Goal: Information Seeking & Learning: Learn about a topic

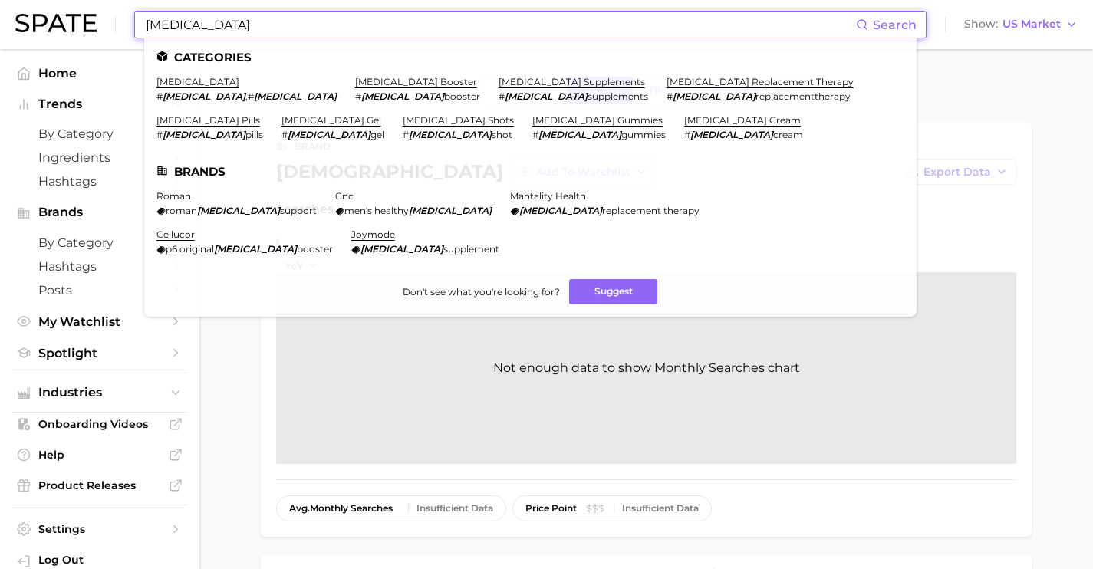
scroll to position [304, 0]
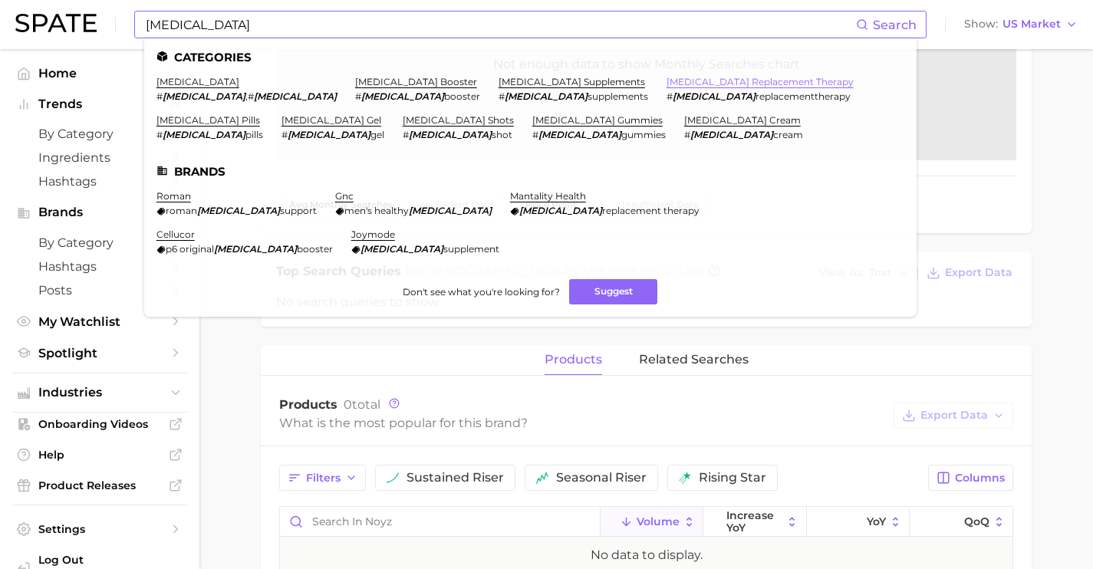
click at [667, 78] on link "[MEDICAL_DATA] replacement therapy" at bounding box center [760, 82] width 187 height 12
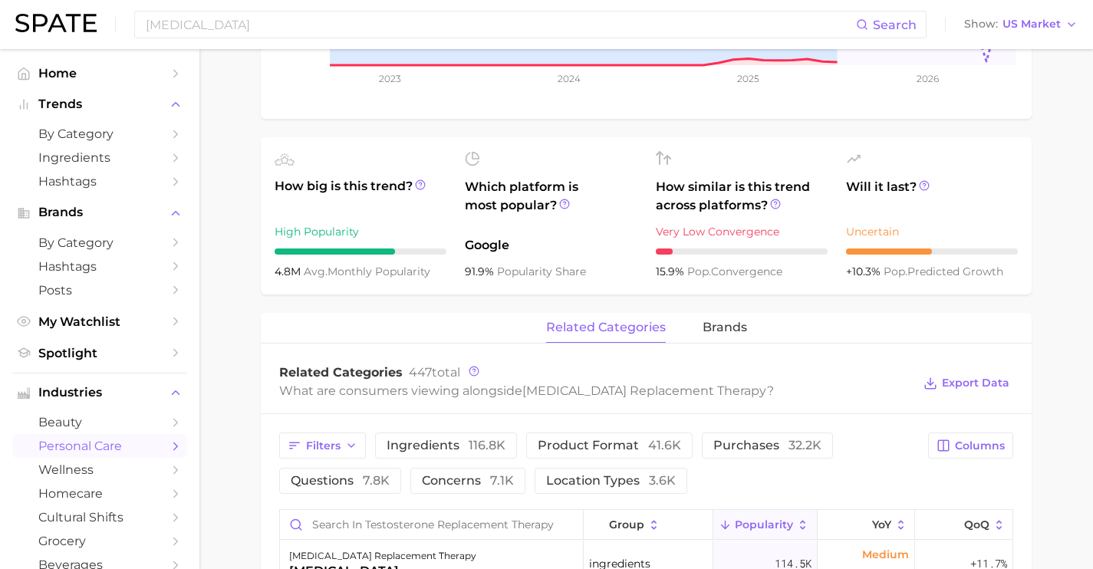
scroll to position [21, 0]
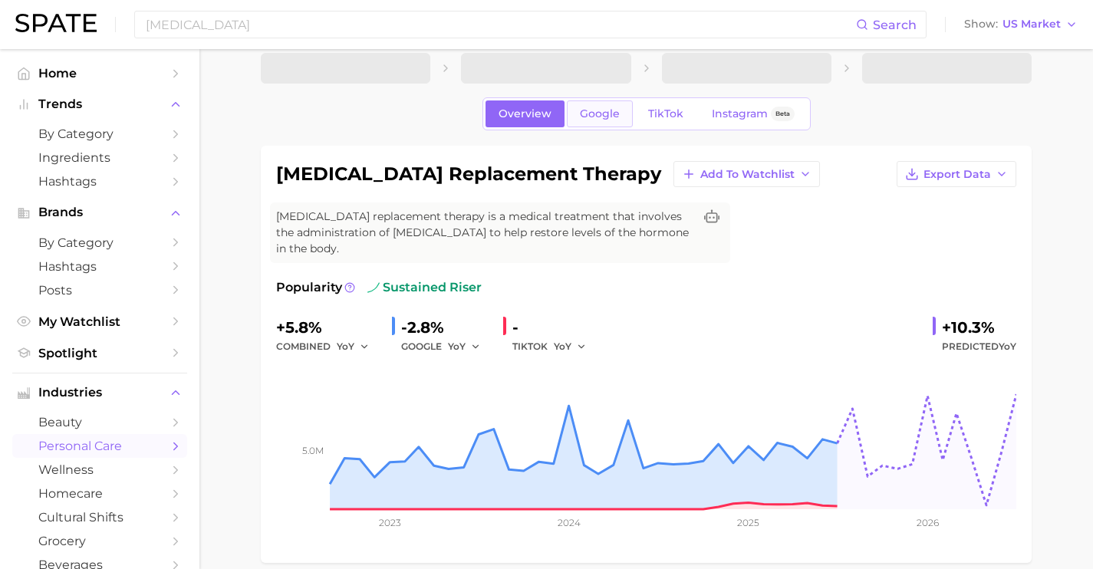
click at [593, 117] on span "Google" at bounding box center [600, 113] width 40 height 13
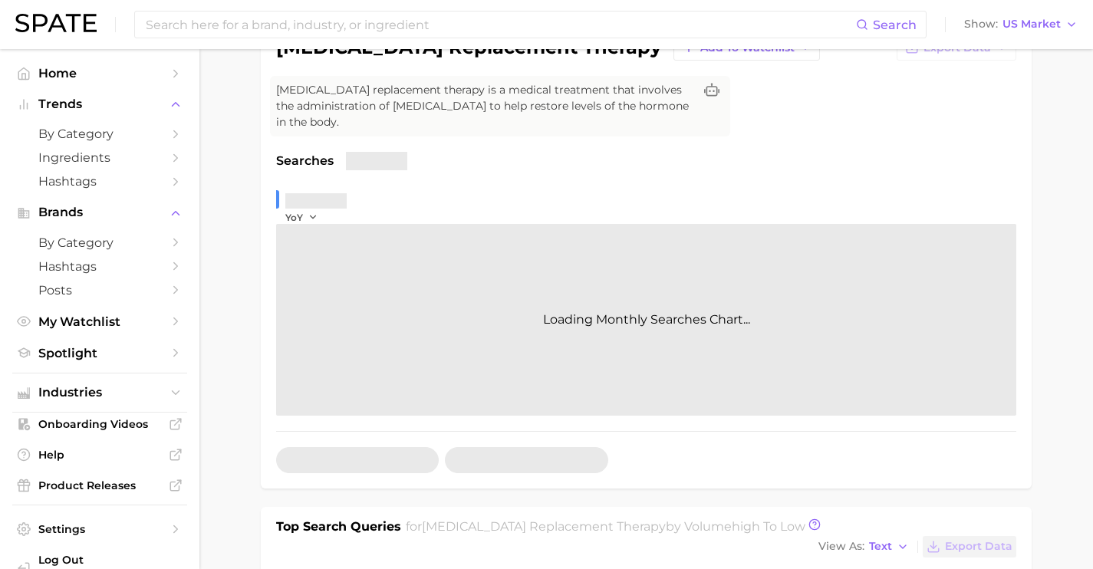
scroll to position [329, 0]
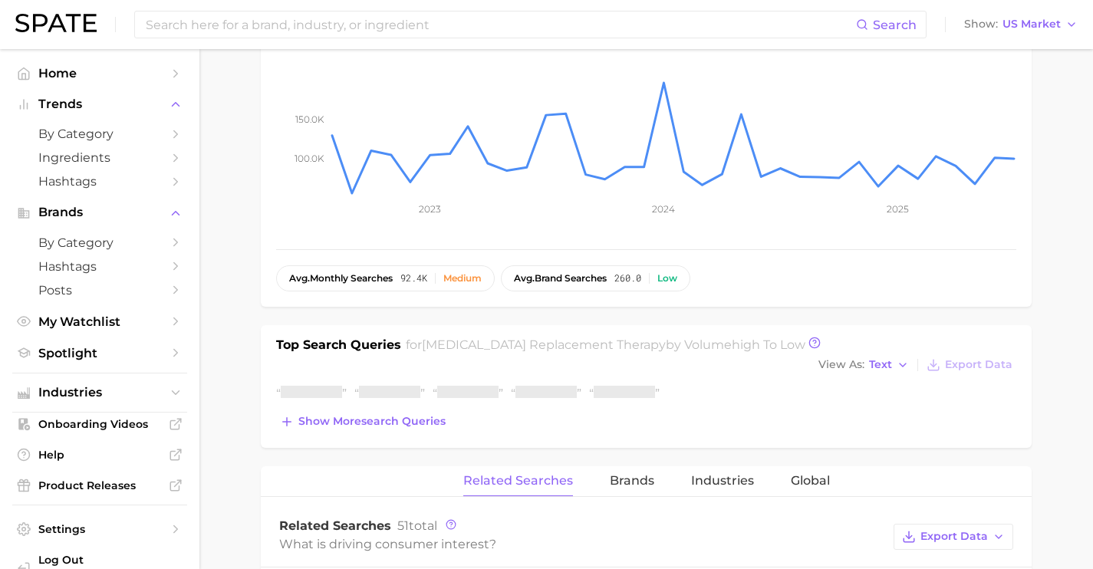
click at [391, 417] on div "Top Search Queries for [MEDICAL_DATA] replacement therapy by Volume high to low…" at bounding box center [646, 386] width 771 height 123
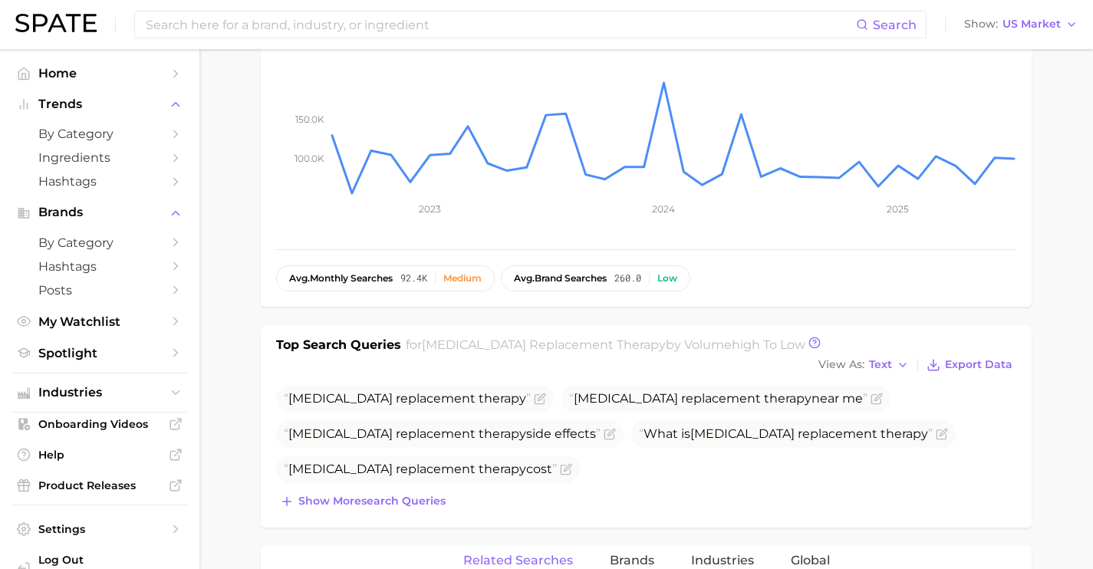
click at [396, 427] on span "replacement" at bounding box center [436, 434] width 80 height 15
drag, startPoint x: 413, startPoint y: 482, endPoint x: 429, endPoint y: 495, distance: 20.7
click at [413, 495] on span "Show more search queries" at bounding box center [371, 501] width 147 height 13
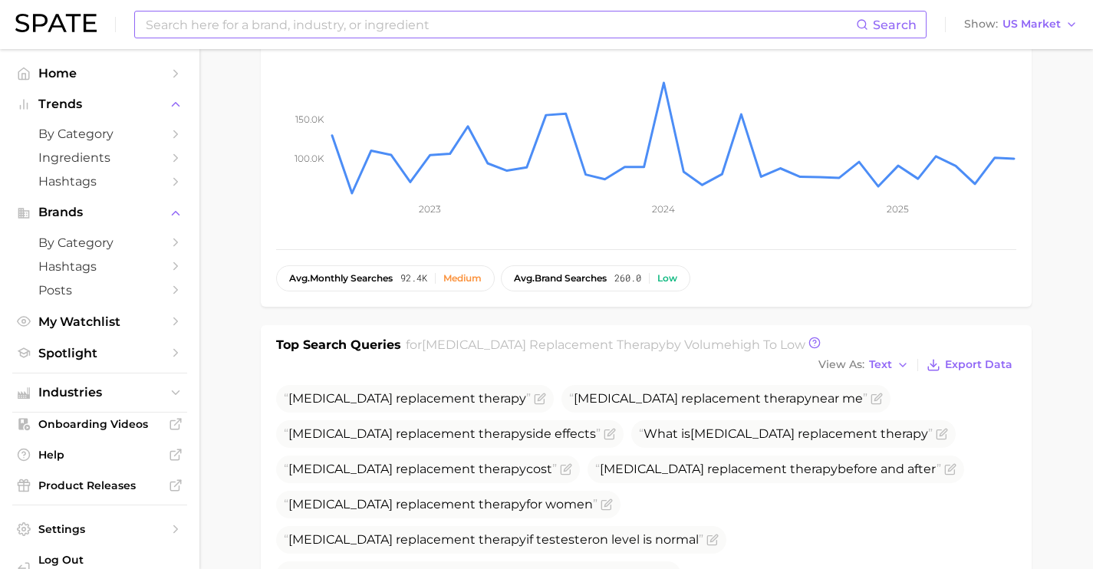
click at [415, 20] on input at bounding box center [500, 25] width 712 height 26
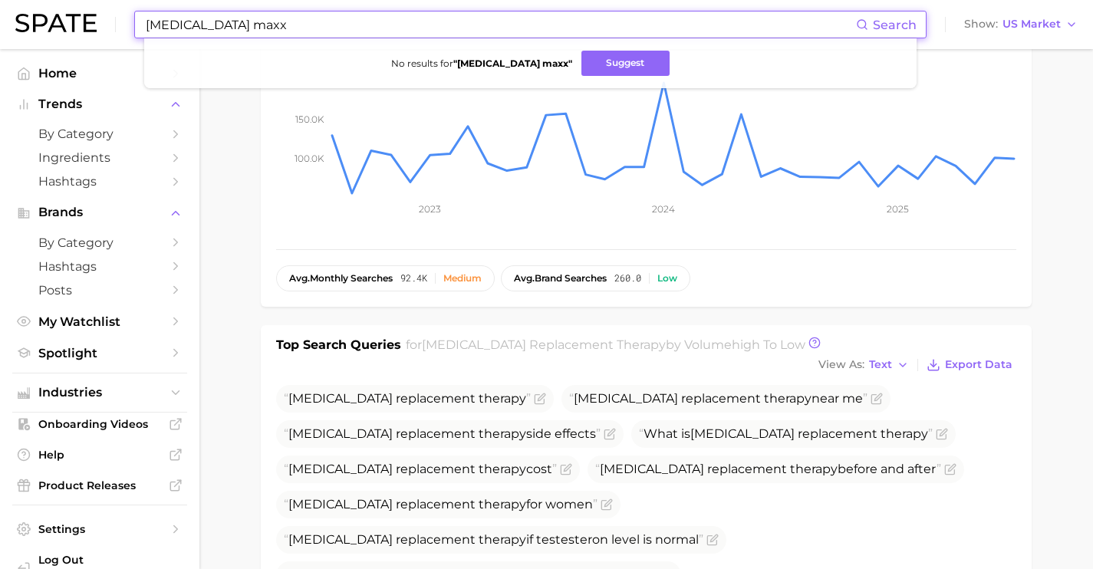
click at [439, 23] on input "[MEDICAL_DATA] maxx" at bounding box center [500, 25] width 712 height 26
drag, startPoint x: 439, startPoint y: 23, endPoint x: 76, endPoint y: 18, distance: 362.9
click at [76, 18] on div "[MEDICAL_DATA] maxx Search No results for " [MEDICAL_DATA] maxx " Suggest Show …" at bounding box center [546, 24] width 1063 height 49
paste input "chakra alignment"
drag, startPoint x: 358, startPoint y: 25, endPoint x: 0, endPoint y: 10, distance: 358.6
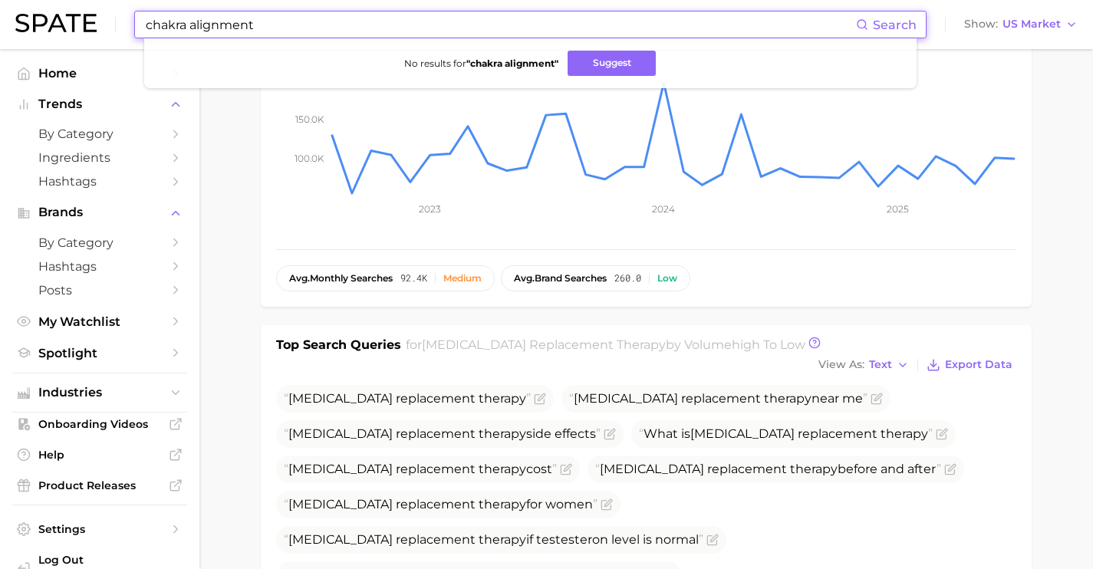
click at [33, 17] on div "chakra alignment Search No results for " chakra alignment " Suggest Show US Mar…" at bounding box center [546, 24] width 1063 height 49
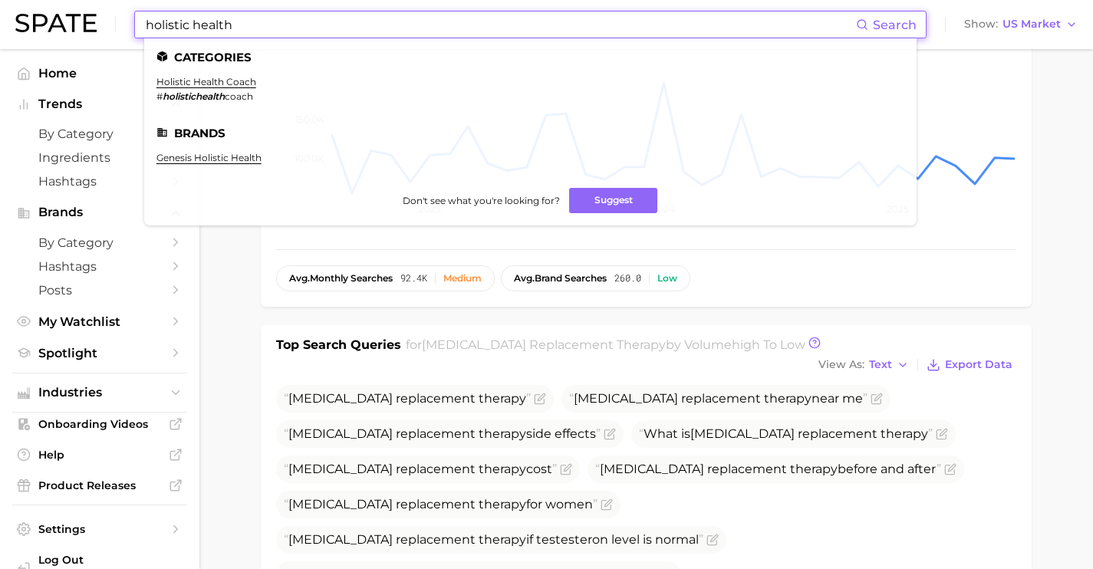
drag, startPoint x: 315, startPoint y: 21, endPoint x: 77, endPoint y: 18, distance: 237.9
click at [81, 18] on div "holistic health Search Categories holistic health coach # holistichealth coach …" at bounding box center [546, 24] width 1063 height 49
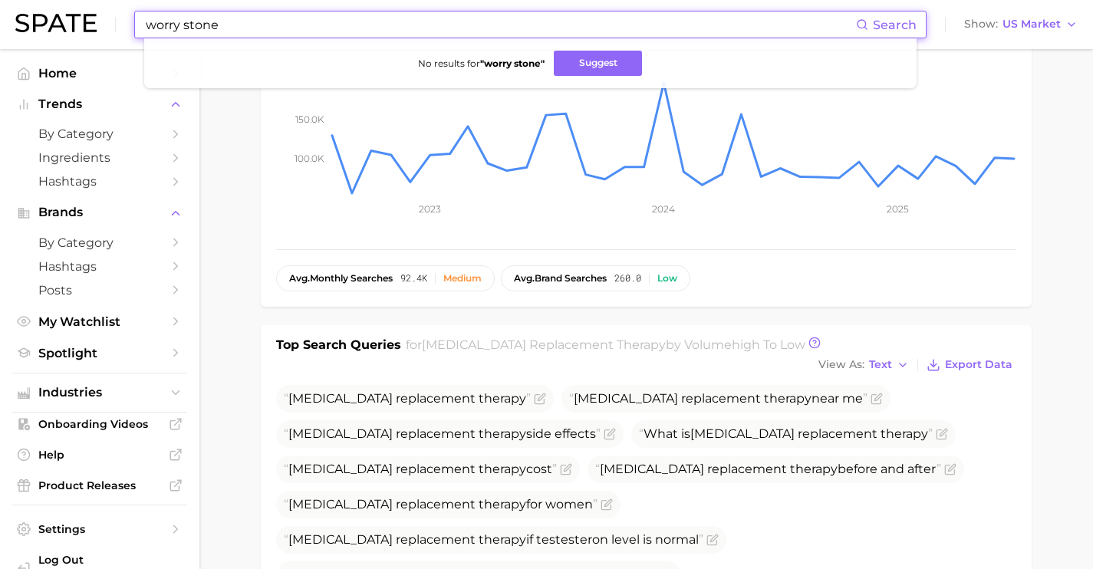
click at [387, 27] on input "worry stone" at bounding box center [500, 25] width 712 height 26
drag, startPoint x: 83, startPoint y: -12, endPoint x: 68, endPoint y: -14, distance: 15.4
click at [273, 28] on input "philantrophy" at bounding box center [500, 25] width 712 height 26
drag, startPoint x: 539, startPoint y: 24, endPoint x: 179, endPoint y: 18, distance: 359.8
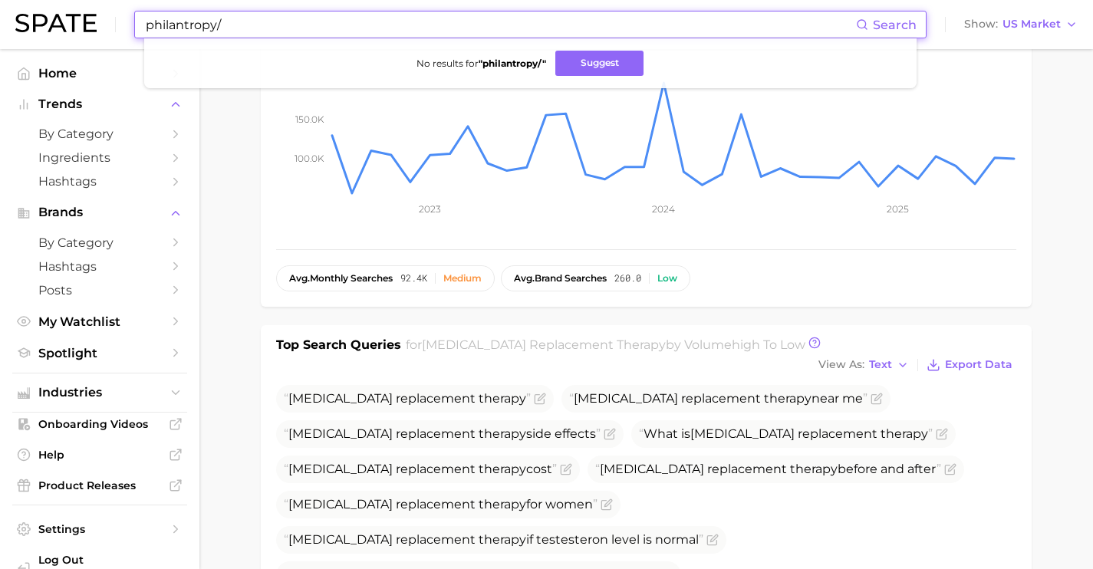
click at [179, 18] on input "philantropy/" at bounding box center [500, 25] width 712 height 26
type input "p"
drag, startPoint x: 381, startPoint y: 25, endPoint x: 98, endPoint y: 12, distance: 283.4
click at [102, 13] on div "[PERSON_NAME] Search No results for " [PERSON_NAME] " Suggest Show US Market" at bounding box center [546, 24] width 1063 height 49
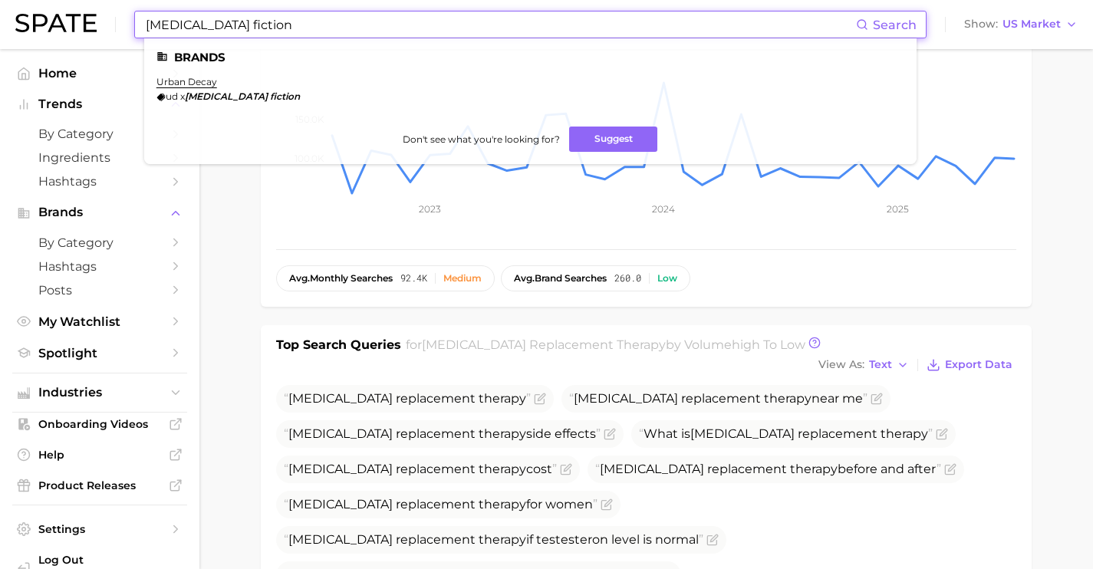
drag, startPoint x: 325, startPoint y: 25, endPoint x: 0, endPoint y: -1, distance: 325.6
click at [0, 0] on header "[MEDICAL_DATA] fiction Search Brands urban decay ud x [MEDICAL_DATA] fiction Do…" at bounding box center [546, 24] width 1093 height 49
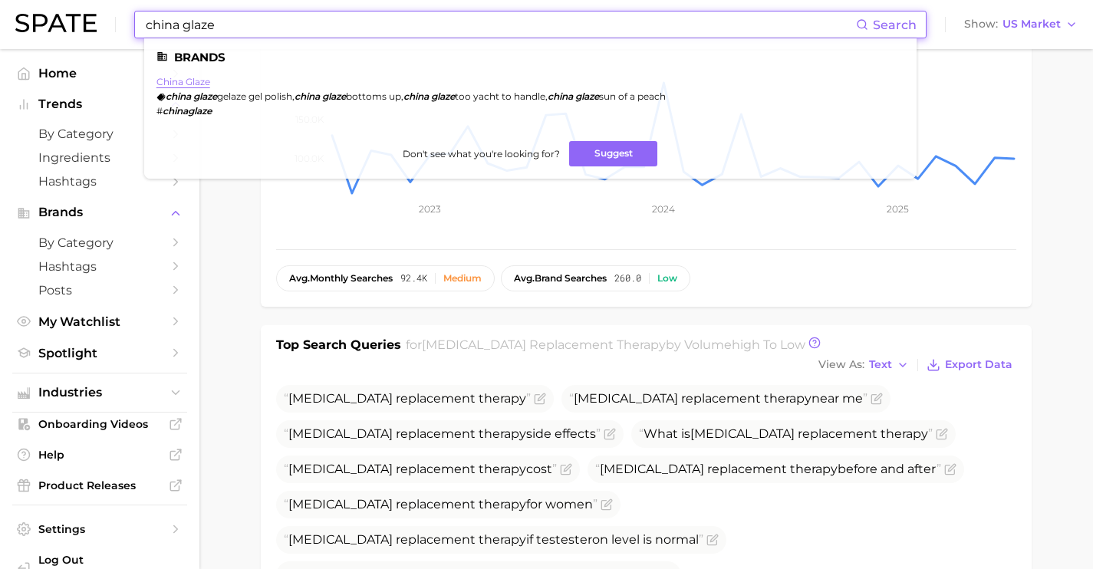
type input "china glaze"
click at [180, 76] on link "china glaze" at bounding box center [184, 82] width 54 height 12
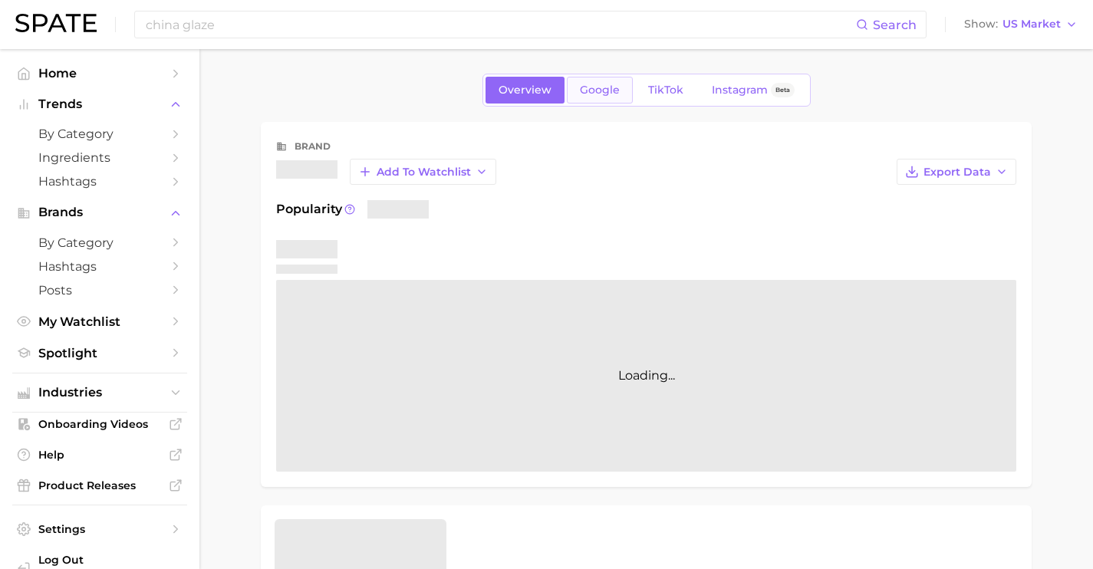
click at [612, 94] on span "Google" at bounding box center [600, 90] width 40 height 13
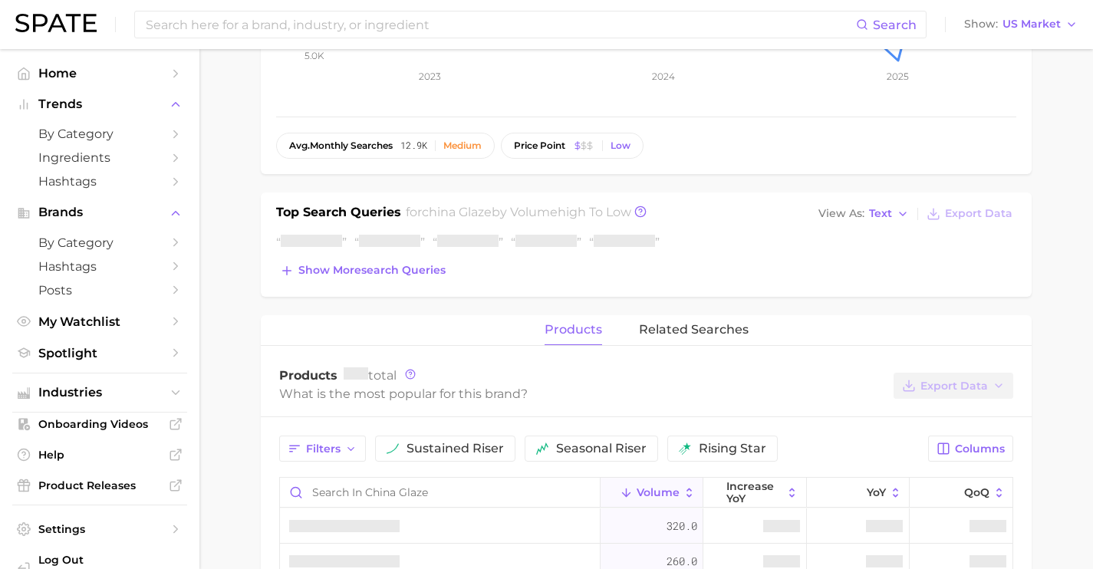
scroll to position [542, 0]
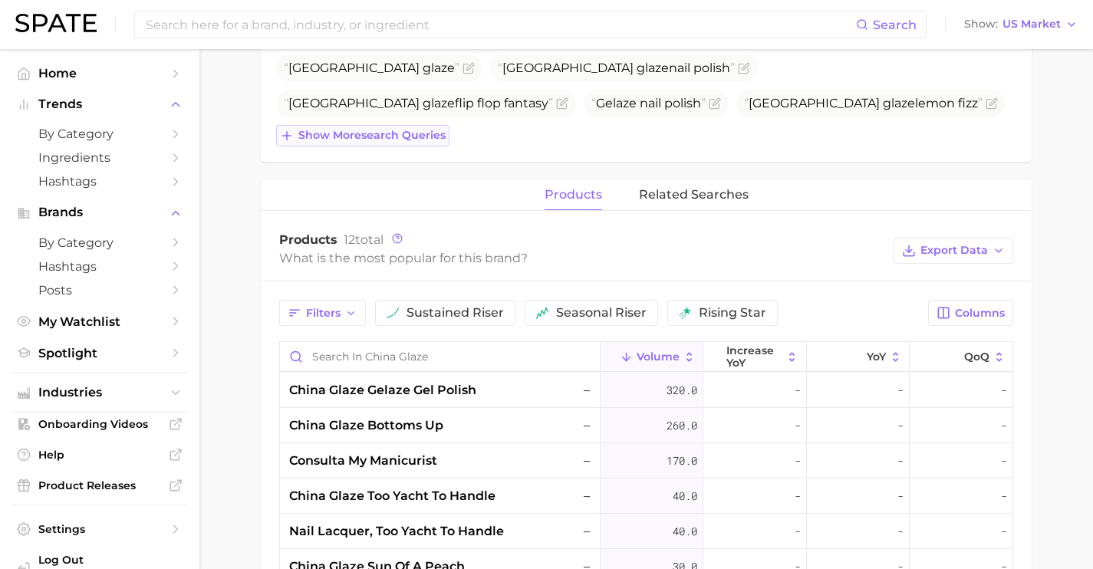
click at [408, 139] on span "Show more search queries" at bounding box center [371, 135] width 147 height 13
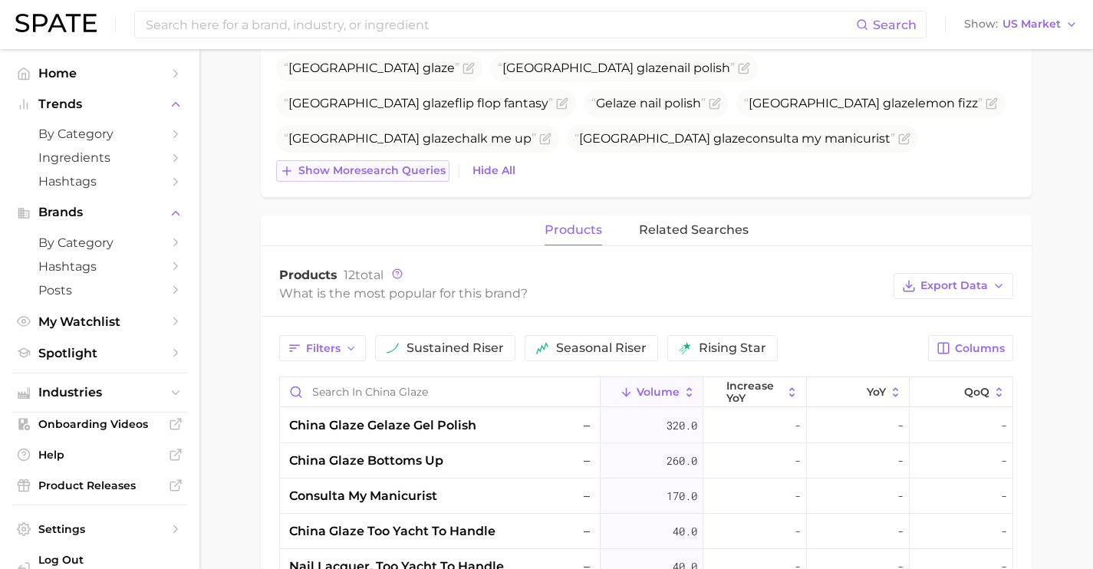
click at [410, 171] on span "Show more search queries" at bounding box center [371, 170] width 147 height 13
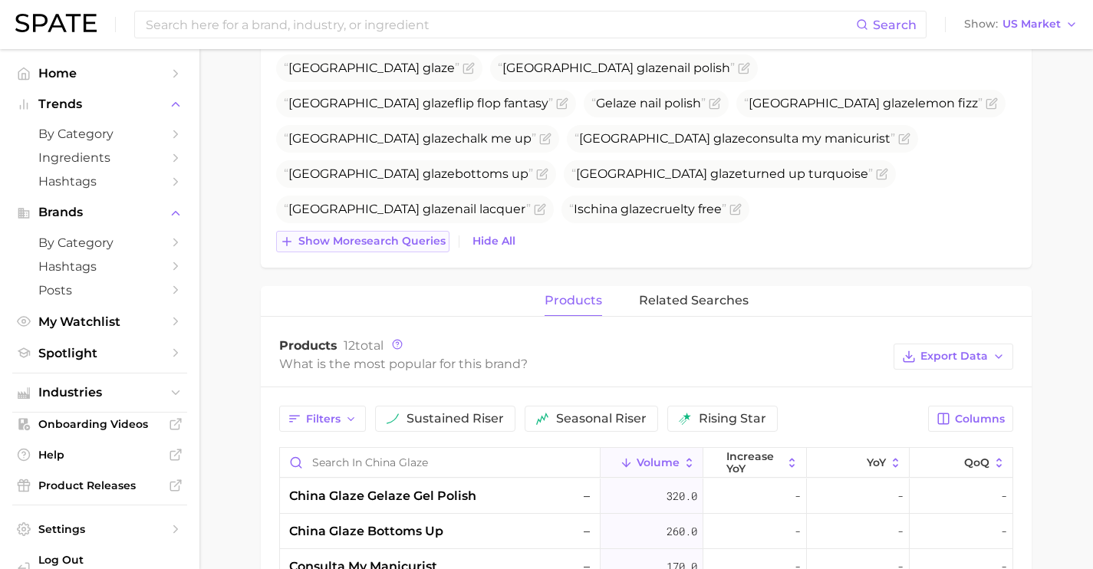
click at [394, 233] on button "Show more search queries" at bounding box center [362, 241] width 173 height 21
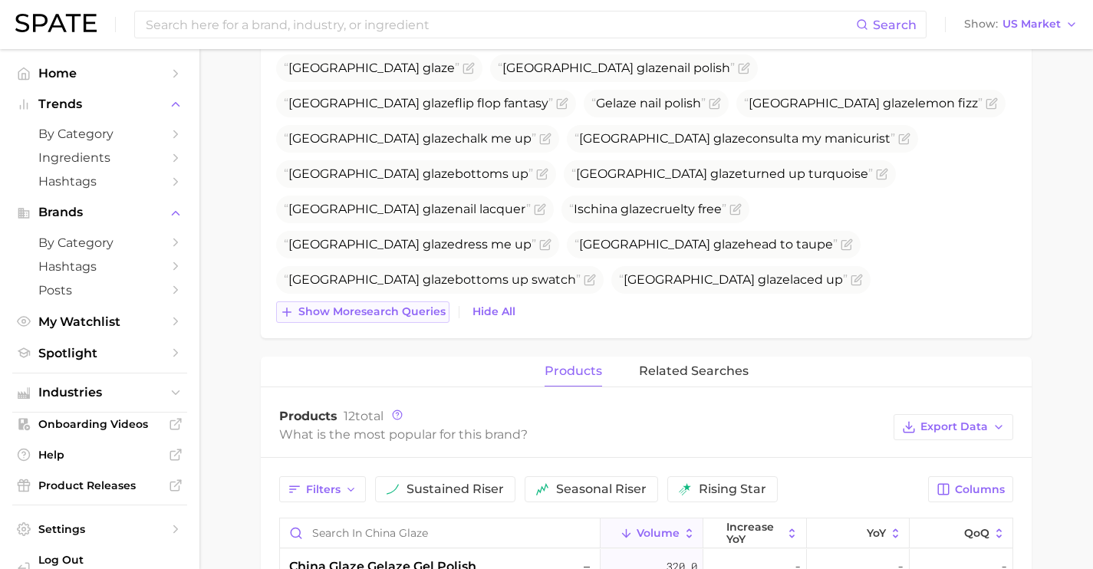
click at [394, 311] on span "Show more search queries" at bounding box center [371, 311] width 147 height 13
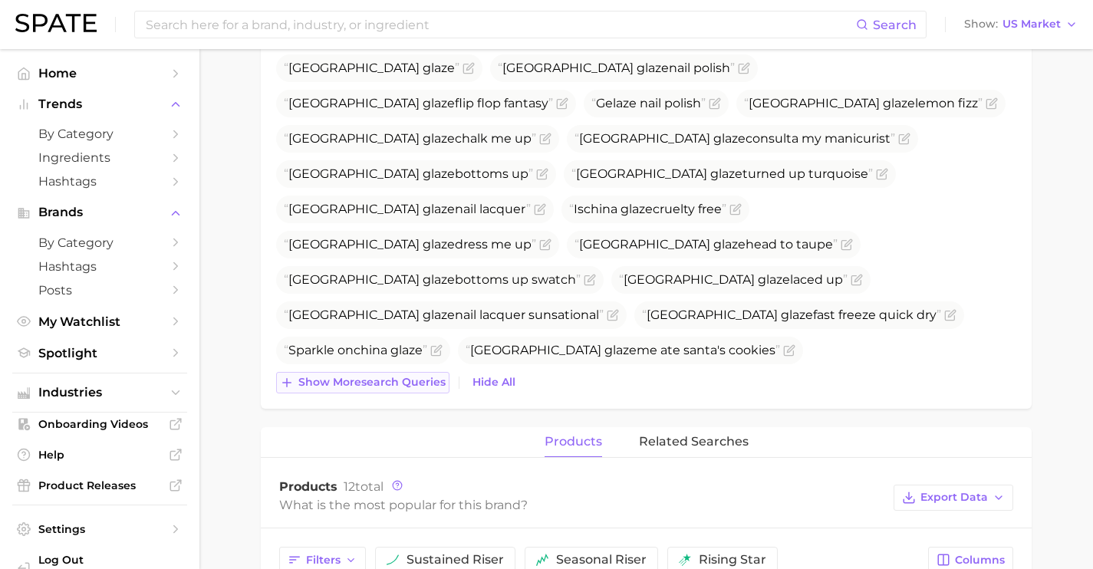
click at [410, 377] on span "Show more search queries" at bounding box center [371, 382] width 147 height 13
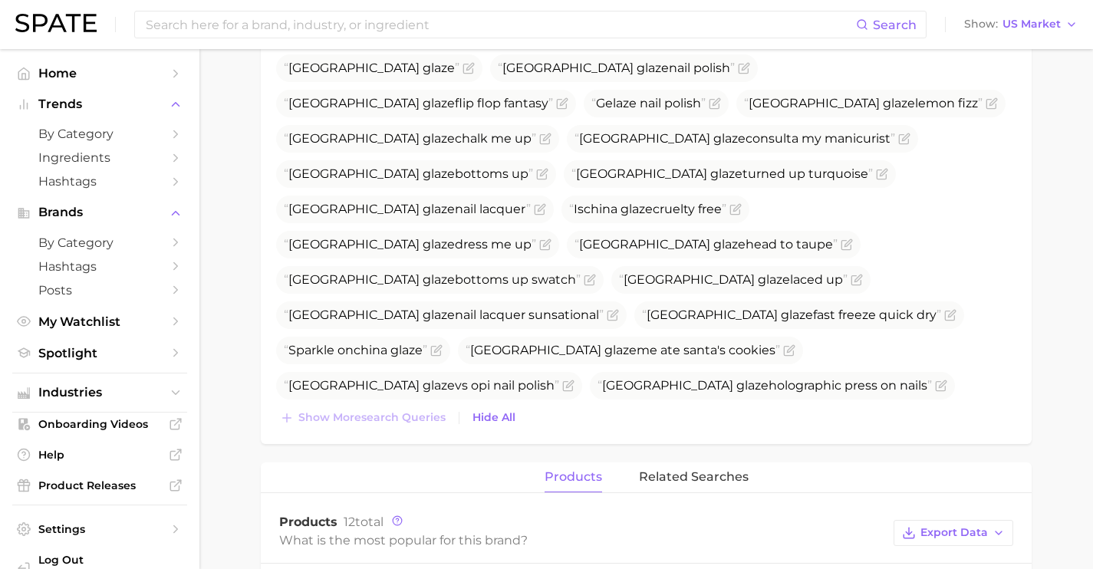
click at [411, 433] on div "Top Search Queries for china glaze by Volume high to low View As Text Export Da…" at bounding box center [646, 228] width 771 height 431
click at [420, 433] on div "Top Search Queries for china glaze by Volume high to low View As Text Export Da…" at bounding box center [646, 228] width 771 height 431
click at [514, 483] on span "China glaze rodeo diva collection" at bounding box center [665, 492] width 303 height 18
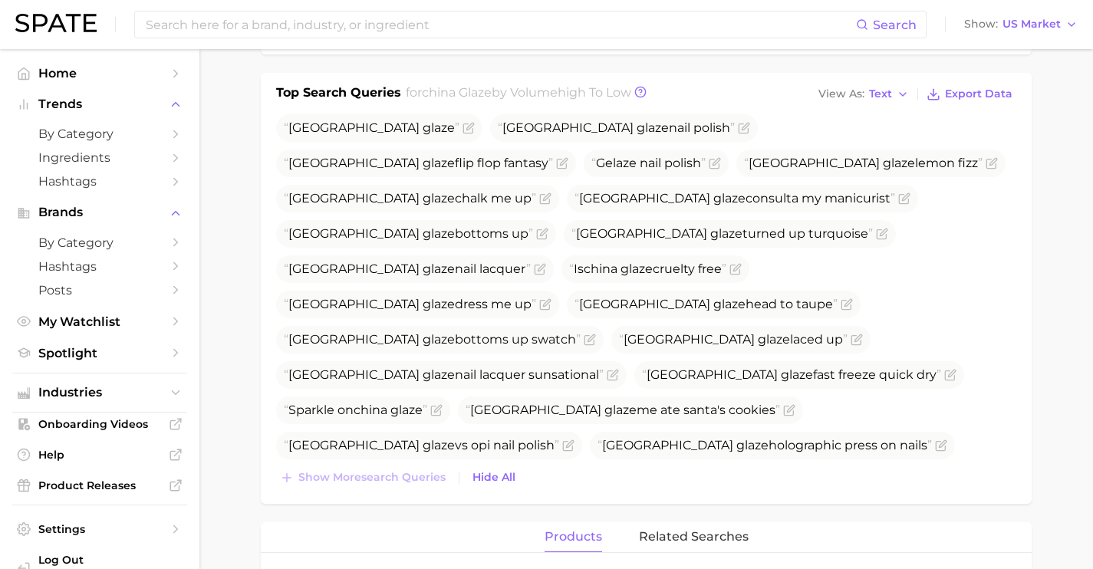
scroll to position [482, 0]
drag, startPoint x: 806, startPoint y: 375, endPoint x: 538, endPoint y: 379, distance: 268.5
click at [626, 474] on span "Revlon moon drops lipstick china glaze red" at bounding box center [759, 481] width 267 height 15
copy span "Revlon moon drops lipstick china glaze red"
click at [896, 476] on icon "Flag as miscategorized or irrelevant" at bounding box center [902, 482] width 12 height 12
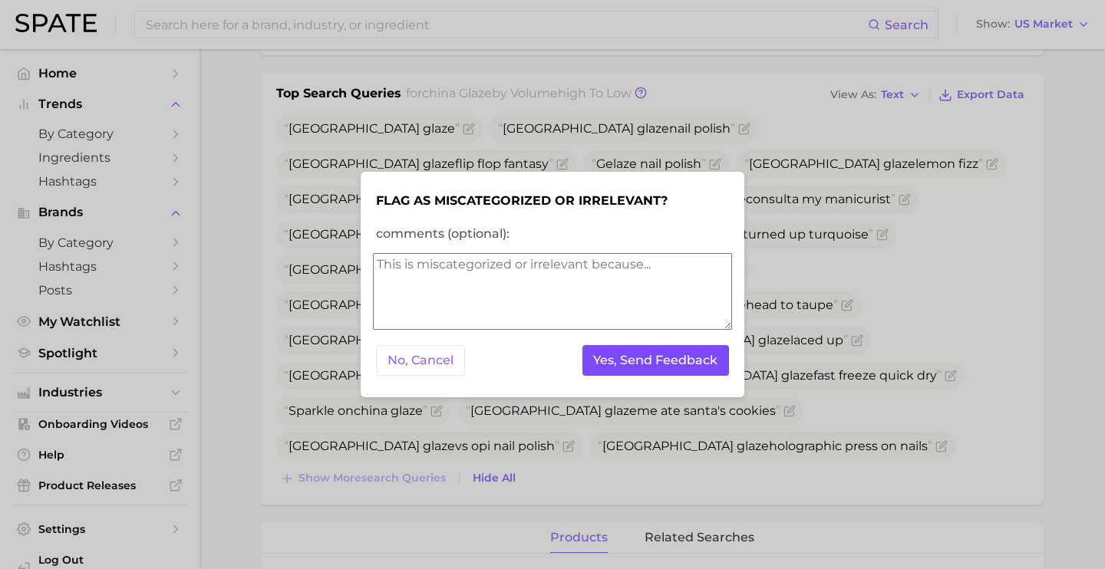
click at [692, 358] on button "Yes, Send Feedback" at bounding box center [655, 360] width 147 height 31
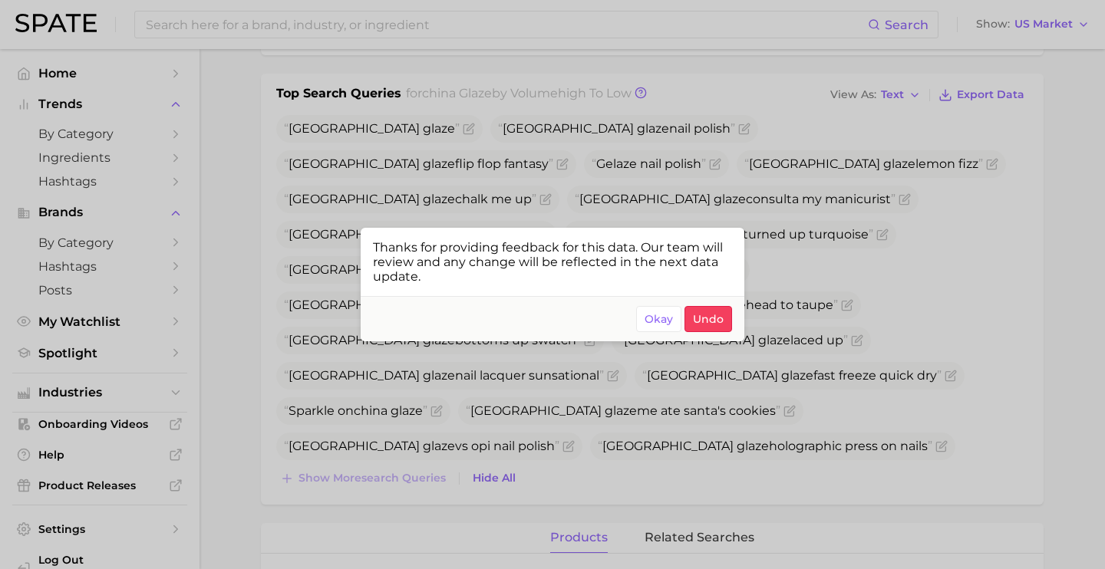
click at [274, 28] on div at bounding box center [552, 284] width 1105 height 569
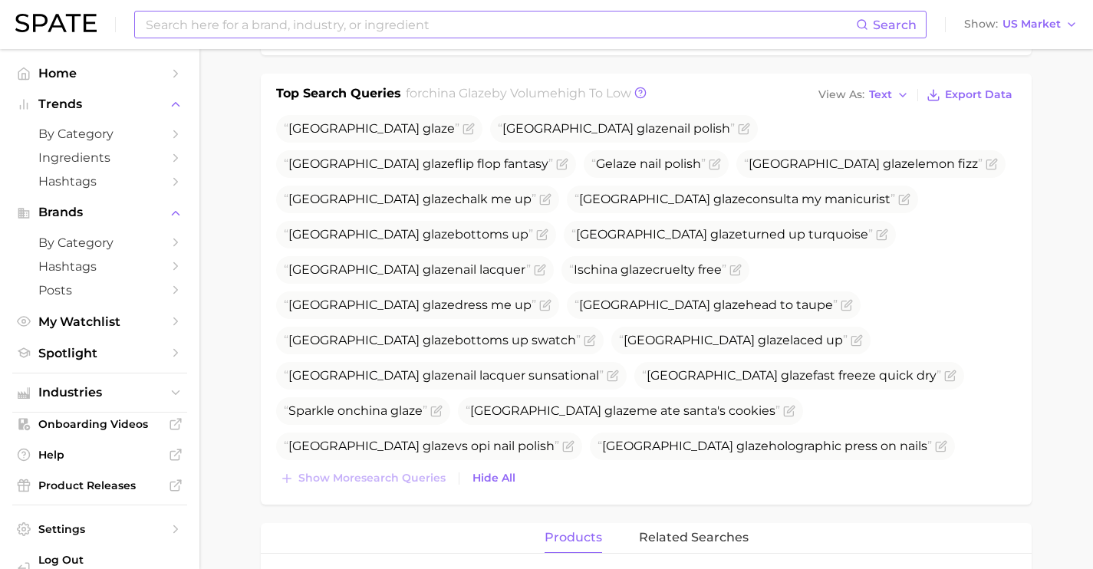
click at [342, 35] on div "Search Show US Market" at bounding box center [546, 24] width 1063 height 49
click at [341, 35] on input at bounding box center [500, 25] width 712 height 26
drag, startPoint x: 245, startPoint y: 21, endPoint x: 74, endPoint y: 15, distance: 171.9
click at [77, 17] on div "[PERSON_NAME] Search No results for " [PERSON_NAME] " Suggest Show US Market" at bounding box center [546, 24] width 1063 height 49
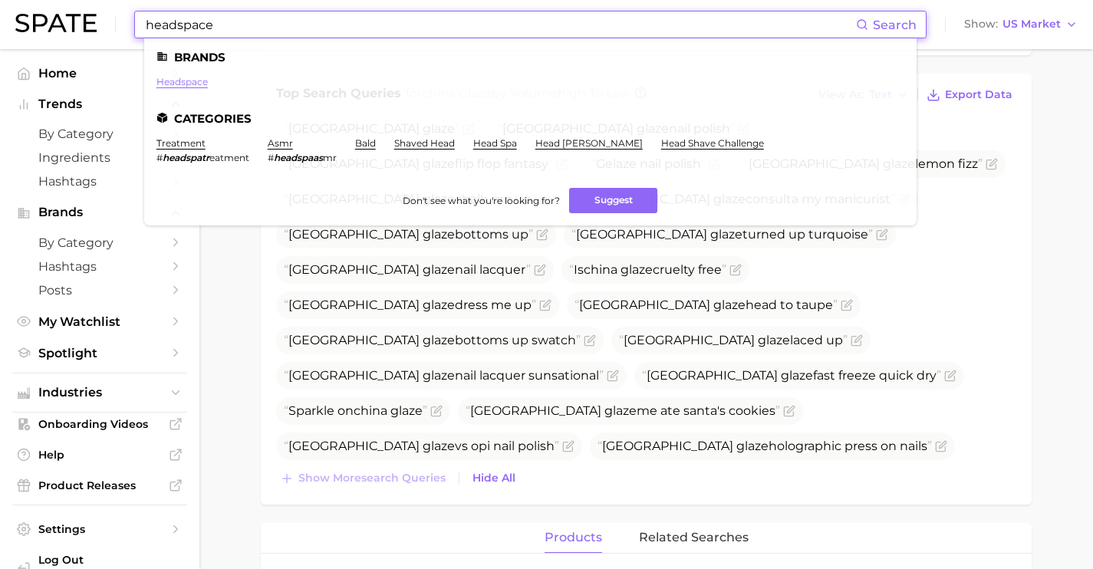
type input "headspace"
click at [187, 81] on link "headspace" at bounding box center [182, 82] width 51 height 12
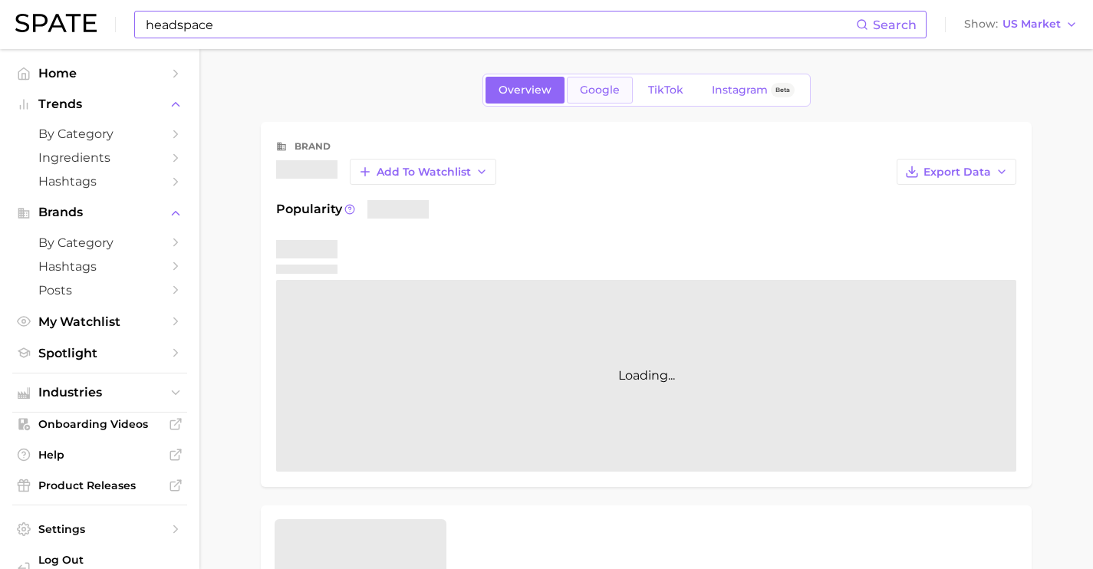
click at [572, 83] on link "Google" at bounding box center [600, 90] width 66 height 27
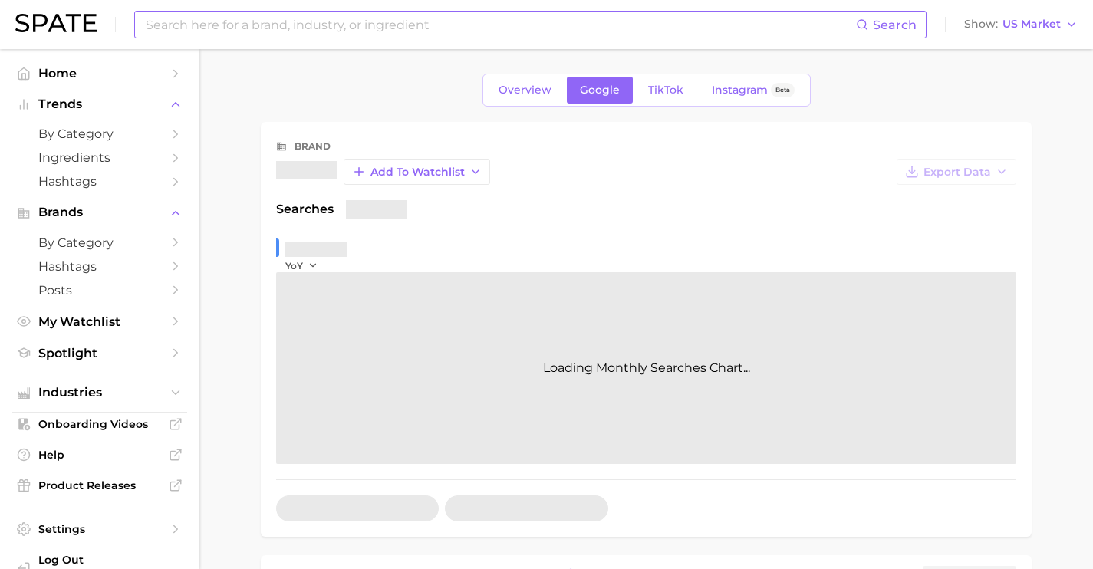
scroll to position [517, 0]
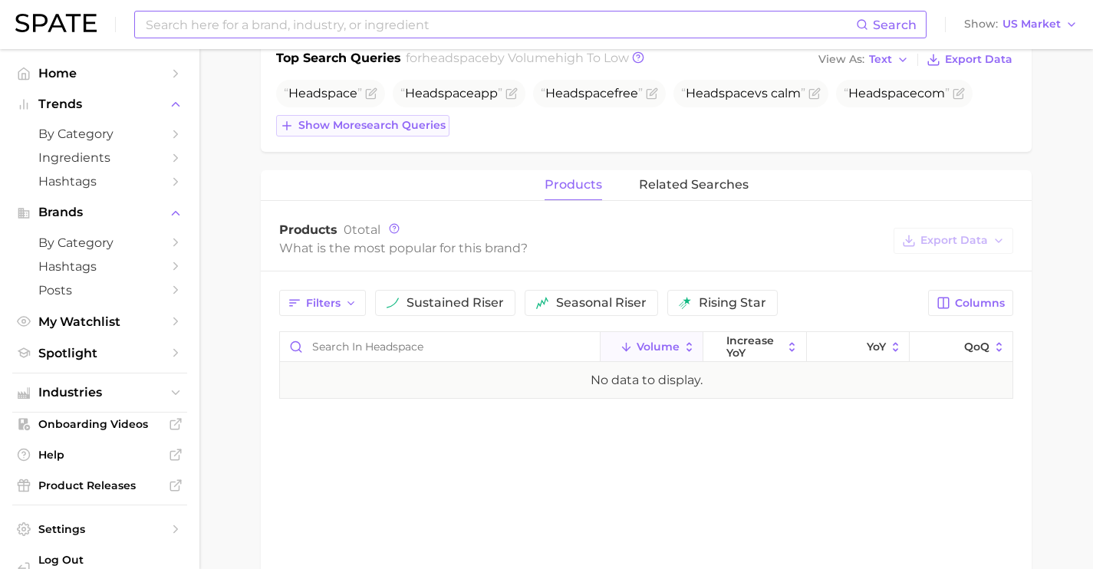
click at [381, 124] on span "Show more search queries" at bounding box center [371, 125] width 147 height 13
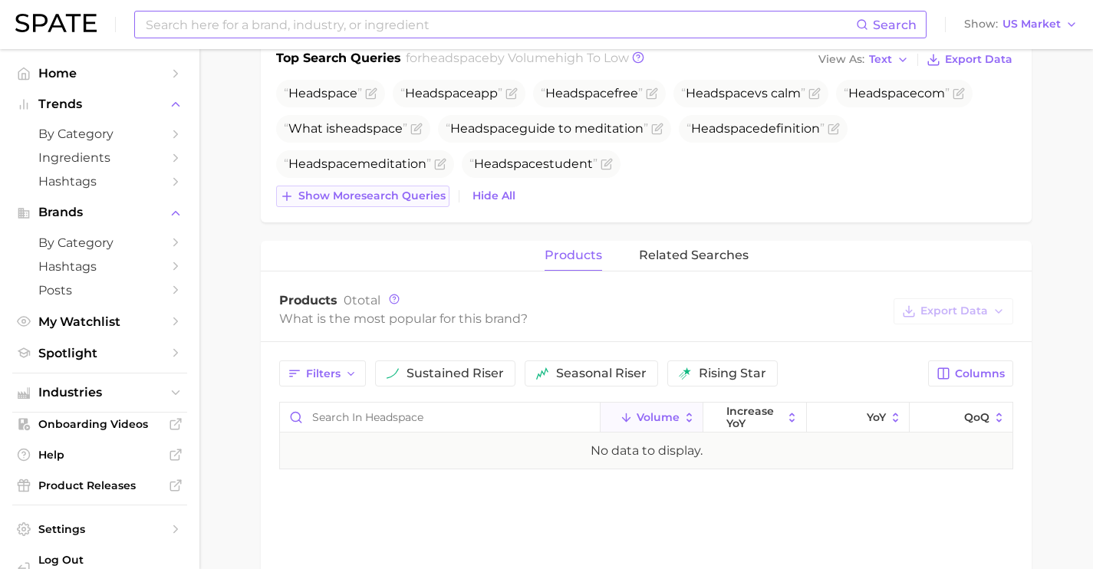
click at [403, 186] on button "Show more search queries" at bounding box center [362, 196] width 173 height 21
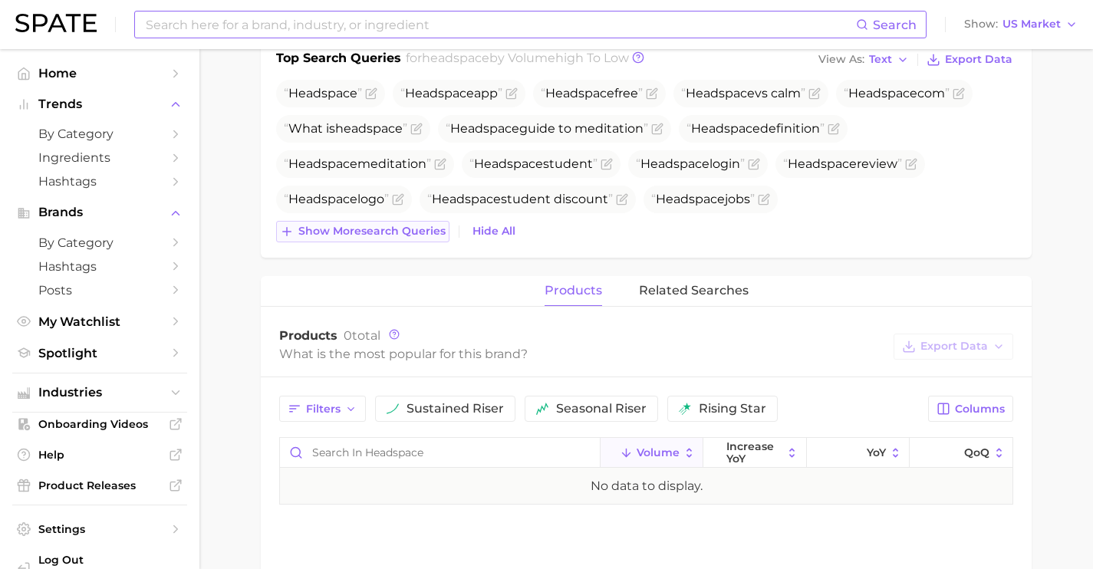
click at [411, 225] on span "Show more search queries" at bounding box center [371, 231] width 147 height 13
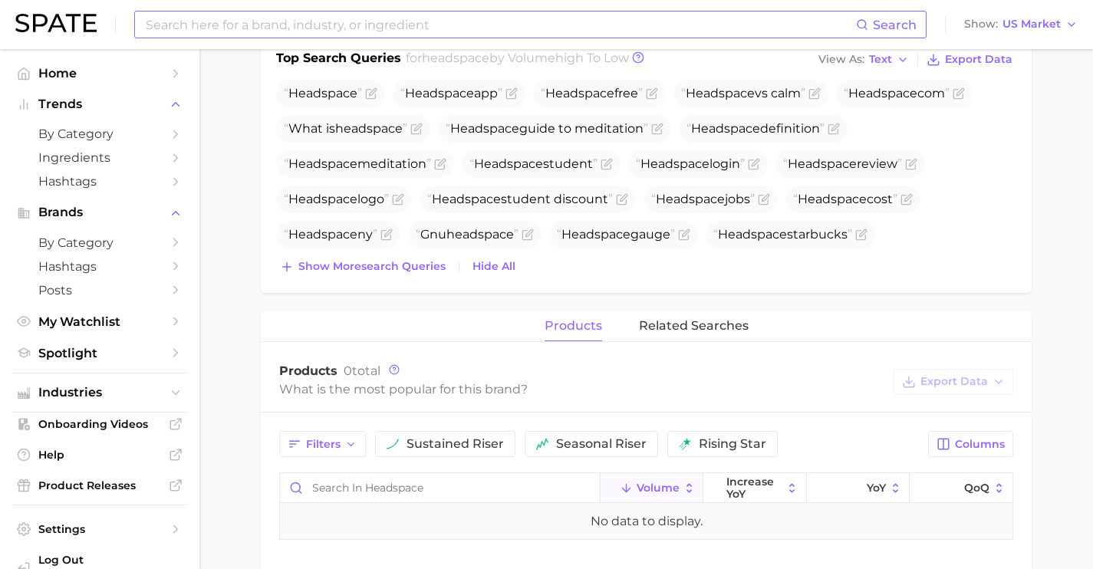
click at [420, 282] on div "Top Search Queries for headspace by Volume high to low View As Text Export Data…" at bounding box center [646, 165] width 771 height 255
click at [425, 269] on span "Show more search queries" at bounding box center [371, 266] width 147 height 13
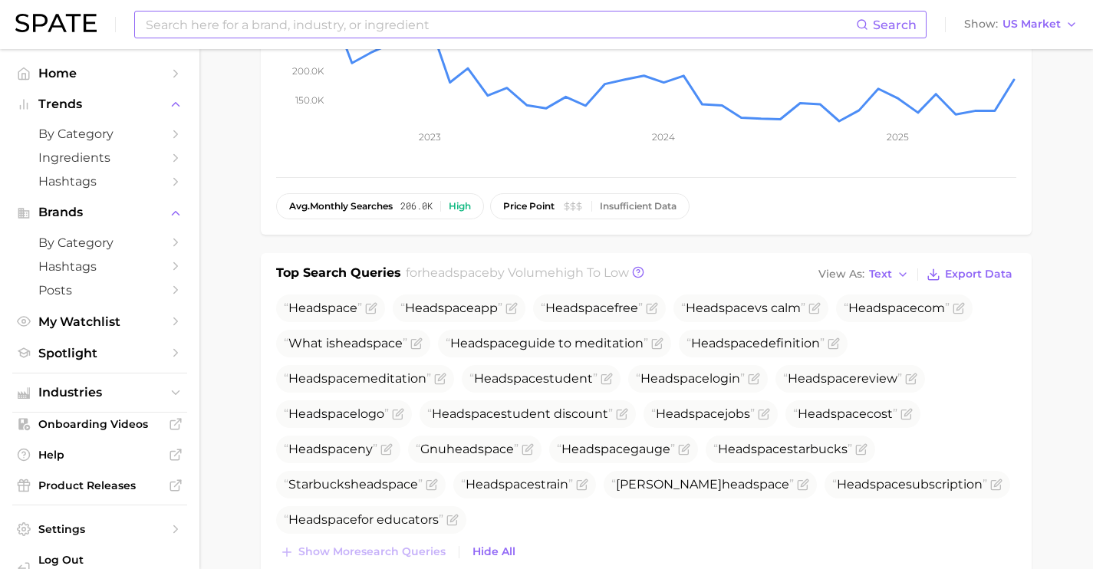
scroll to position [0, 0]
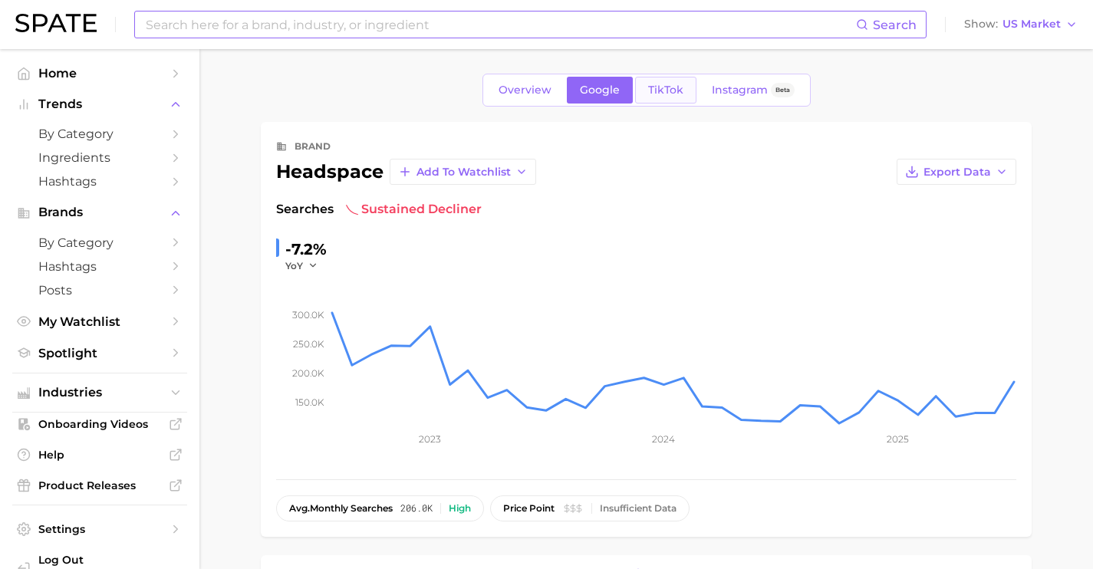
click at [665, 91] on span "TikTok" at bounding box center [665, 90] width 35 height 13
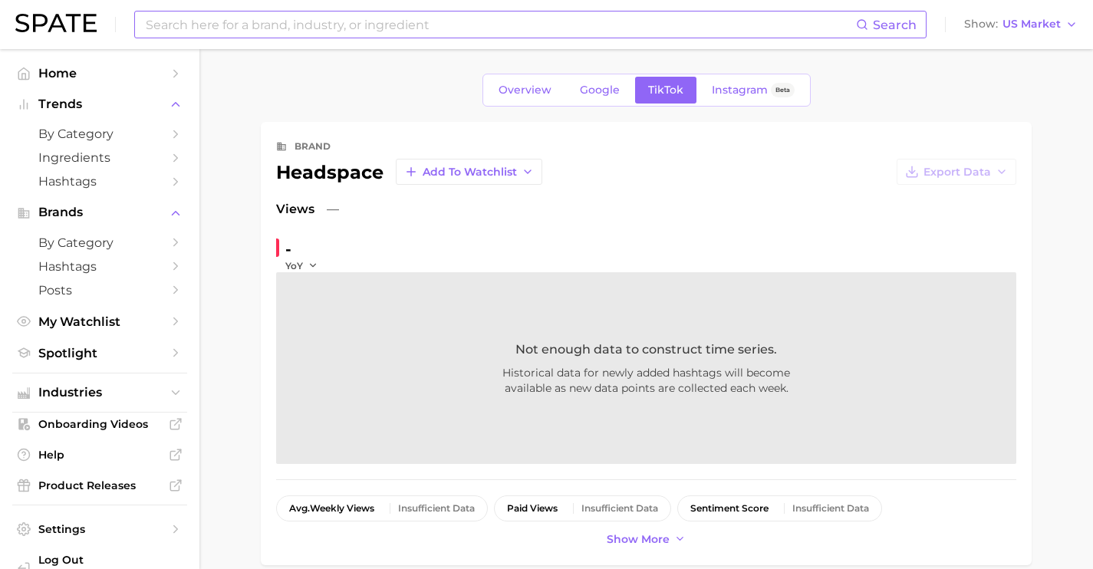
click at [317, 15] on input at bounding box center [500, 25] width 712 height 26
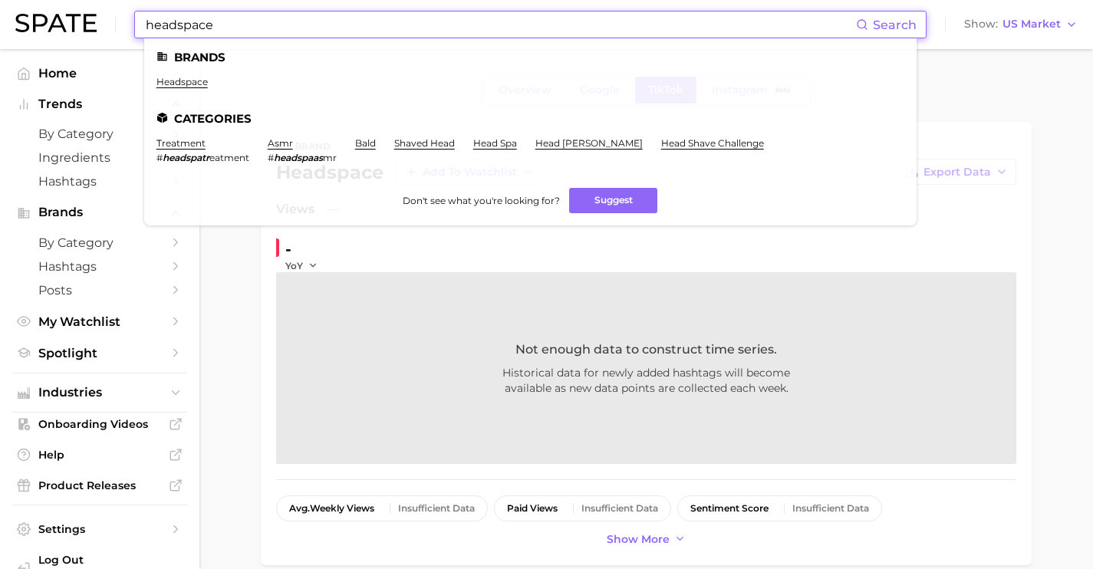
type input "headspace"
click at [175, 87] on link "headspace" at bounding box center [182, 82] width 51 height 12
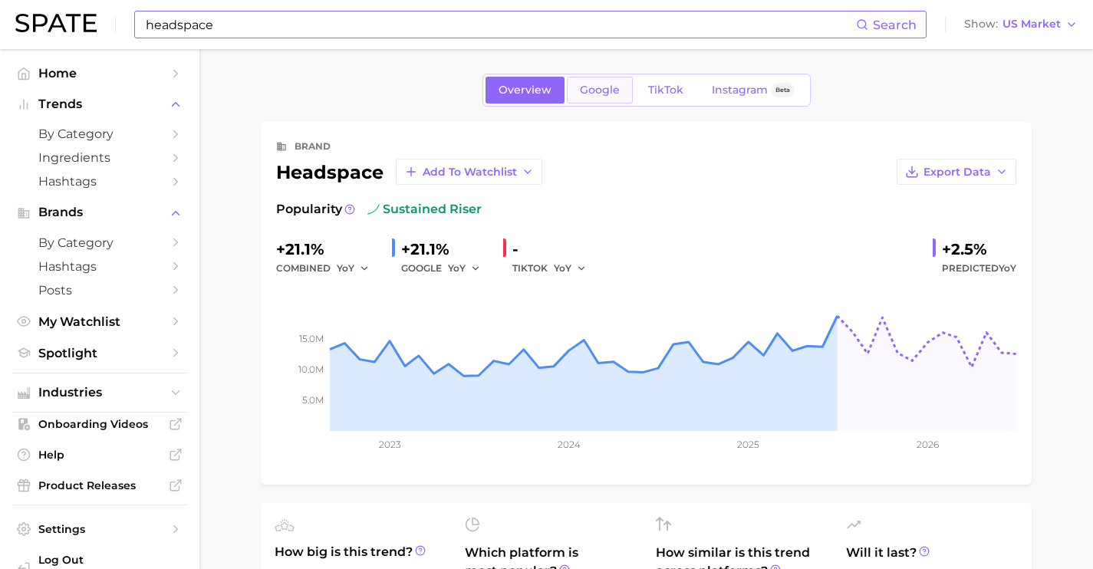
click at [585, 88] on span "Google" at bounding box center [600, 90] width 40 height 13
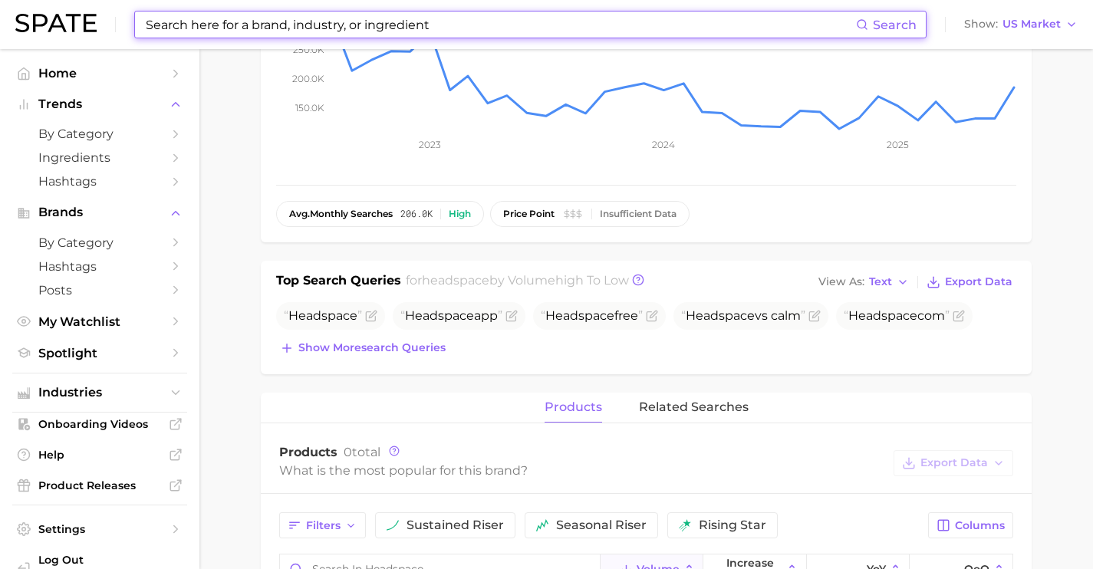
scroll to position [449, 0]
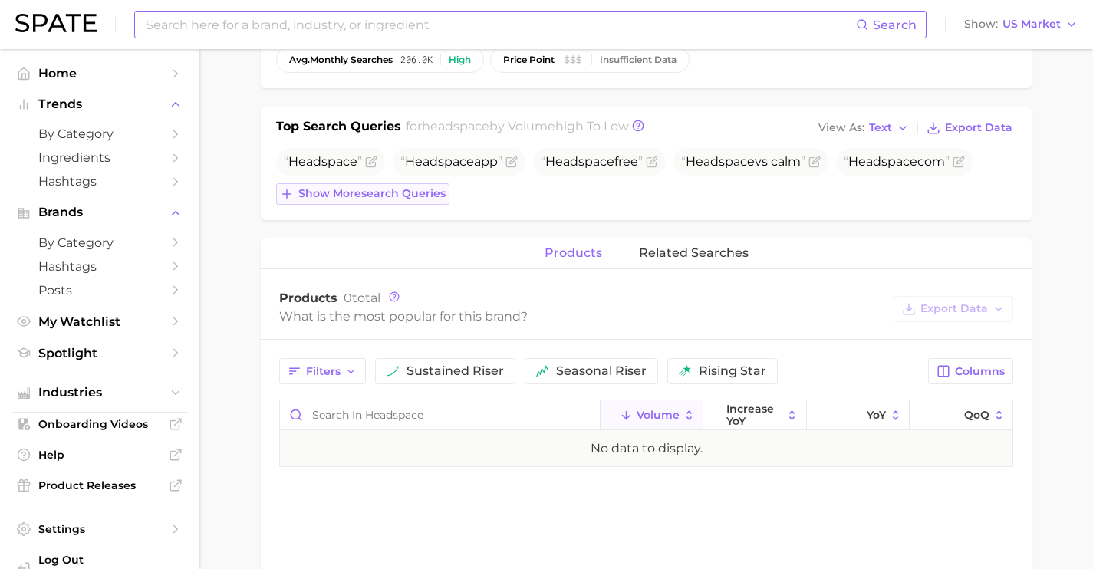
click at [390, 191] on span "Show more search queries" at bounding box center [371, 193] width 147 height 13
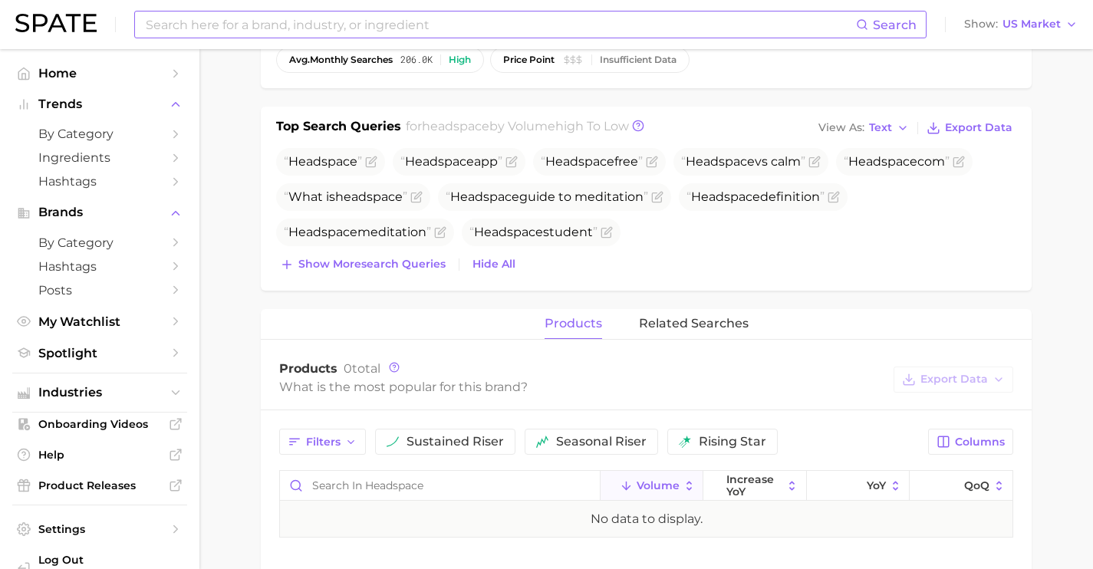
click at [429, 251] on div "Headspace Headspace app Headspace free Headspace vs calm Headspace com What is …" at bounding box center [646, 211] width 740 height 127
click at [426, 272] on button "Show more search queries" at bounding box center [362, 264] width 173 height 21
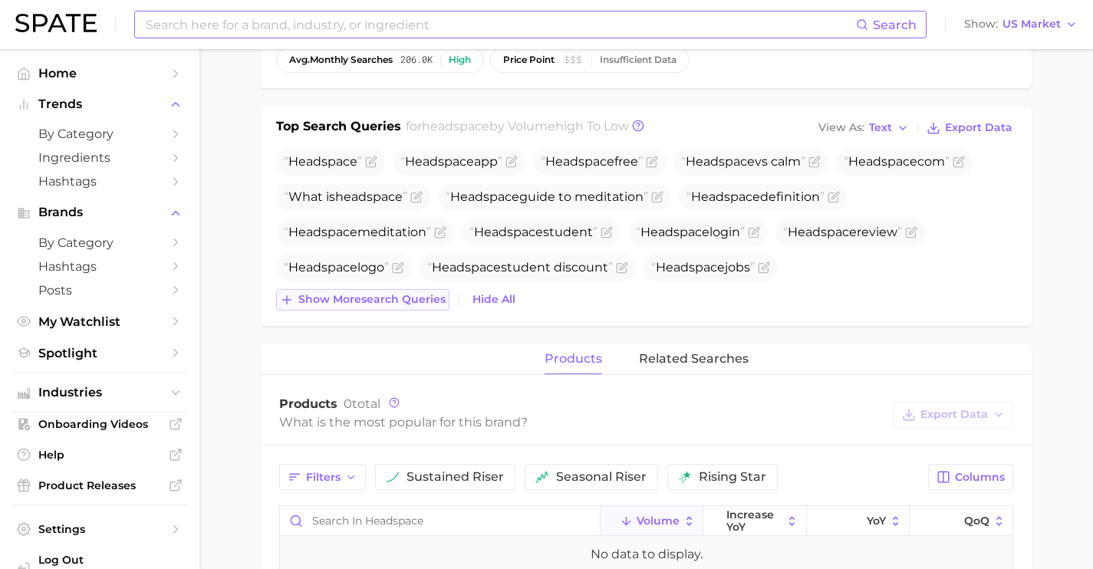
click at [418, 305] on span "Show more search queries" at bounding box center [371, 299] width 147 height 13
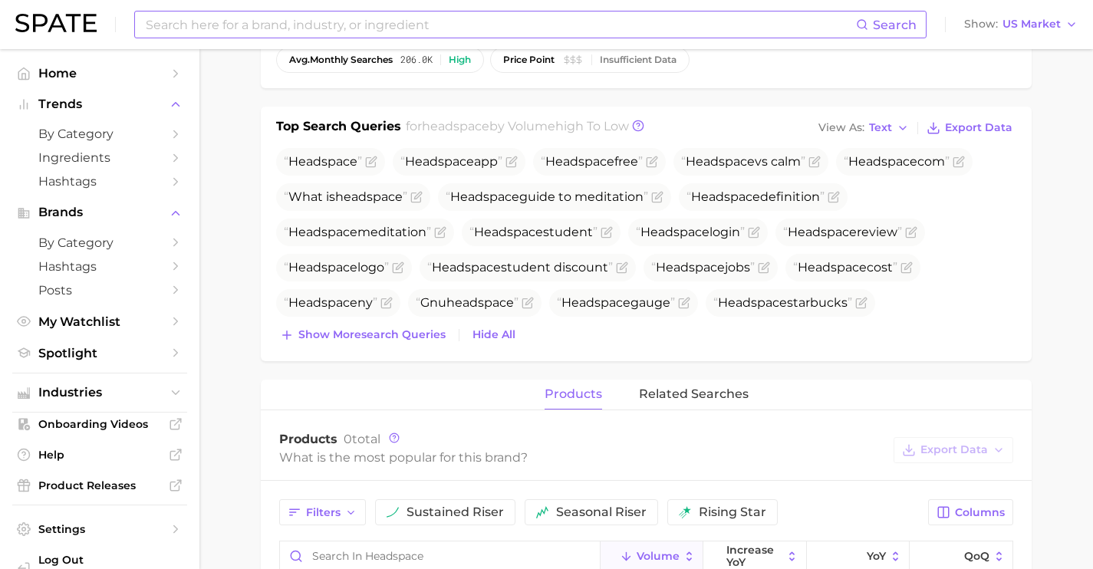
click at [424, 348] on div "Top Search Queries for headspace by Volume high to low View As Text Export Data…" at bounding box center [646, 234] width 771 height 255
click at [427, 315] on span "Gnu headspace" at bounding box center [474, 303] width 133 height 28
click at [433, 321] on div "Headspace Headspace app Headspace free Headspace vs calm Headspace com What is …" at bounding box center [646, 247] width 740 height 198
click at [431, 346] on div "Top Search Queries for headspace by Volume high to low View As Text Export Data…" at bounding box center [646, 234] width 771 height 255
click at [433, 334] on span "Show more search queries" at bounding box center [371, 334] width 147 height 13
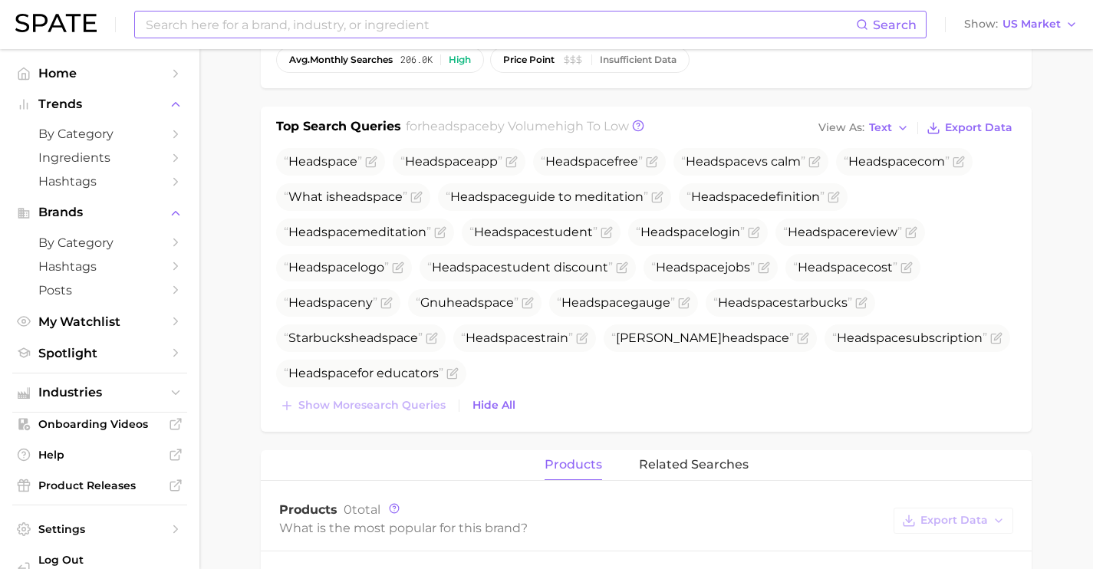
click at [420, 23] on input at bounding box center [500, 25] width 712 height 26
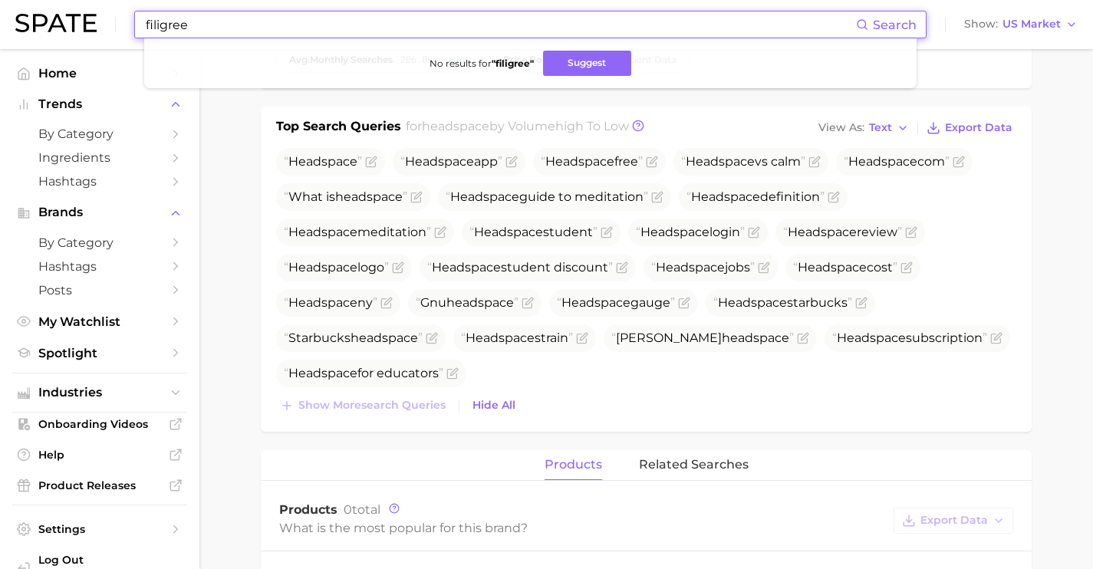
drag, startPoint x: 293, startPoint y: 30, endPoint x: 51, endPoint y: 6, distance: 243.6
click at [59, 8] on div "filigree Search No results for " filigree " Suggest Show US Market" at bounding box center [546, 24] width 1063 height 49
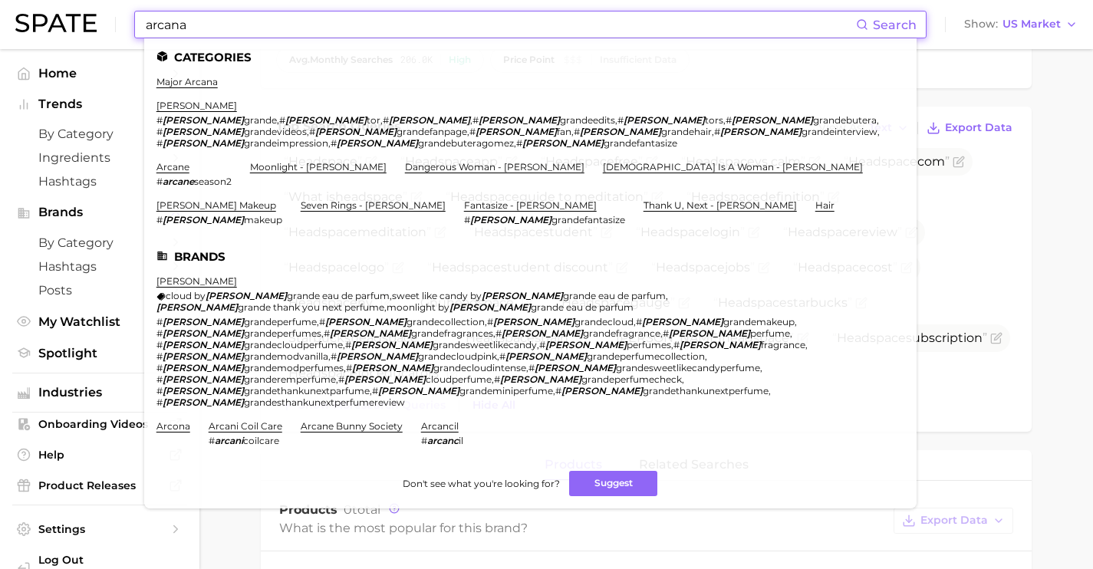
drag, startPoint x: 341, startPoint y: 34, endPoint x: 0, endPoint y: -2, distance: 343.3
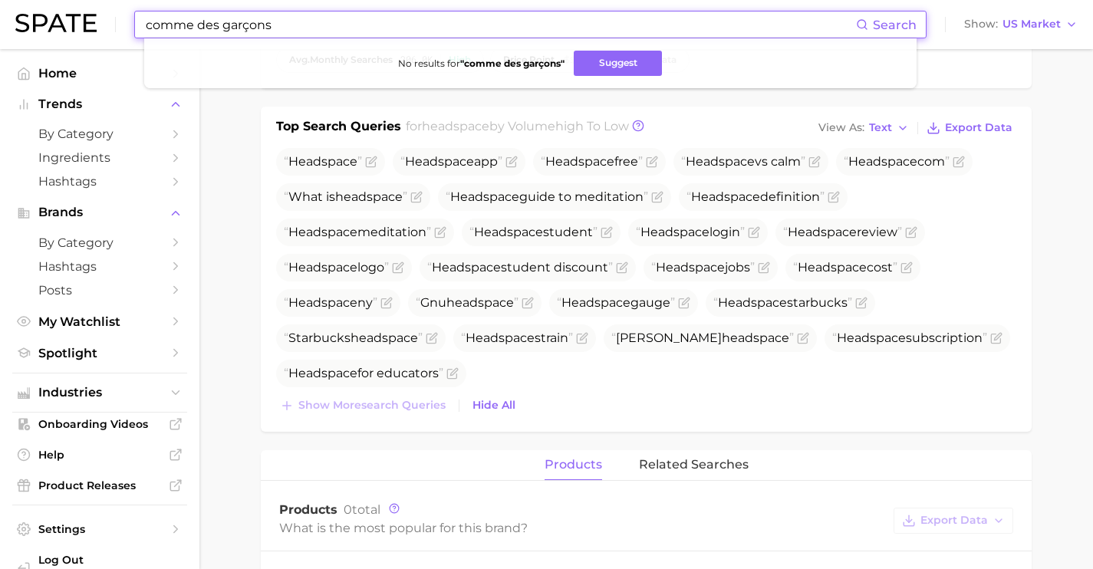
drag, startPoint x: 245, startPoint y: 28, endPoint x: 352, endPoint y: 28, distance: 107.4
click at [352, 28] on input "comme des garçons" at bounding box center [500, 25] width 712 height 26
drag, startPoint x: 371, startPoint y: 23, endPoint x: 44, endPoint y: 4, distance: 327.4
click at [70, 9] on div "comme des garcons Search No results for " comme des garcons " Suggest Show US M…" at bounding box center [546, 24] width 1063 height 49
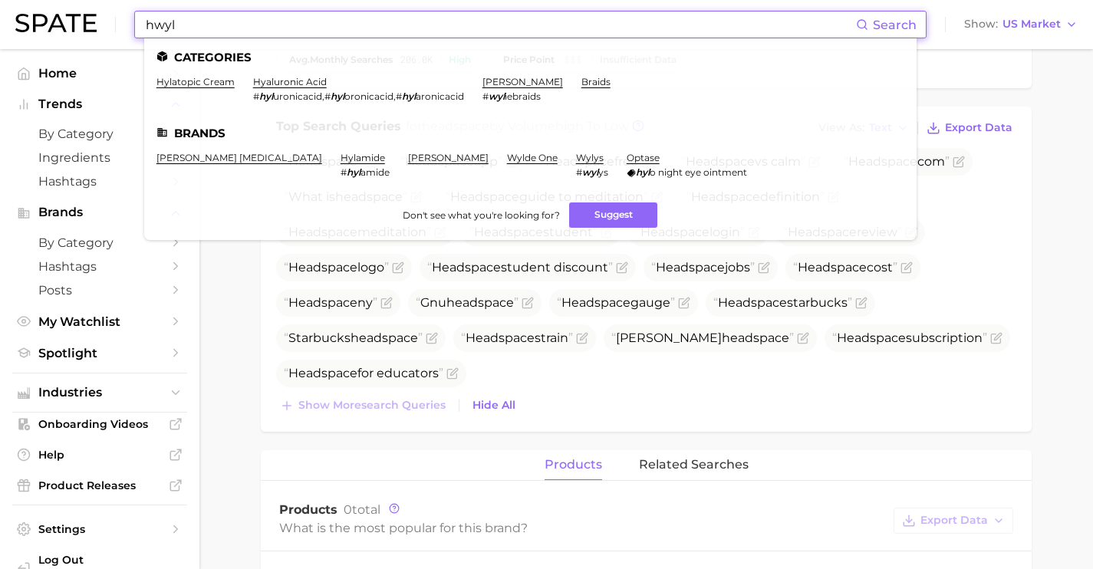
drag, startPoint x: 195, startPoint y: 26, endPoint x: 110, endPoint y: 26, distance: 85.2
click at [110, 26] on div "hwyl Search Categories hylatopic cream [MEDICAL_DATA] # hyl uronicacid , # hyl …" at bounding box center [546, 24] width 1063 height 49
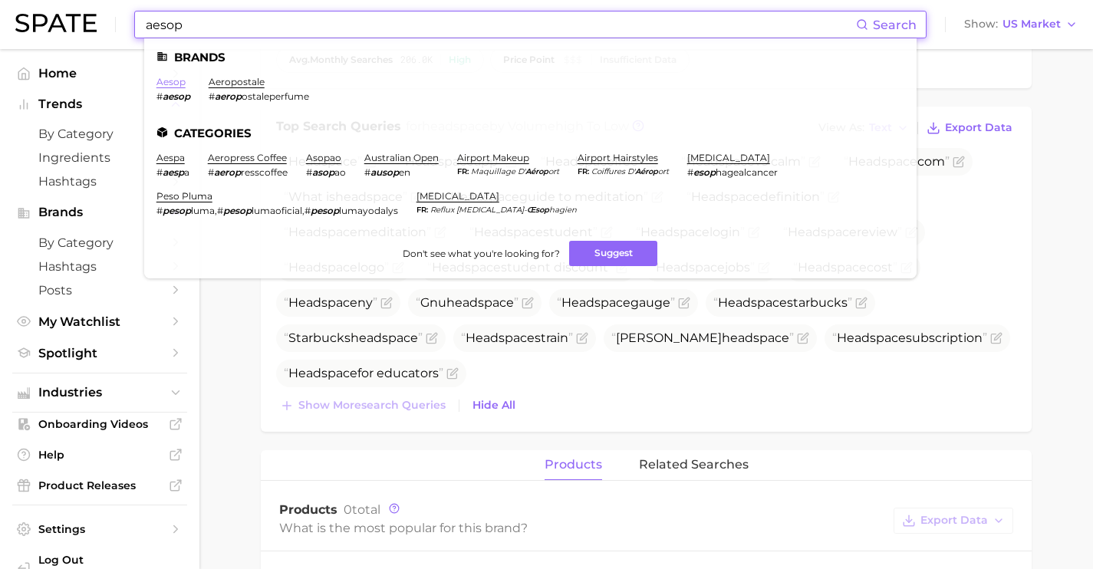
type input "aesop"
click at [178, 84] on link "aesop" at bounding box center [171, 82] width 29 height 12
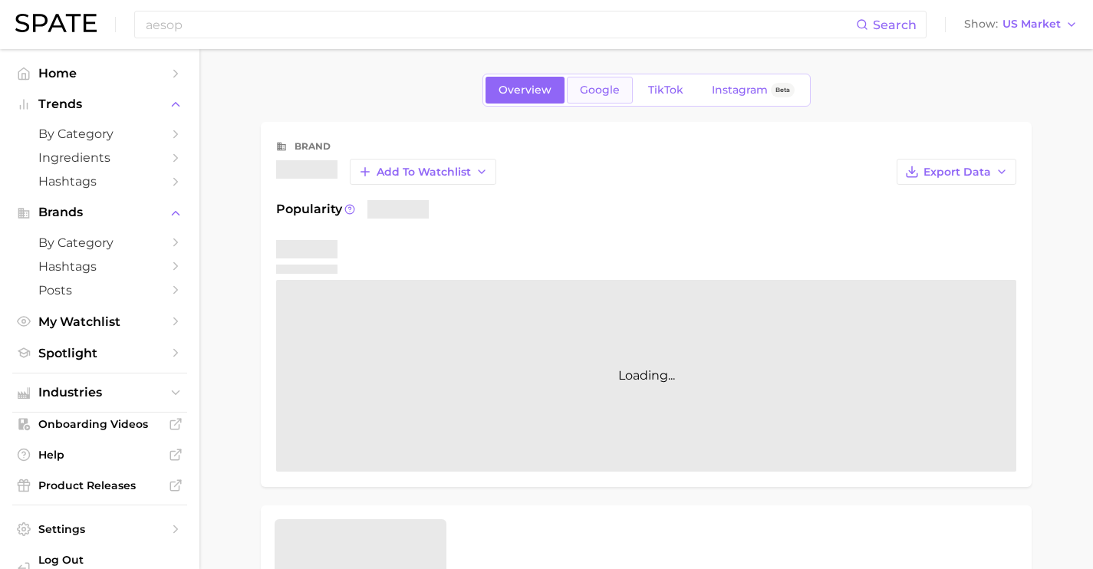
click at [591, 100] on link "Google" at bounding box center [600, 90] width 66 height 27
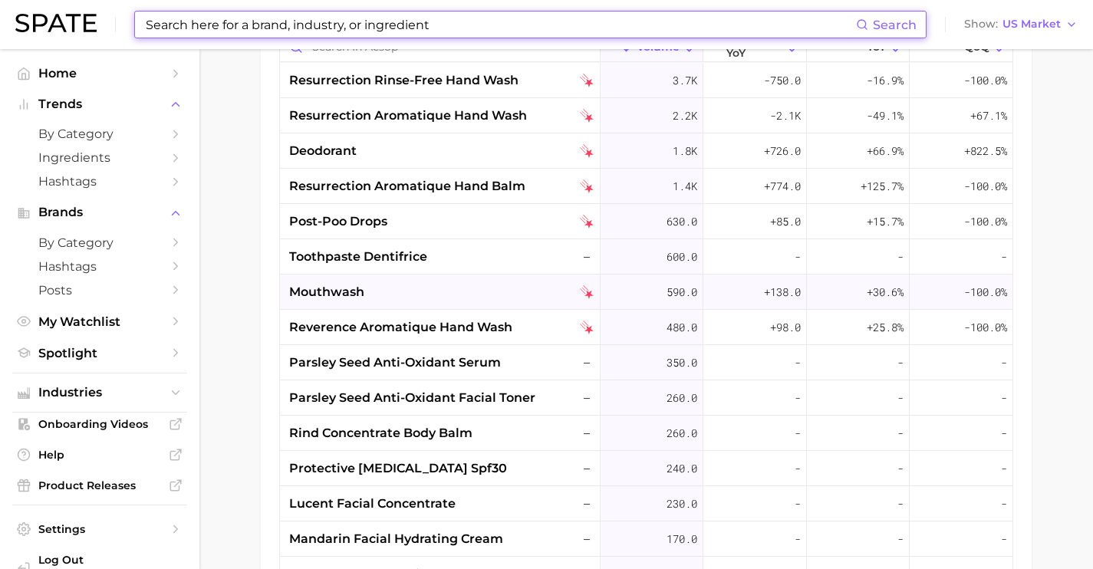
scroll to position [619, 0]
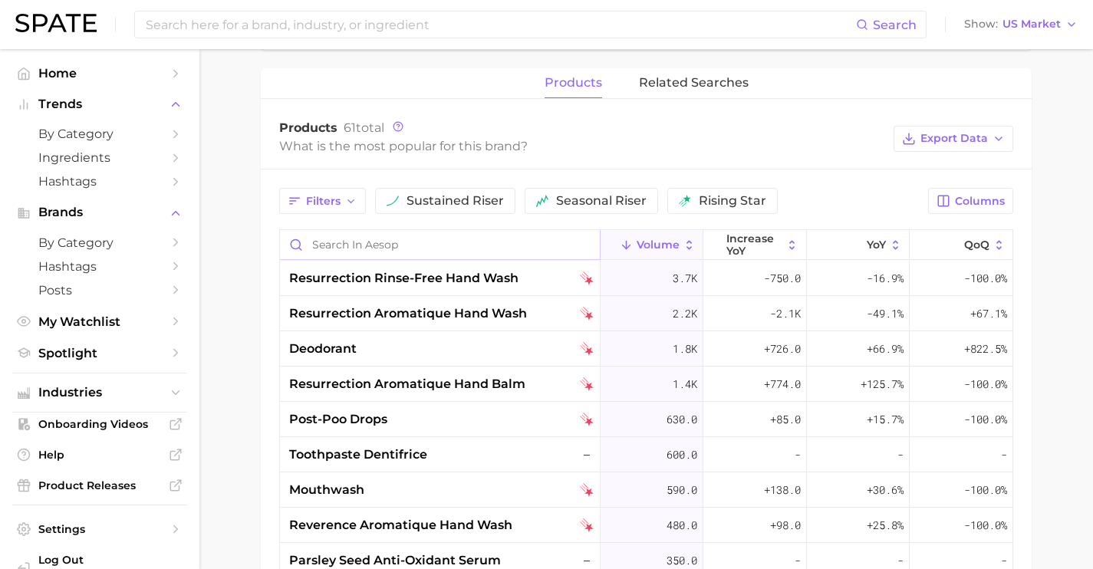
click at [432, 252] on input "Search in aesop" at bounding box center [440, 244] width 320 height 29
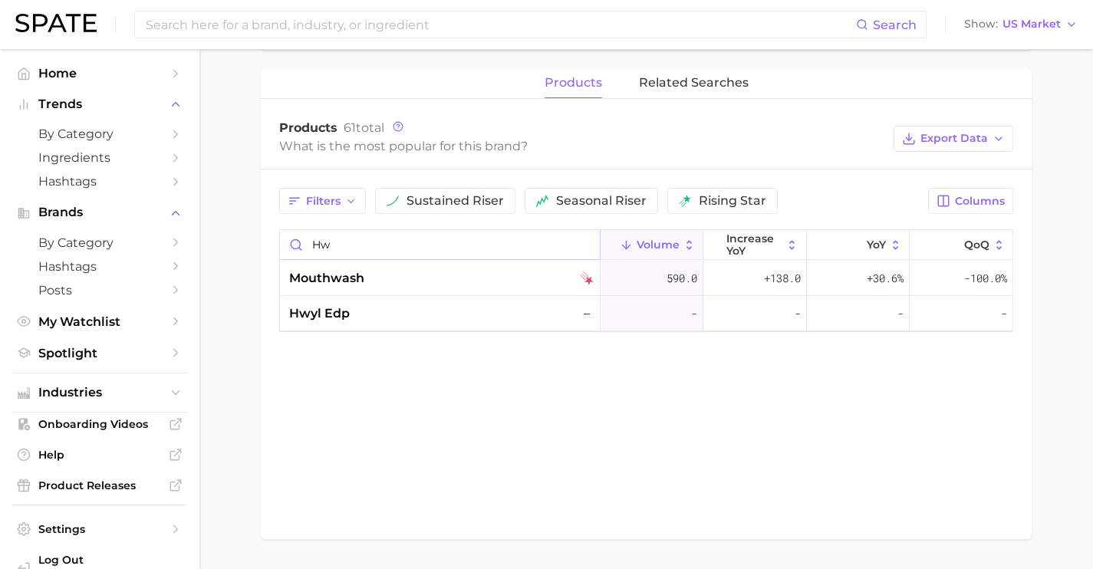
scroll to position [332, 0]
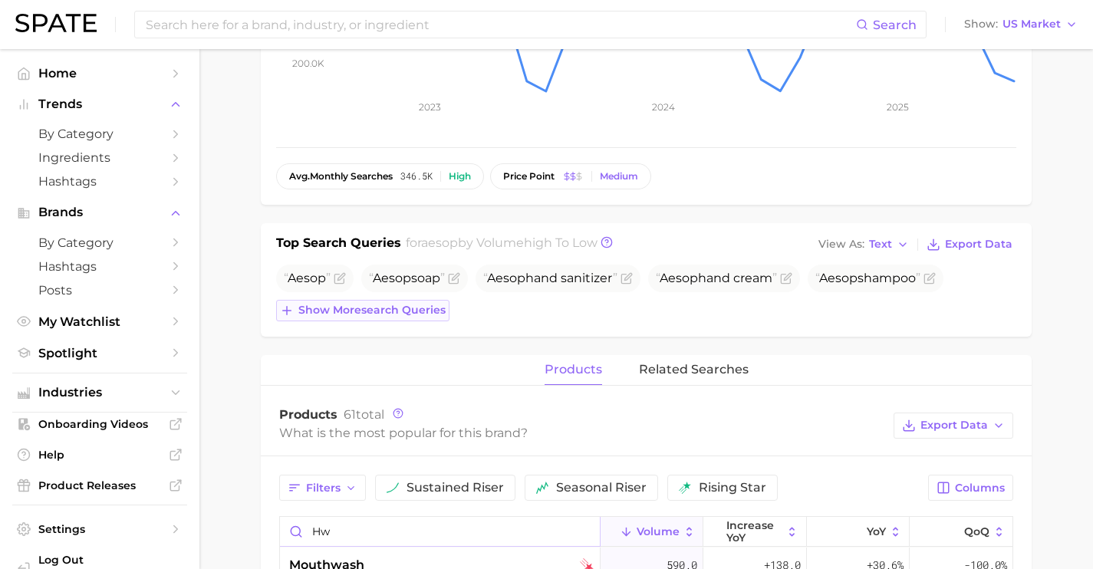
type input "hw"
click at [390, 312] on span "Show more search queries" at bounding box center [371, 310] width 147 height 13
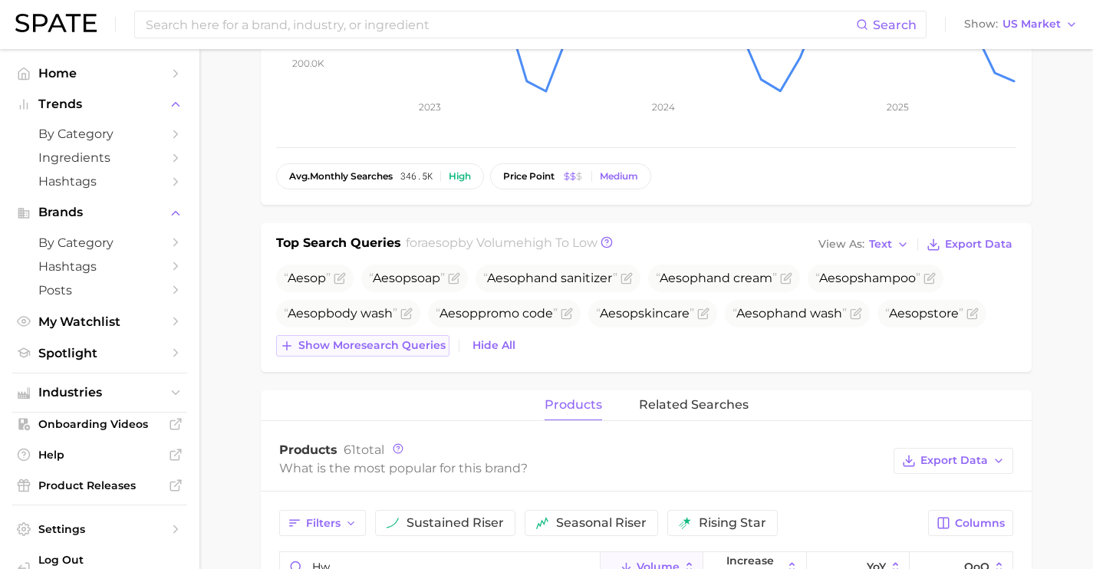
click at [387, 348] on span "Show more search queries" at bounding box center [371, 345] width 147 height 13
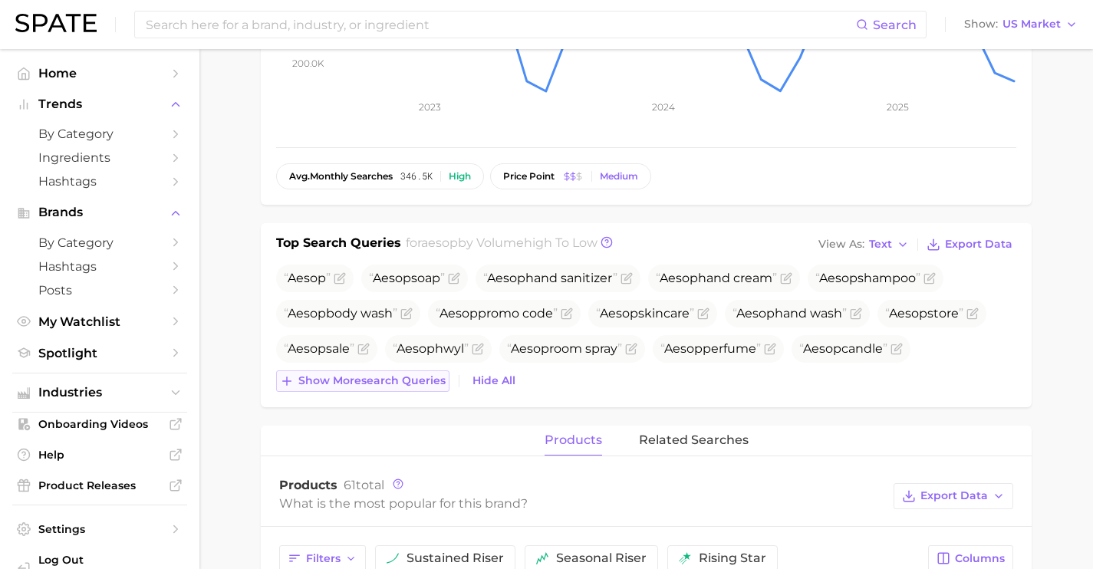
click at [392, 381] on span "Show more search queries" at bounding box center [371, 380] width 147 height 13
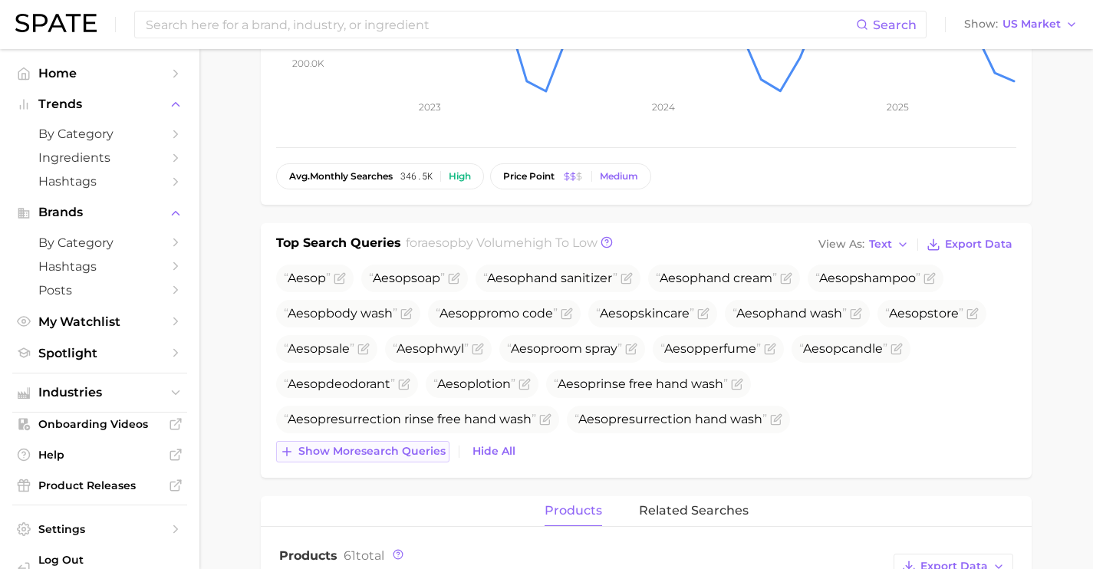
click at [419, 445] on span "Show more search queries" at bounding box center [371, 451] width 147 height 13
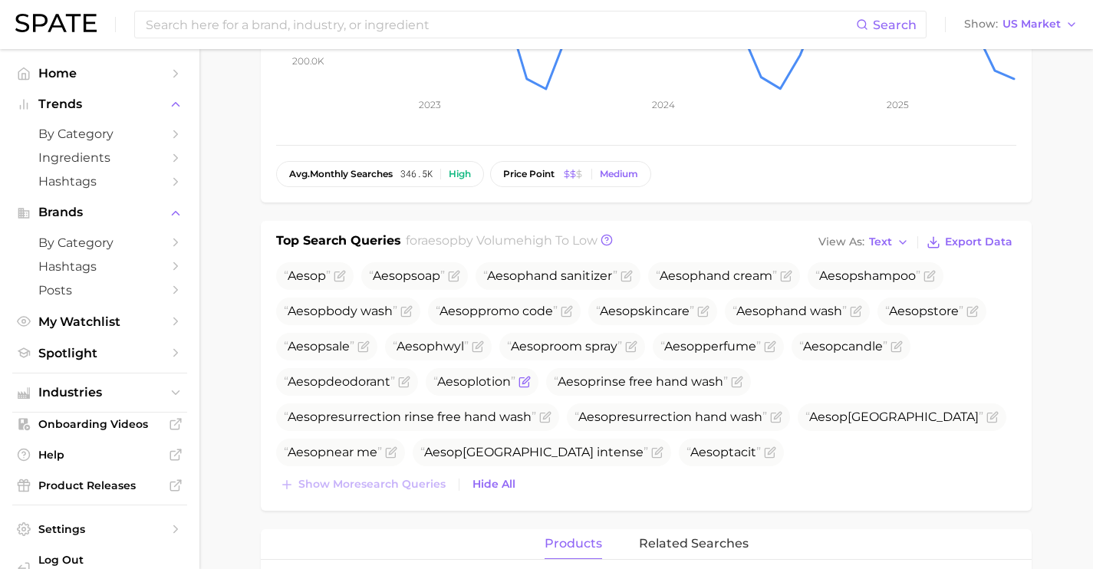
scroll to position [335, 0]
click at [375, 18] on input at bounding box center [500, 25] width 712 height 26
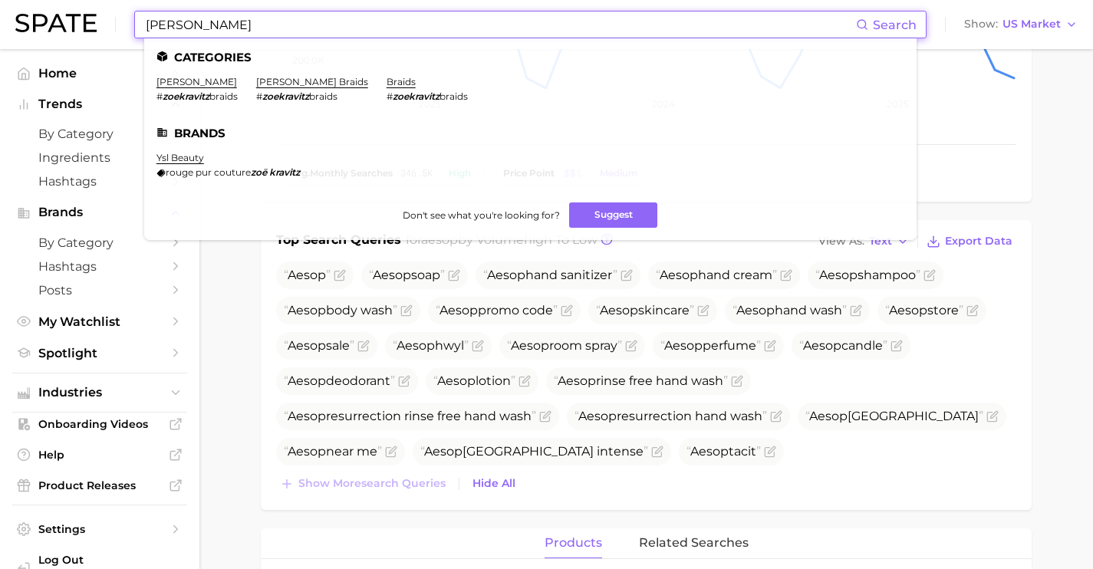
drag, startPoint x: 514, startPoint y: 25, endPoint x: 0, endPoint y: -18, distance: 515.8
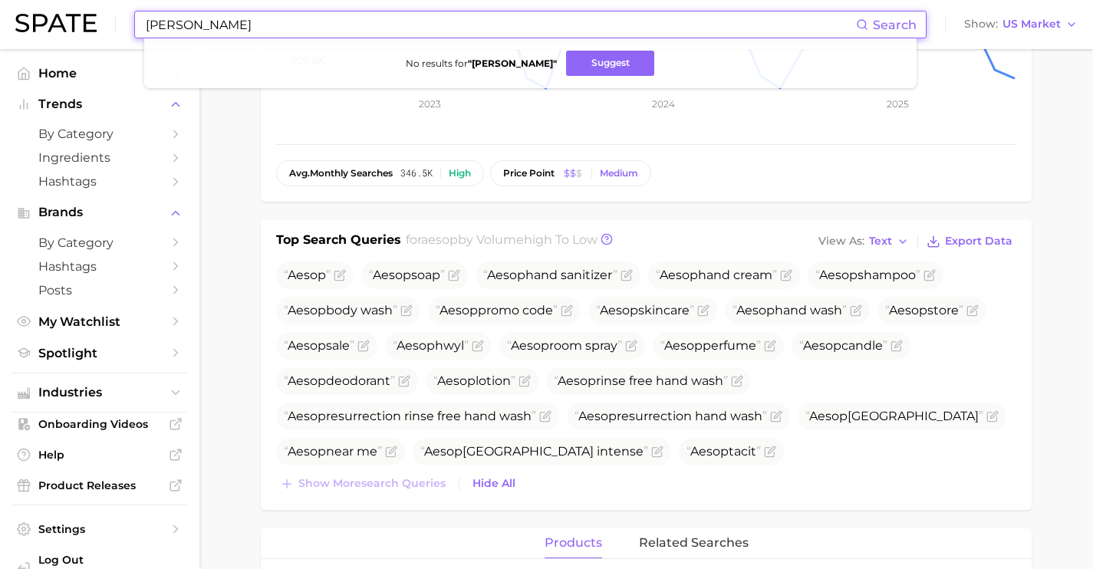
drag, startPoint x: 414, startPoint y: 28, endPoint x: 2, endPoint y: -4, distance: 414.0
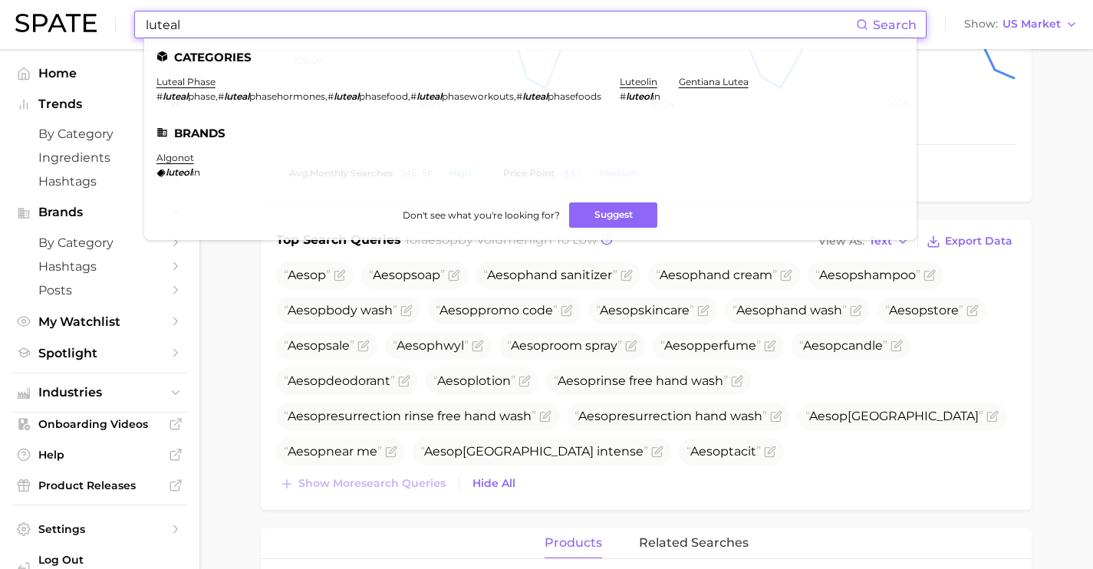
drag, startPoint x: 210, startPoint y: 13, endPoint x: 266, endPoint y: 41, distance: 62.8
click at [266, 38] on div "luteal Search Categories luteal phase # luteal phase , # luteal phasehormones ,…" at bounding box center [530, 25] width 793 height 28
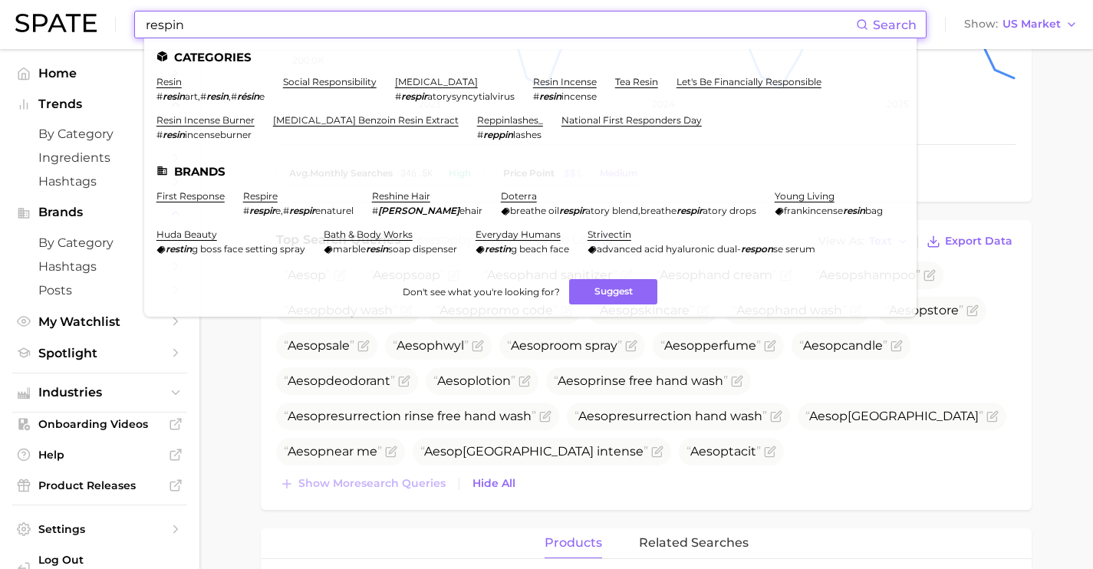
drag, startPoint x: 419, startPoint y: 23, endPoint x: 0, endPoint y: -22, distance: 421.3
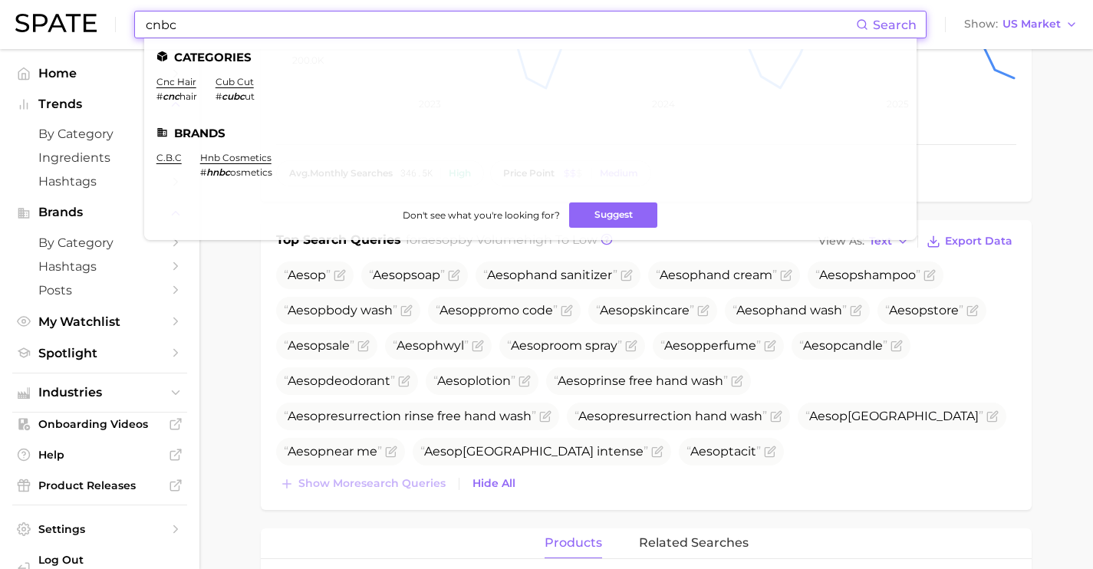
drag, startPoint x: 328, startPoint y: 29, endPoint x: 104, endPoint y: -2, distance: 225.5
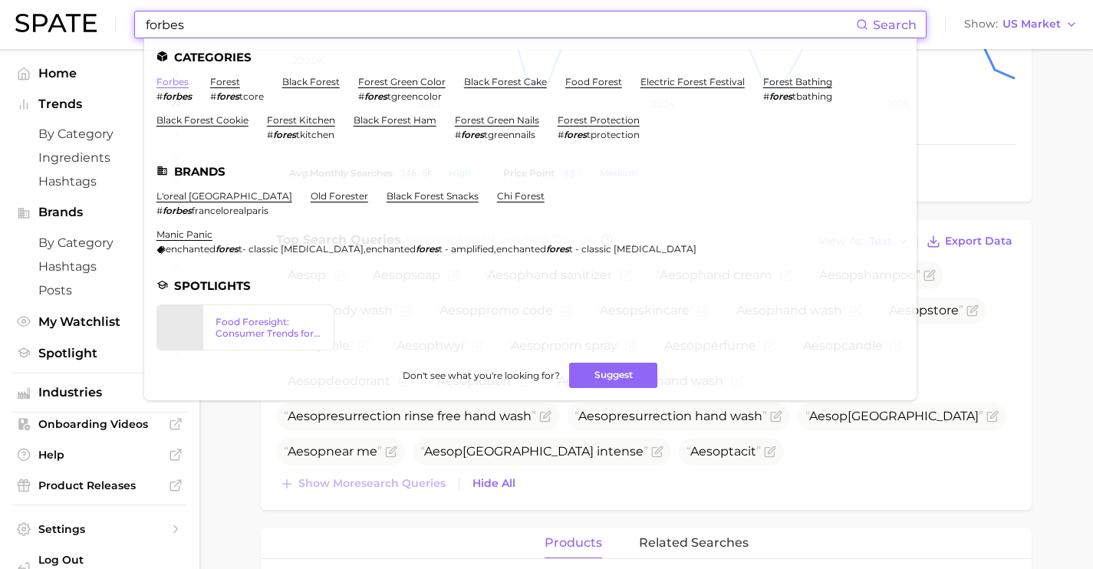
type input "forbes"
click at [171, 81] on link "forbes" at bounding box center [173, 82] width 32 height 12
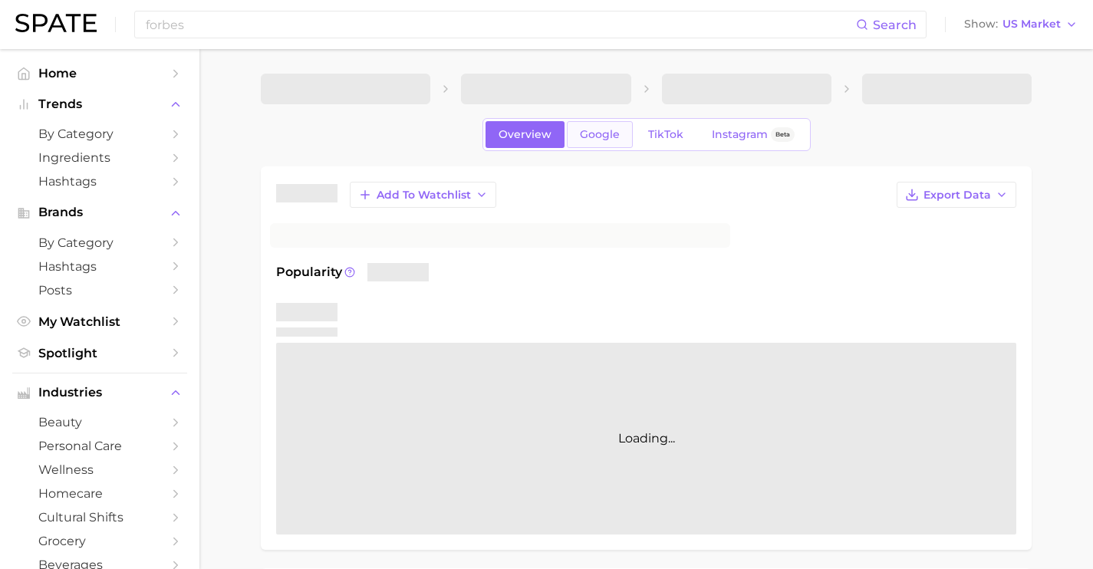
click at [598, 134] on span "Google" at bounding box center [600, 134] width 40 height 13
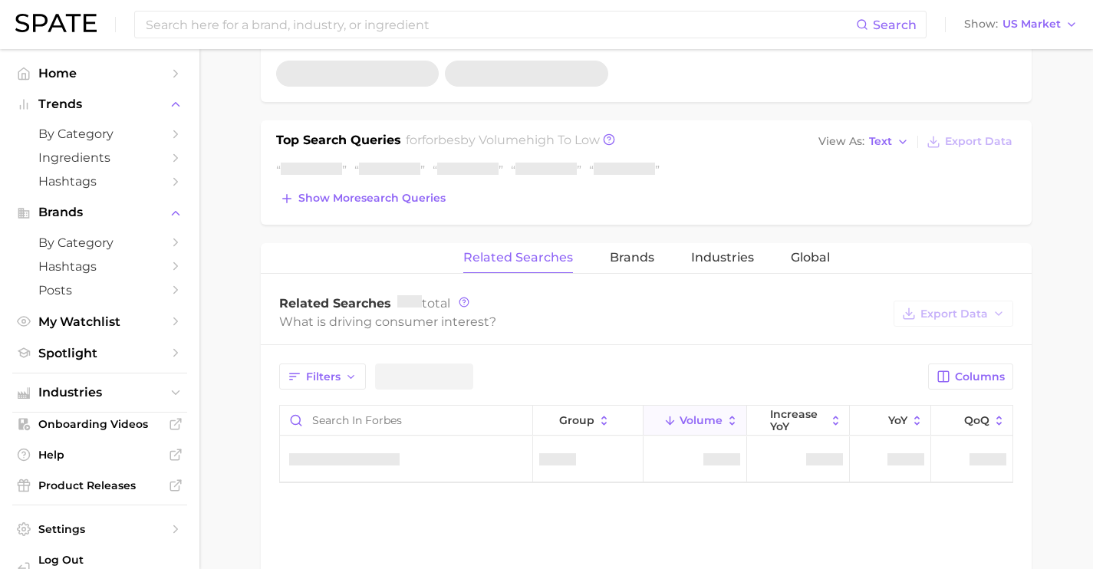
scroll to position [354, 0]
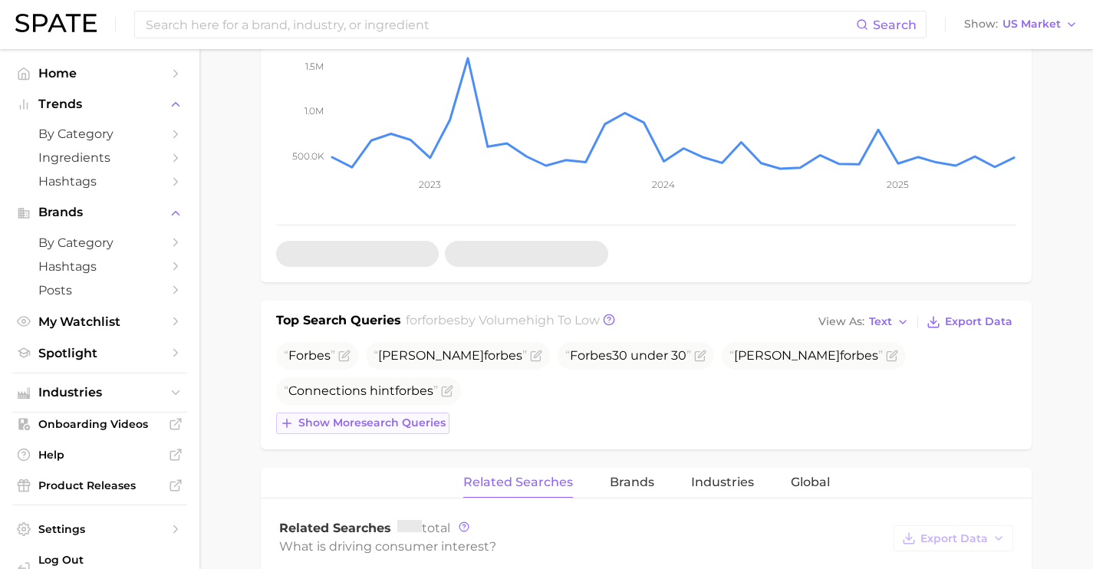
click at [416, 413] on button "Show more search queries" at bounding box center [362, 423] width 173 height 21
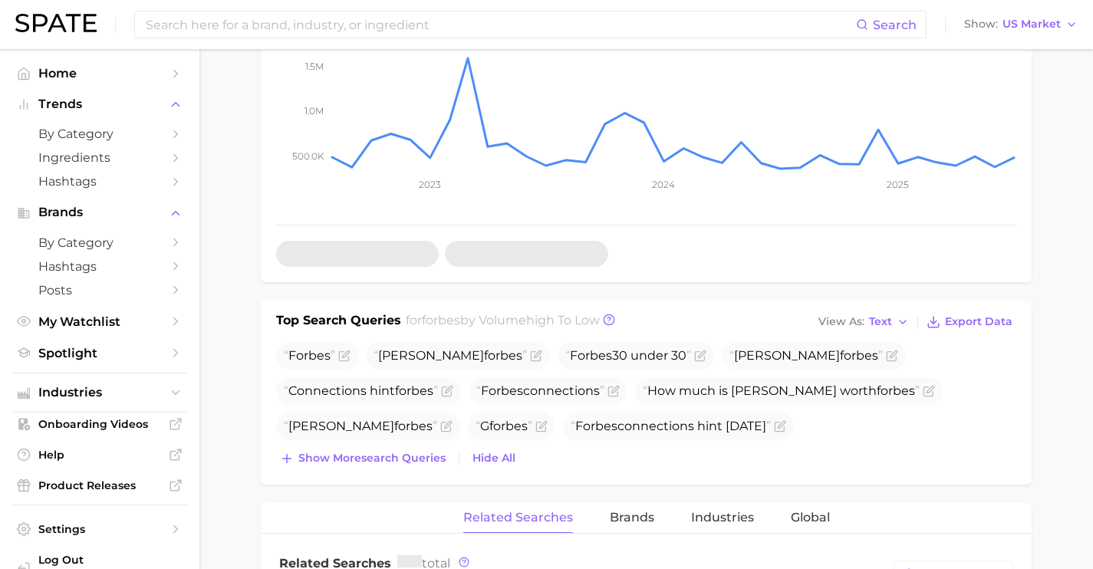
click at [400, 447] on div "Forbes [PERSON_NAME] [PERSON_NAME] 30 under 30 [PERSON_NAME] Connections hint f…" at bounding box center [646, 405] width 740 height 127
click at [408, 464] on span "Show more search queries" at bounding box center [371, 458] width 147 height 13
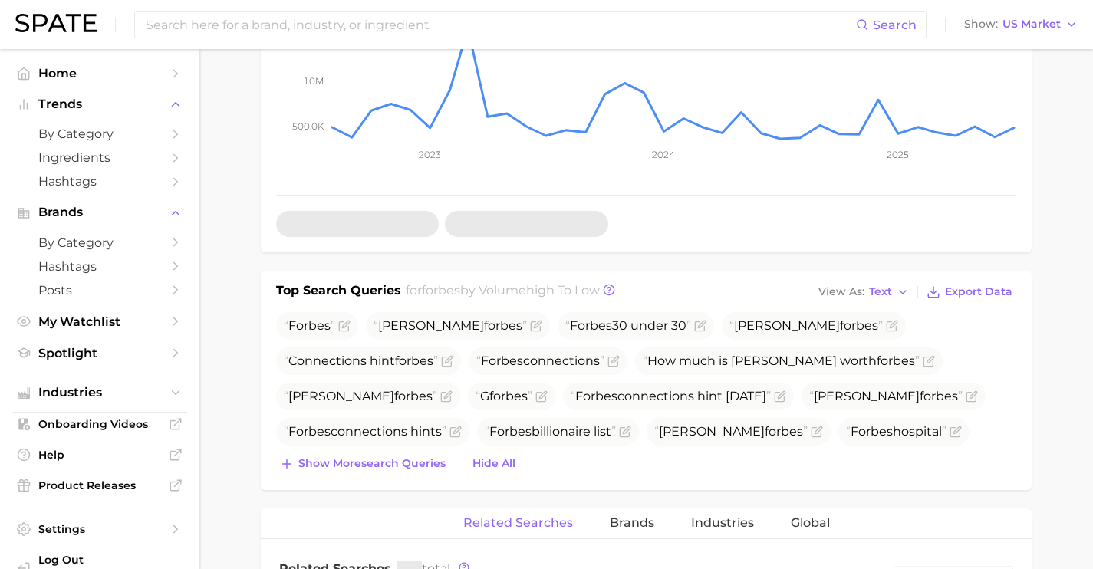
scroll to position [432, 0]
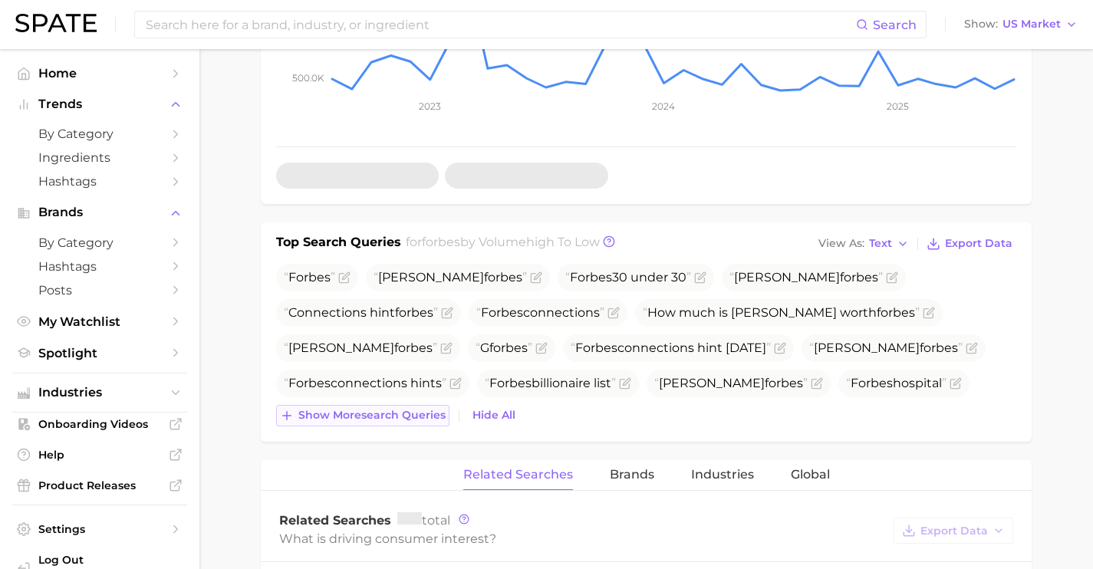
click at [389, 408] on button "Show more search queries" at bounding box center [362, 415] width 173 height 21
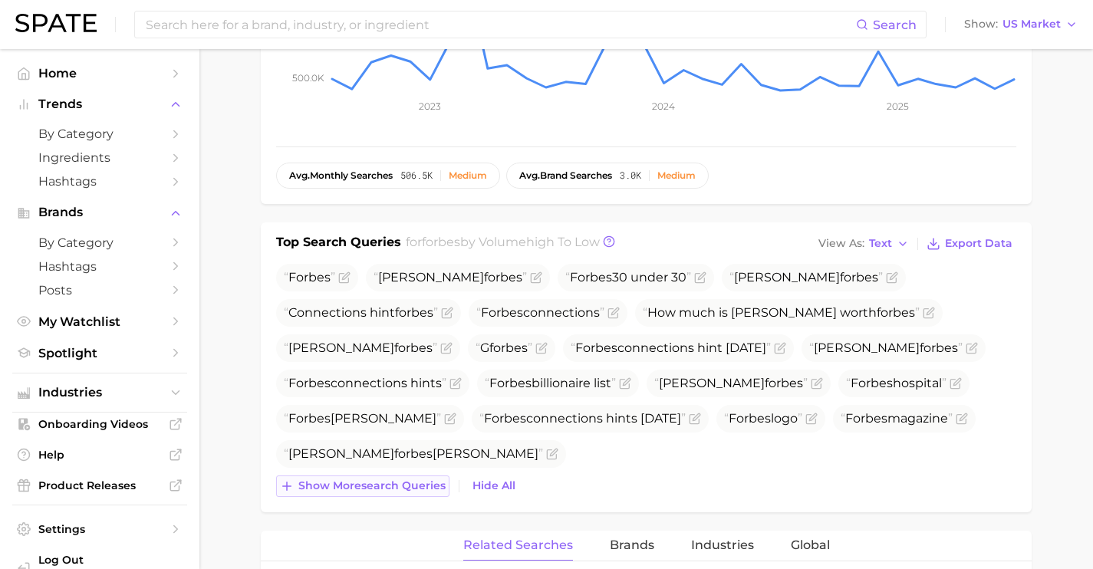
click at [437, 486] on span "Show more search queries" at bounding box center [371, 485] width 147 height 13
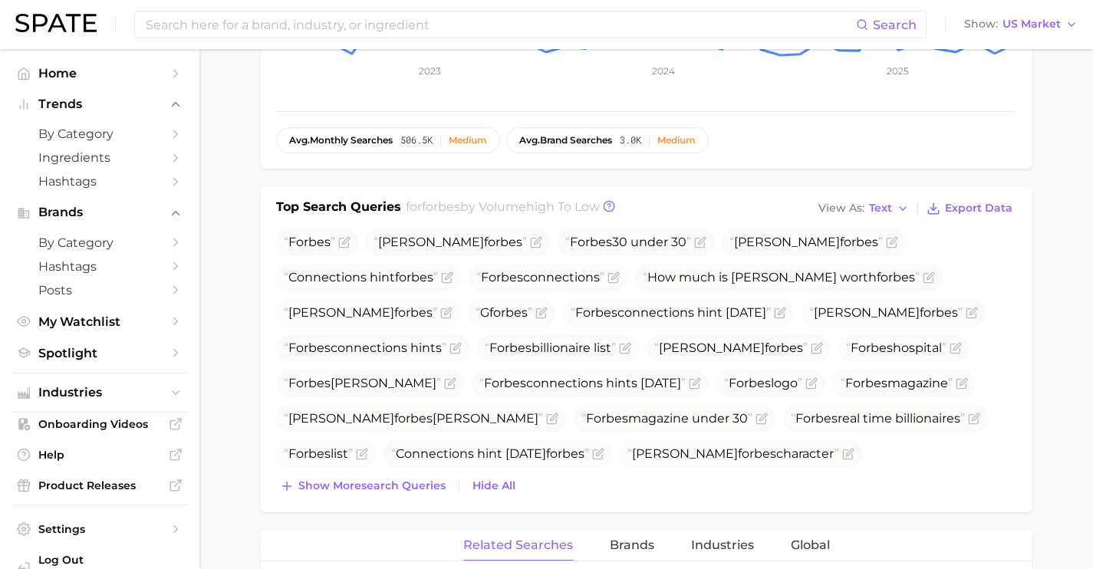
scroll to position [545, 0]
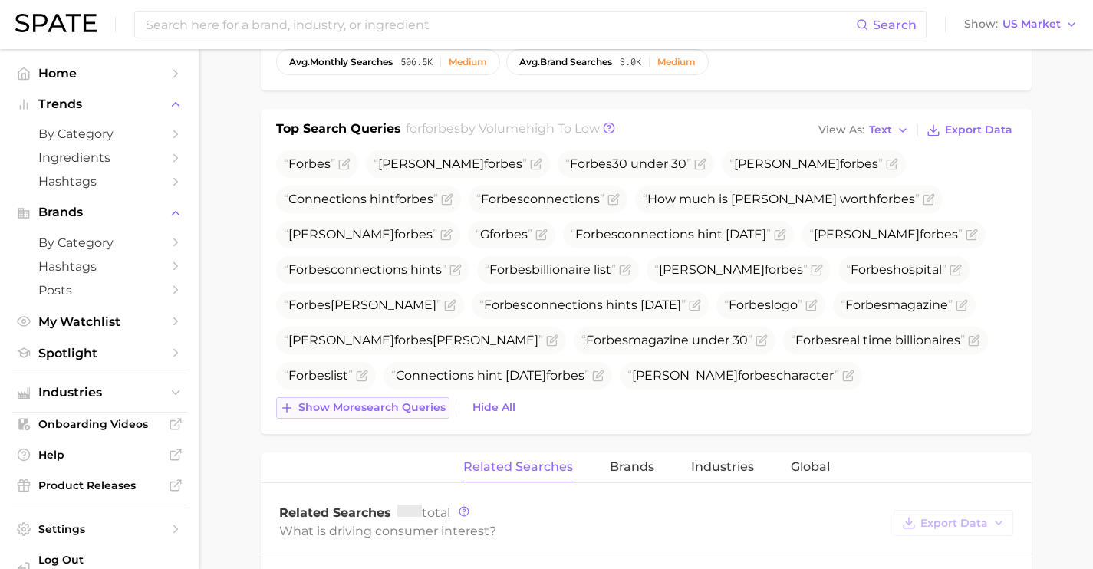
click at [421, 407] on span "Show more search queries" at bounding box center [371, 407] width 147 height 13
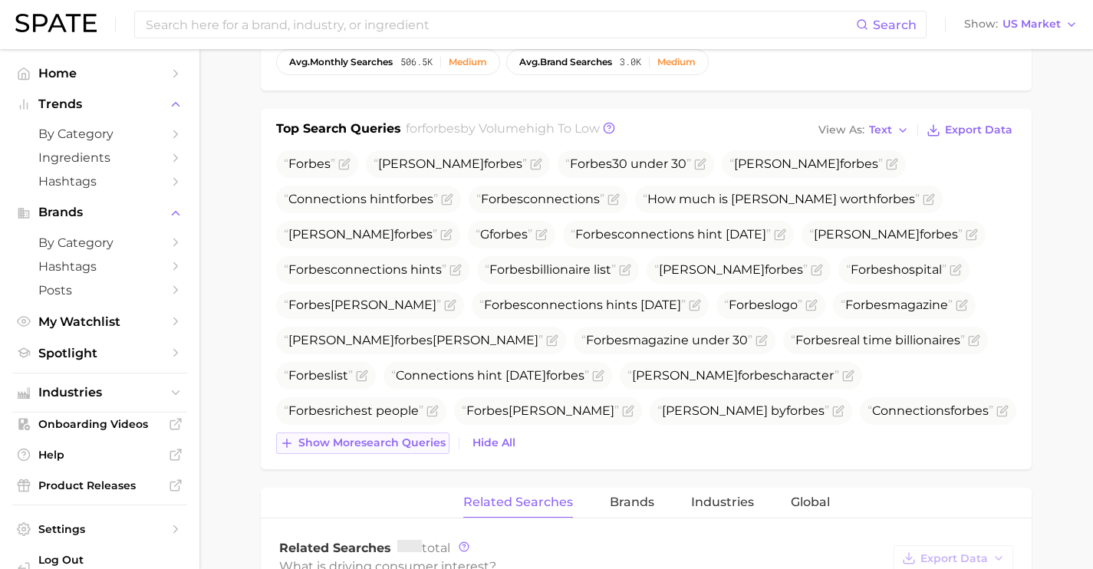
click at [433, 445] on span "Show more search queries" at bounding box center [371, 443] width 147 height 13
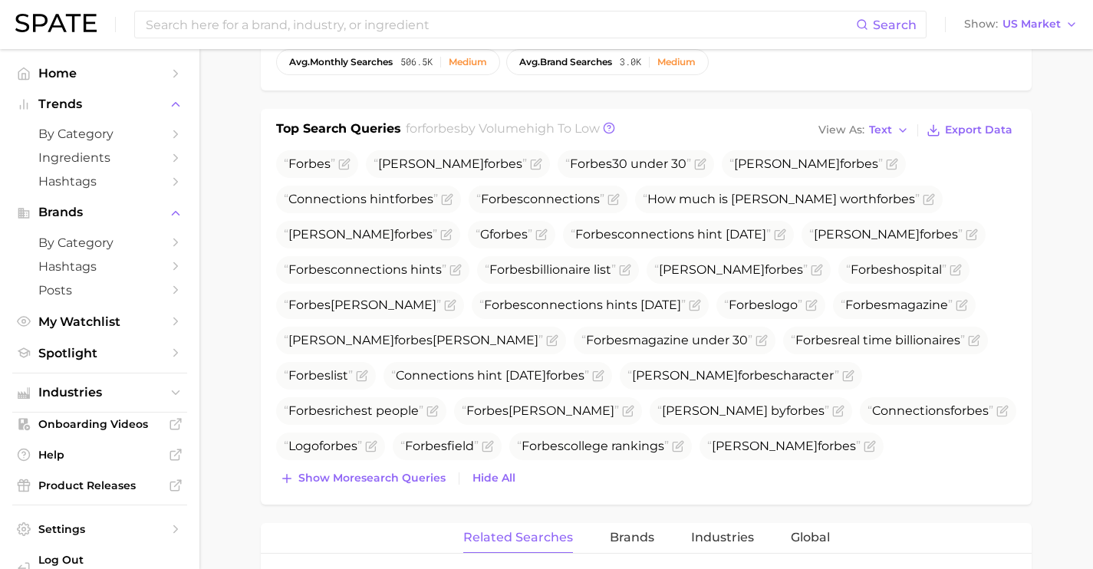
click at [430, 490] on div "Top Search Queries for forbes by Volume high to low View As Text Export Data Fo…" at bounding box center [646, 307] width 771 height 396
click at [422, 480] on span "Show more search queries" at bounding box center [371, 478] width 147 height 13
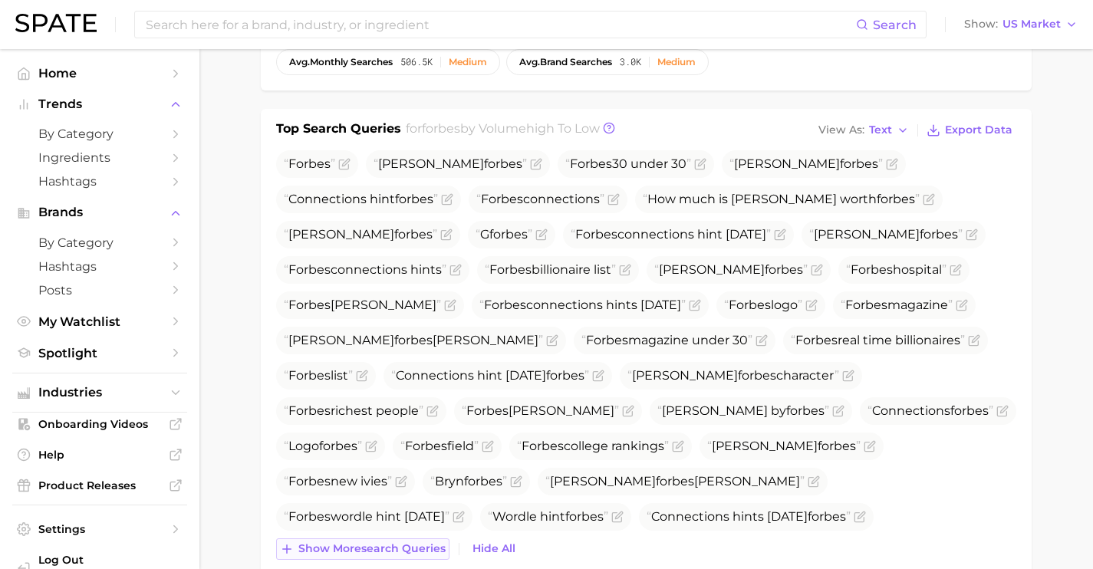
click at [419, 551] on span "Show more search queries" at bounding box center [371, 548] width 147 height 13
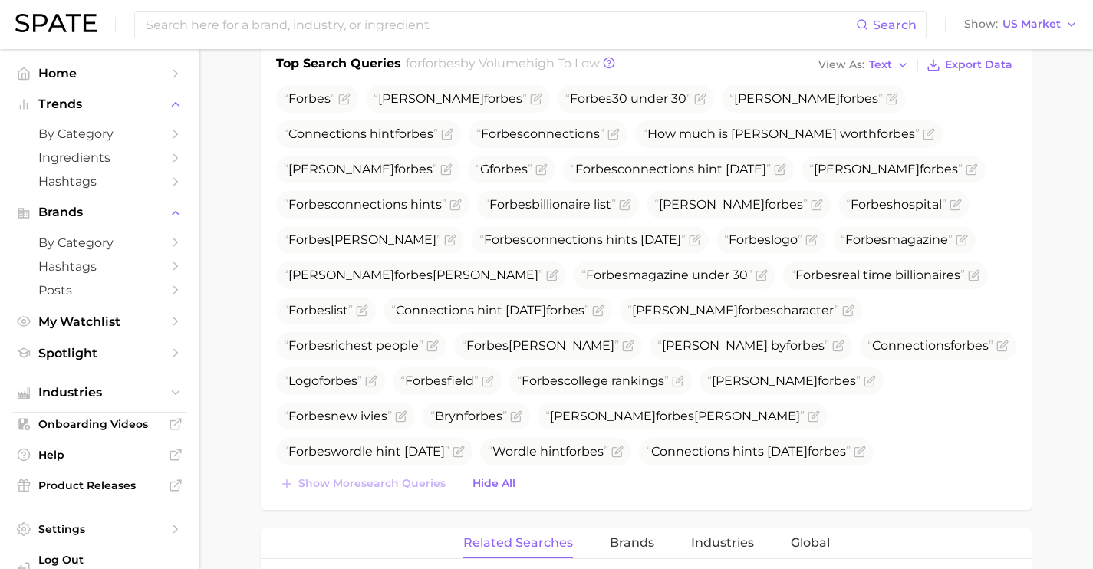
scroll to position [609, 0]
click at [488, 101] on span "[PERSON_NAME]" at bounding box center [450, 100] width 153 height 15
drag, startPoint x: 488, startPoint y: 101, endPoint x: 383, endPoint y: 104, distance: 105.1
click at [383, 104] on span "[PERSON_NAME]" at bounding box center [450, 100] width 153 height 15
copy span "[PERSON_NAME]"
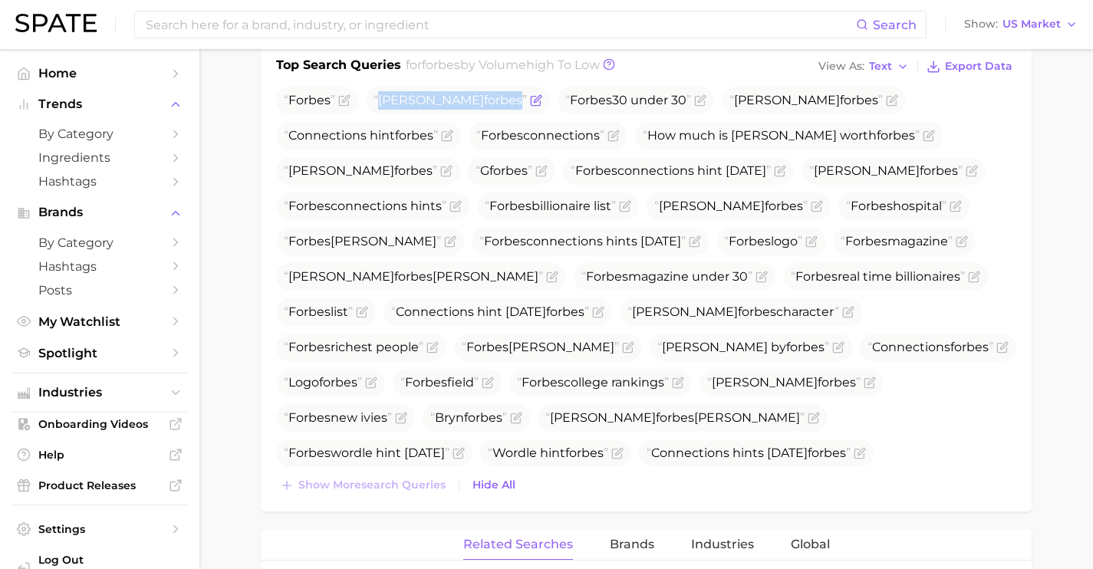
click at [530, 97] on icon "Flag as miscategorized or irrelevant" at bounding box center [536, 100] width 12 height 12
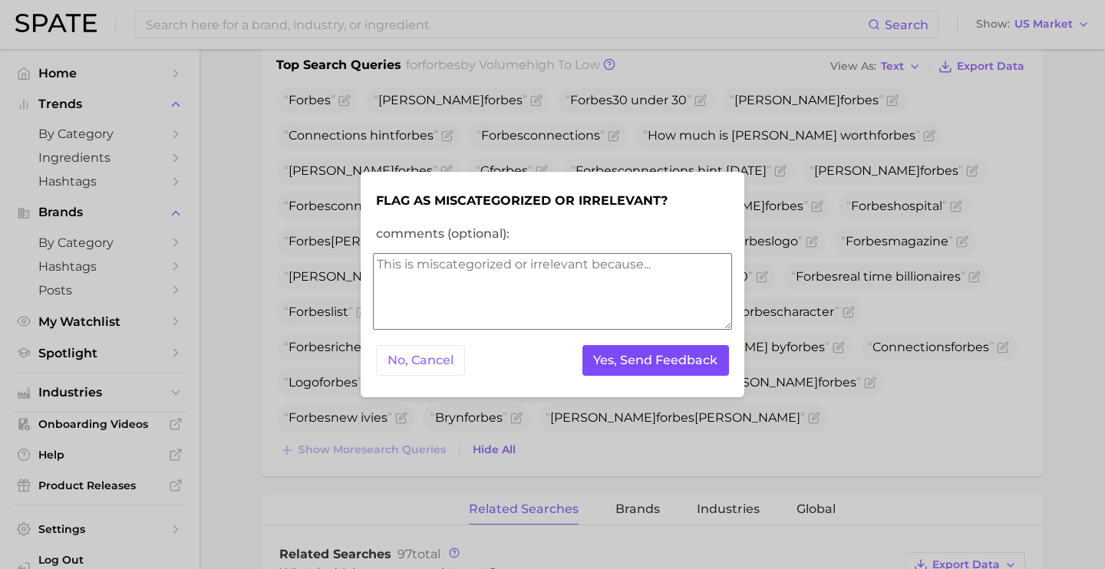
click at [620, 364] on button "Yes, Send Feedback" at bounding box center [655, 360] width 147 height 31
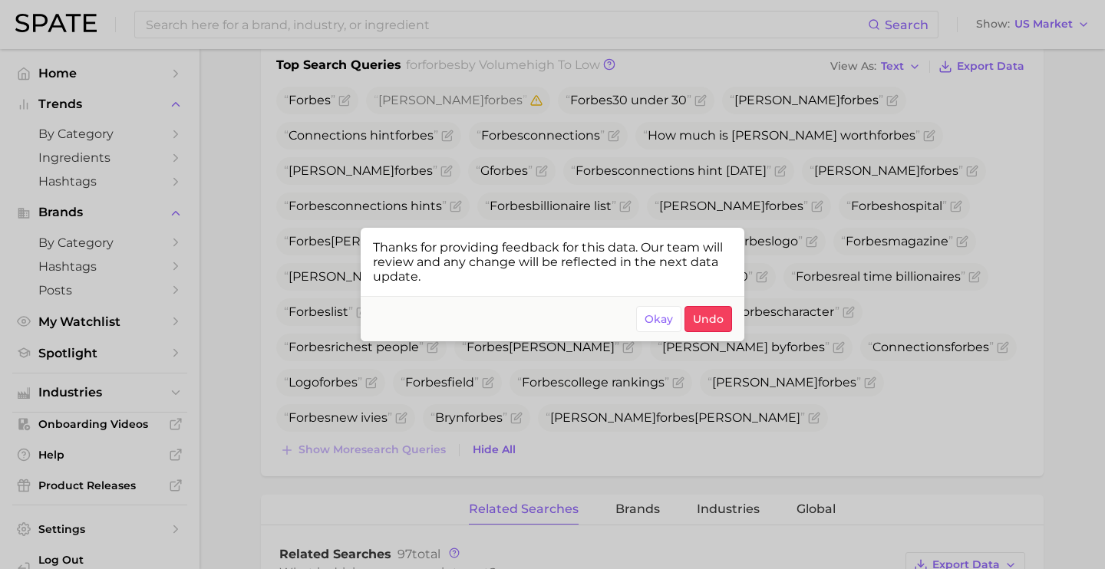
click at [797, 199] on div at bounding box center [552, 284] width 1105 height 569
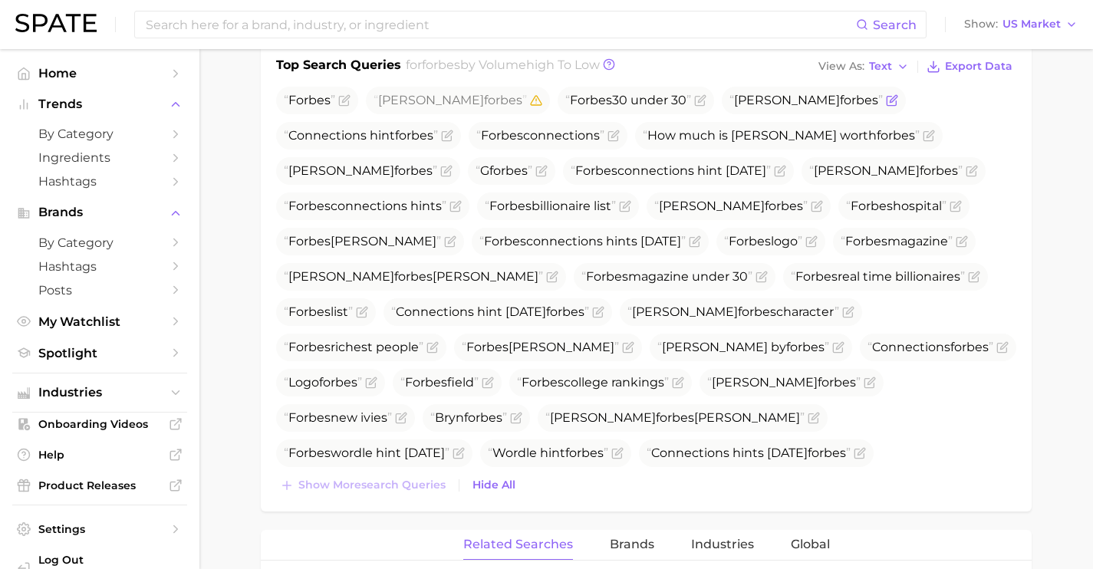
click at [886, 99] on icon "Flag as miscategorized or irrelevant" at bounding box center [892, 100] width 12 height 12
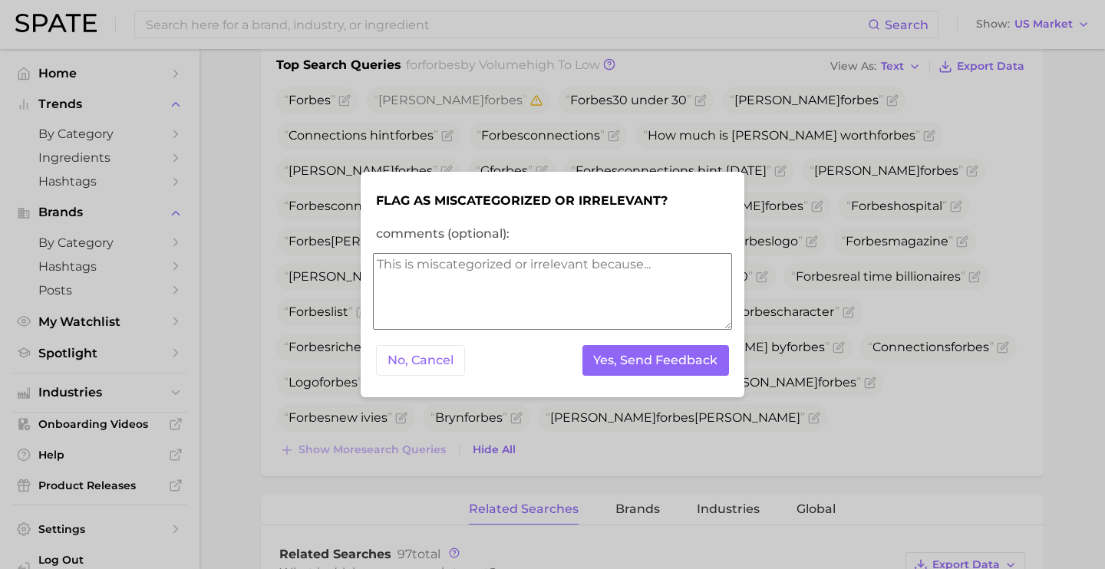
drag, startPoint x: 675, startPoint y: 348, endPoint x: 672, endPoint y: 257, distance: 91.3
click at [674, 348] on button "Yes, Send Feedback" at bounding box center [655, 360] width 147 height 31
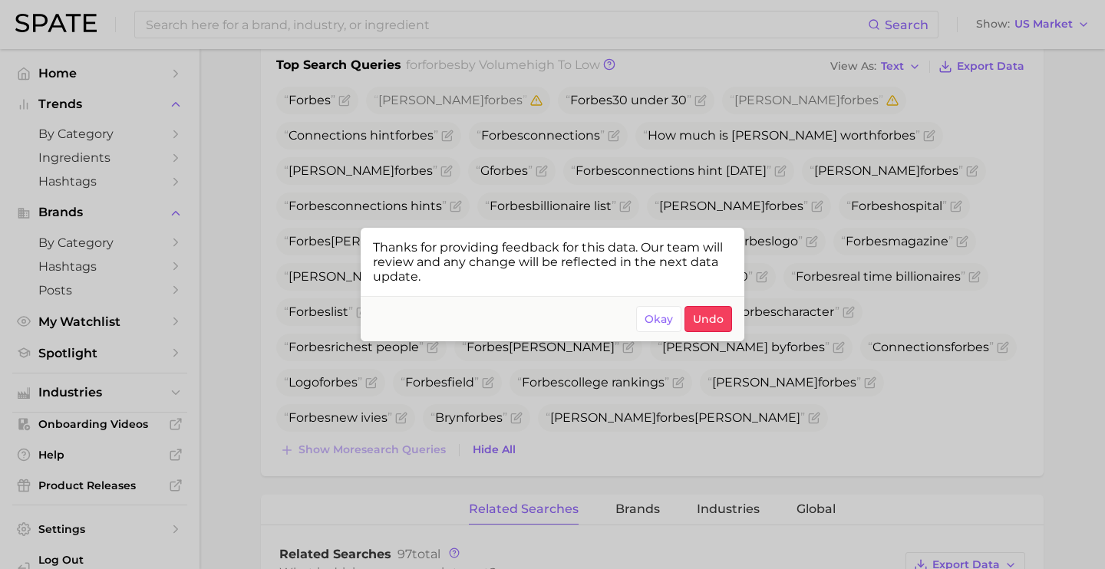
click at [898, 140] on div at bounding box center [552, 284] width 1105 height 569
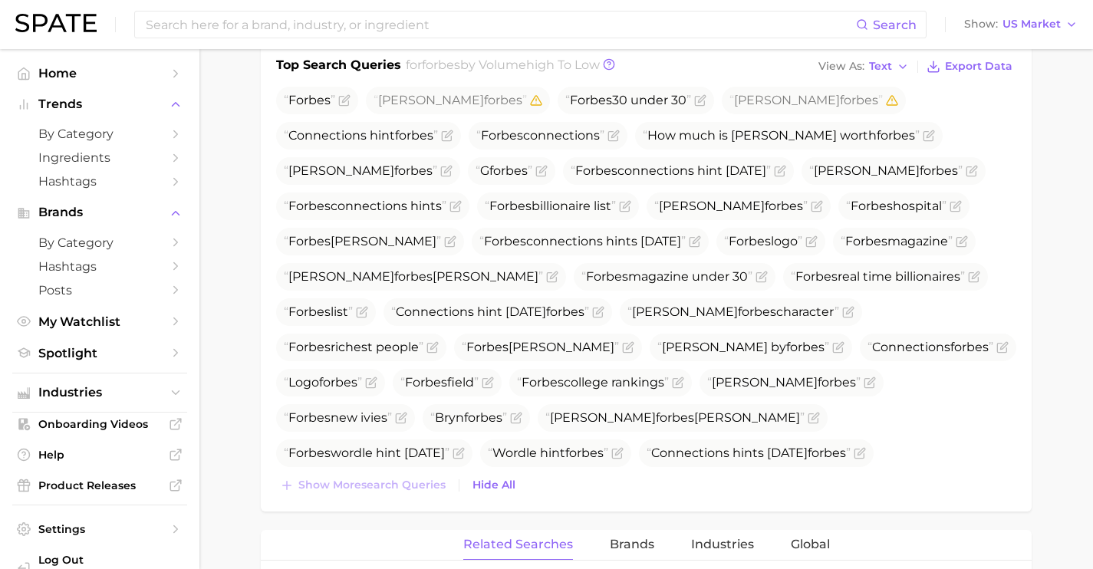
click at [490, 483] on icon "Flag as miscategorized or irrelevant" at bounding box center [484, 489] width 12 height 12
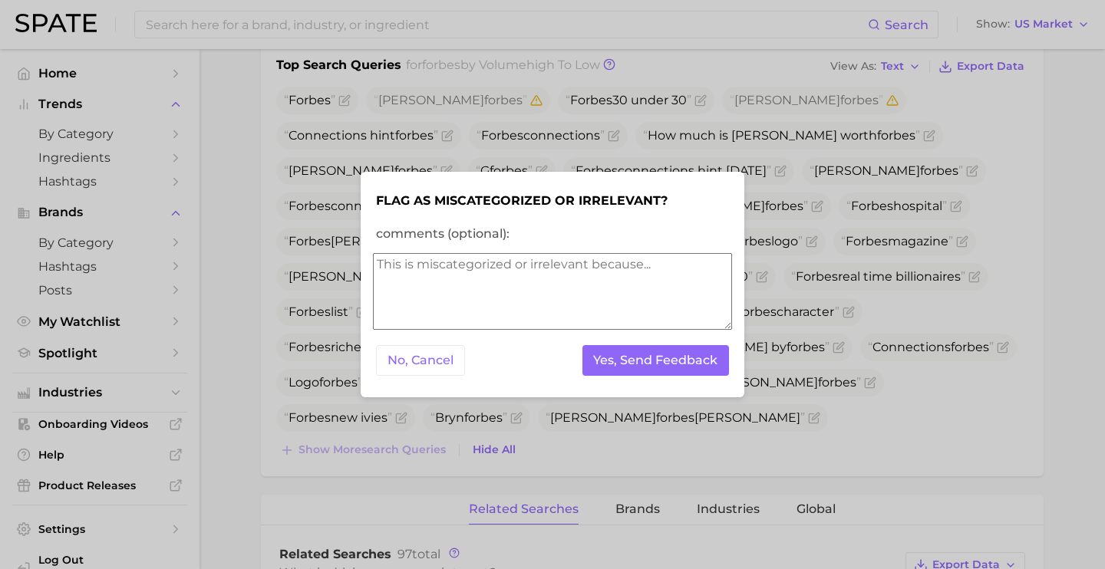
click at [669, 380] on form "Flag as miscategorized or irrelevant? comments (optional): No, Cancel Yes, Send…" at bounding box center [552, 285] width 359 height 202
click at [668, 367] on button "Yes, Send Feedback" at bounding box center [655, 360] width 147 height 31
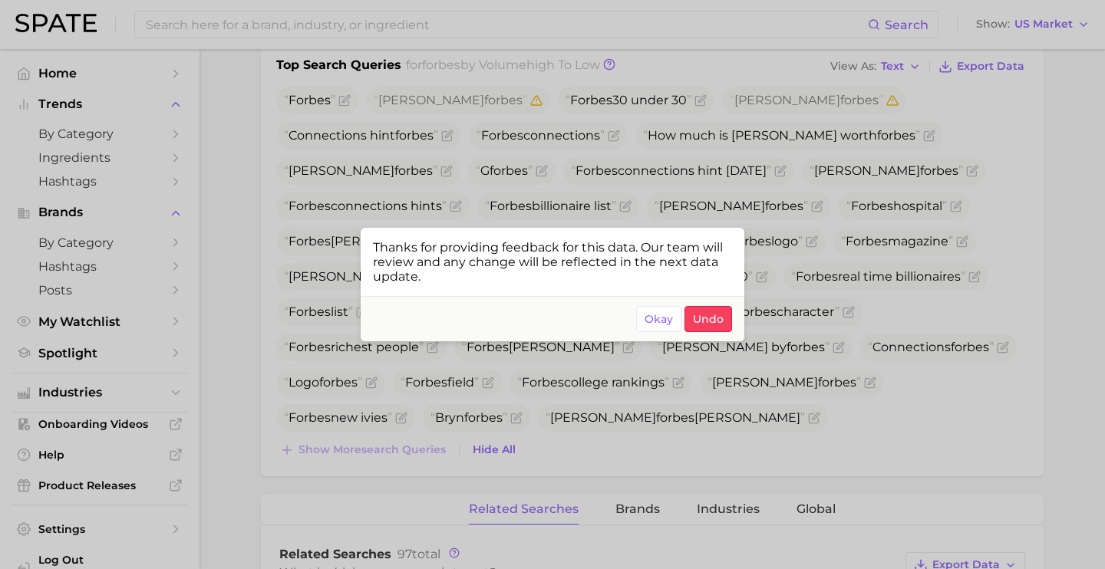
click at [987, 416] on div at bounding box center [552, 284] width 1105 height 569
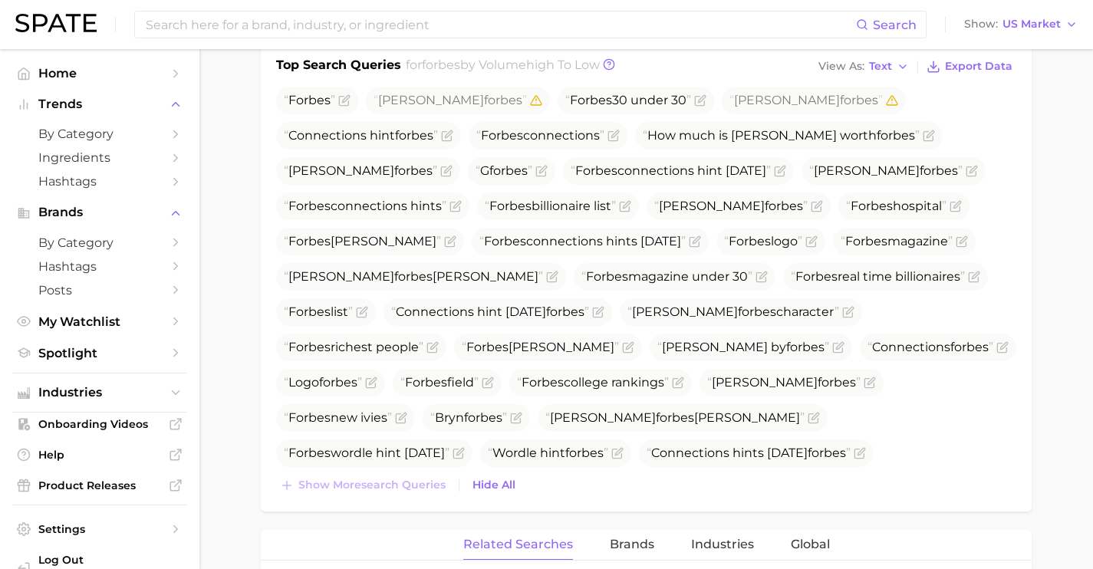
click at [852, 483] on icon "Flag as miscategorized or irrelevant" at bounding box center [848, 486] width 7 height 7
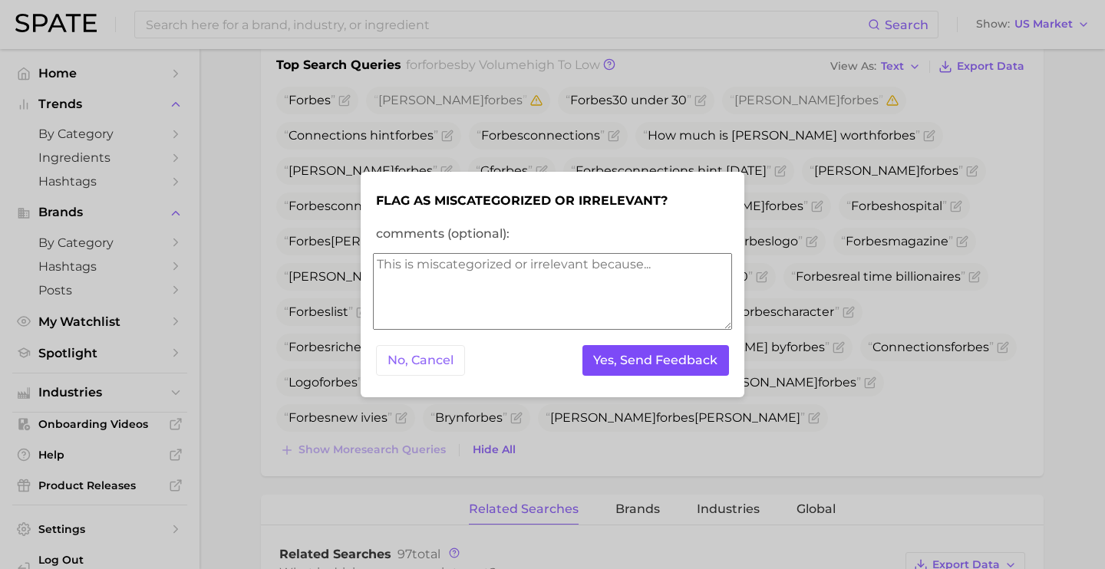
click at [653, 355] on button "Yes, Send Feedback" at bounding box center [655, 360] width 147 height 31
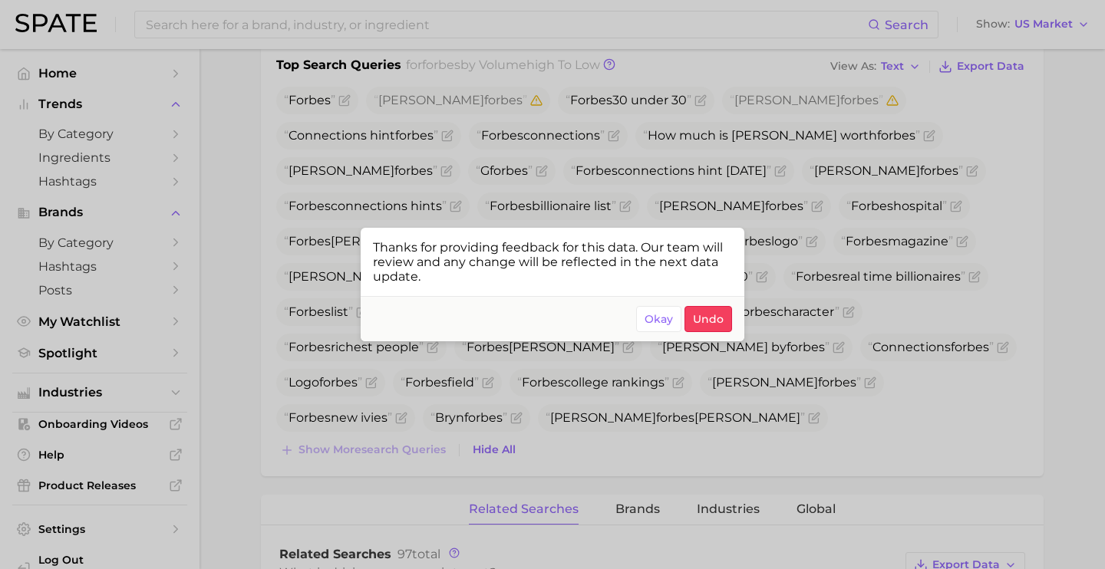
click at [861, 360] on div at bounding box center [552, 284] width 1105 height 569
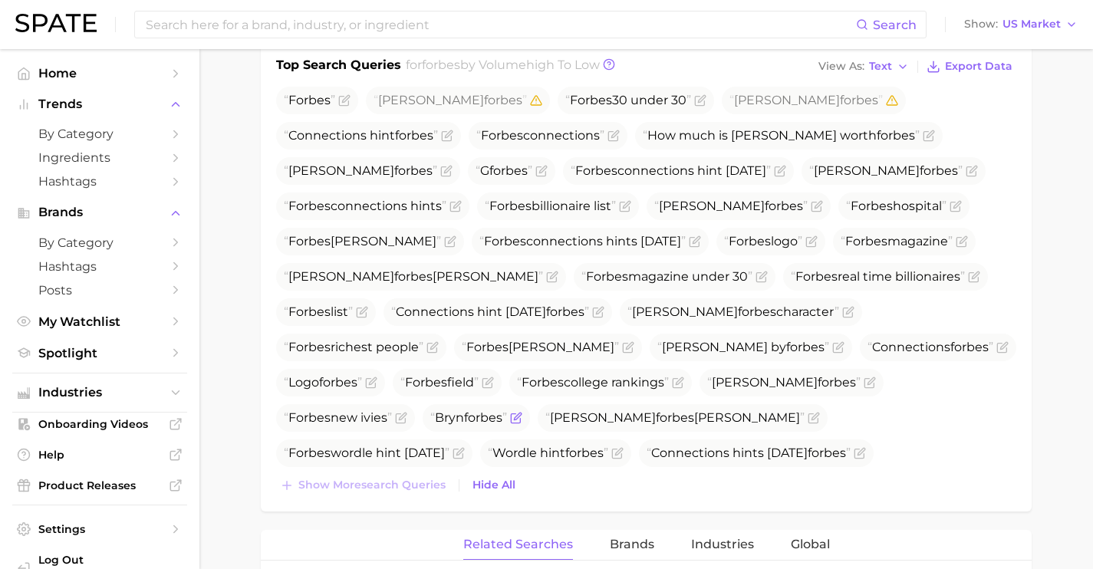
click at [522, 412] on icon "Flag as miscategorized or irrelevant" at bounding box center [516, 418] width 12 height 12
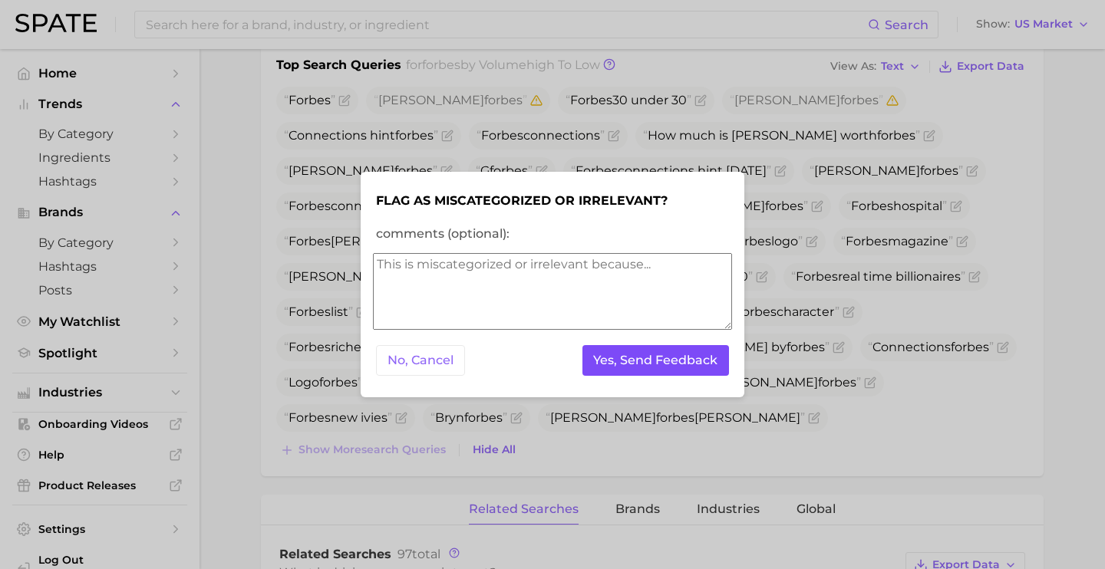
click at [708, 360] on button "Yes, Send Feedback" at bounding box center [655, 360] width 147 height 31
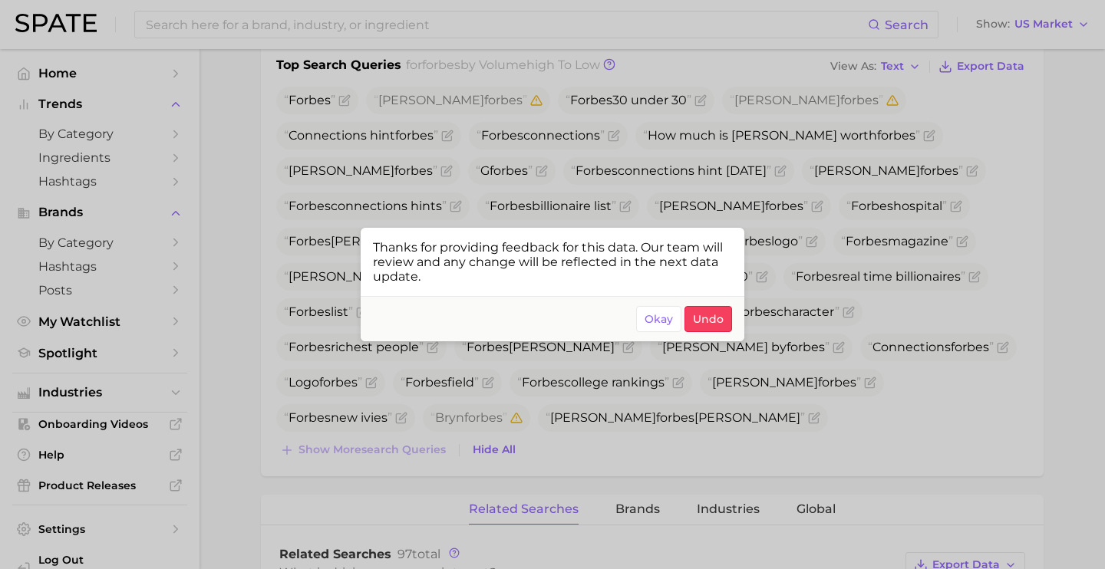
click at [875, 332] on div at bounding box center [552, 284] width 1105 height 569
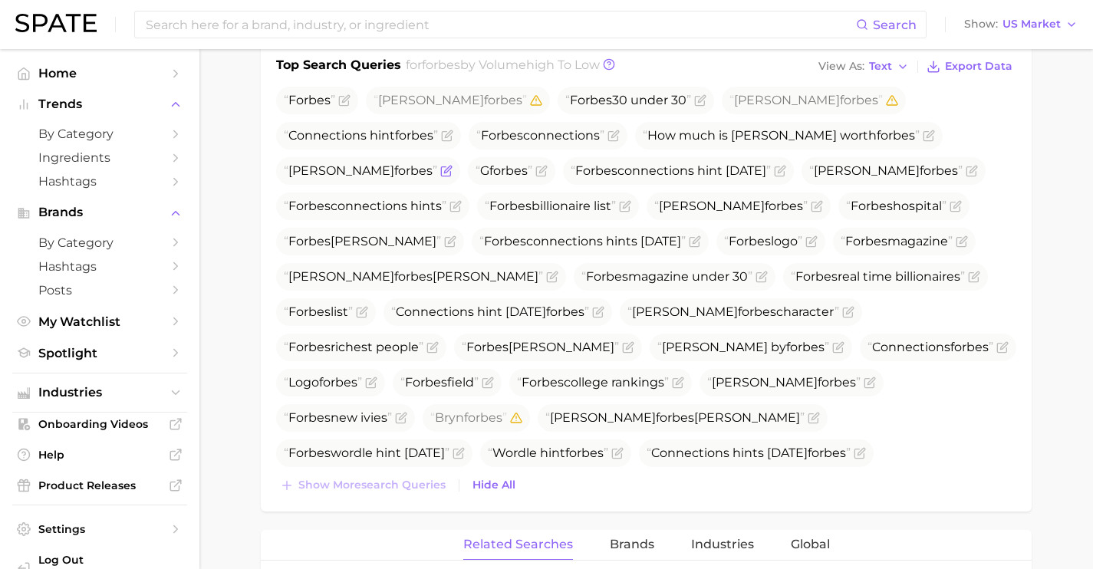
click at [440, 170] on icon "Flag as miscategorized or irrelevant" at bounding box center [446, 171] width 12 height 12
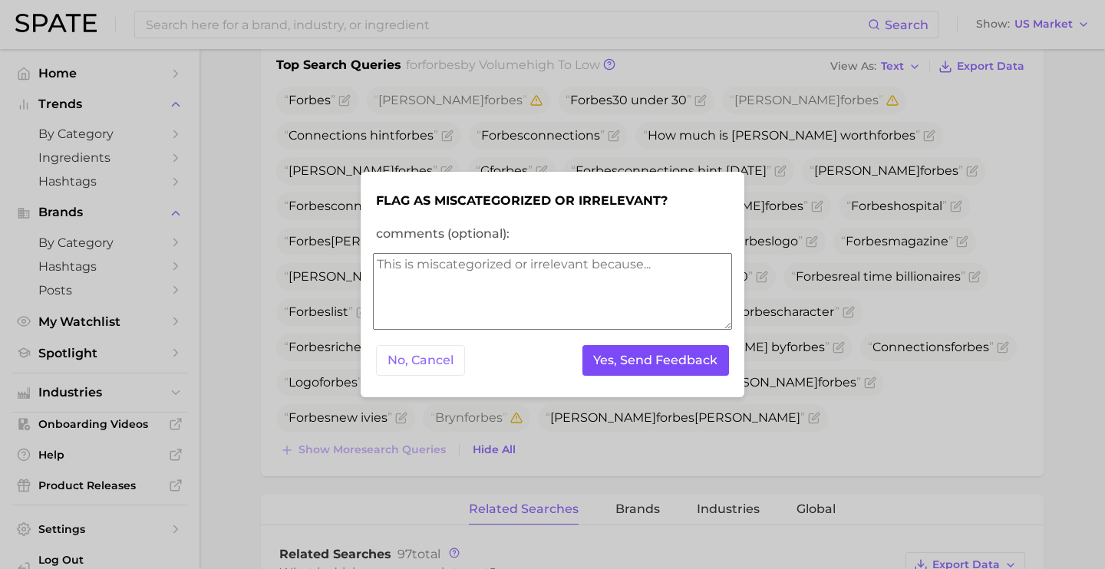
click at [637, 366] on button "Yes, Send Feedback" at bounding box center [655, 360] width 147 height 31
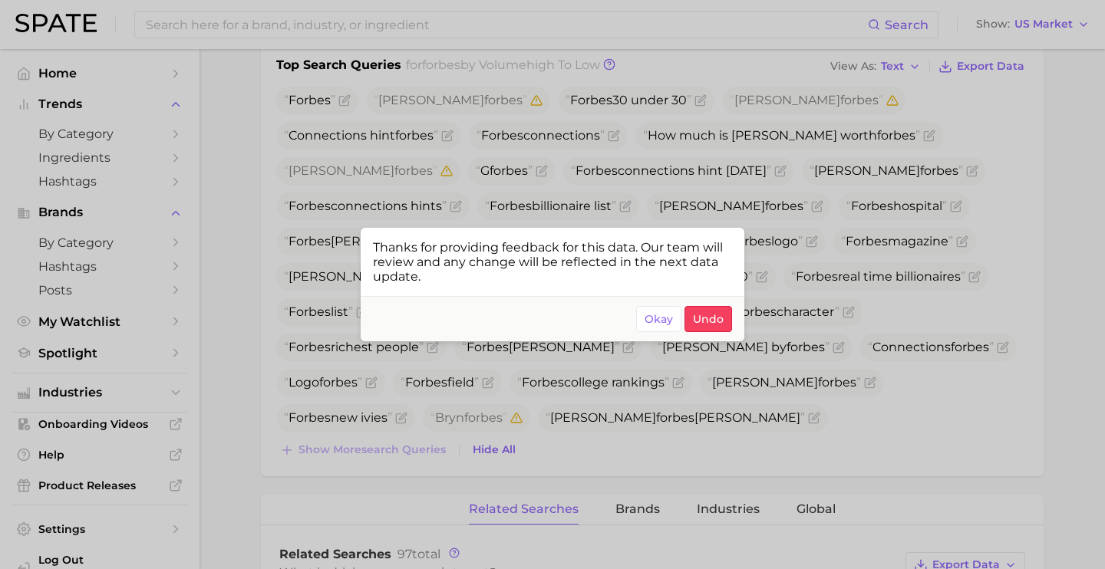
click at [457, 125] on div at bounding box center [552, 284] width 1105 height 569
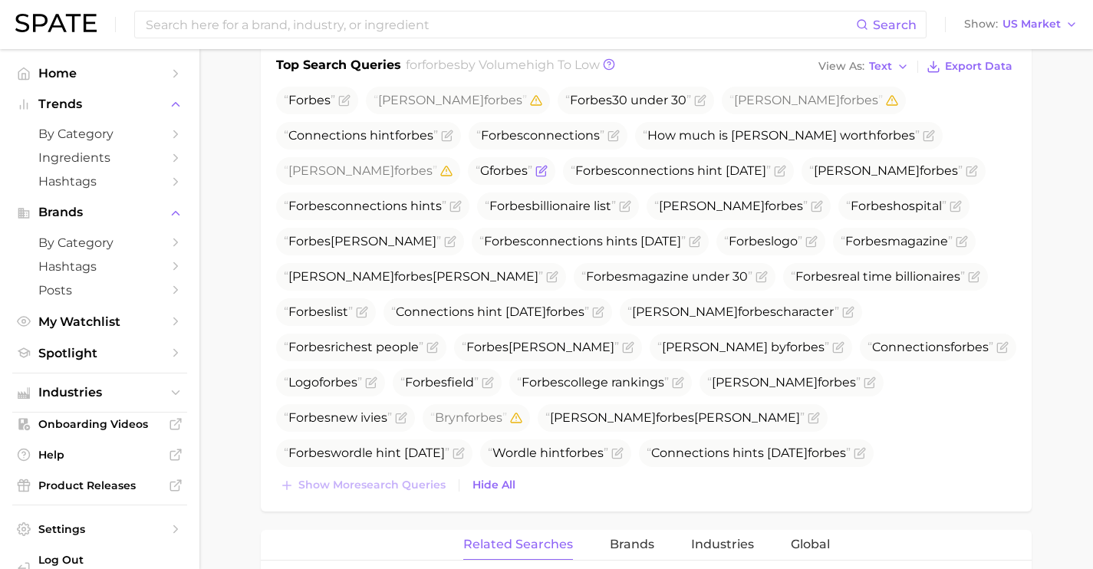
click at [539, 173] on icon "Flag as miscategorized or irrelevant" at bounding box center [542, 169] width 7 height 7
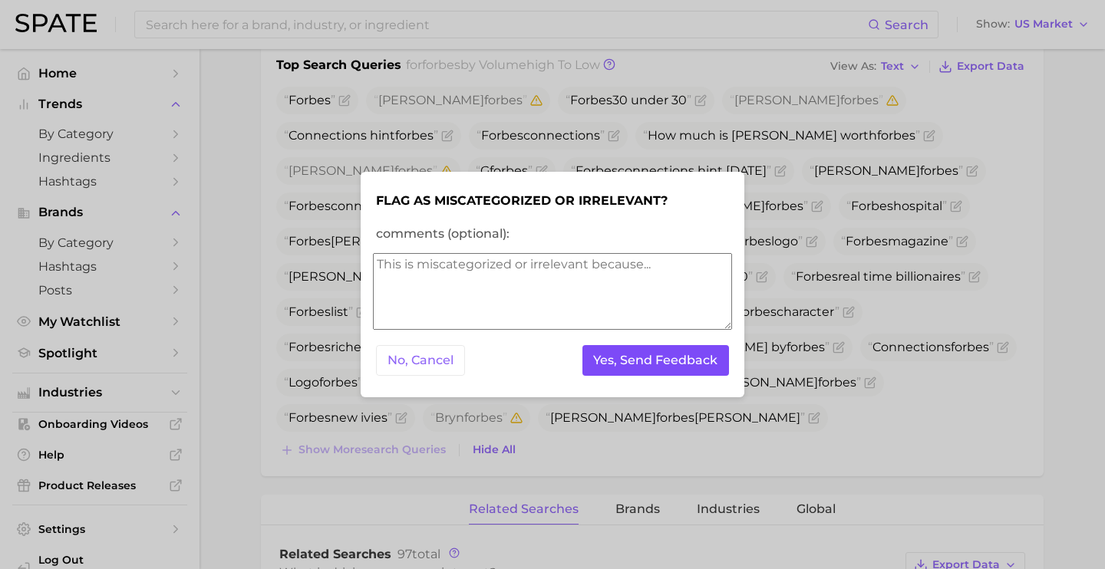
click at [666, 364] on button "Yes, Send Feedback" at bounding box center [655, 360] width 147 height 31
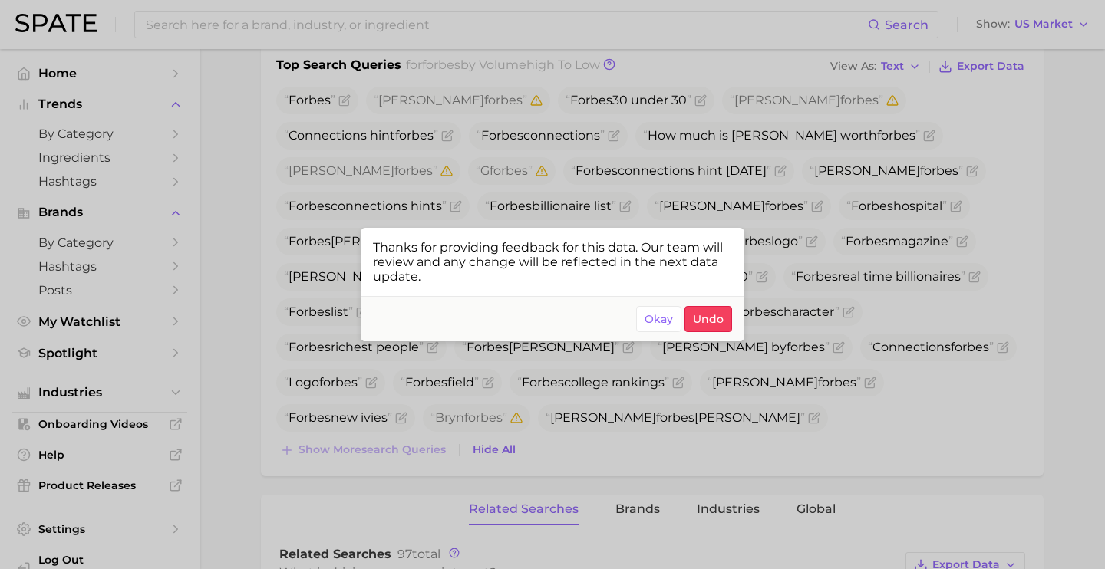
click at [852, 162] on div at bounding box center [552, 284] width 1105 height 569
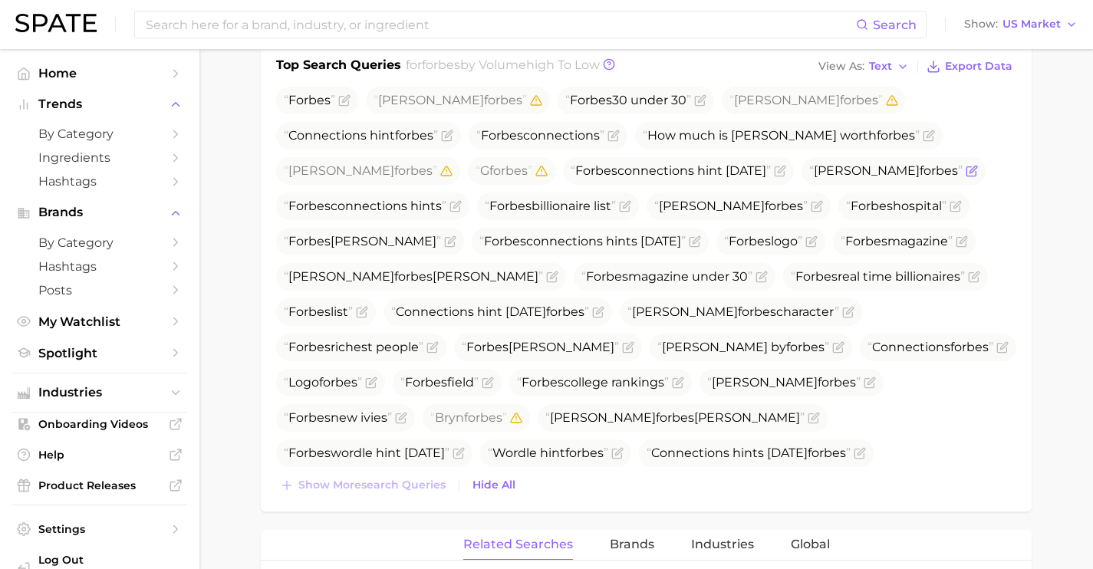
click at [966, 170] on icon "Flag as miscategorized or irrelevant" at bounding box center [972, 171] width 12 height 12
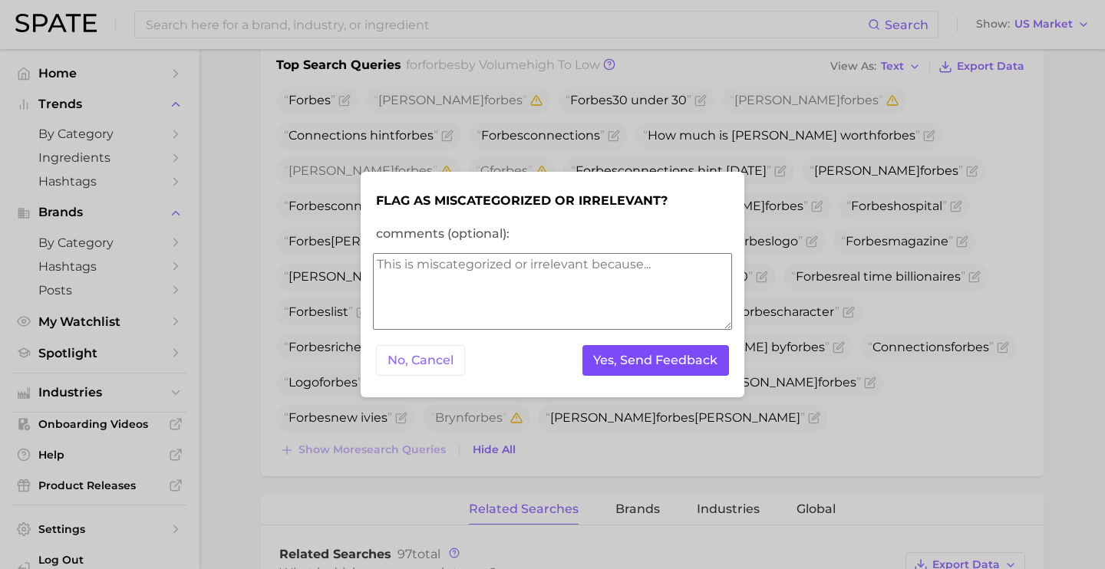
click at [694, 351] on button "Yes, Send Feedback" at bounding box center [655, 360] width 147 height 31
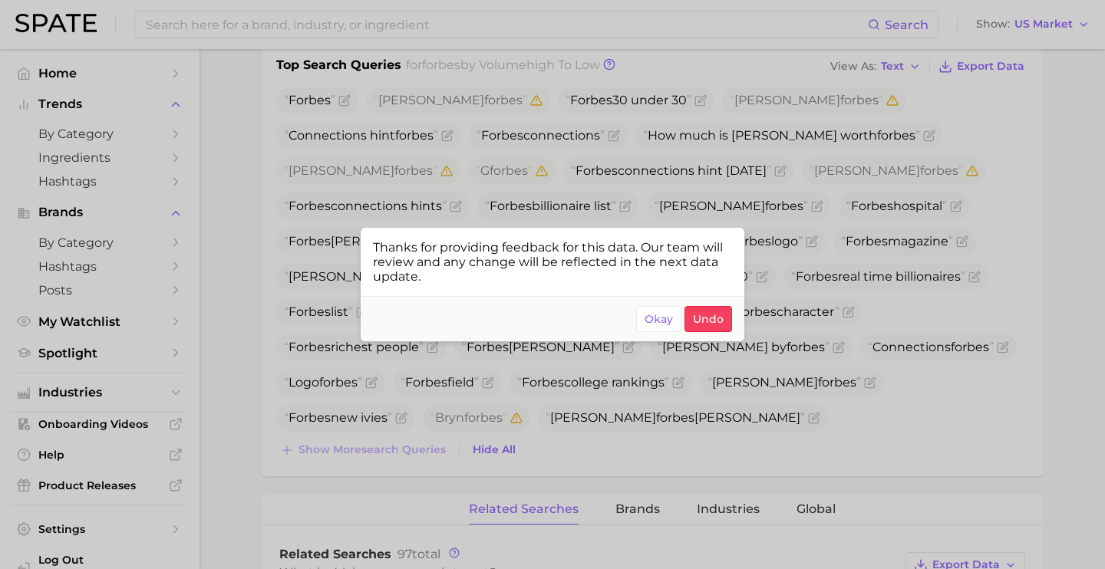
click at [964, 225] on div at bounding box center [552, 284] width 1105 height 569
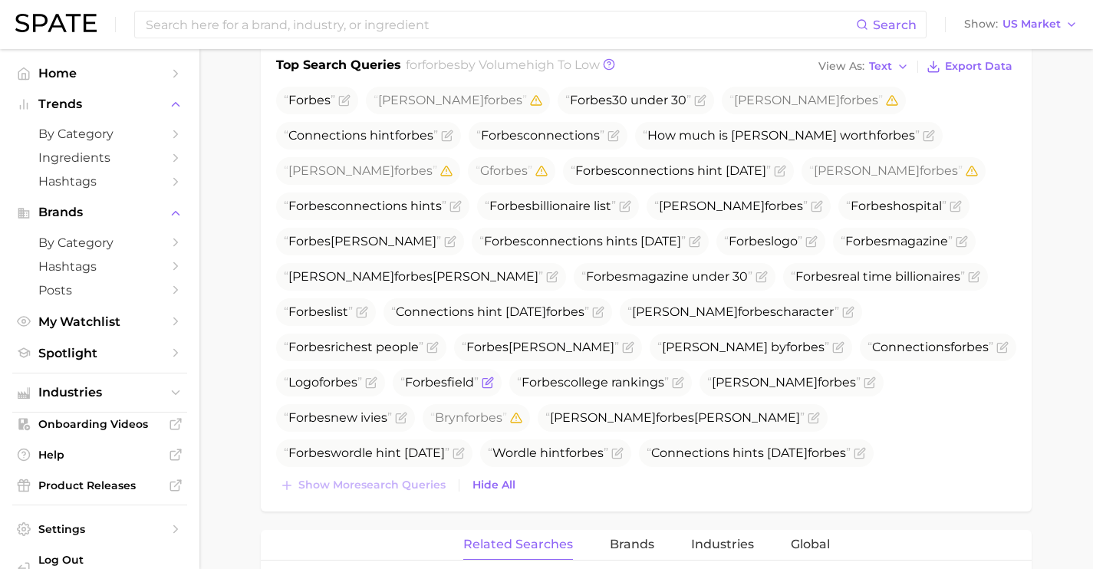
click at [493, 377] on icon "Flag as miscategorized or irrelevant" at bounding box center [489, 380] width 7 height 7
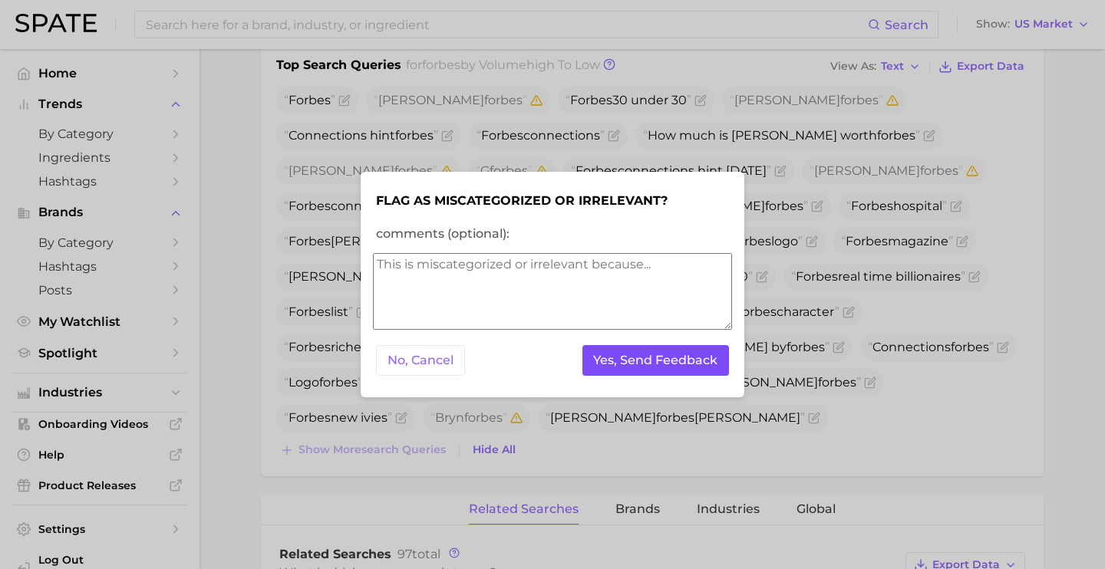
click at [631, 357] on button "Yes, Send Feedback" at bounding box center [655, 360] width 147 height 31
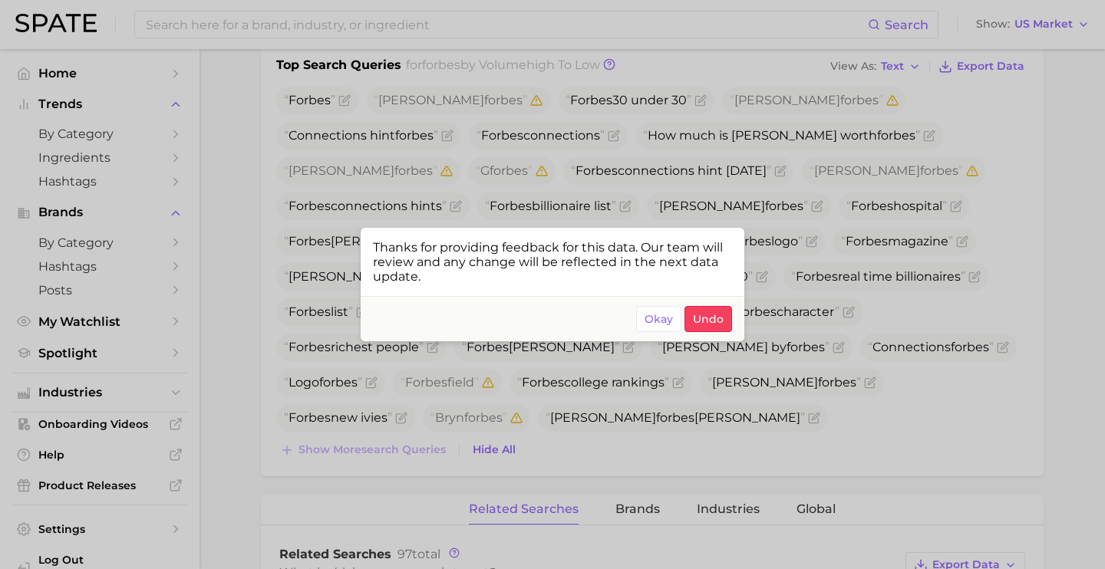
click at [537, 108] on div at bounding box center [552, 284] width 1105 height 569
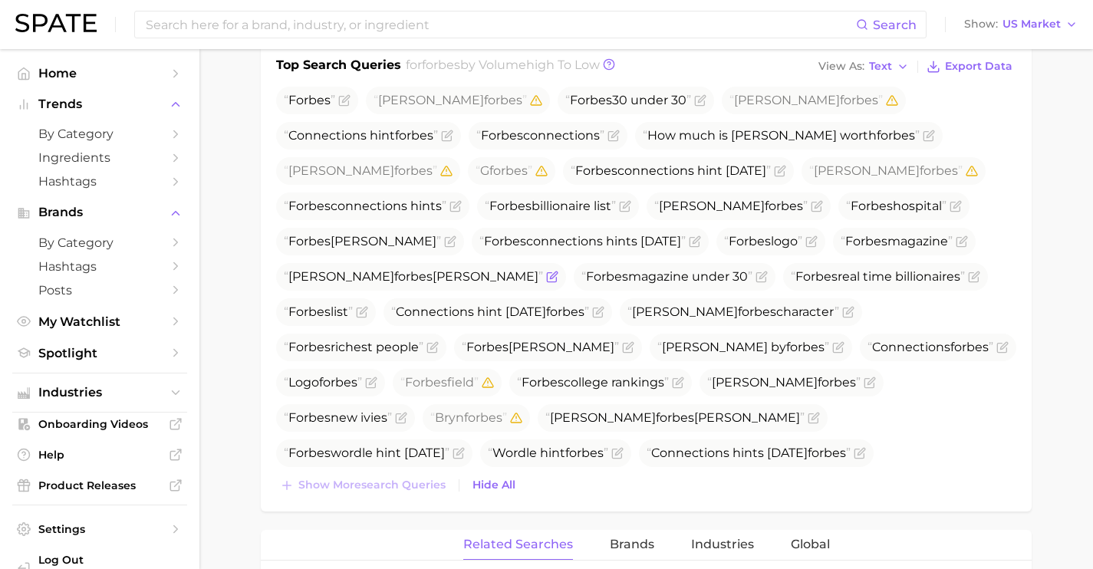
click at [546, 277] on icon "Flag as miscategorized or irrelevant" at bounding box center [552, 277] width 12 height 12
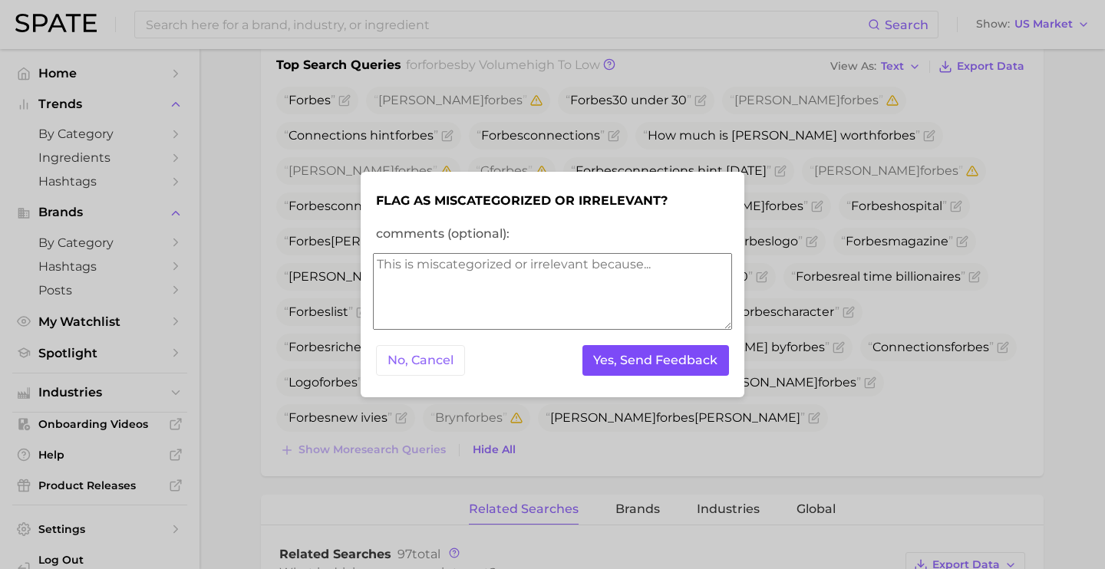
click at [594, 355] on button "Yes, Send Feedback" at bounding box center [655, 360] width 147 height 31
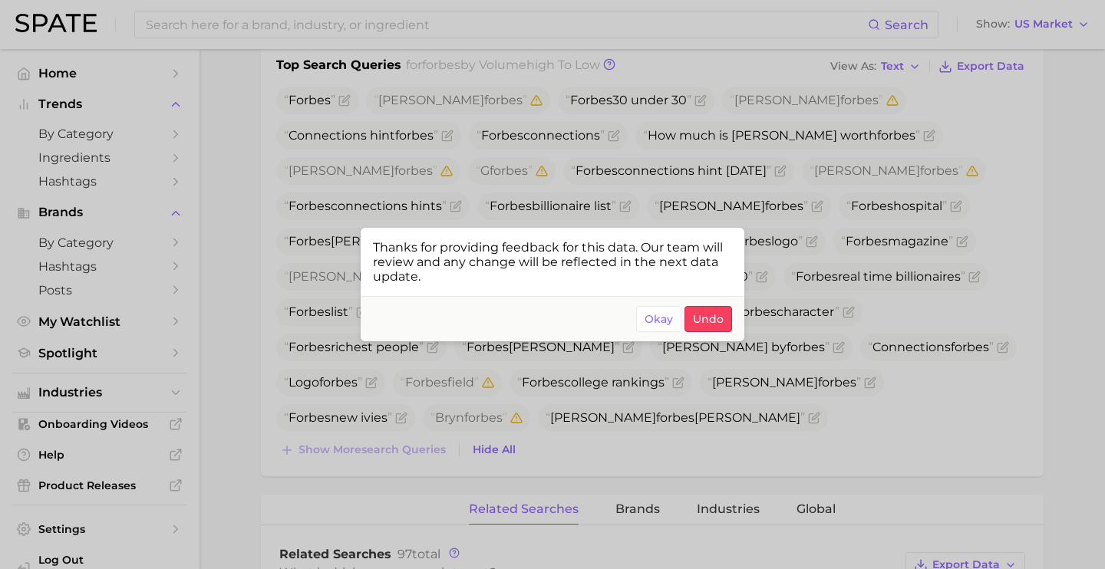
click at [505, 388] on div at bounding box center [552, 284] width 1105 height 569
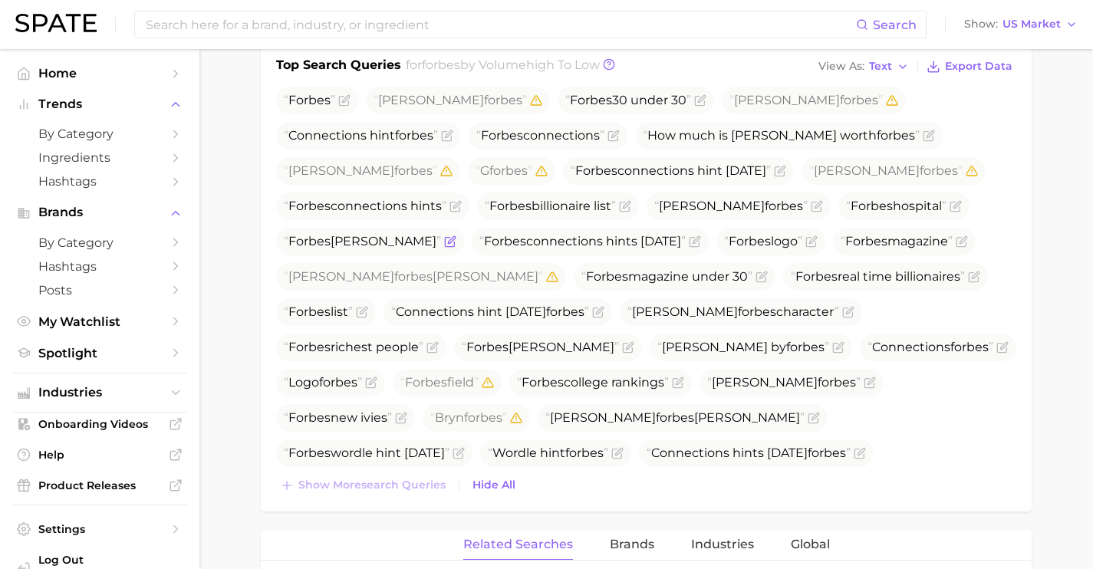
click at [444, 242] on icon "Flag as miscategorized or irrelevant" at bounding box center [450, 242] width 12 height 12
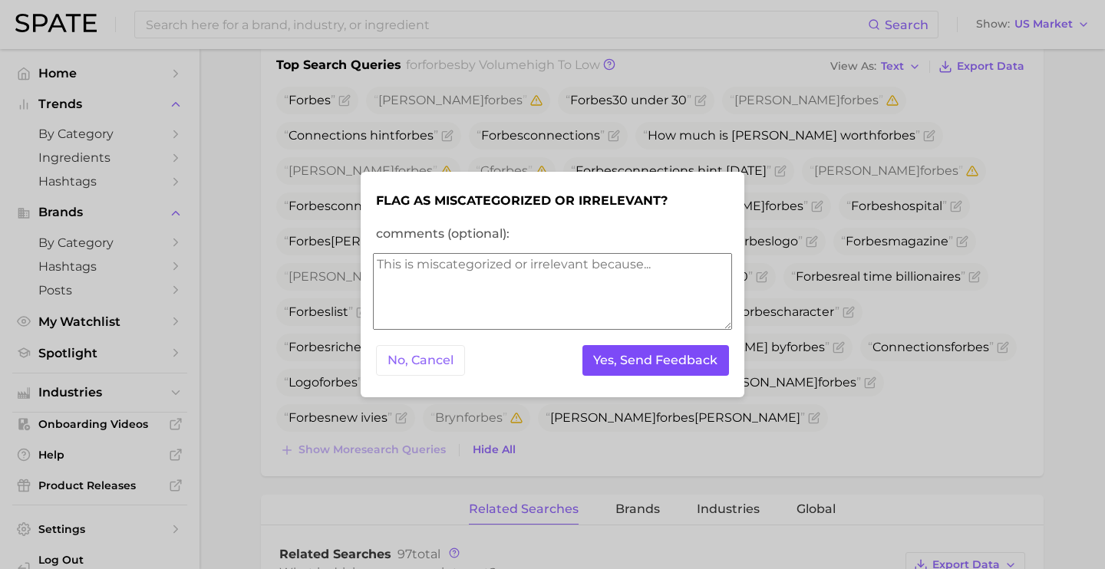
click at [657, 356] on button "Yes, Send Feedback" at bounding box center [655, 360] width 147 height 31
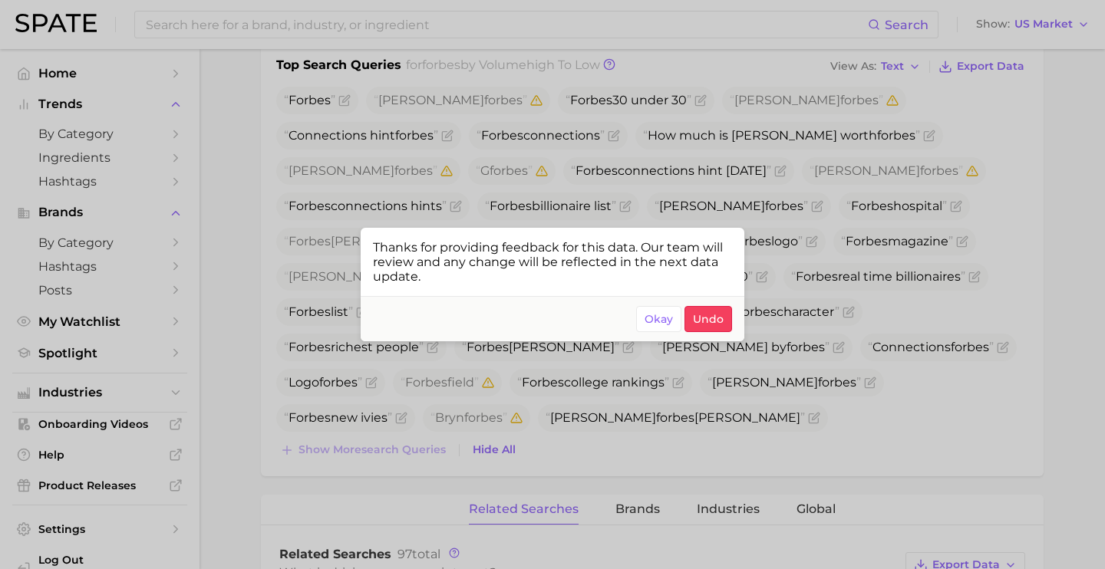
click at [939, 306] on div at bounding box center [552, 284] width 1105 height 569
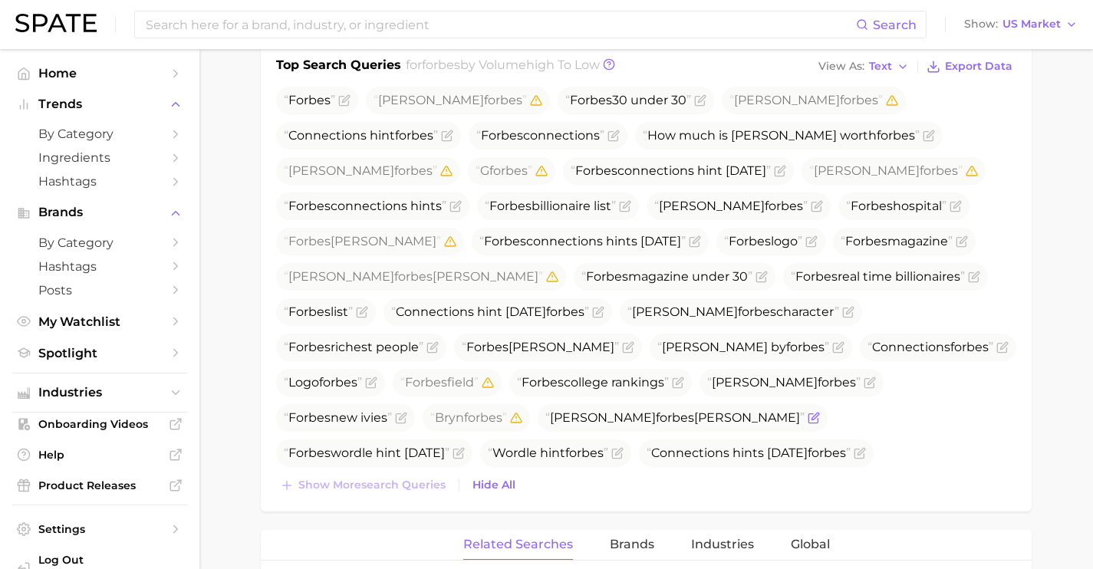
click at [809, 419] on icon "Flag as miscategorized or irrelevant" at bounding box center [813, 418] width 9 height 9
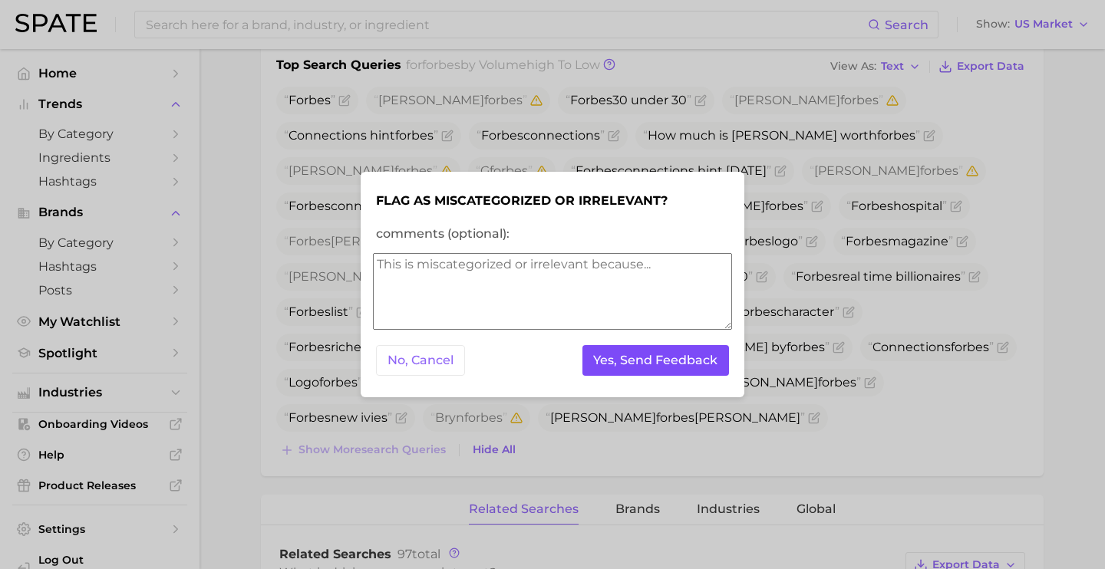
click at [601, 359] on button "Yes, Send Feedback" at bounding box center [655, 360] width 147 height 31
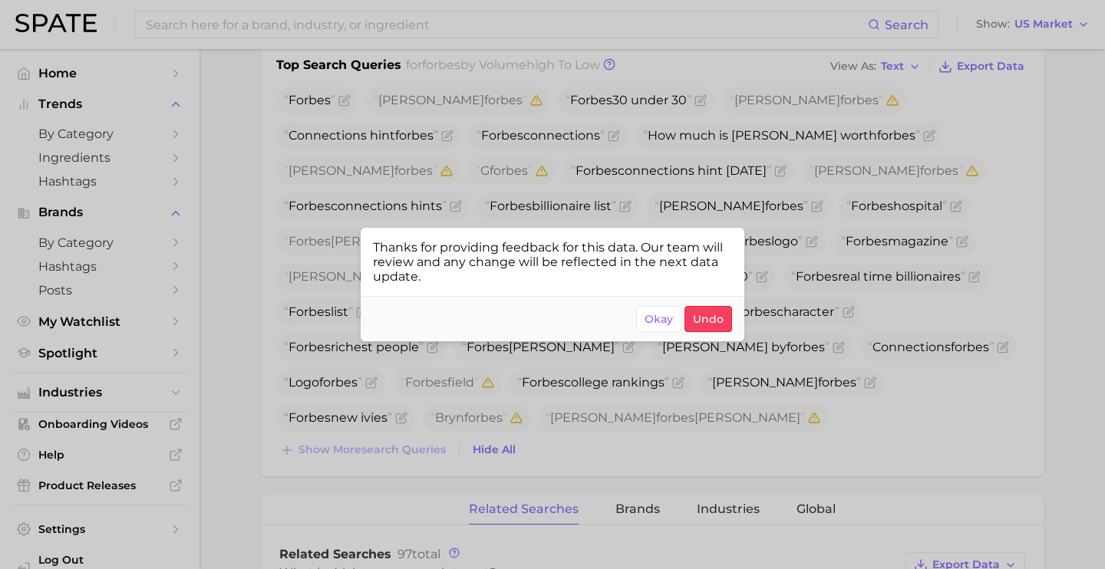
click at [887, 384] on div at bounding box center [552, 284] width 1105 height 569
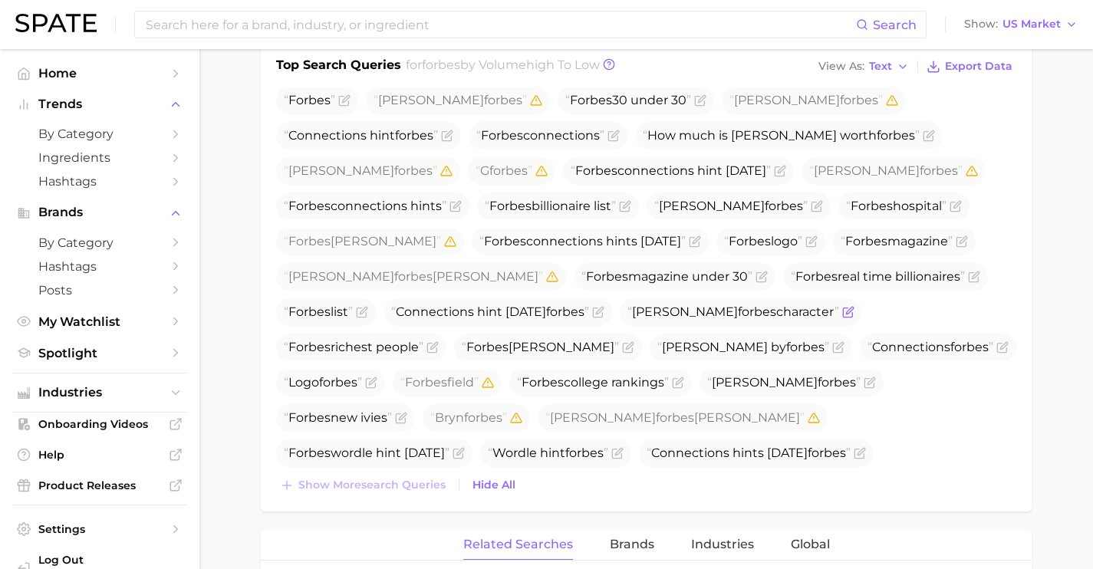
click at [842, 315] on icon "Flag as miscategorized or irrelevant" at bounding box center [848, 312] width 12 height 12
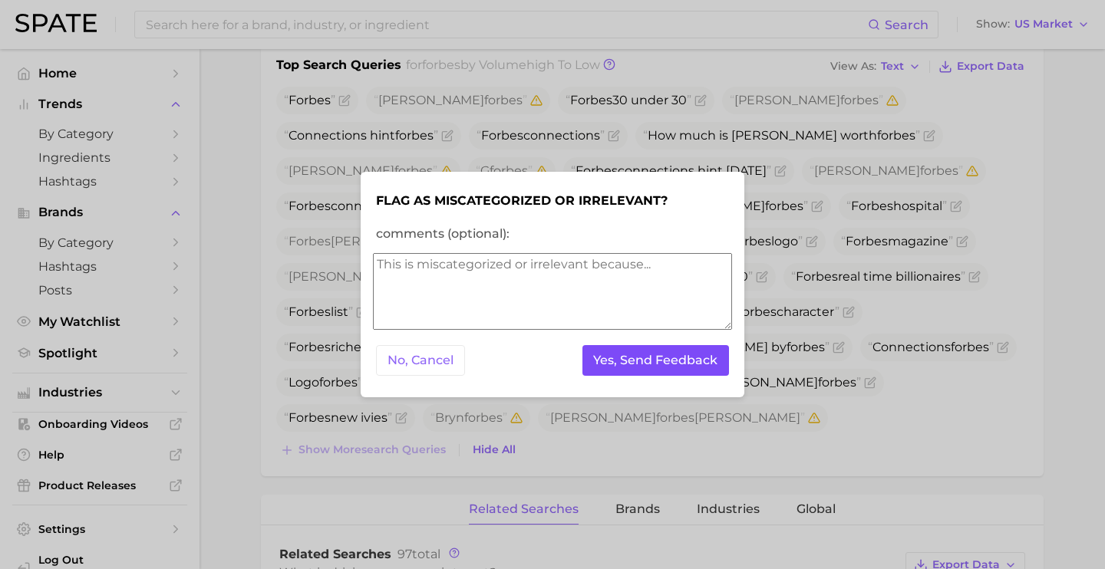
click at [700, 360] on button "Yes, Send Feedback" at bounding box center [655, 360] width 147 height 31
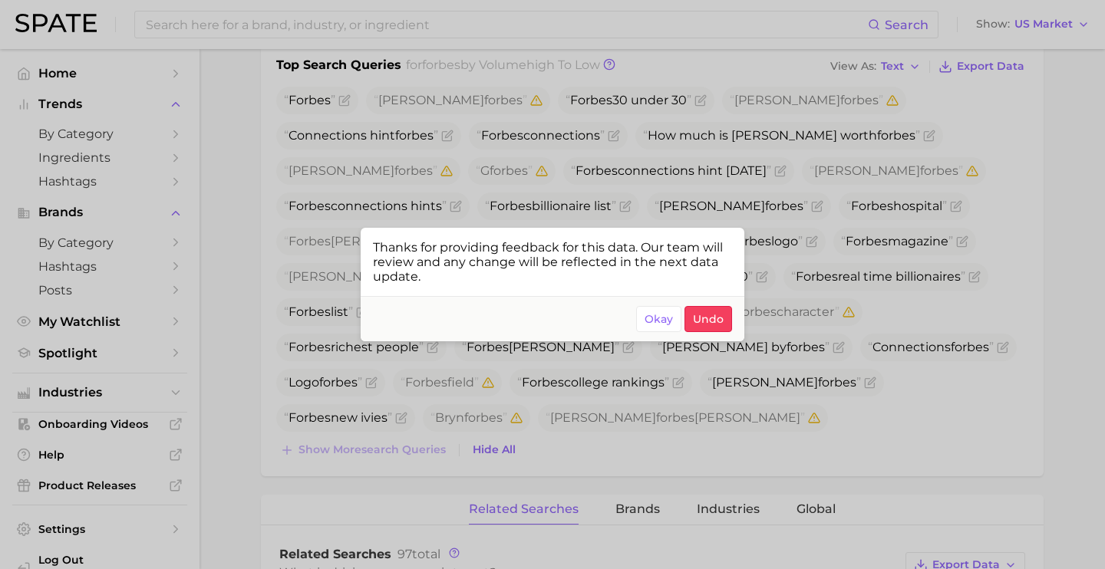
click at [862, 292] on div at bounding box center [552, 284] width 1105 height 569
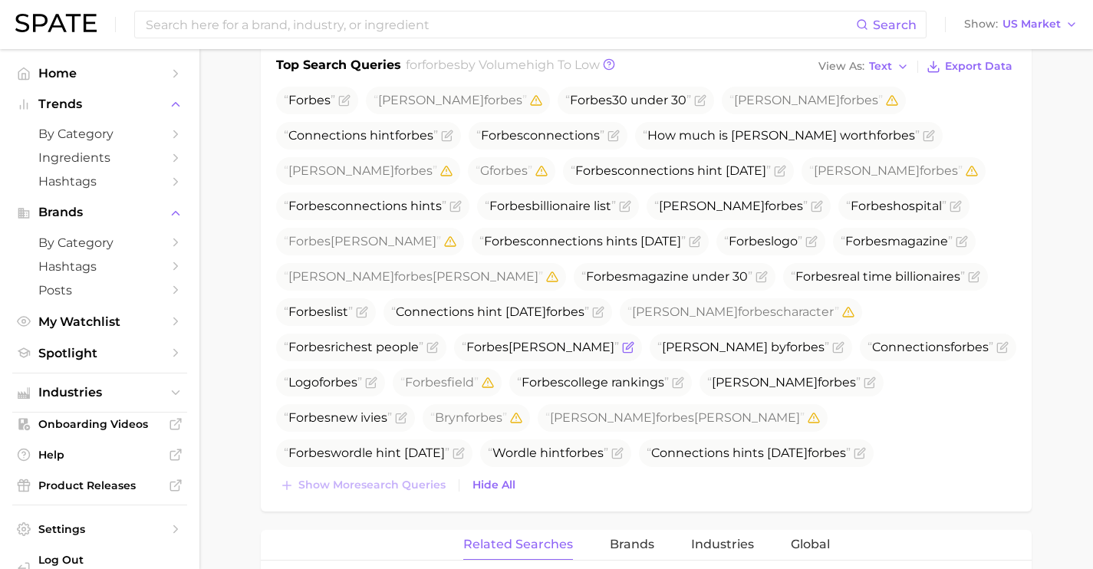
click at [622, 350] on icon "Flag as miscategorized or irrelevant" at bounding box center [628, 347] width 12 height 12
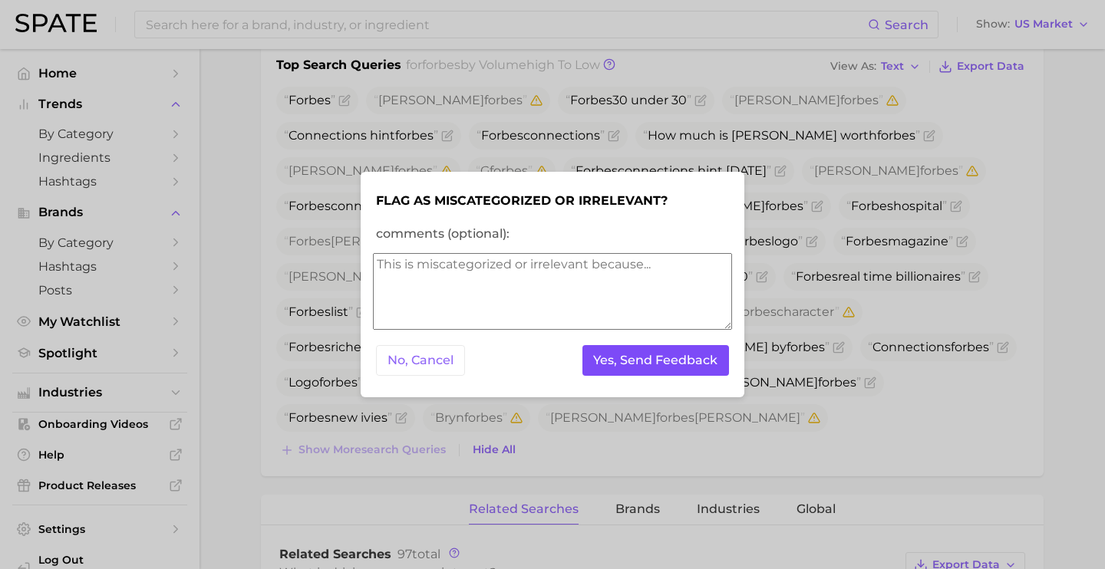
click at [633, 366] on button "Yes, Send Feedback" at bounding box center [655, 360] width 147 height 31
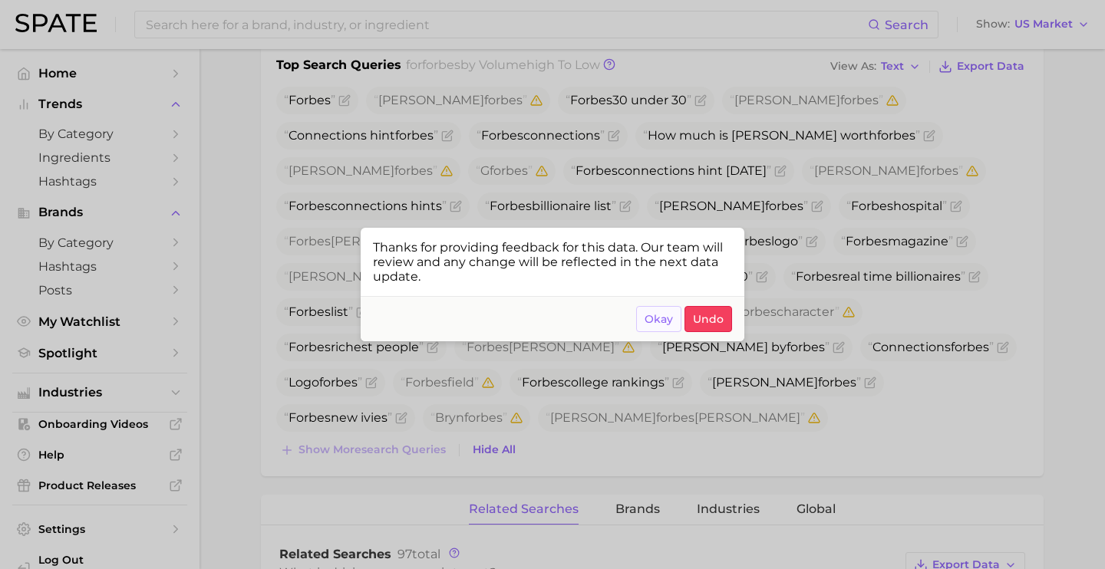
click at [658, 321] on span "Okay" at bounding box center [658, 319] width 28 height 13
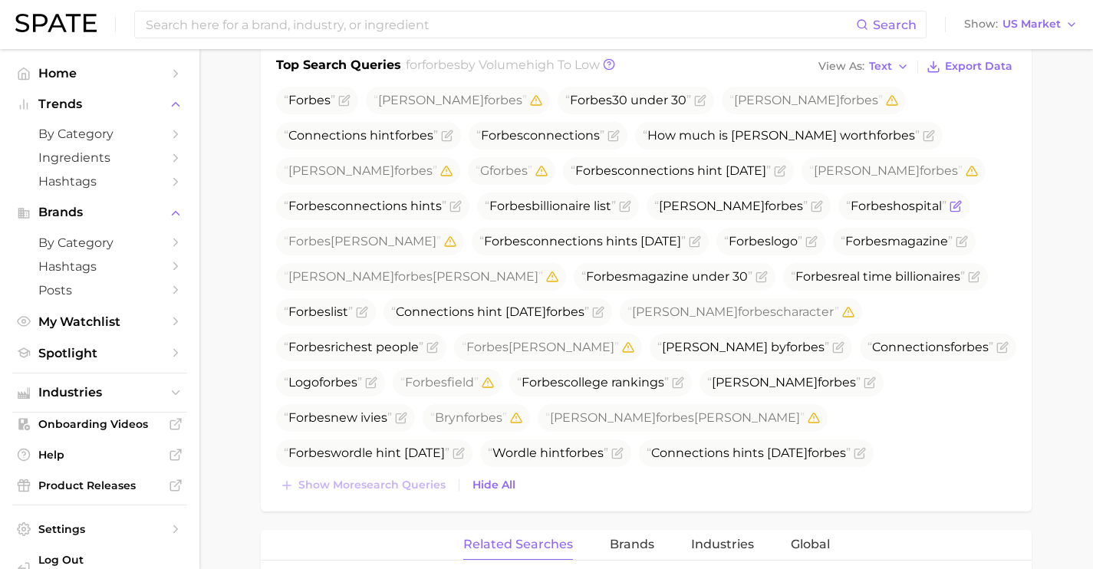
click at [954, 206] on icon "Flag as miscategorized or irrelevant" at bounding box center [957, 204] width 7 height 7
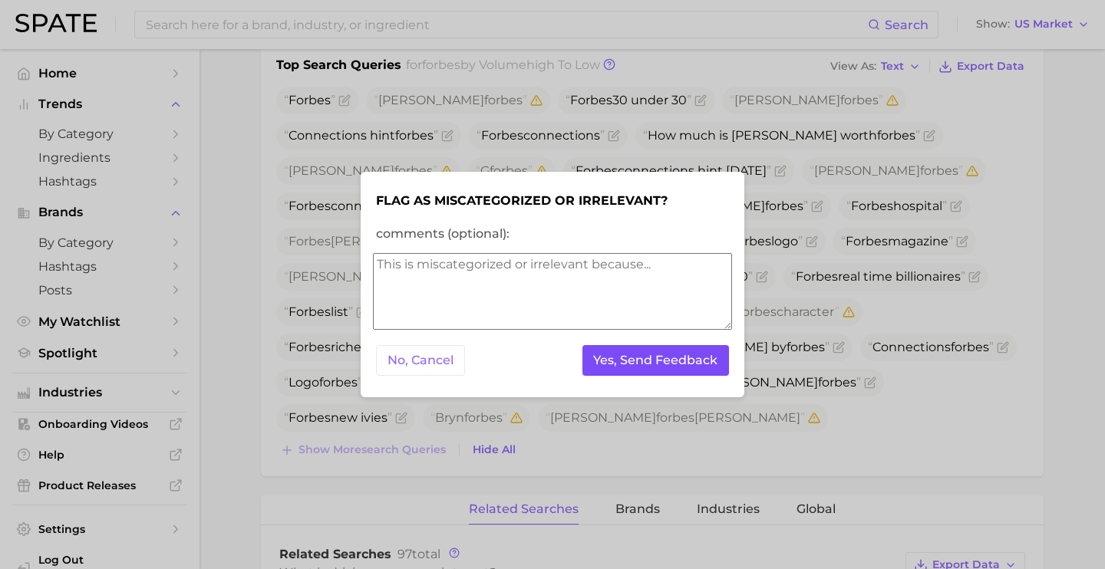
click at [669, 351] on button "Yes, Send Feedback" at bounding box center [655, 360] width 147 height 31
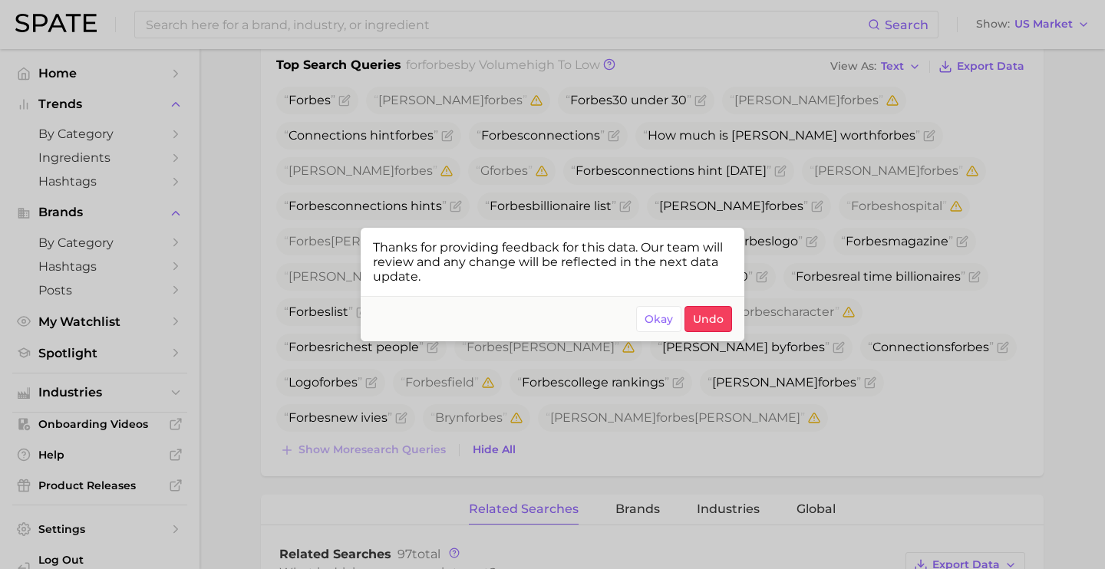
click at [838, 212] on div at bounding box center [552, 284] width 1105 height 569
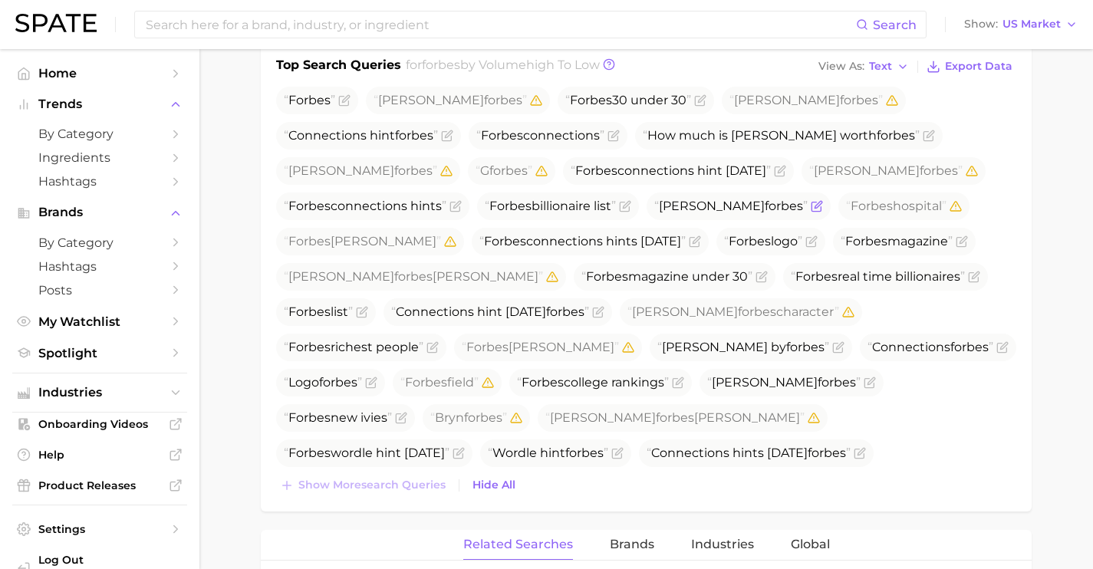
click at [815, 206] on icon "Flag as miscategorized or irrelevant" at bounding box center [818, 204] width 7 height 7
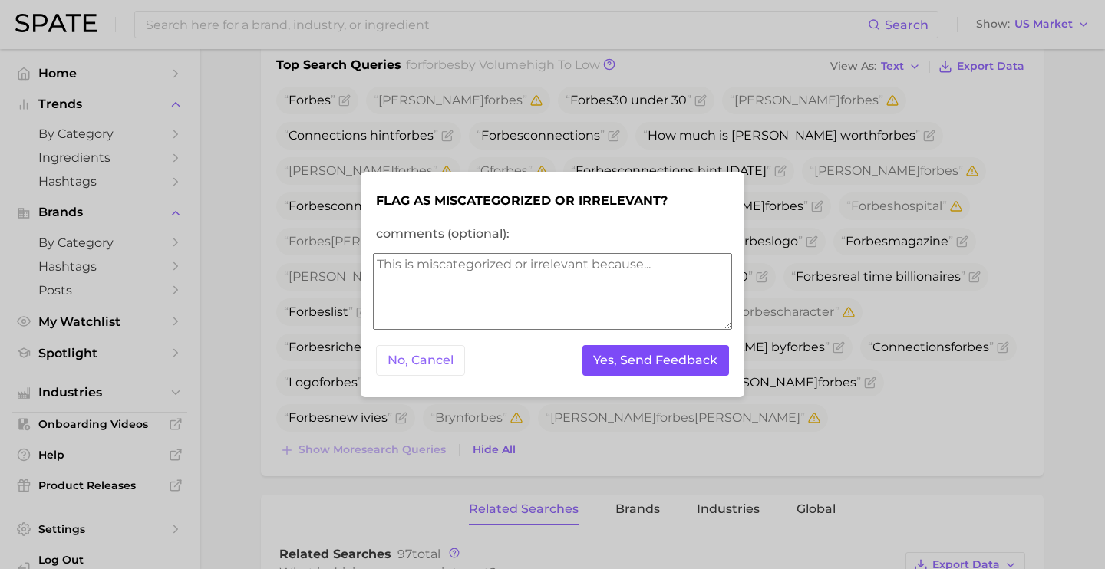
click at [681, 366] on button "Yes, Send Feedback" at bounding box center [655, 360] width 147 height 31
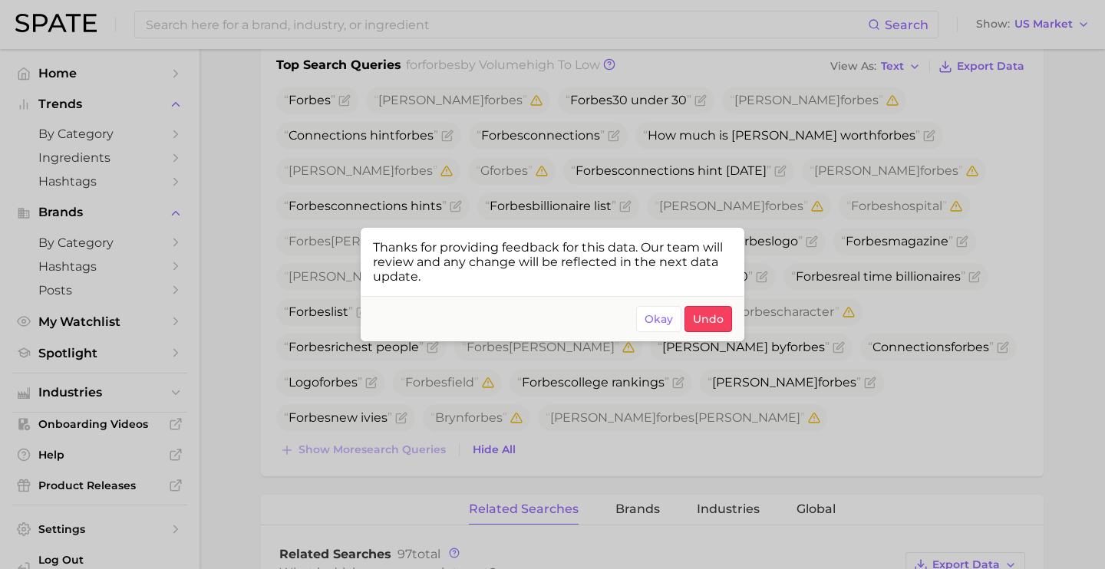
click at [877, 345] on div at bounding box center [552, 284] width 1105 height 569
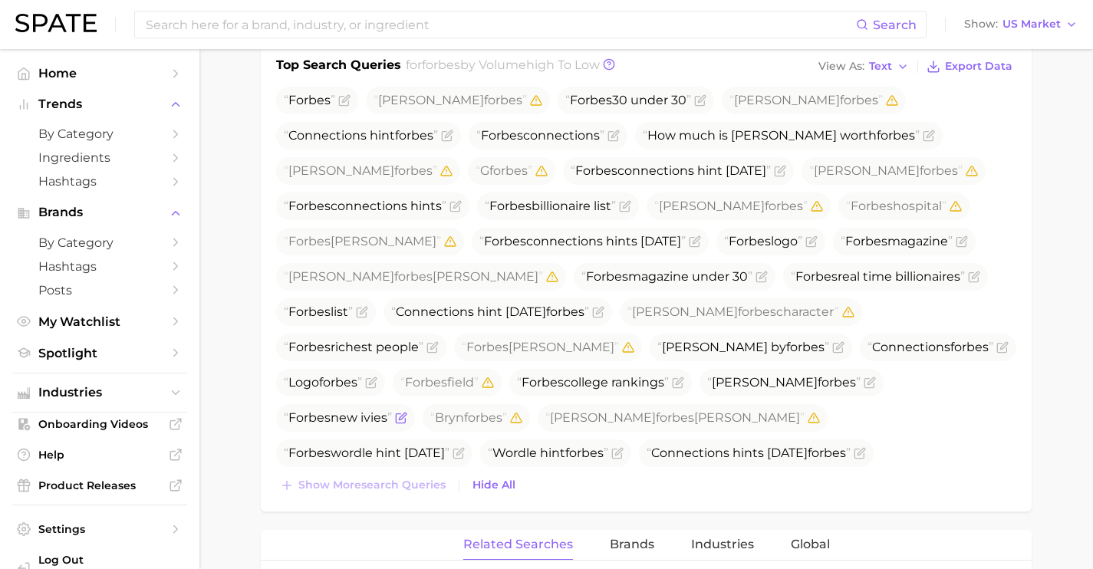
drag, startPoint x: 731, startPoint y: 385, endPoint x: 627, endPoint y: 384, distance: 104.3
click at [392, 410] on span "Forbes new ivies" at bounding box center [338, 417] width 108 height 15
copy span "Forbes new ivies"
click at [864, 381] on icon "Flag as miscategorized or irrelevant" at bounding box center [870, 383] width 12 height 12
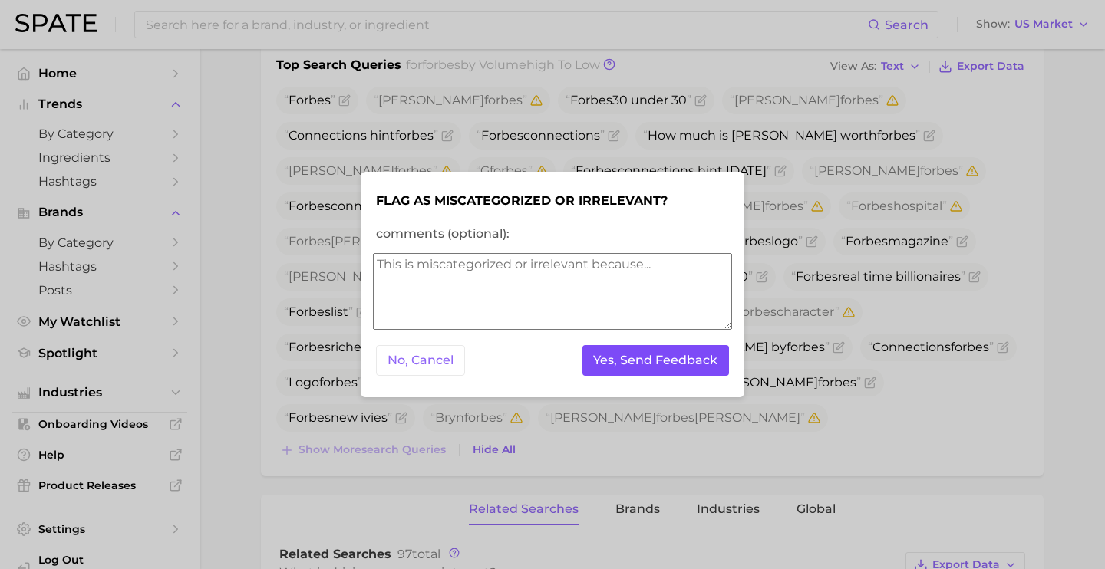
click at [669, 358] on button "Yes, Send Feedback" at bounding box center [655, 360] width 147 height 31
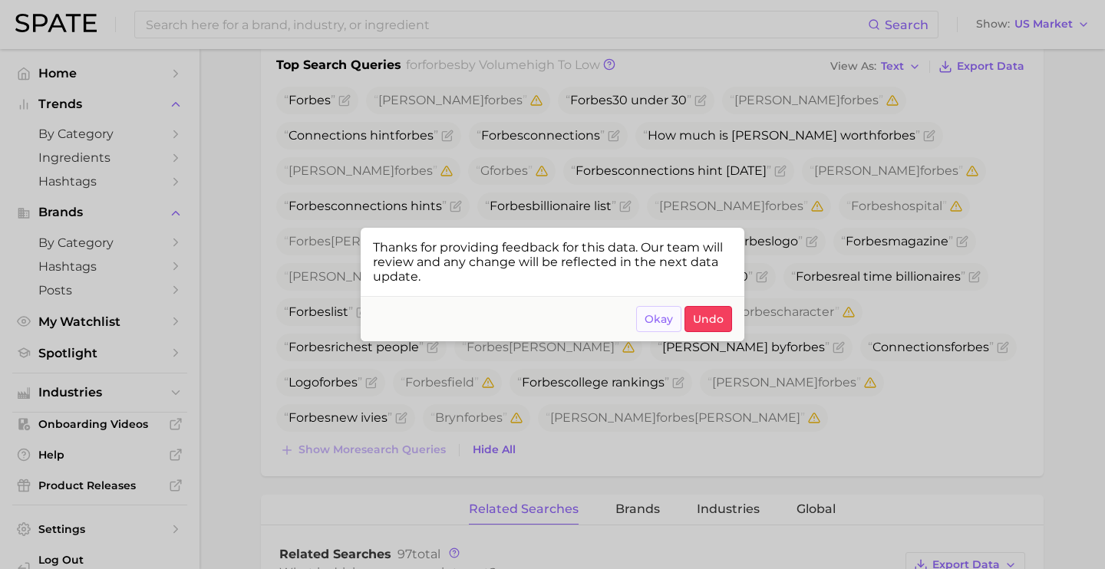
click at [650, 318] on span "Okay" at bounding box center [658, 319] width 28 height 13
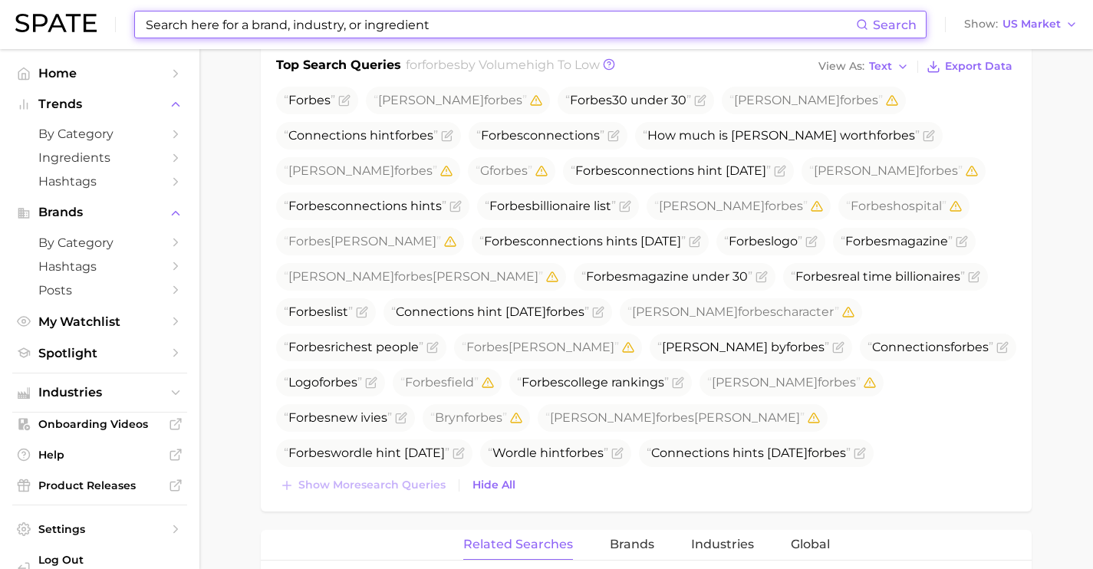
click at [483, 32] on input at bounding box center [500, 25] width 712 height 26
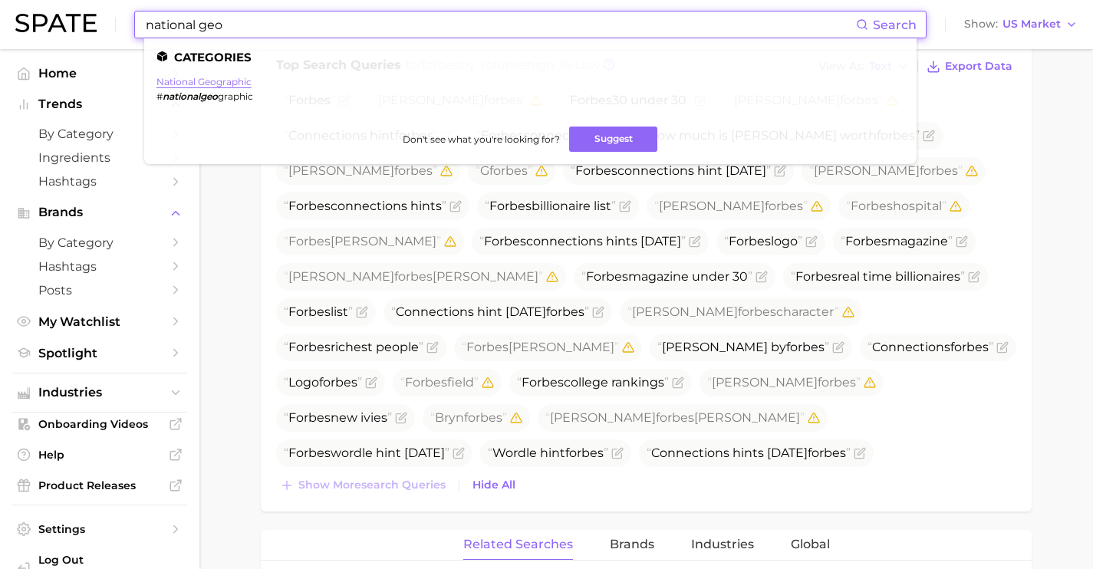
type input "national geo"
click at [228, 80] on link "national geographic" at bounding box center [204, 82] width 95 height 12
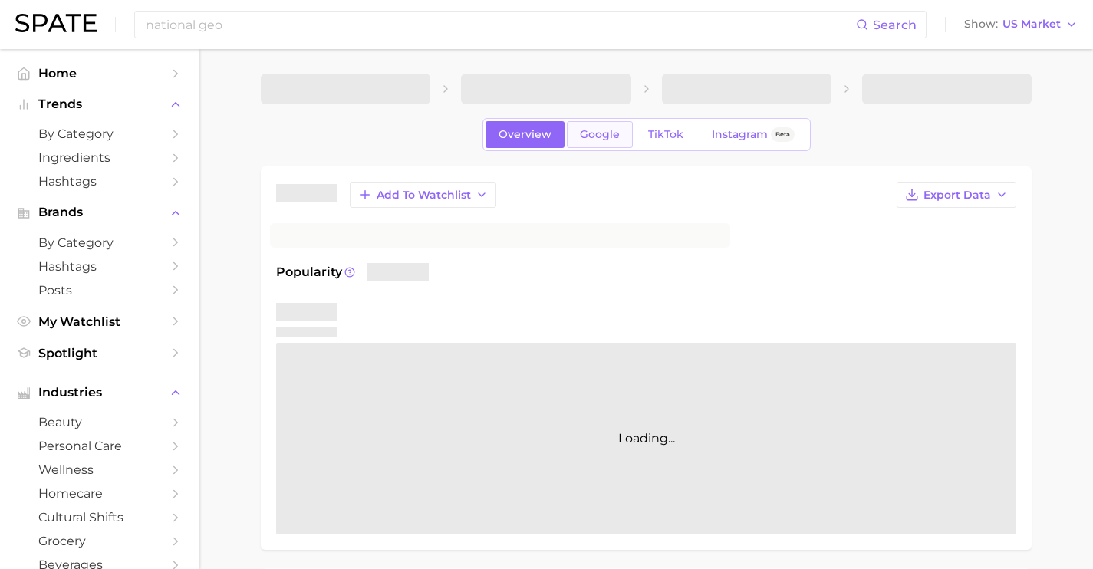
click at [598, 133] on span "Google" at bounding box center [600, 134] width 40 height 13
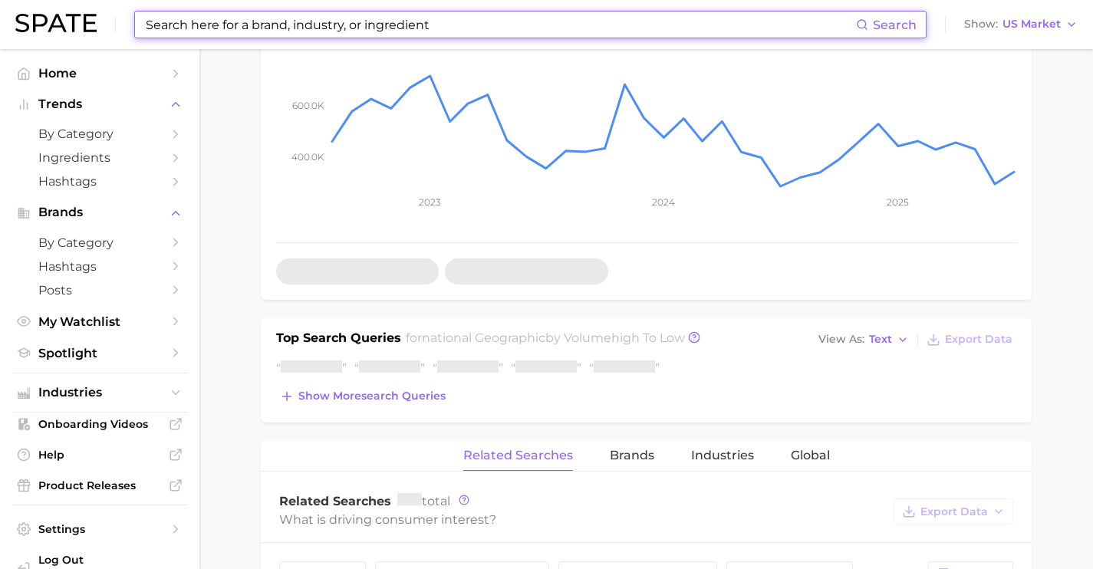
scroll to position [479, 0]
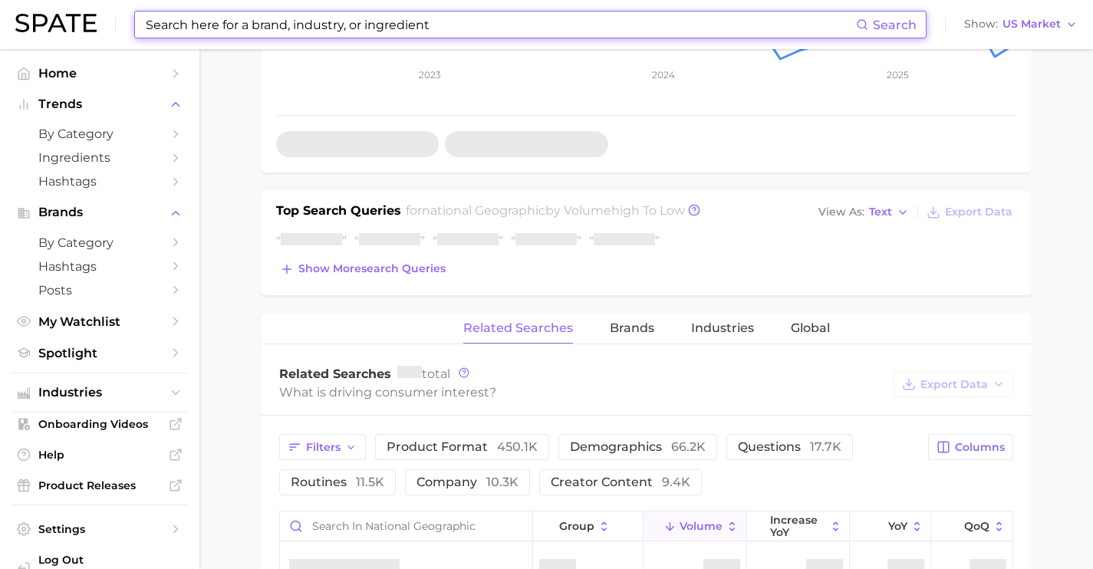
click at [432, 288] on div "Top Search Queries for national geographic by Volume high to low View As Text E…" at bounding box center [646, 243] width 771 height 104
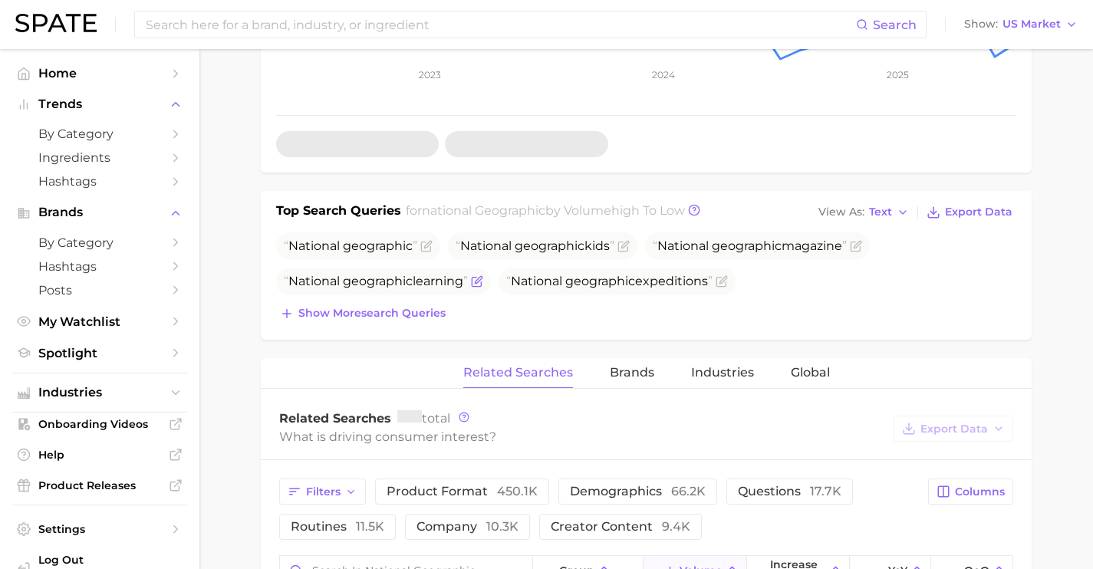
click at [429, 284] on span "National geographic learning" at bounding box center [376, 281] width 184 height 15
click at [423, 308] on span "Show more search queries" at bounding box center [371, 313] width 147 height 13
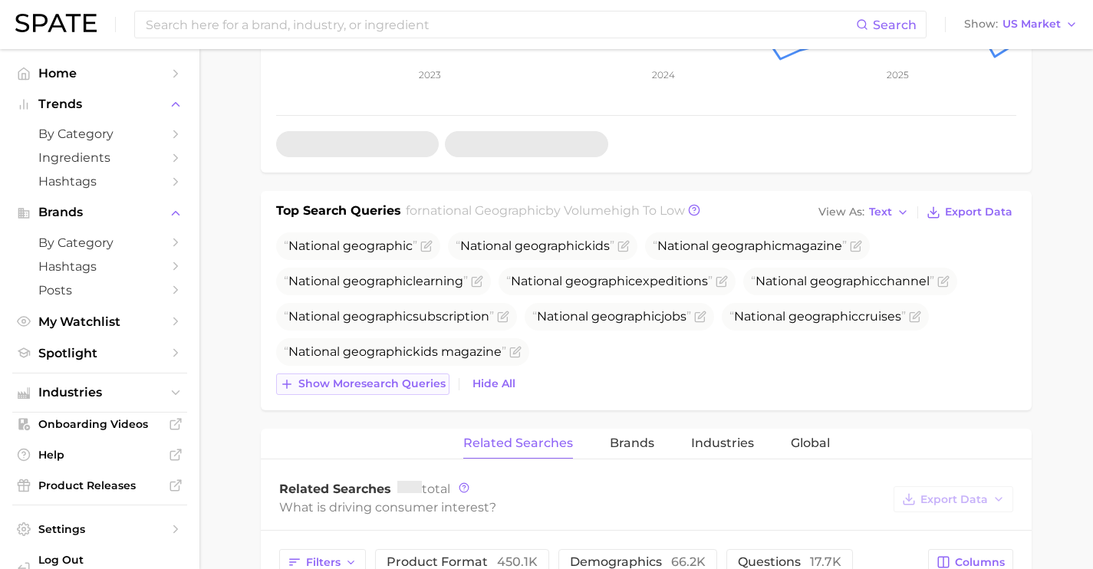
click at [398, 384] on span "Show more search queries" at bounding box center [371, 383] width 147 height 13
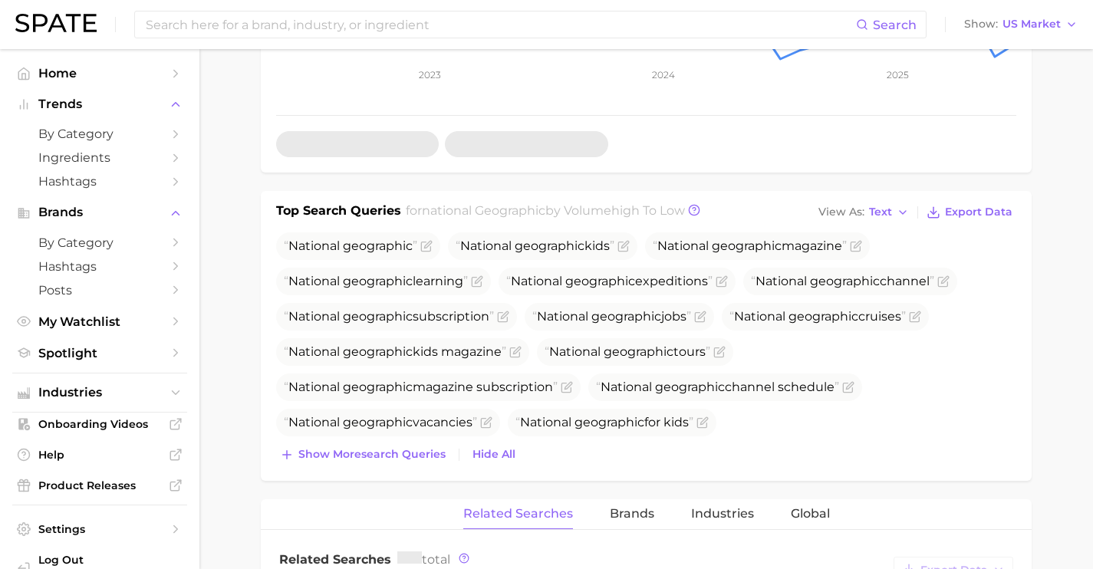
click at [387, 442] on div "National geographic National geographic kids National geographic magazine Natio…" at bounding box center [646, 348] width 740 height 233
click at [387, 456] on span "Show more search queries" at bounding box center [371, 454] width 147 height 13
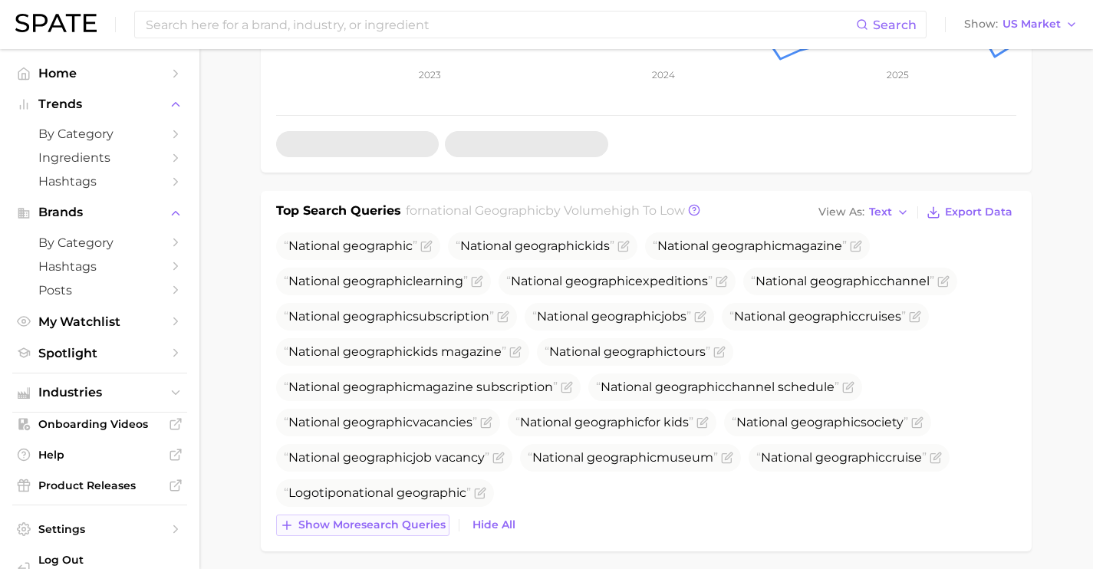
click at [393, 522] on span "Show more search queries" at bounding box center [371, 525] width 147 height 13
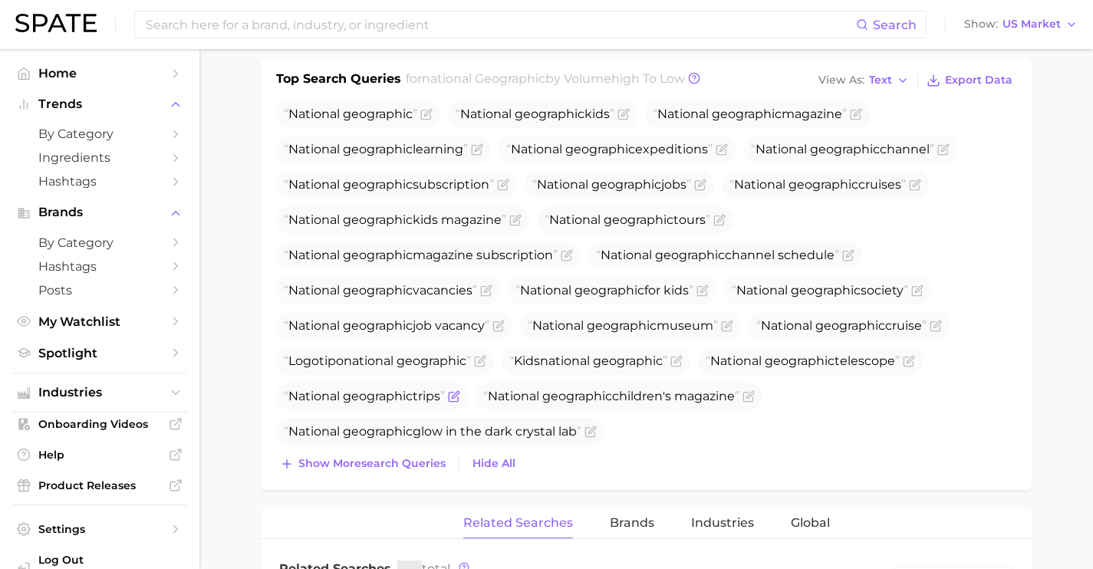
scroll to position [657, 0]
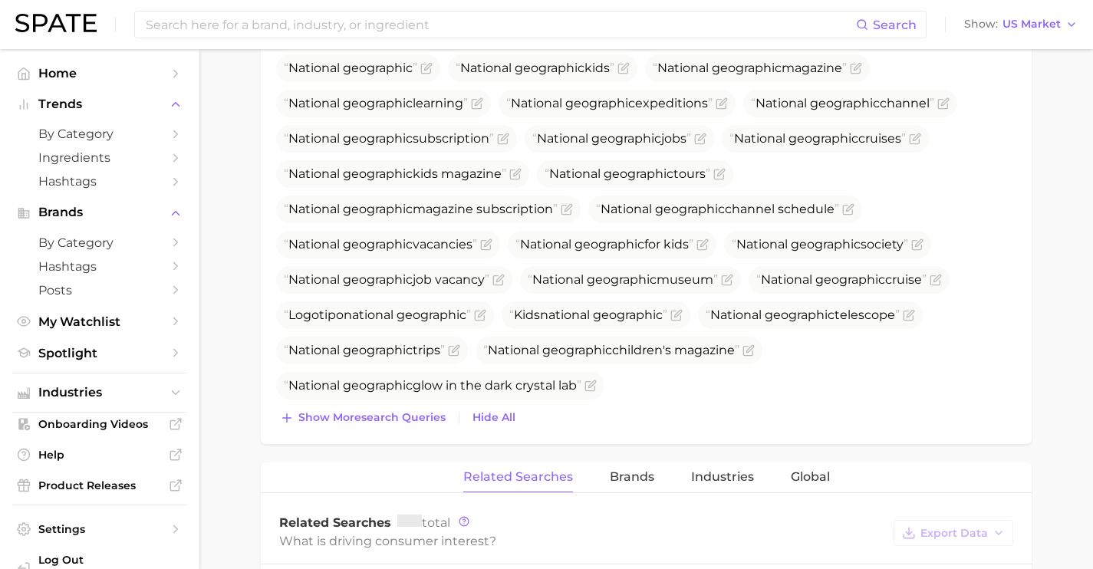
click at [358, 433] on div "Top Search Queries for national geographic by Volume high to low View As Text E…" at bounding box center [646, 228] width 771 height 431
click at [358, 420] on span "Show more search queries" at bounding box center [371, 417] width 147 height 13
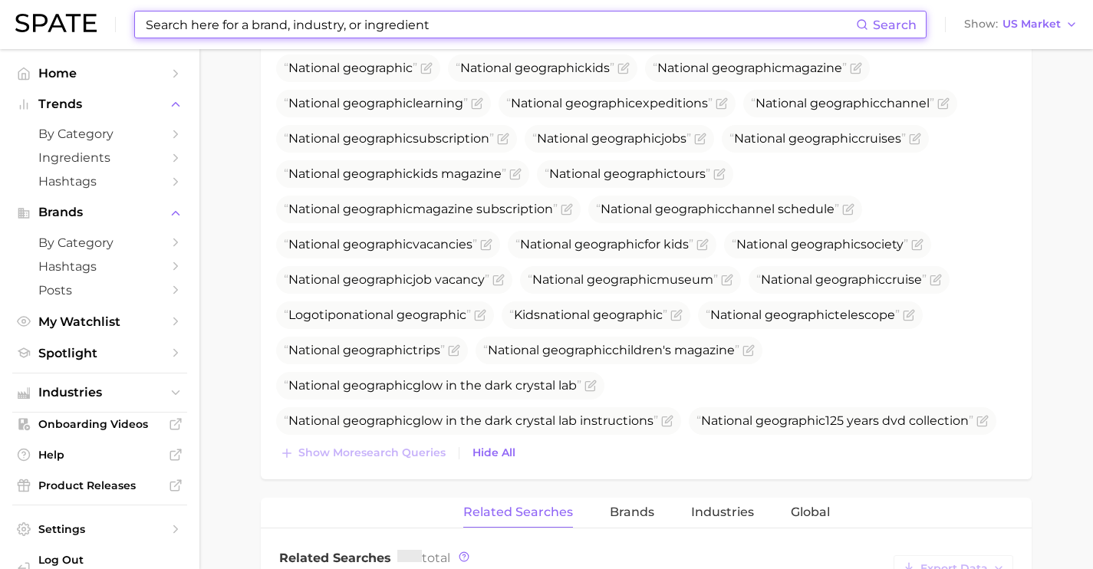
click at [411, 18] on input at bounding box center [500, 25] width 712 height 26
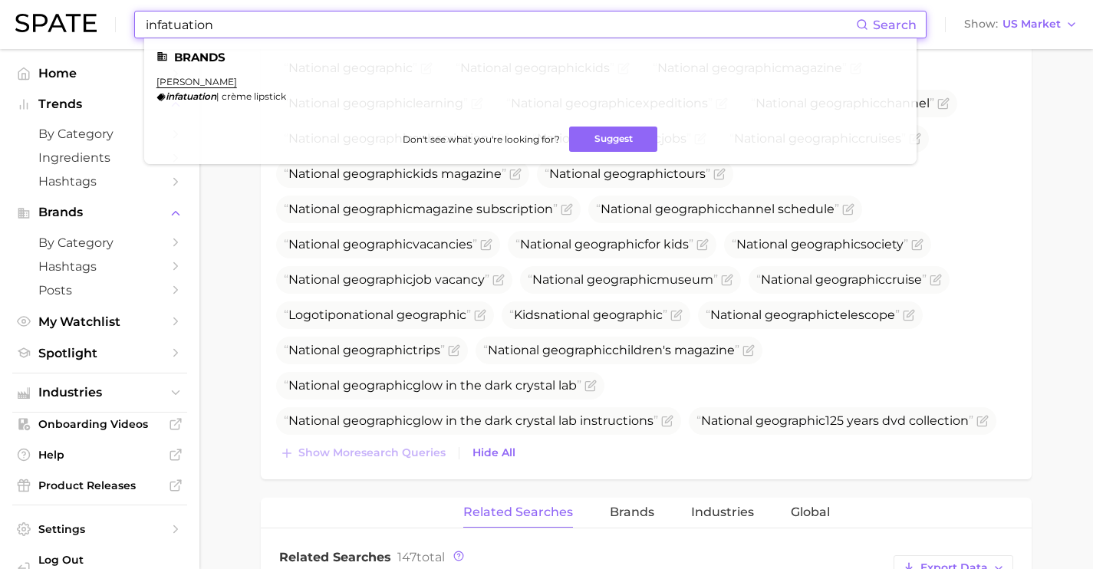
drag, startPoint x: 407, startPoint y: 31, endPoint x: 31, endPoint y: 11, distance: 376.4
click at [31, 11] on div "infatuation Search Brands kylie cosmetics infatuation | crème lipstick Don't se…" at bounding box center [546, 24] width 1063 height 49
drag, startPoint x: 282, startPoint y: 30, endPoint x: 76, endPoint y: -7, distance: 209.6
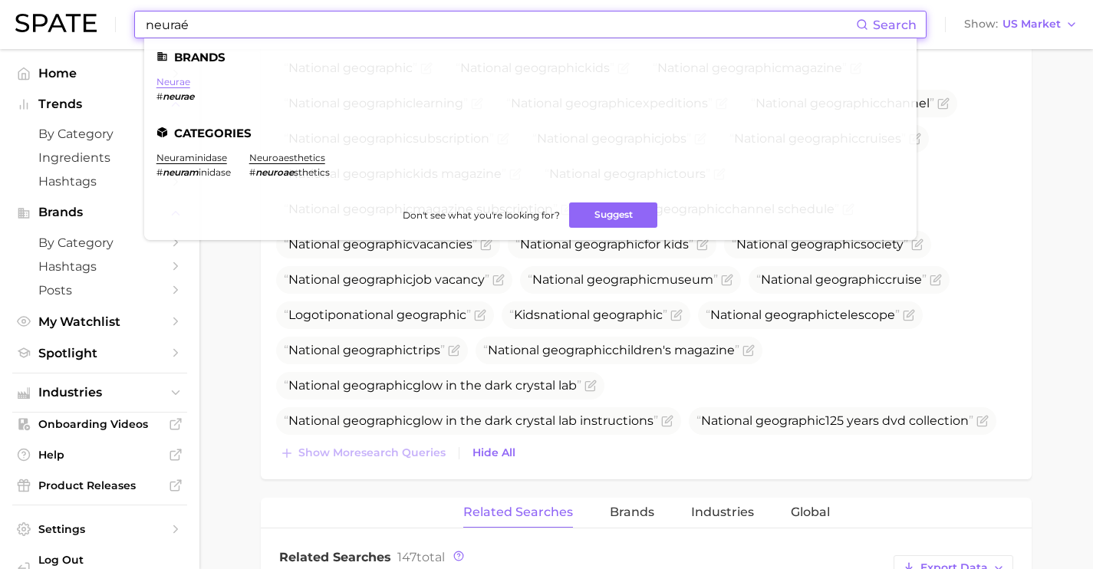
type input "neuraé"
click at [179, 81] on link "neurae" at bounding box center [174, 82] width 34 height 12
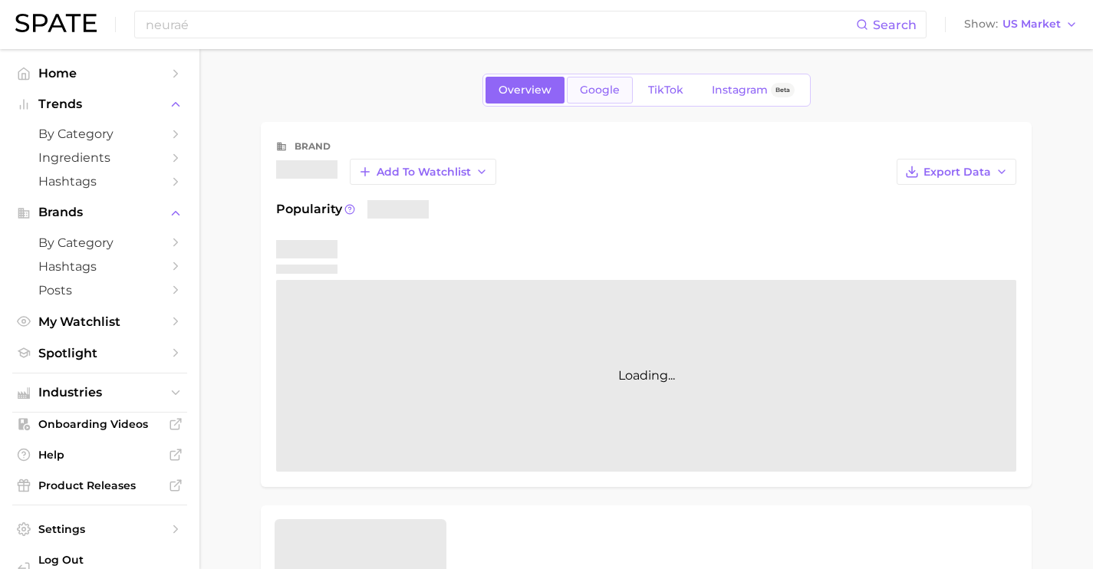
click at [588, 95] on span "Google" at bounding box center [600, 90] width 40 height 13
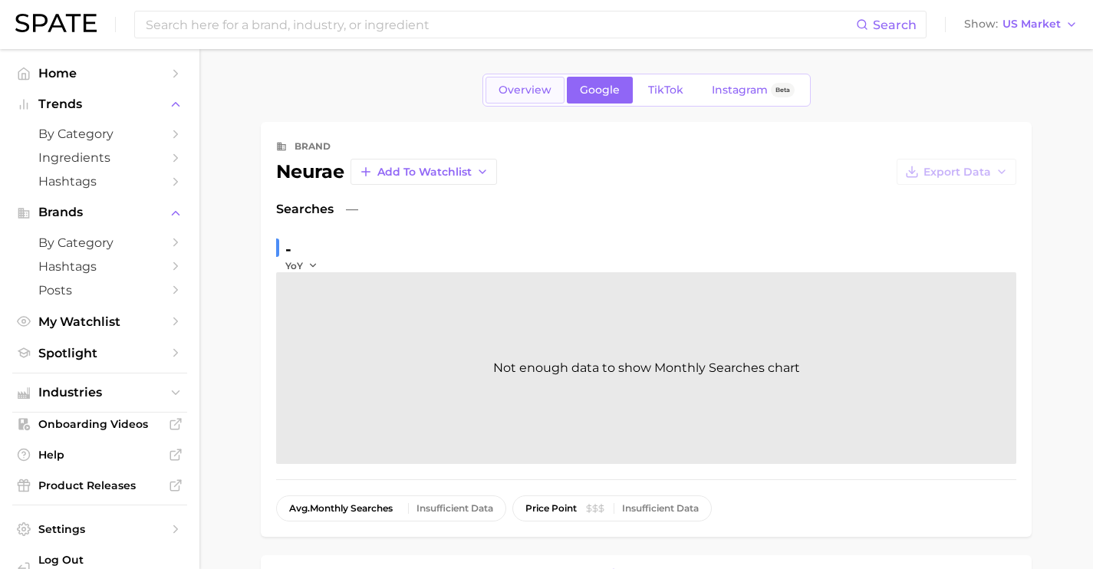
click at [502, 92] on span "Overview" at bounding box center [525, 90] width 53 height 13
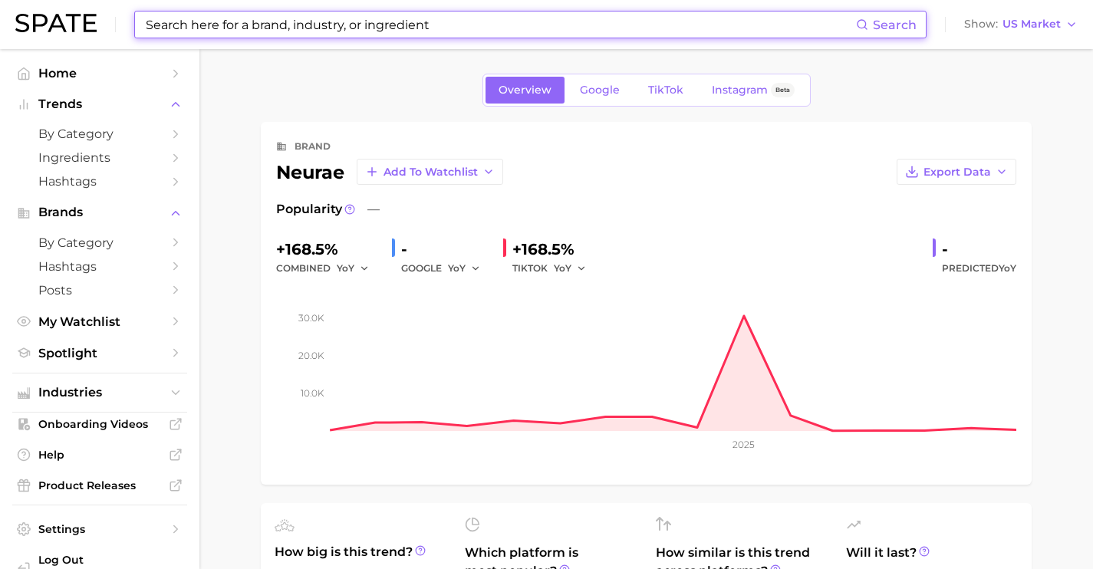
click at [414, 24] on input at bounding box center [500, 25] width 712 height 26
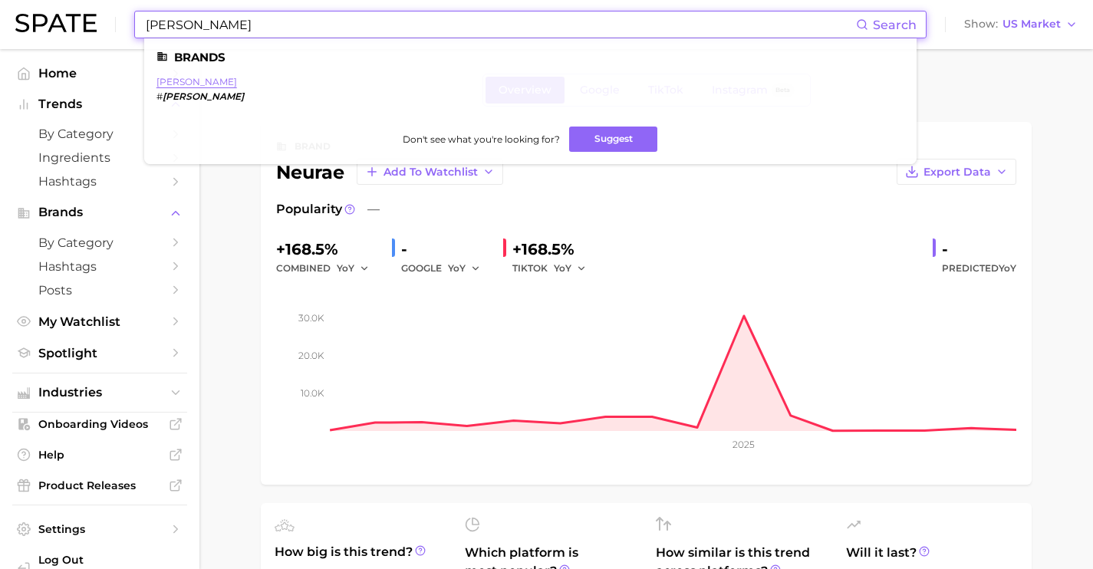
type input "[PERSON_NAME]"
click at [188, 80] on link "[PERSON_NAME]" at bounding box center [197, 82] width 81 height 12
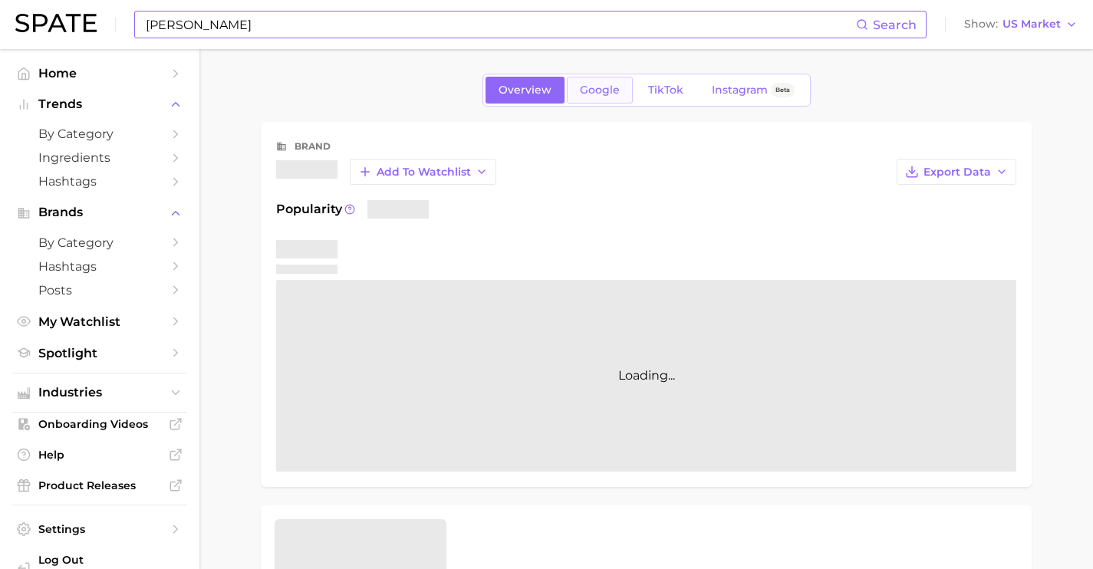
click at [584, 89] on span "Google" at bounding box center [600, 90] width 40 height 13
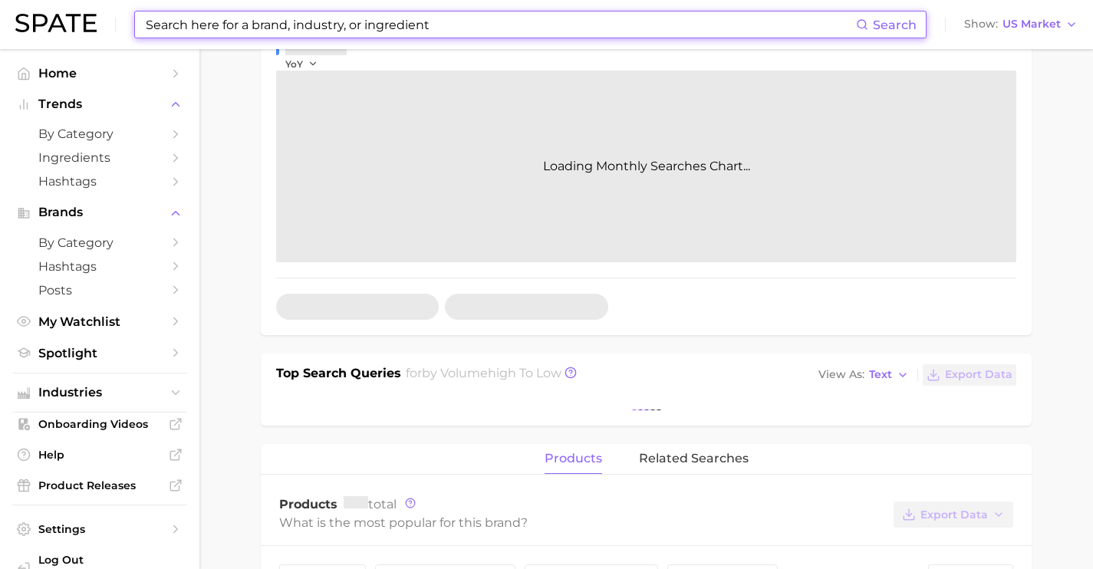
scroll to position [320, 0]
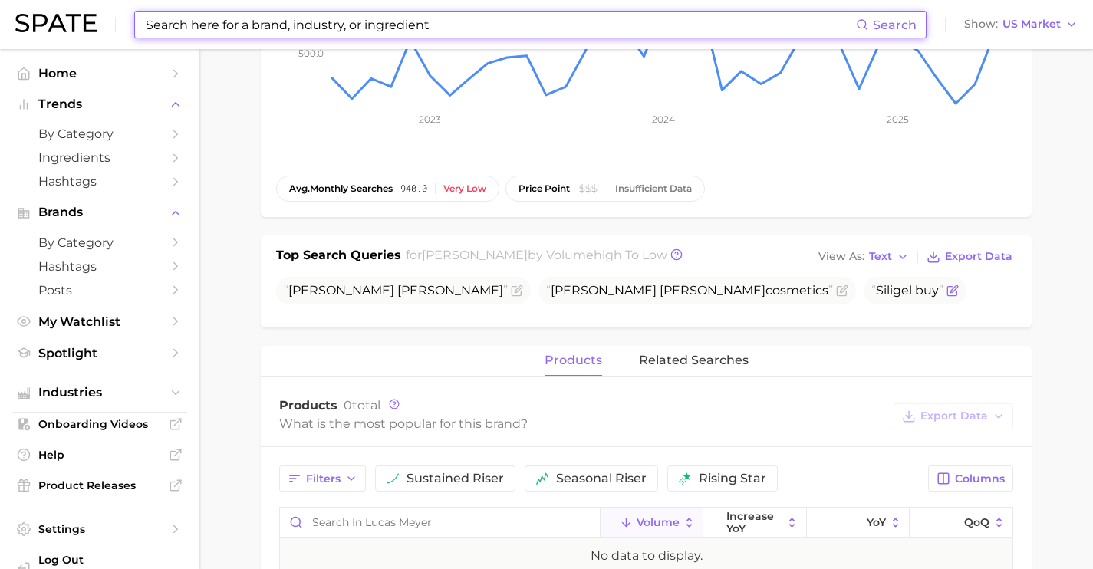
click at [951, 291] on icon "Flag as miscategorized or irrelevant" at bounding box center [954, 288] width 7 height 7
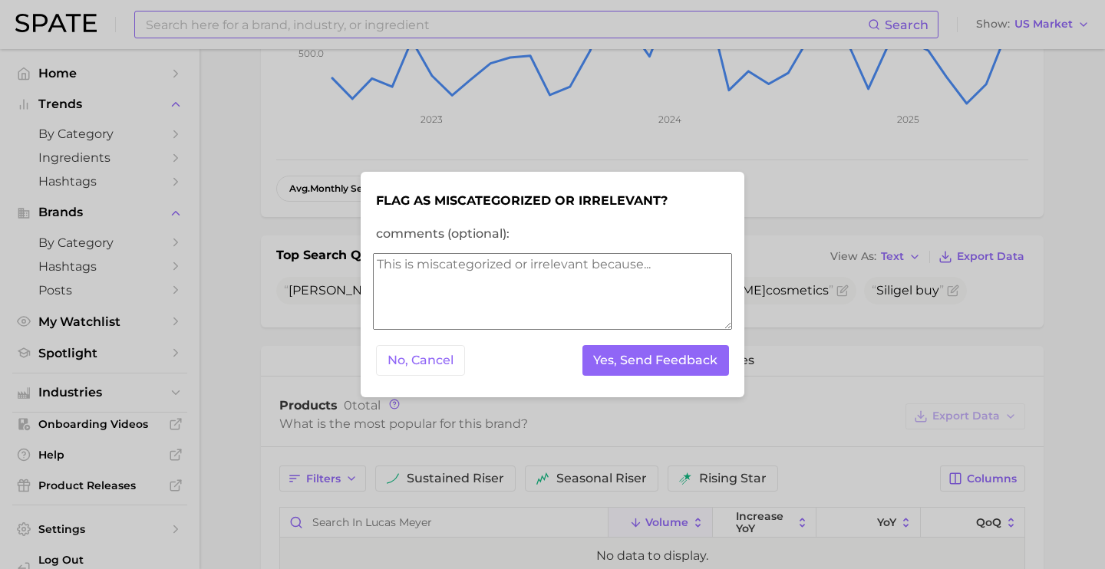
click at [559, 278] on textarea "comments (optional):" at bounding box center [552, 291] width 359 height 77
type textarea "seems to be a term used by many brands"
click at [687, 353] on button "Yes, Send Feedback" at bounding box center [655, 360] width 147 height 31
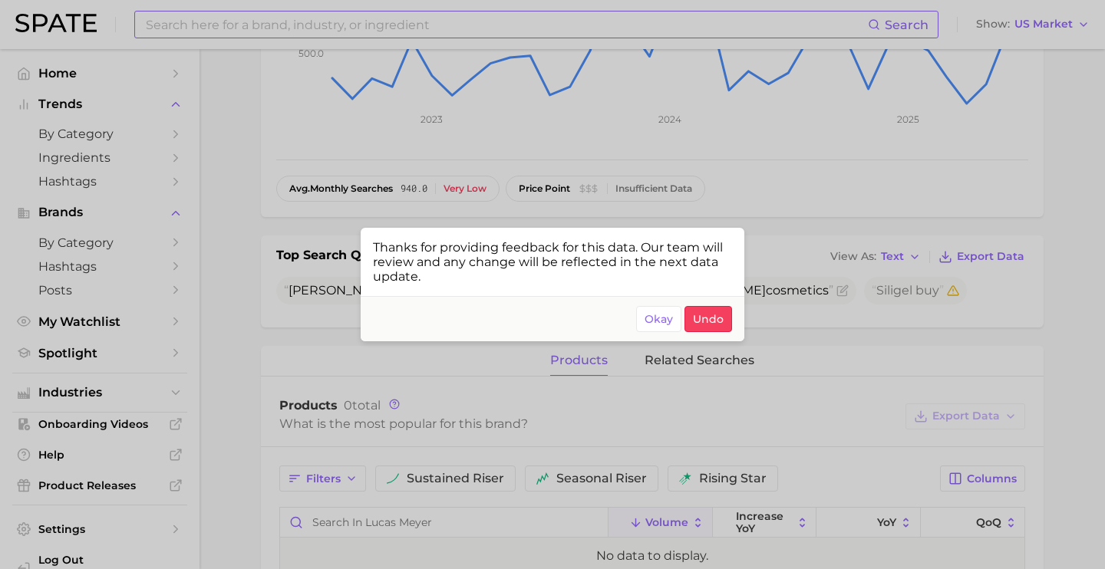
click at [437, 21] on div at bounding box center [552, 284] width 1105 height 569
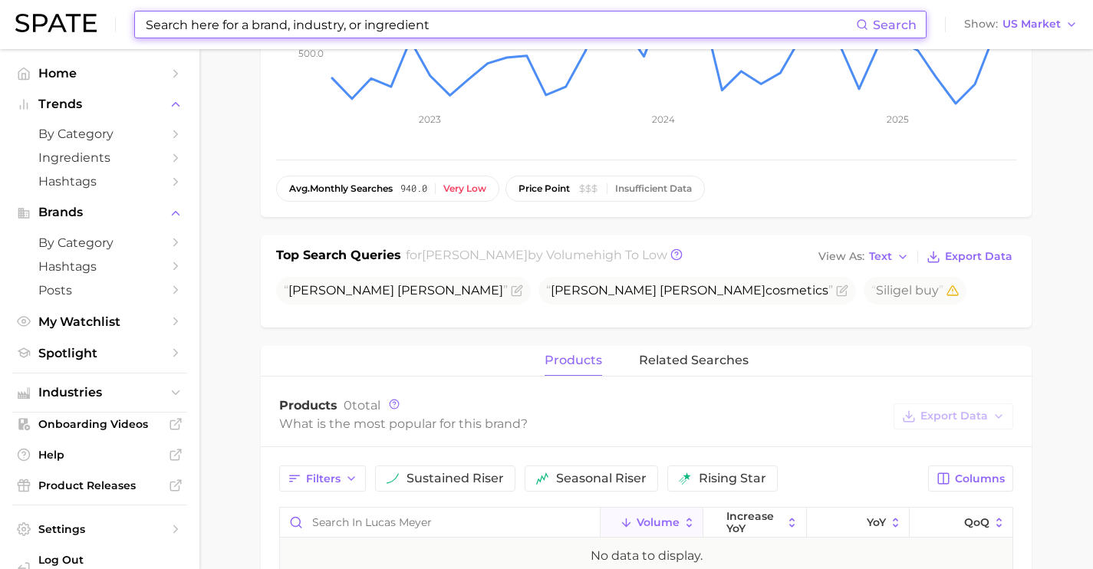
click at [440, 25] on input at bounding box center [500, 25] width 712 height 26
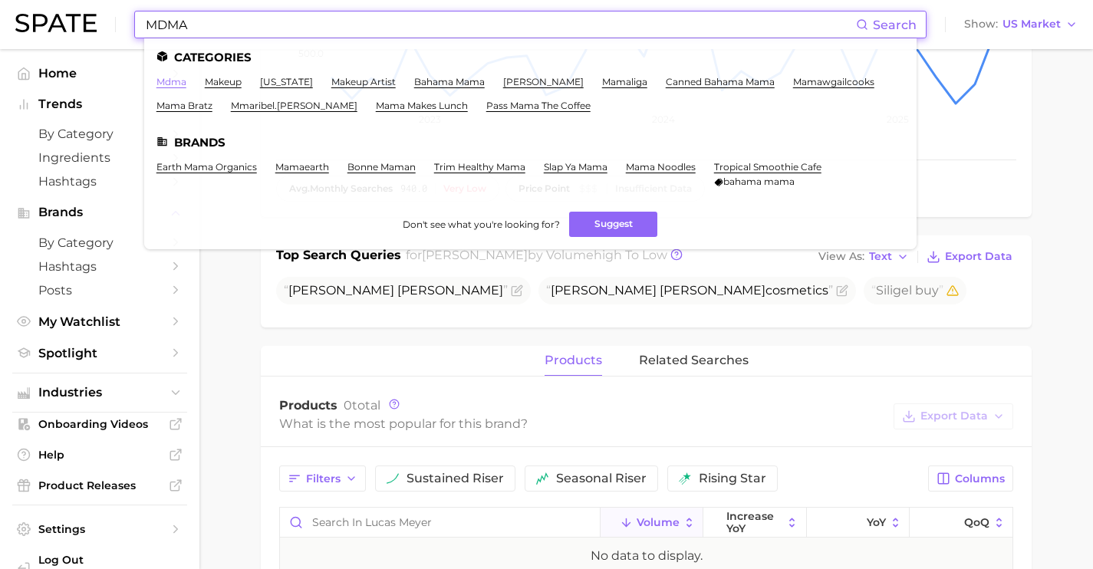
type input "MDMA"
click at [158, 84] on link "mdma" at bounding box center [172, 82] width 30 height 12
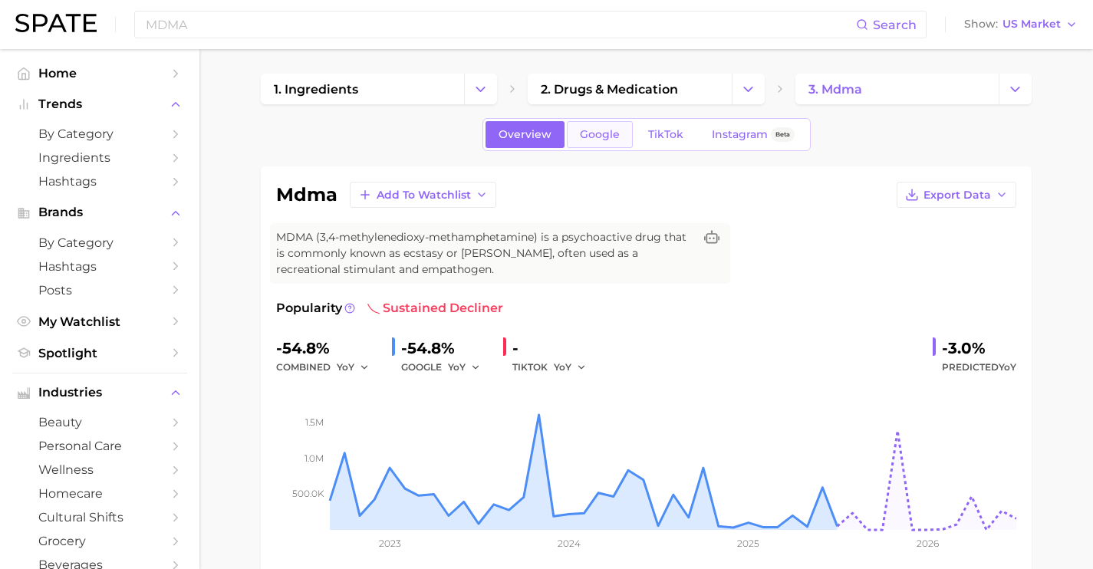
click at [620, 147] on link "Google" at bounding box center [600, 134] width 66 height 27
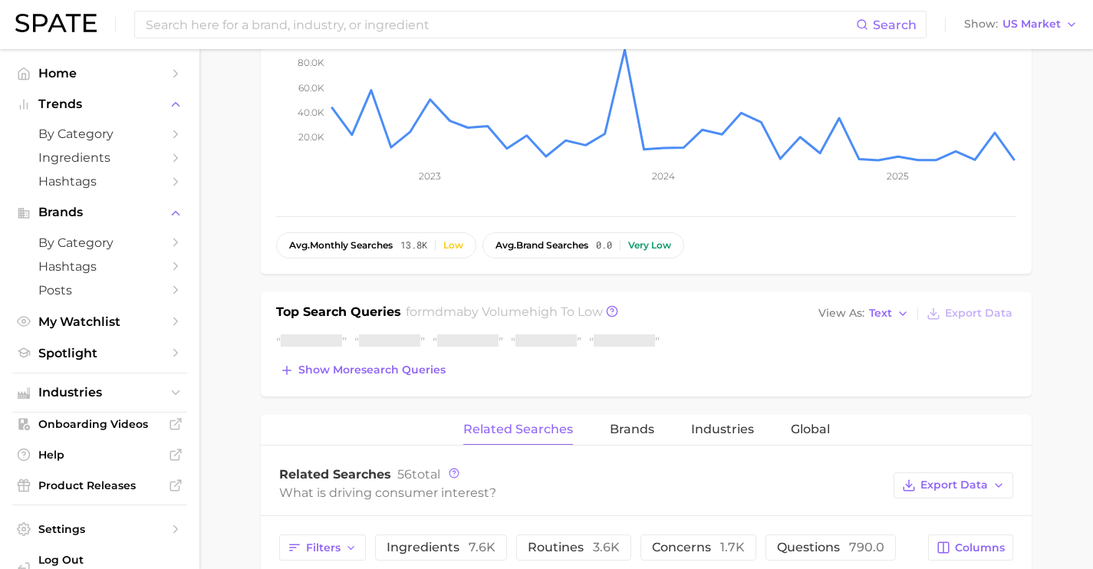
scroll to position [381, 0]
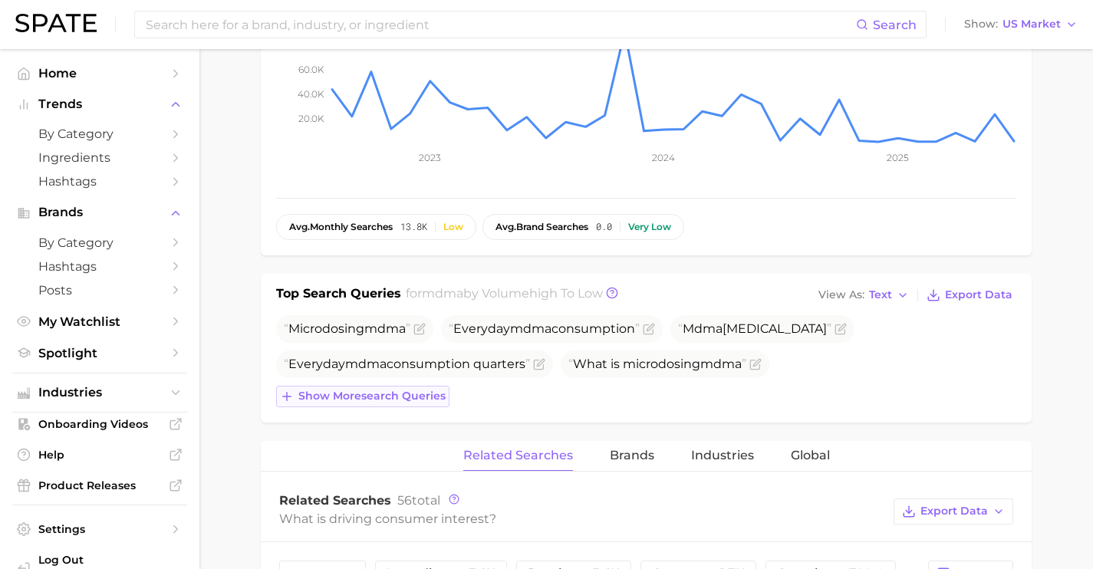
click at [412, 352] on span "Everyday mdma consumption quarters" at bounding box center [414, 365] width 277 height 28
click at [415, 388] on button "Show more search queries" at bounding box center [362, 396] width 173 height 21
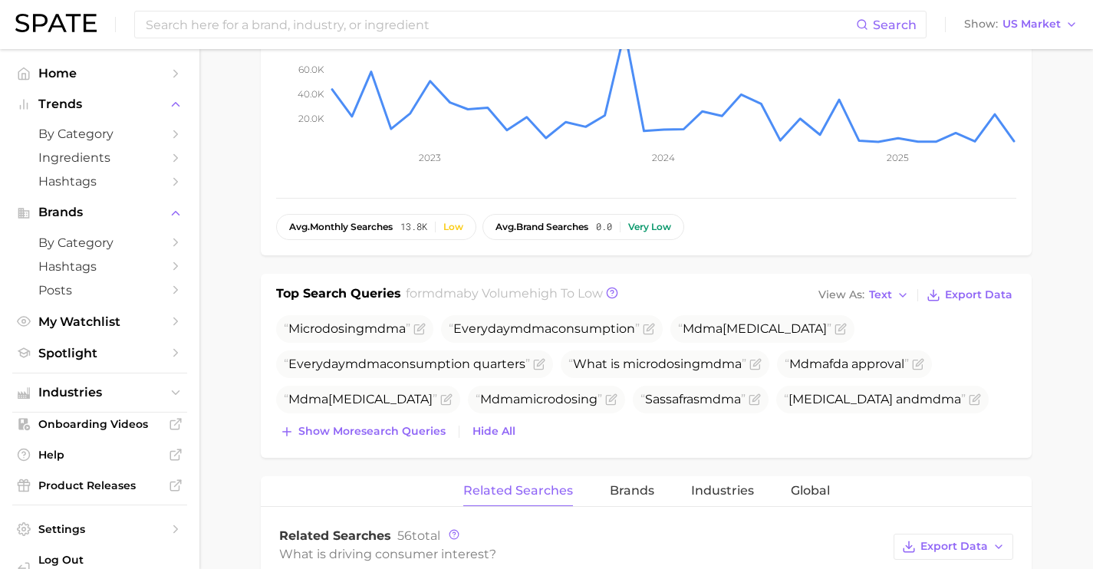
click at [413, 417] on div "Microdosing mdma Everyday mdma consumption Mdma [MEDICAL_DATA] Everyday mdma co…" at bounding box center [646, 378] width 740 height 127
click at [396, 427] on span "Show more search queries" at bounding box center [371, 431] width 147 height 13
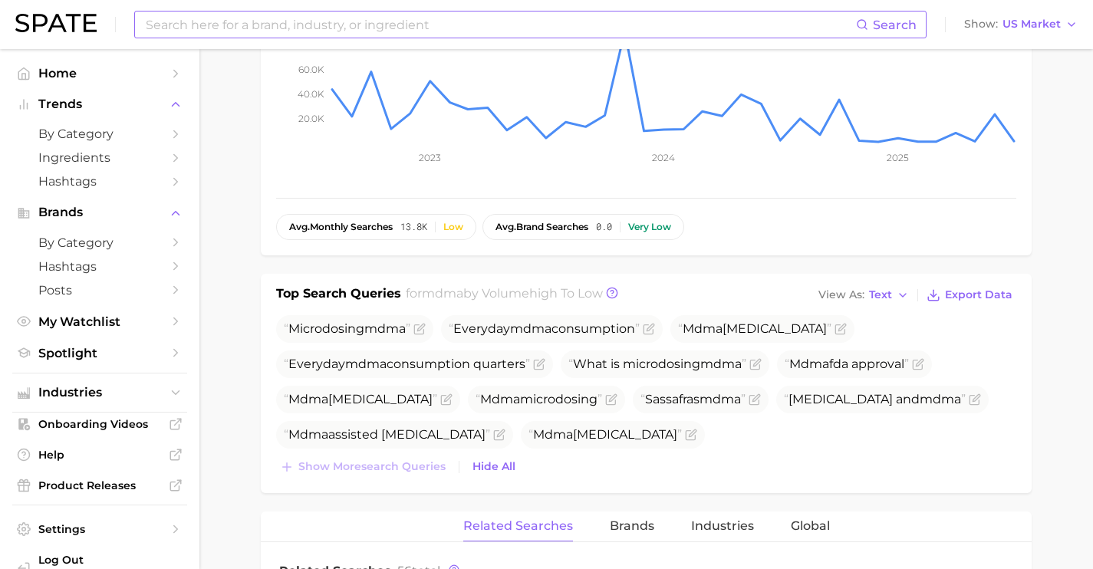
click at [305, 17] on input at bounding box center [500, 25] width 712 height 26
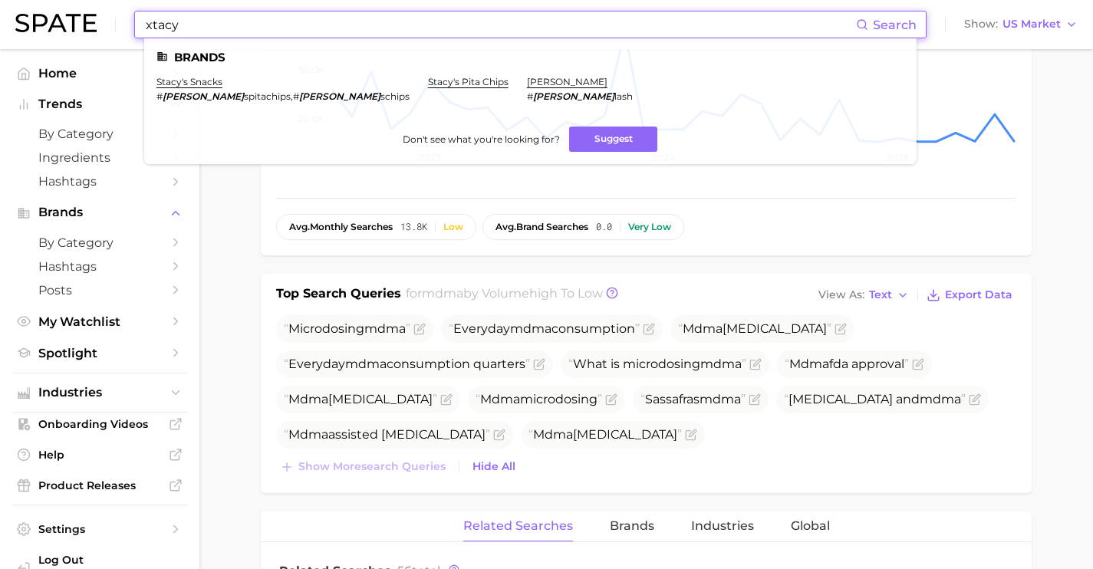
drag, startPoint x: 327, startPoint y: 32, endPoint x: -28, endPoint y: 11, distance: 355.1
paste input "[PERSON_NAME]"
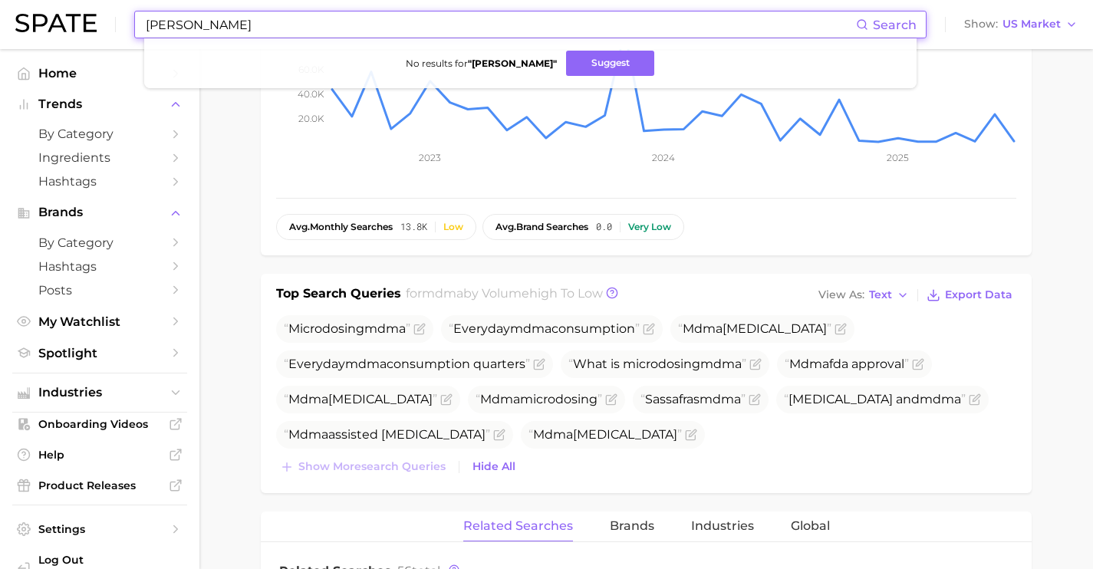
drag, startPoint x: 183, startPoint y: 4, endPoint x: 120, endPoint y: 4, distance: 62.9
click at [120, 4] on div "[PERSON_NAME] Search No results for " [PERSON_NAME] " Suggest Show US Market" at bounding box center [546, 24] width 1063 height 49
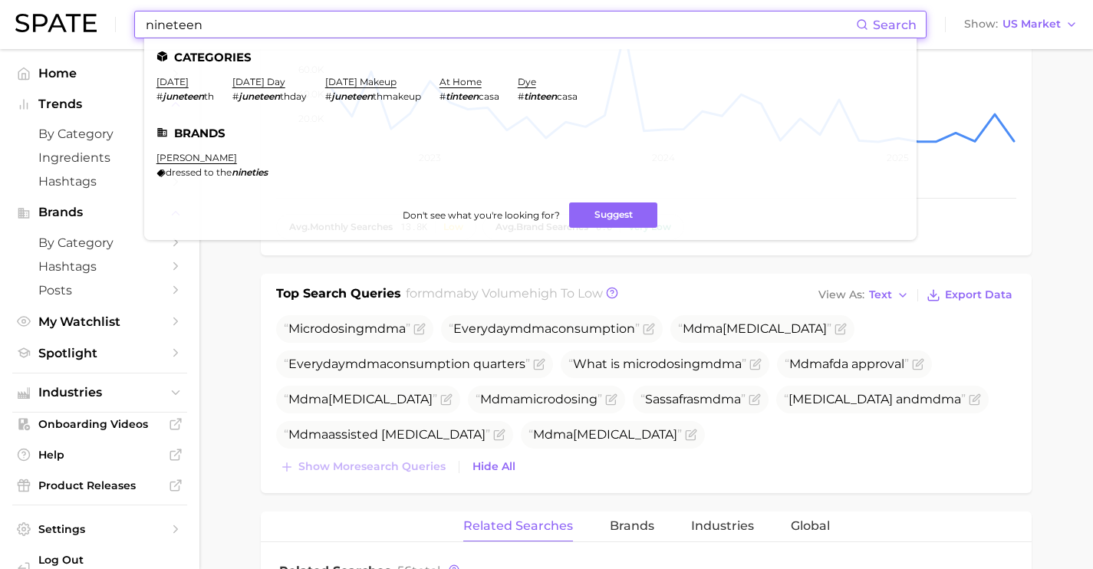
drag, startPoint x: 215, startPoint y: 26, endPoint x: -8, endPoint y: 6, distance: 223.4
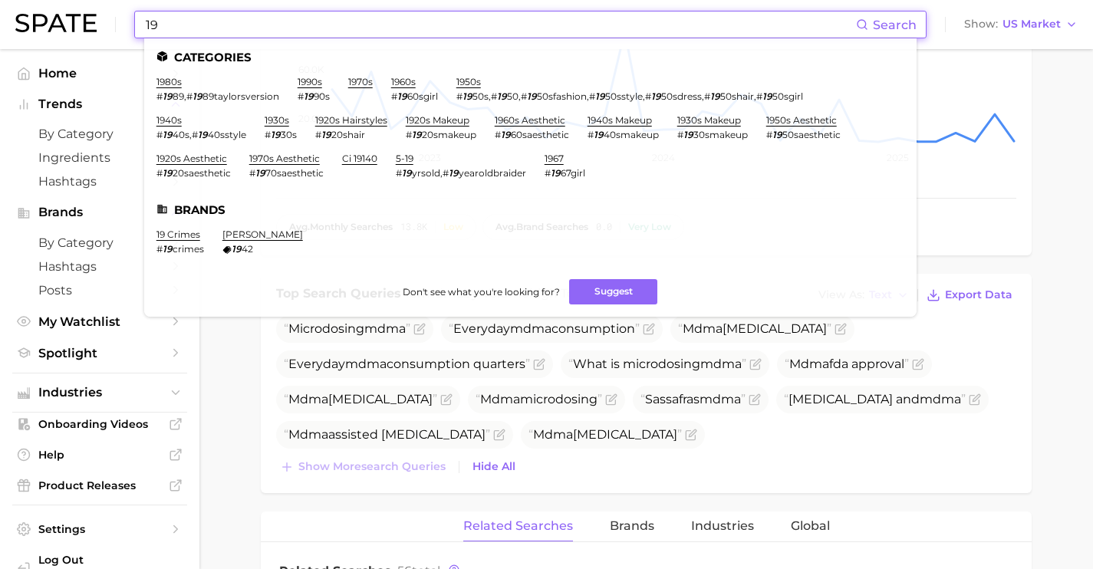
drag, startPoint x: 279, startPoint y: 28, endPoint x: 0, endPoint y: 1, distance: 280.5
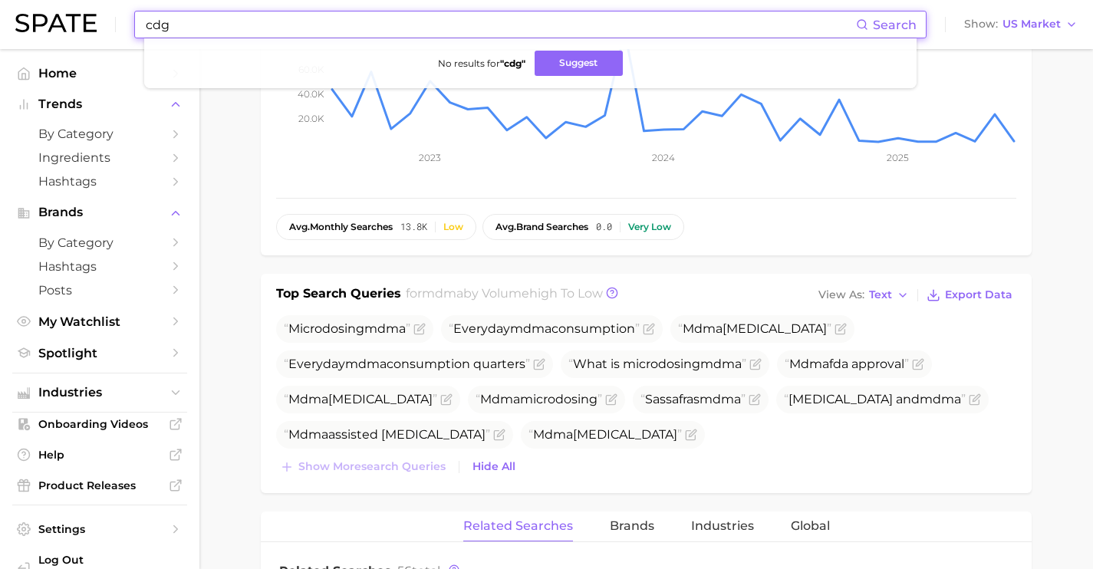
drag, startPoint x: 278, startPoint y: 21, endPoint x: 12, endPoint y: -7, distance: 268.5
drag, startPoint x: 382, startPoint y: 27, endPoint x: 84, endPoint y: 4, distance: 298.6
click at [87, 4] on div "[PERSON_NAME] Search No results for " [PERSON_NAME] " Suggest Show US Market" at bounding box center [546, 24] width 1063 height 49
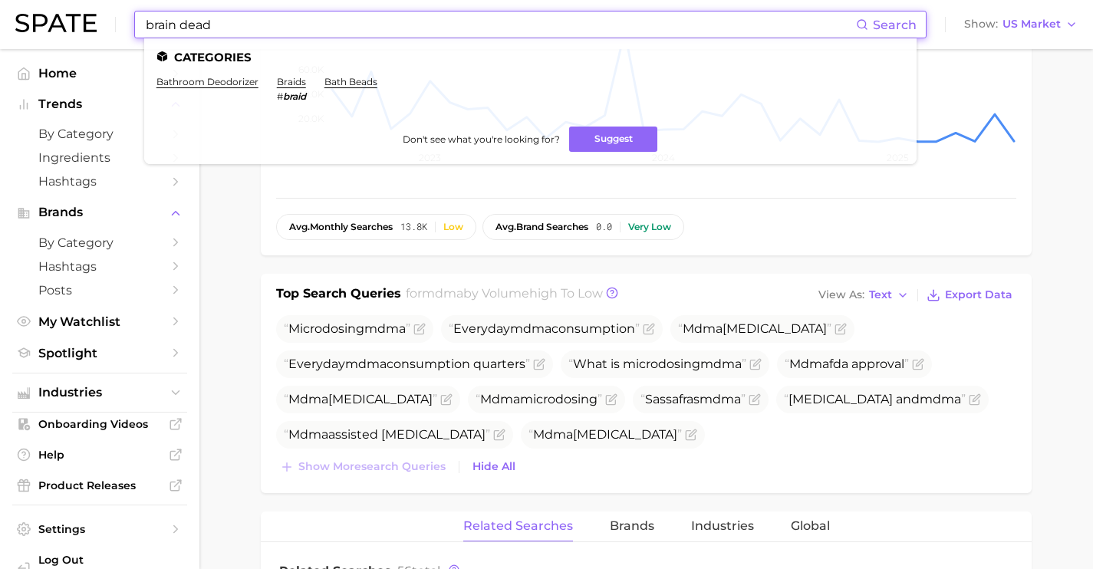
drag, startPoint x: 337, startPoint y: 21, endPoint x: 73, endPoint y: -20, distance: 267.0
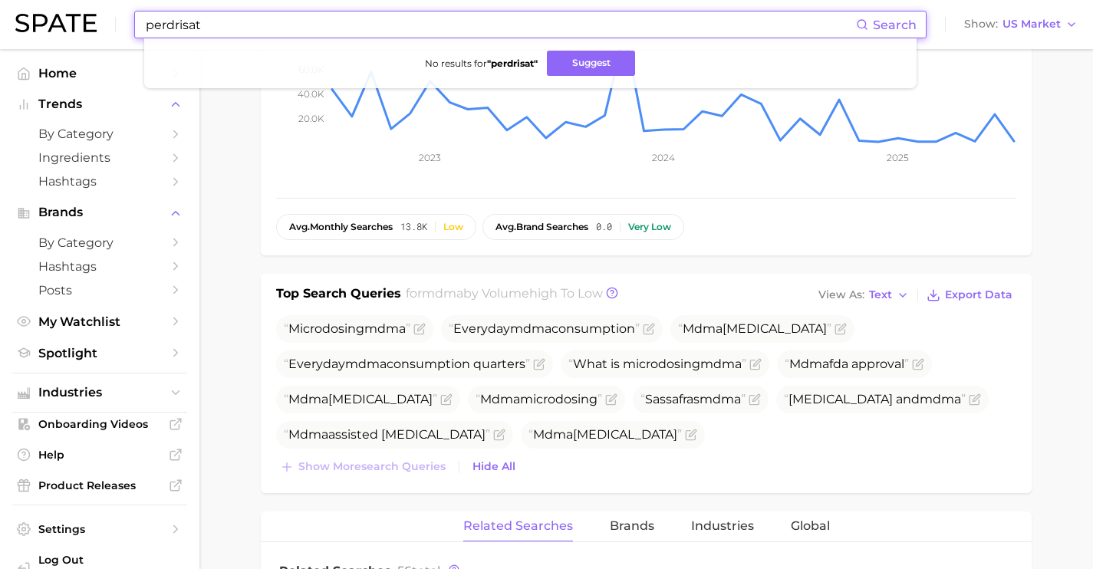
drag, startPoint x: 262, startPoint y: 26, endPoint x: 100, endPoint y: 18, distance: 162.1
click at [97, 18] on div "perdrisat Search No results for " perdrisat " Suggest Show US Market" at bounding box center [546, 24] width 1063 height 49
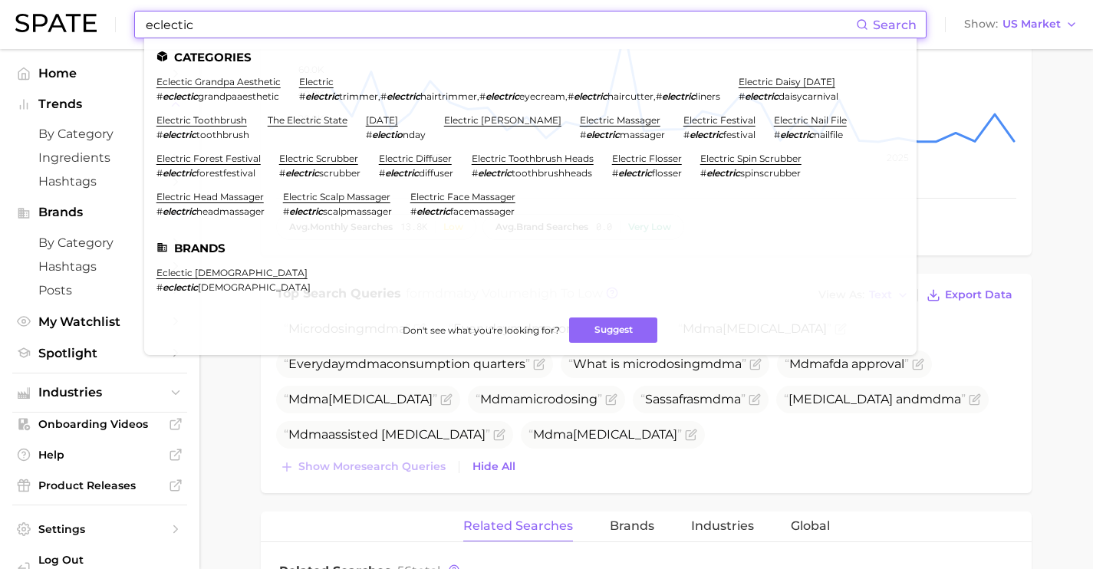
drag, startPoint x: 343, startPoint y: 22, endPoint x: 103, endPoint y: 11, distance: 240.4
click at [108, 11] on div "eclectic Search Categories eclectic grandpa aesthetic # eclectic grandpaaesthet…" at bounding box center [546, 24] width 1063 height 49
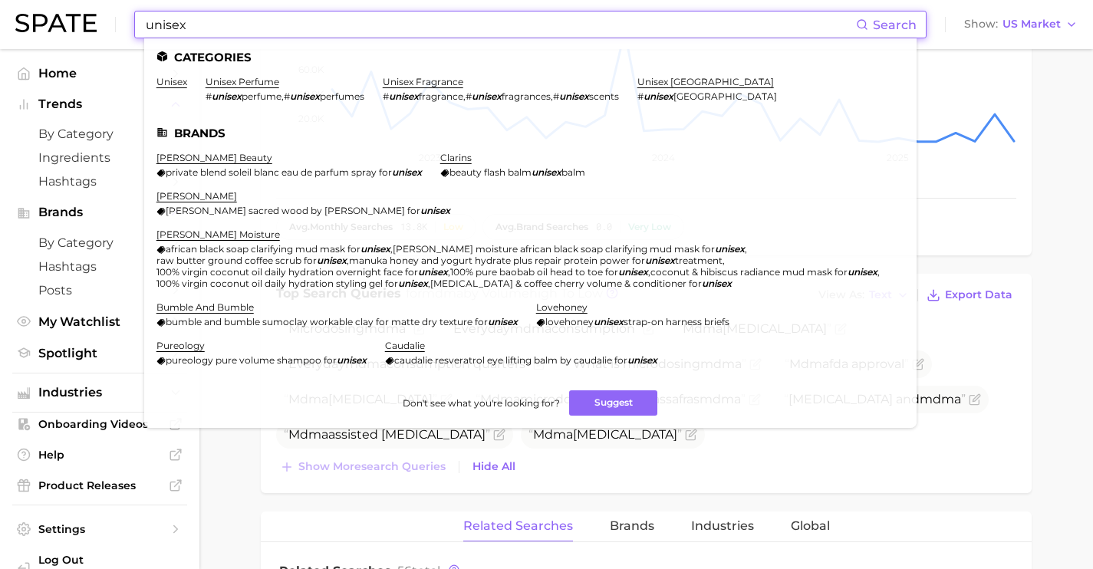
drag, startPoint x: 351, startPoint y: 25, endPoint x: 182, endPoint y: 2, distance: 170.2
click at [203, 12] on input "unisex" at bounding box center [500, 25] width 712 height 26
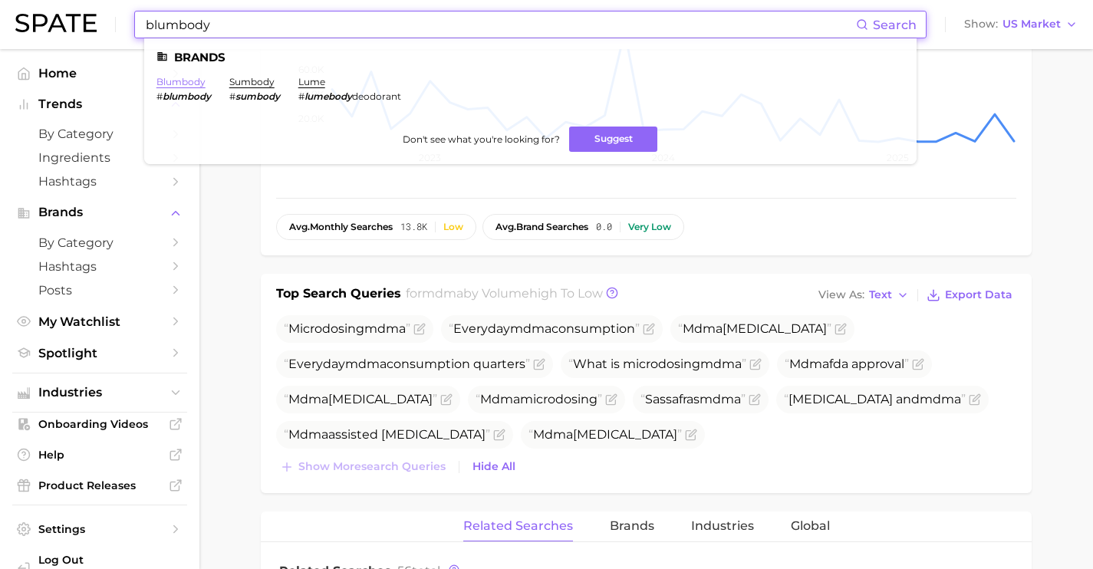
type input "blumbody"
click at [170, 79] on link "blumbody" at bounding box center [181, 82] width 49 height 12
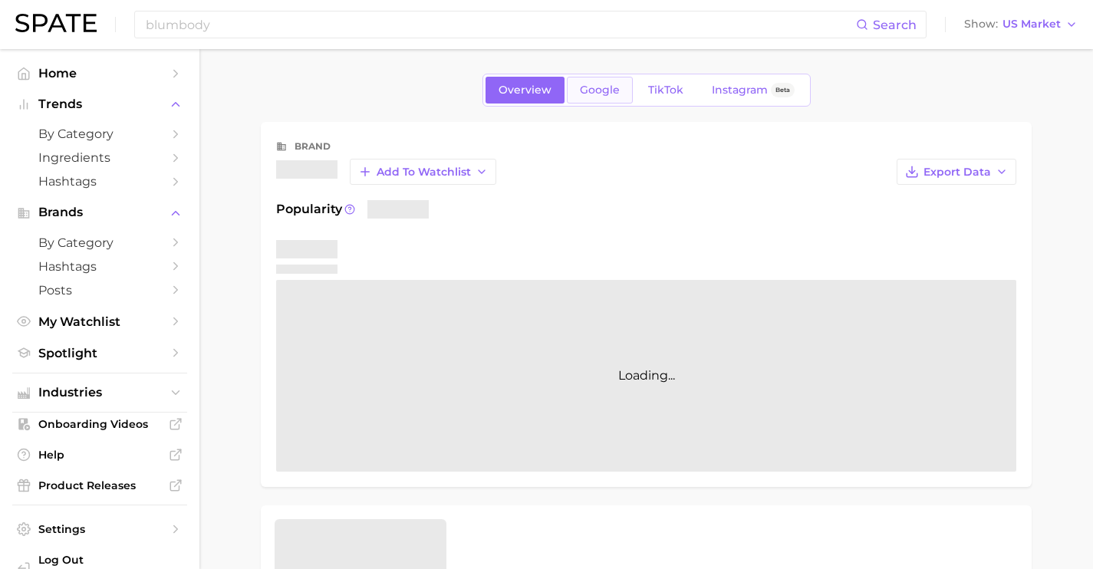
click at [604, 86] on span "Google" at bounding box center [600, 90] width 40 height 13
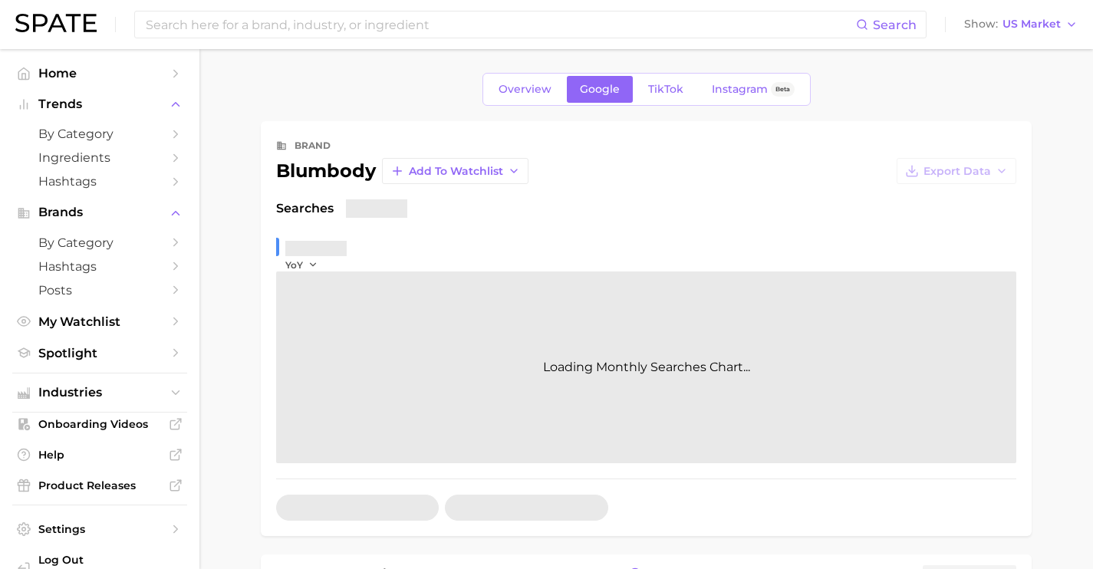
scroll to position [303, 0]
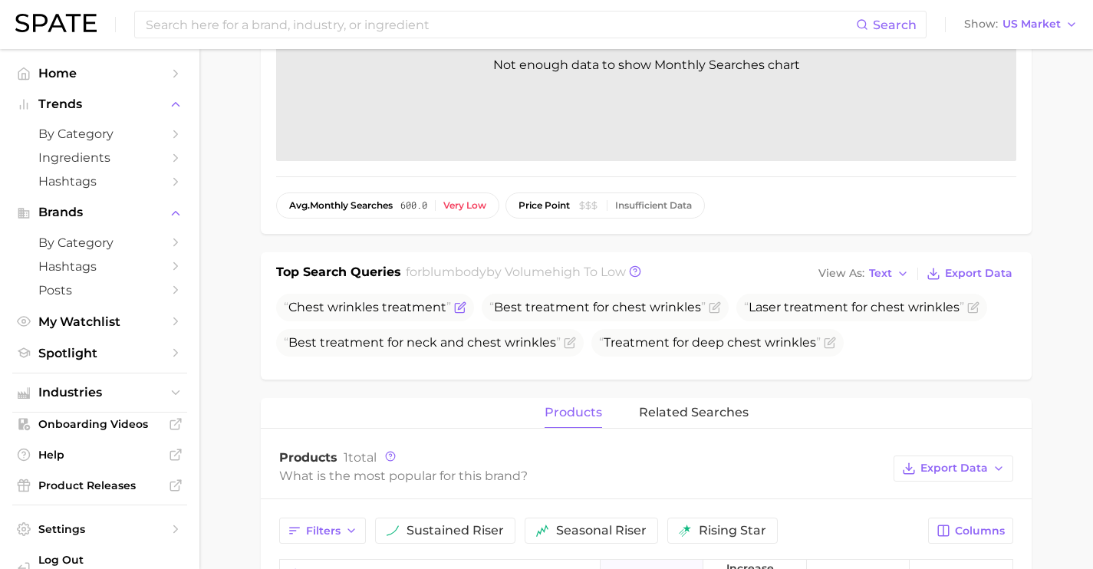
click at [457, 305] on icon "Flag as miscategorized or irrelevant" at bounding box center [460, 308] width 12 height 12
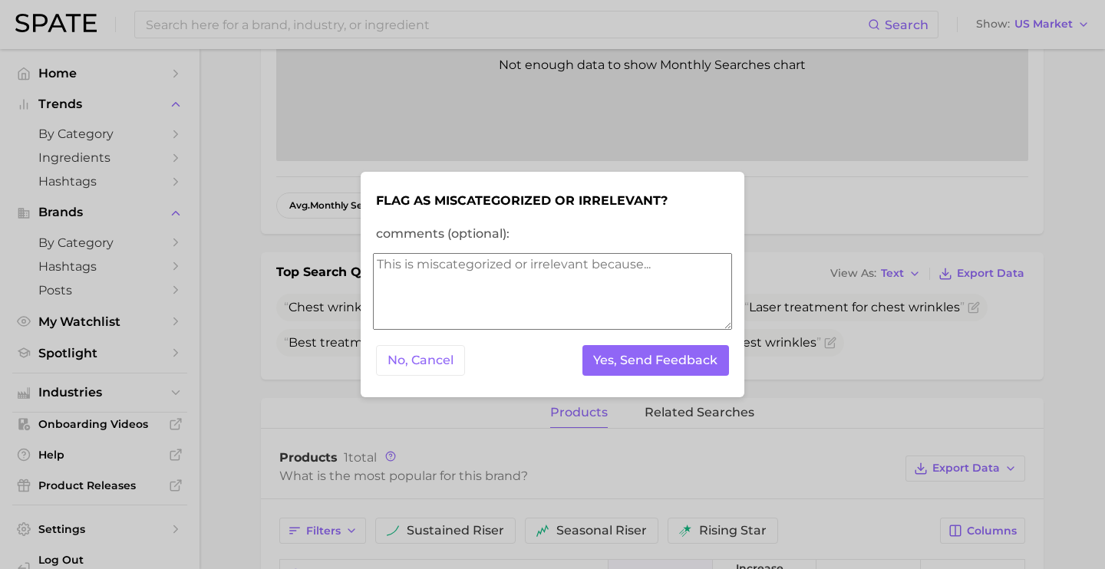
click at [479, 278] on textarea "comments (optional):" at bounding box center [552, 291] width 359 height 77
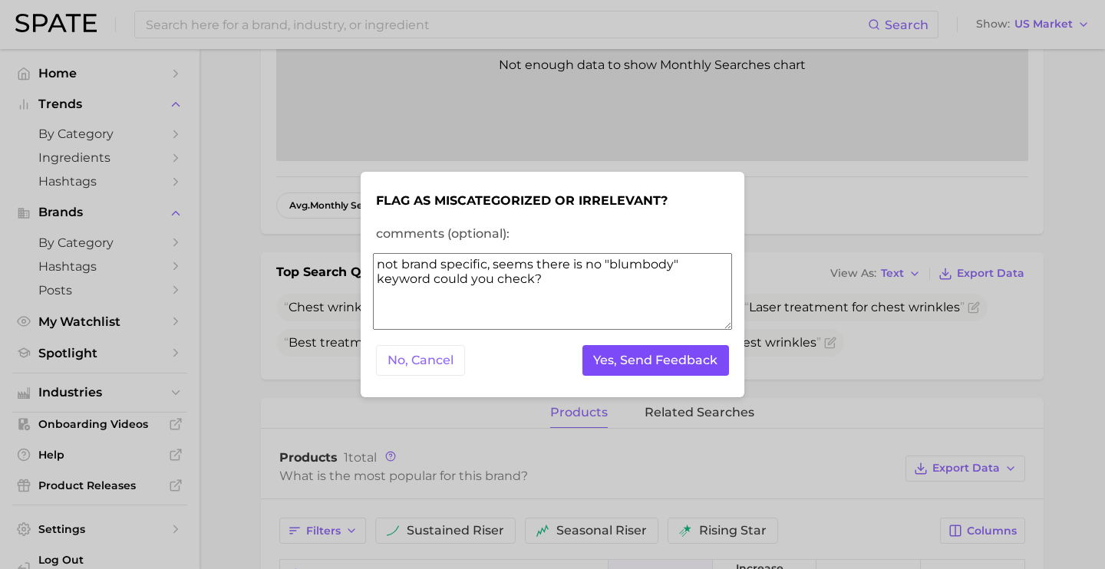
type textarea "not brand specific, seems there is no "blumbody" keyword could you check?"
click at [647, 361] on button "Yes, Send Feedback" at bounding box center [655, 360] width 147 height 31
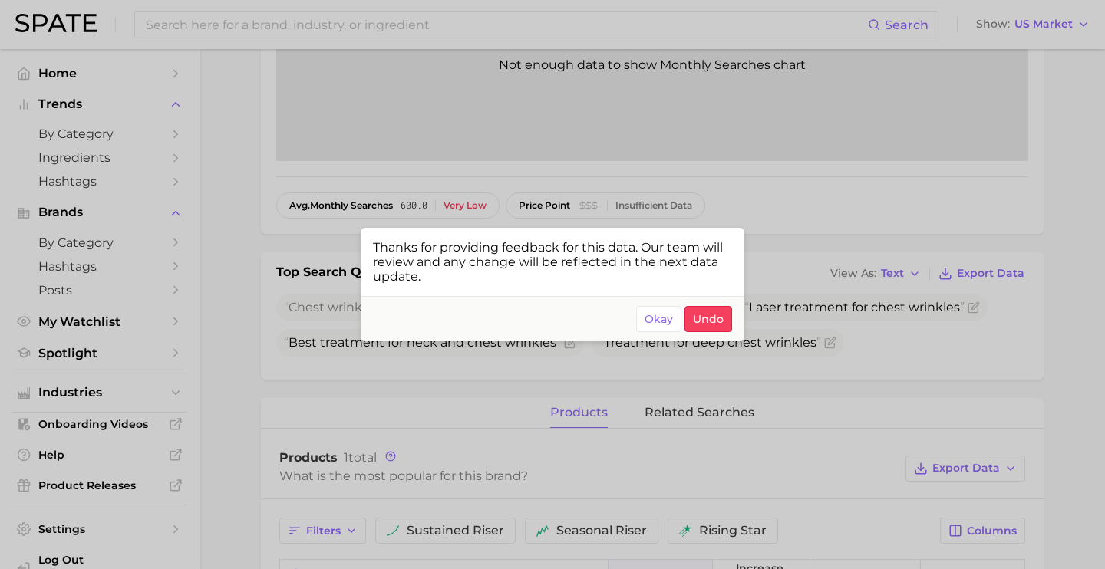
click at [383, 11] on div at bounding box center [552, 284] width 1105 height 569
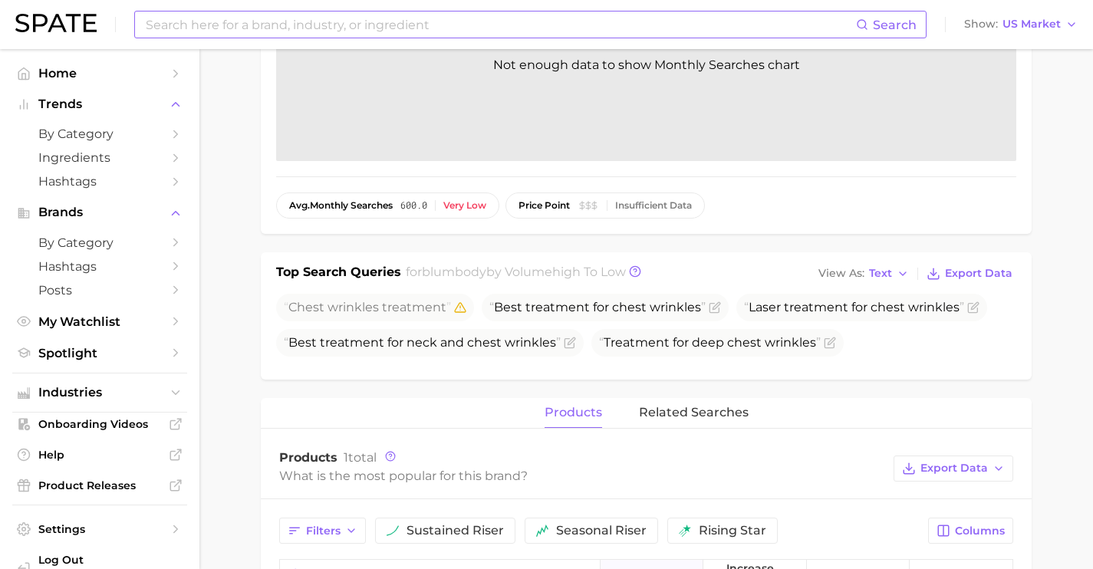
click at [427, 28] on input at bounding box center [500, 25] width 712 height 26
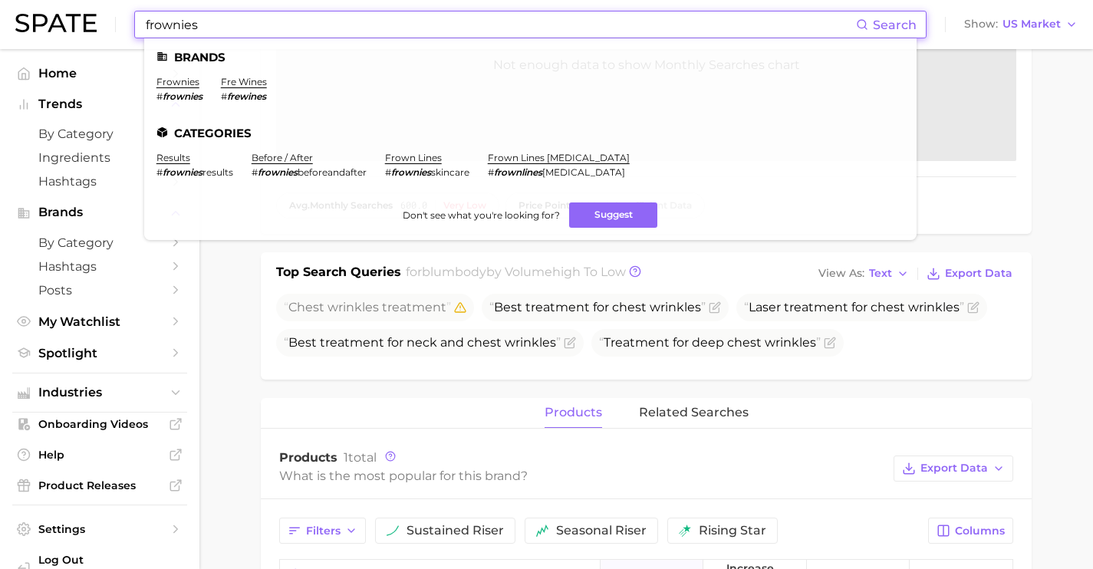
drag, startPoint x: 344, startPoint y: 25, endPoint x: 59, endPoint y: -2, distance: 286.7
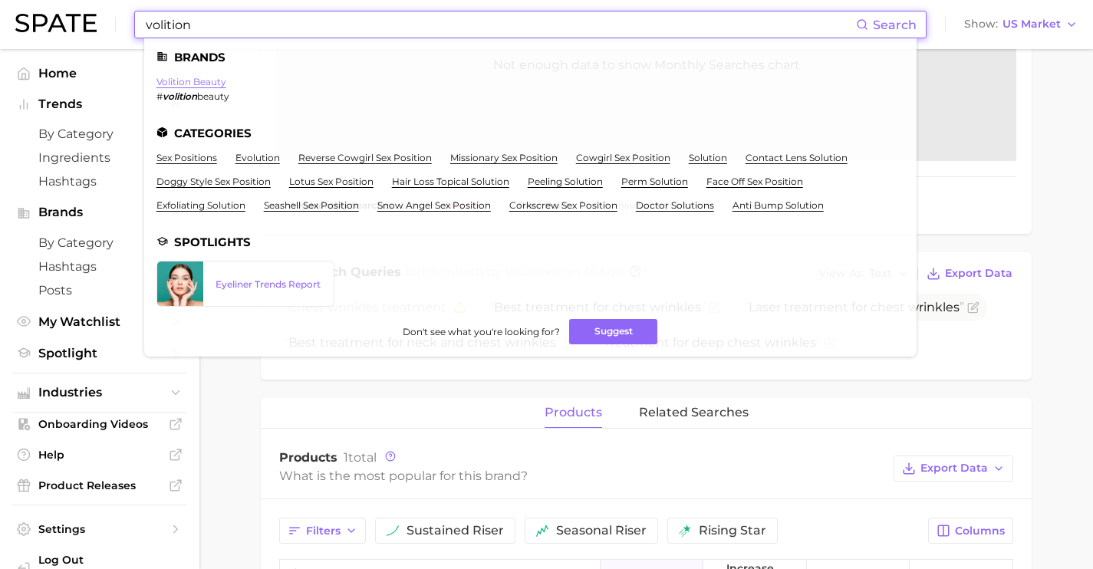
type input "volition"
click at [191, 84] on link "volition beauty" at bounding box center [192, 82] width 70 height 12
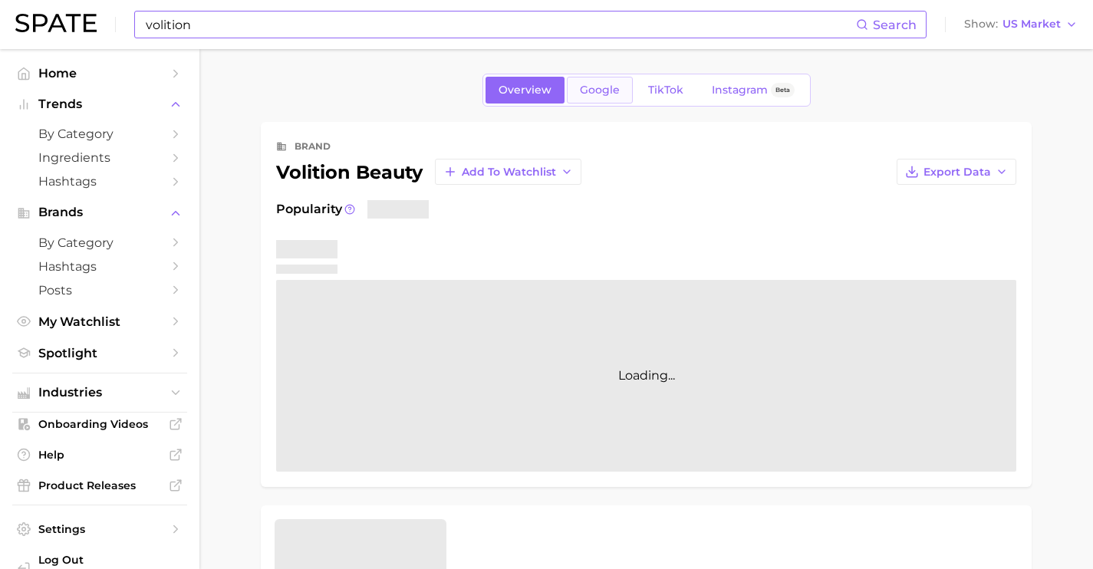
click at [591, 80] on link "Google" at bounding box center [600, 90] width 66 height 27
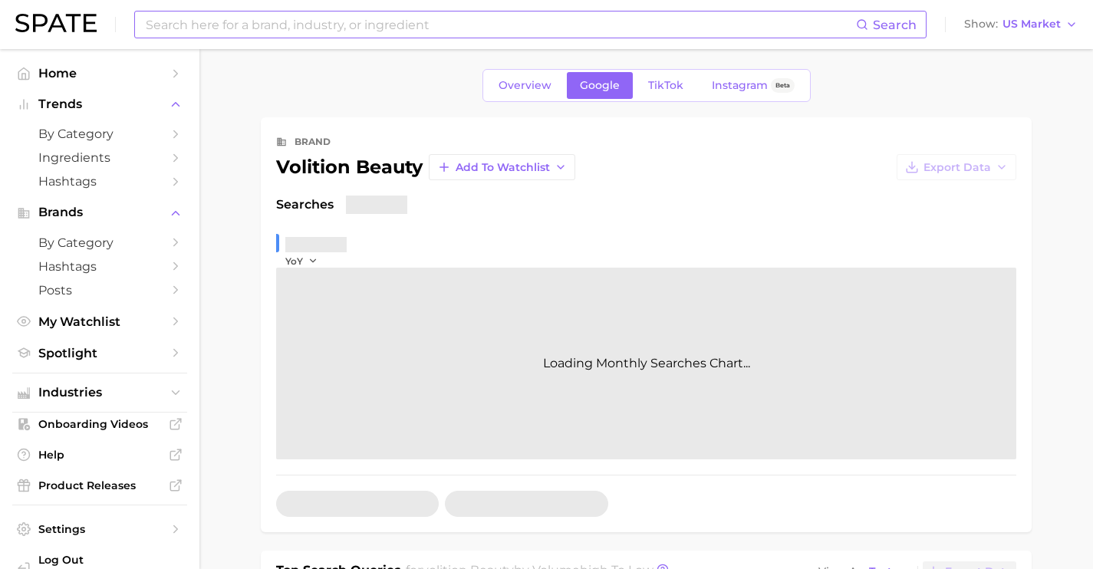
scroll to position [313, 0]
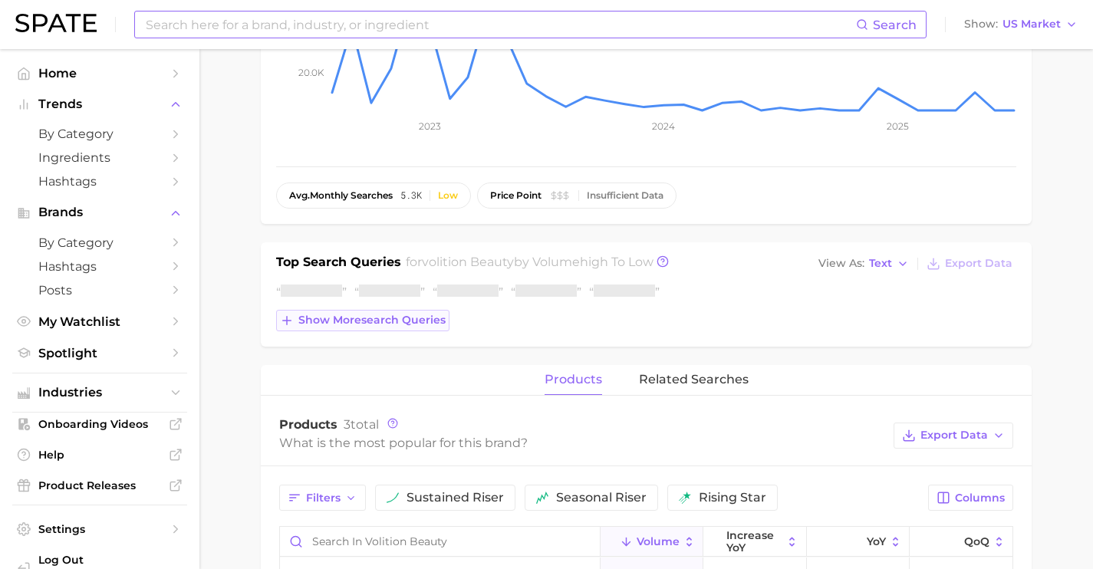
click at [420, 328] on button "Show more search queries" at bounding box center [362, 320] width 173 height 21
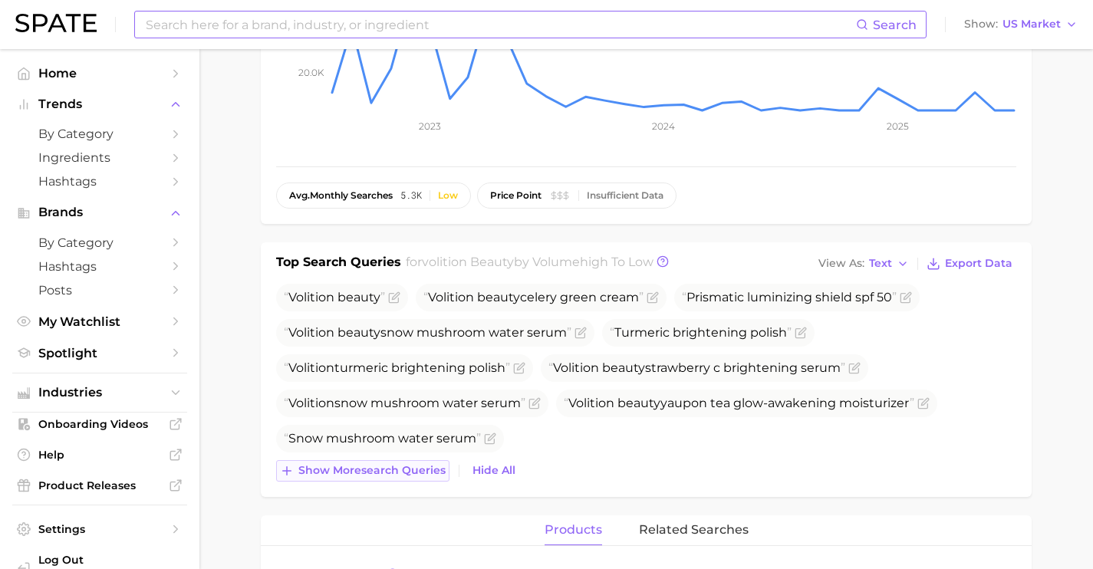
click at [397, 470] on span "Show more search queries" at bounding box center [371, 470] width 147 height 13
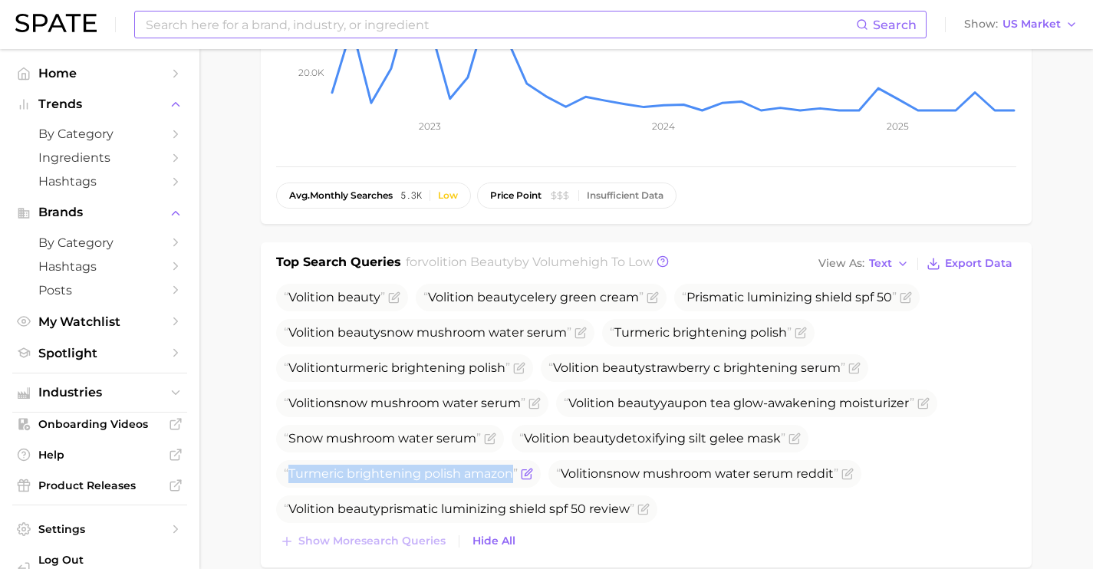
drag, startPoint x: 516, startPoint y: 472, endPoint x: 278, endPoint y: 471, distance: 237.8
click at [278, 471] on span "Turmeric brightening polish amazon" at bounding box center [408, 474] width 265 height 28
copy span "Turmeric brightening polish amazon"
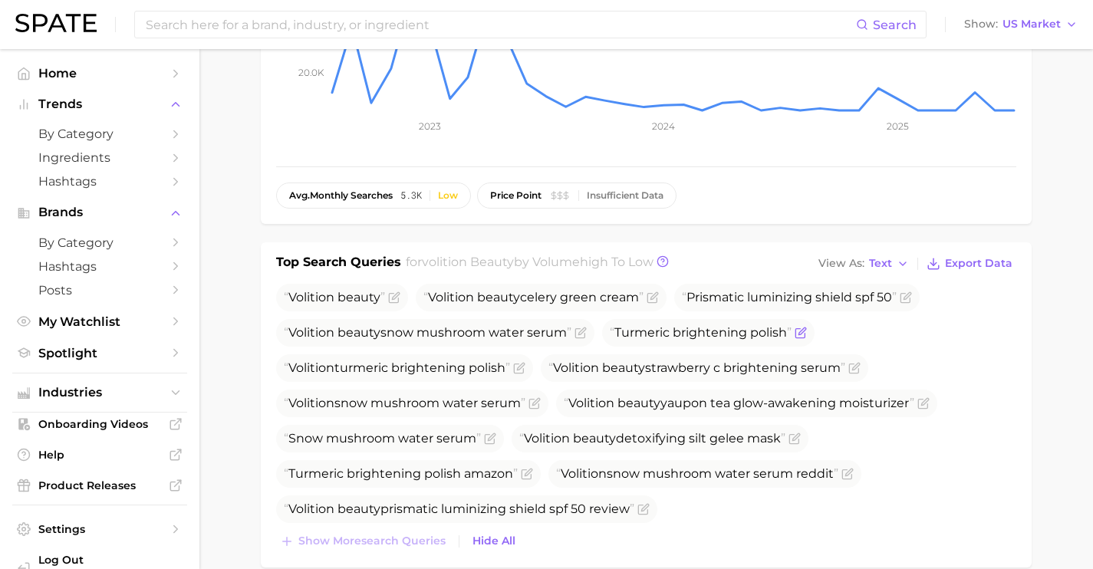
click at [797, 331] on span at bounding box center [799, 333] width 15 height 12
click at [802, 330] on icon "Flag as miscategorized or irrelevant" at bounding box center [801, 333] width 12 height 12
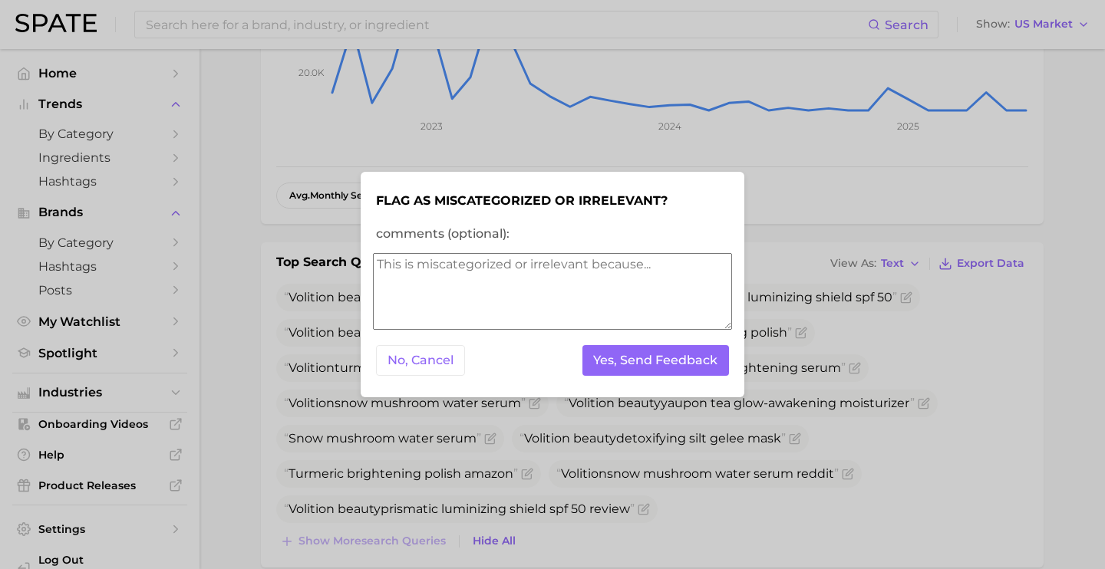
click at [552, 274] on textarea "comments (optional):" at bounding box center [552, 291] width 359 height 77
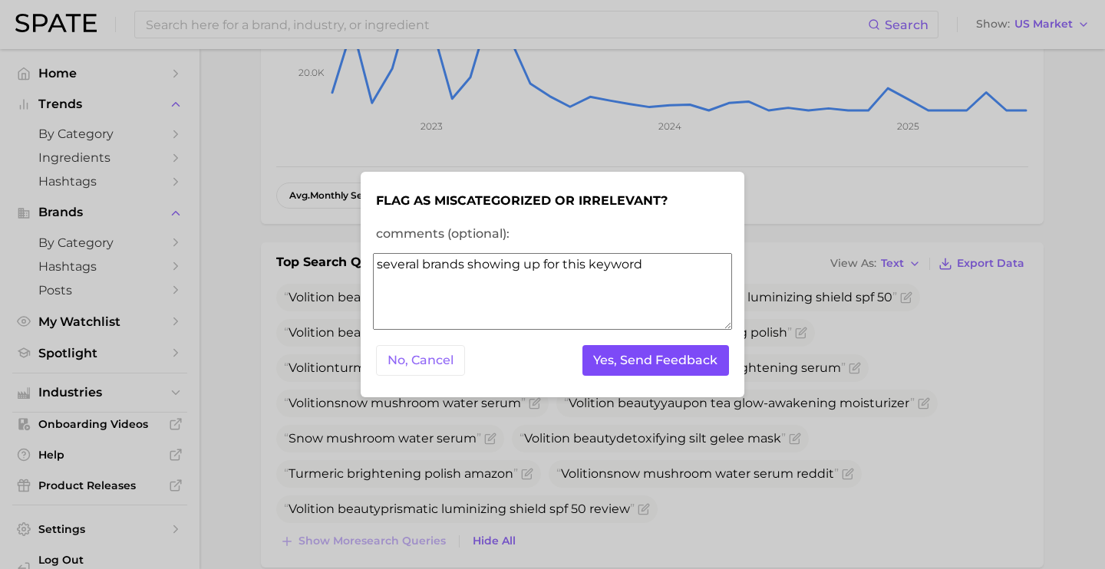
type textarea "several brands showing up for this keyword"
click at [668, 354] on button "Yes, Send Feedback" at bounding box center [655, 360] width 147 height 31
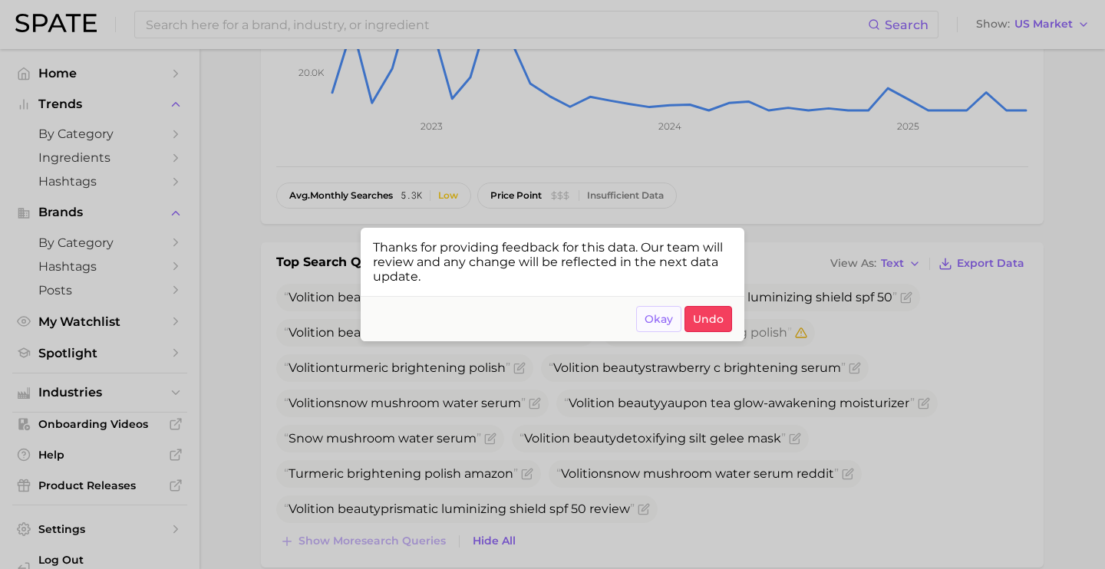
click at [661, 311] on button "Okay" at bounding box center [658, 319] width 45 height 26
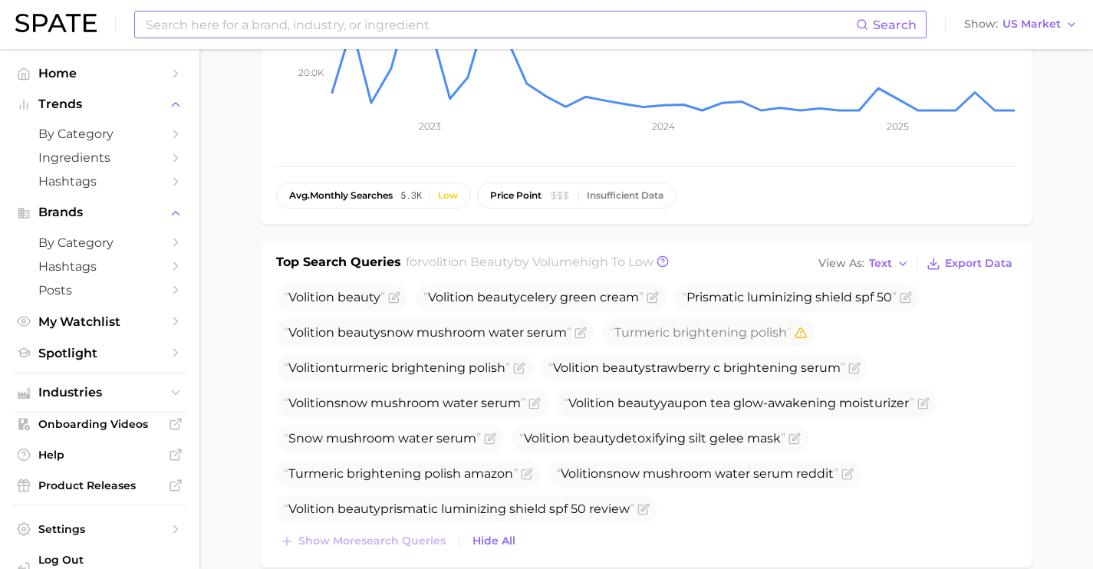
click at [283, 12] on input at bounding box center [500, 25] width 712 height 26
type input "N"
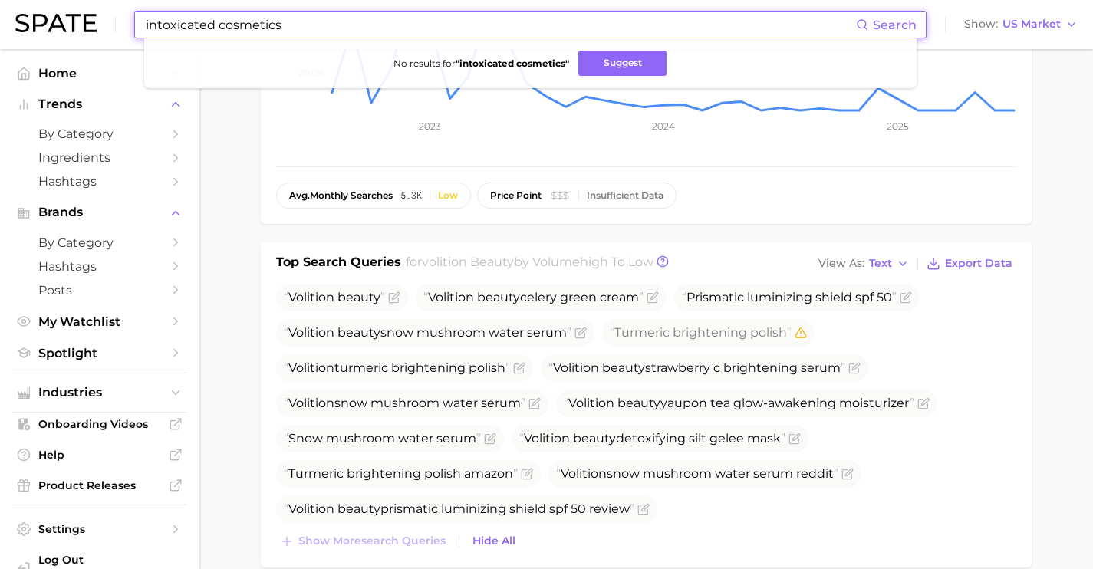
drag, startPoint x: 306, startPoint y: 30, endPoint x: 101, endPoint y: 17, distance: 205.3
click at [101, 17] on div "intoxicated cosmetics Search No results for " intoxicated cosmetics " Suggest S…" at bounding box center [546, 24] width 1063 height 49
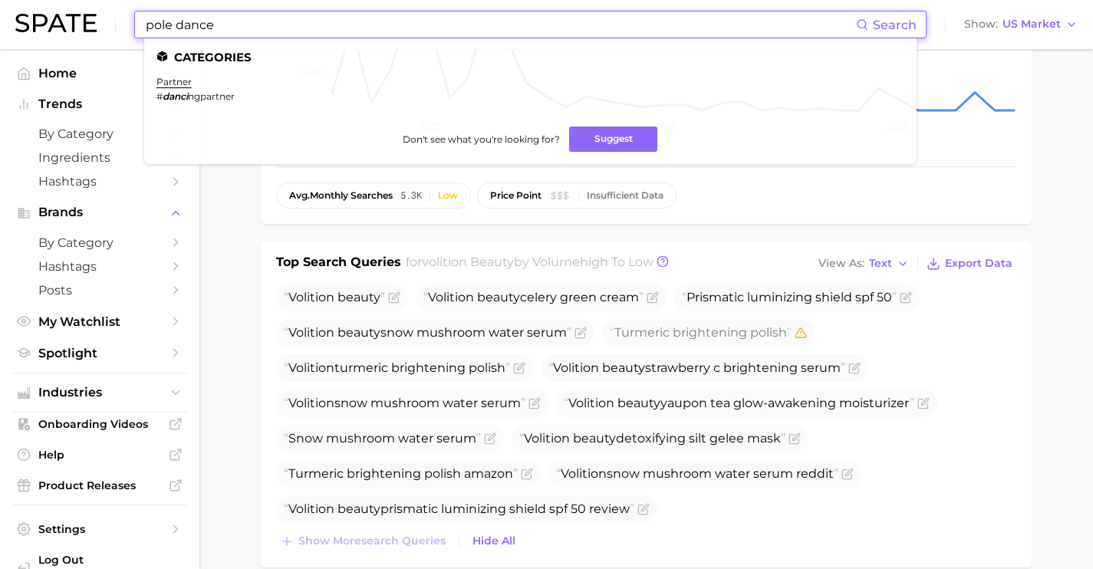
drag, startPoint x: 367, startPoint y: 28, endPoint x: 74, endPoint y: -8, distance: 295.2
type input "qms"
click at [228, 81] on link "qms medicosmetics" at bounding box center [204, 82] width 94 height 12
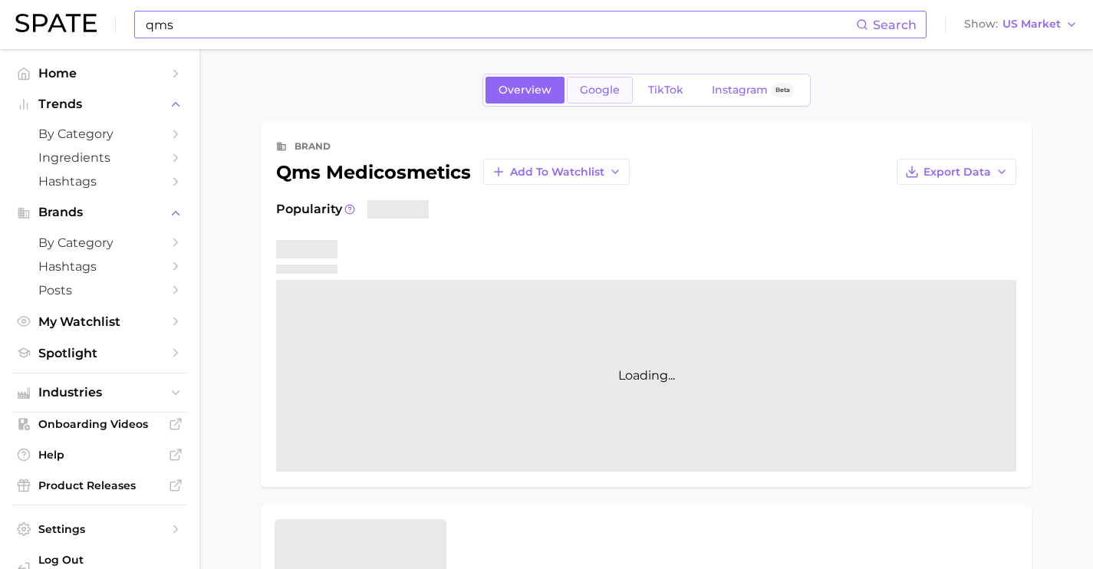
click at [588, 90] on span "Google" at bounding box center [600, 90] width 40 height 13
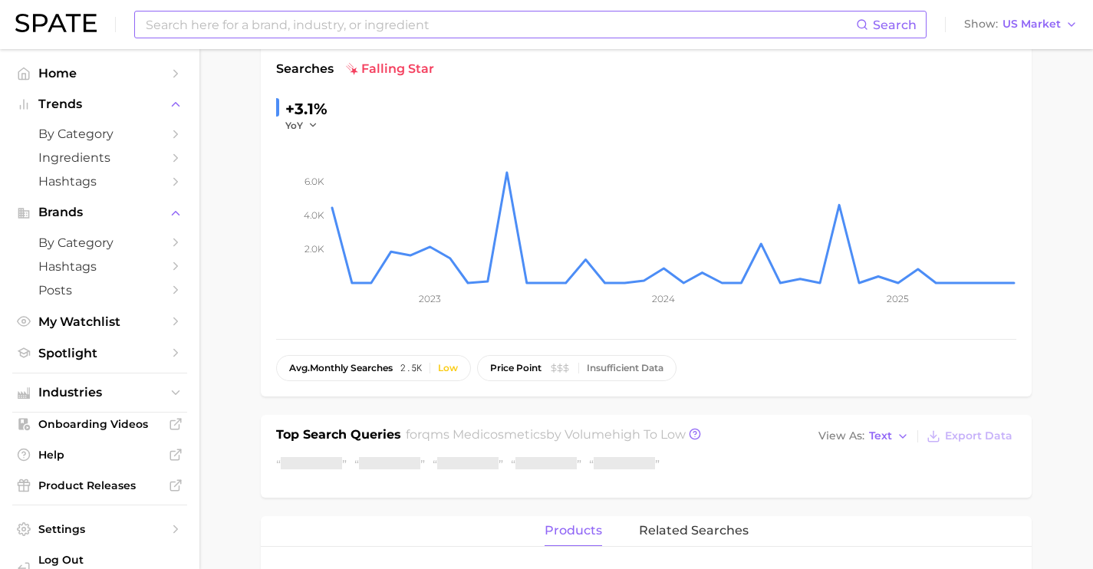
scroll to position [328, 0]
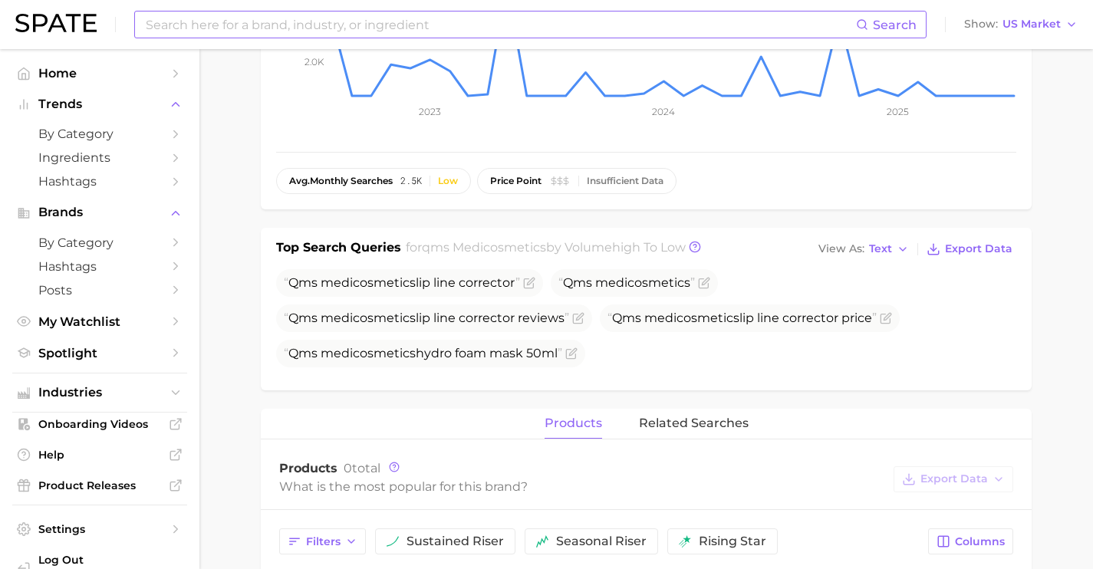
click at [384, 31] on input at bounding box center [500, 25] width 712 height 26
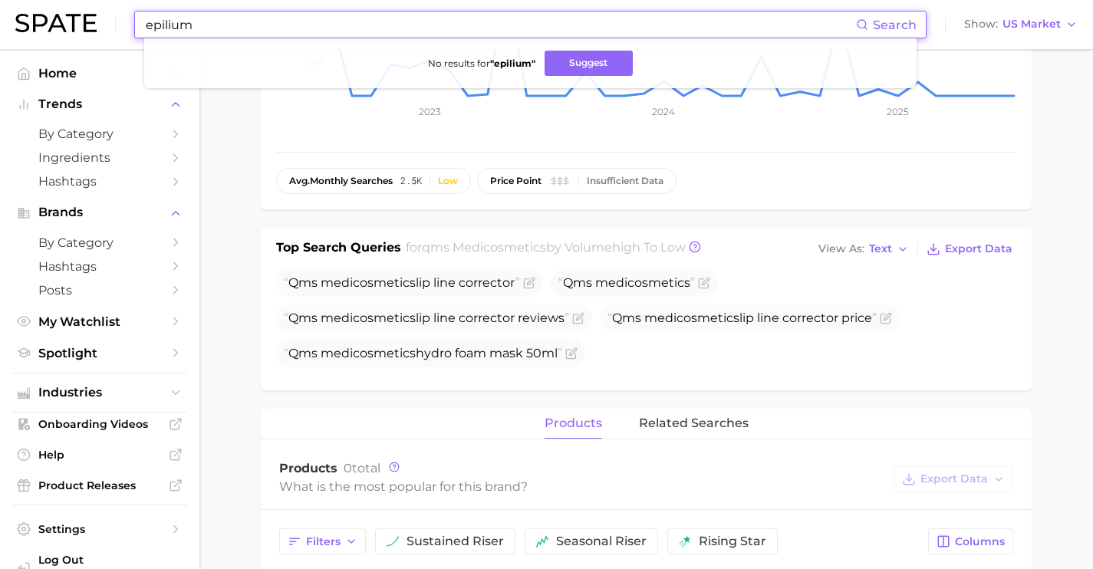
drag, startPoint x: 356, startPoint y: 27, endPoint x: 45, endPoint y: 2, distance: 311.7
click at [45, 2] on div "epilium Search No results for " epilium " Suggest Show US Market" at bounding box center [546, 24] width 1063 height 49
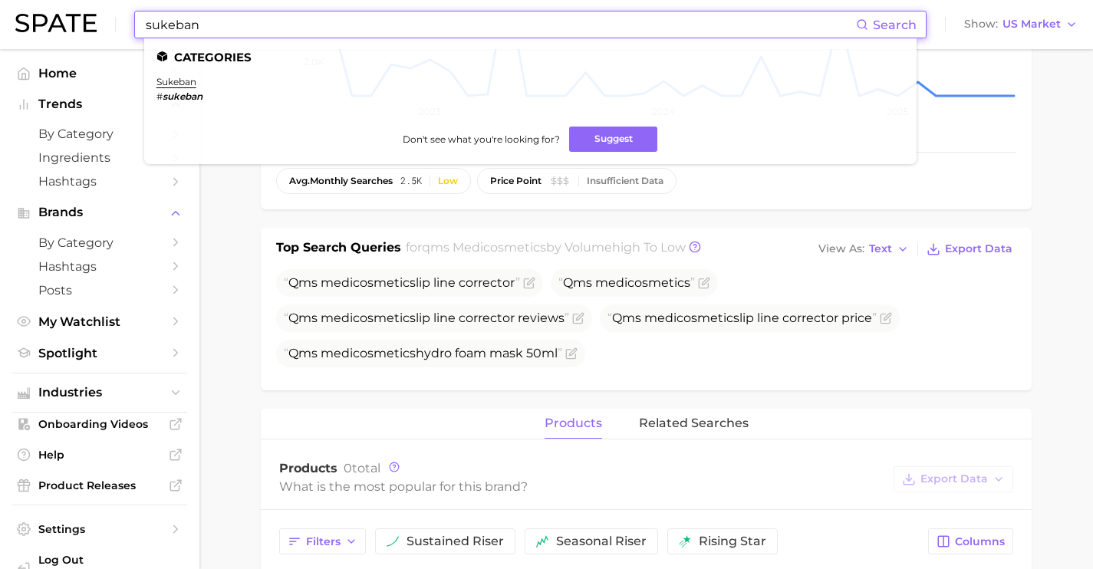
drag, startPoint x: 372, startPoint y: 20, endPoint x: 37, endPoint y: -15, distance: 337.0
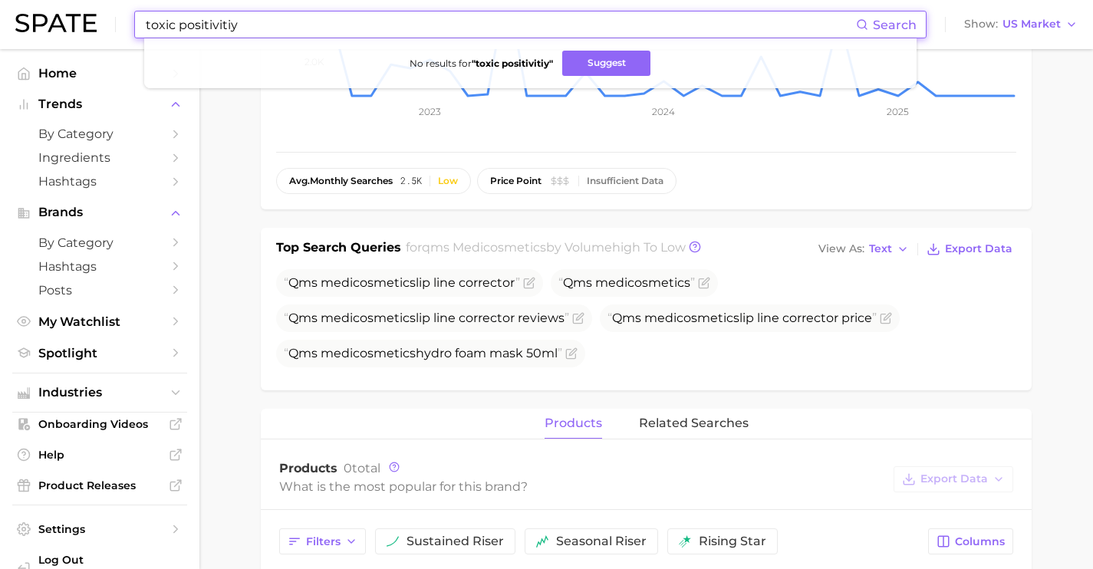
drag, startPoint x: 357, startPoint y: 24, endPoint x: 22, endPoint y: 2, distance: 335.2
click at [44, 16] on div "toxic positivitiy Search No results for " toxic positivitiy " Suggest Show US M…" at bounding box center [546, 24] width 1063 height 49
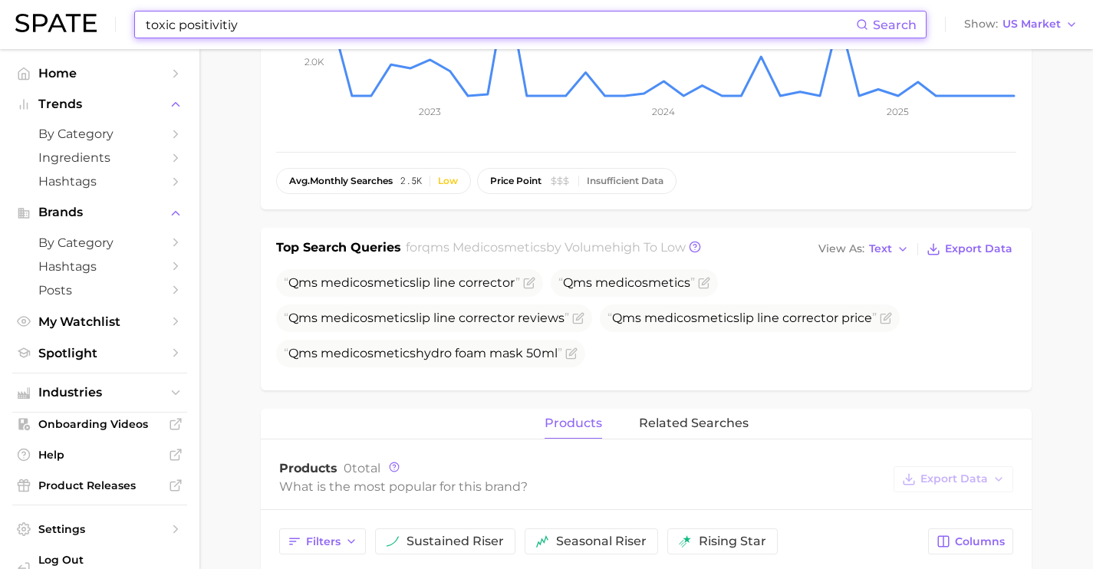
type input "n"
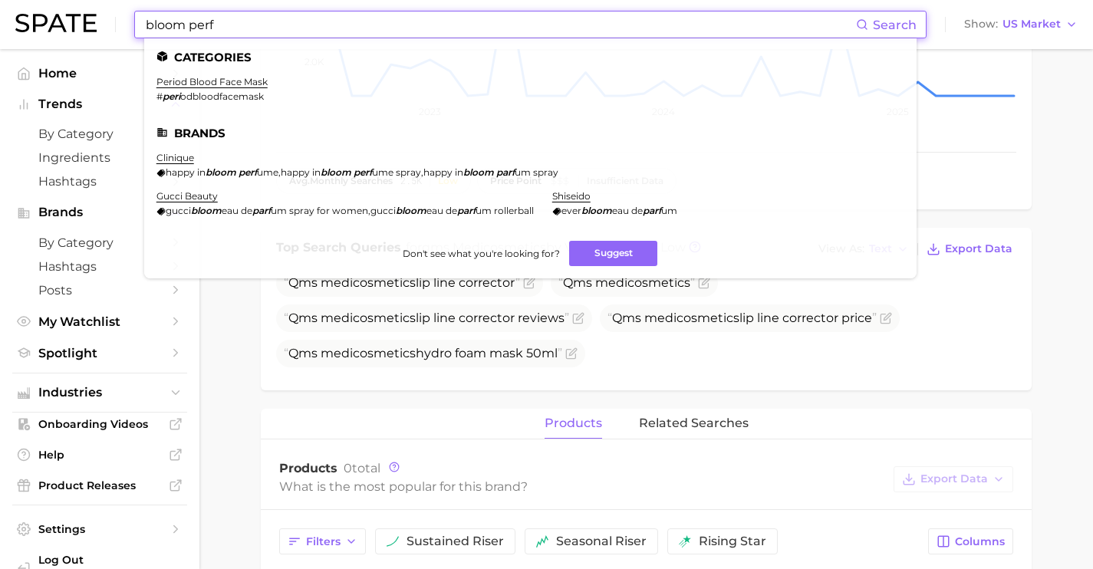
drag, startPoint x: 321, startPoint y: 22, endPoint x: 109, endPoint y: 4, distance: 212.5
click at [109, 4] on div "bloom perf Search Categories period blood face mask # peri odbloodfacemask Bran…" at bounding box center [546, 24] width 1063 height 49
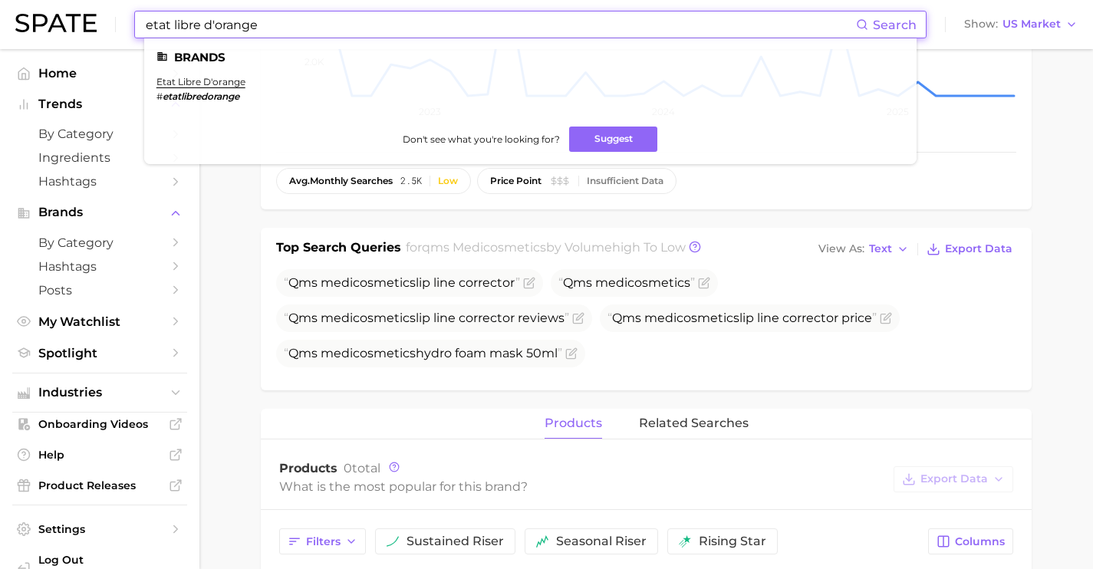
drag, startPoint x: 315, startPoint y: 19, endPoint x: 100, endPoint y: 15, distance: 214.8
click at [111, 19] on div "etat libre d'orange Search Brands etat libre d'orange # etatlibredorange Don't …" at bounding box center [546, 24] width 1063 height 49
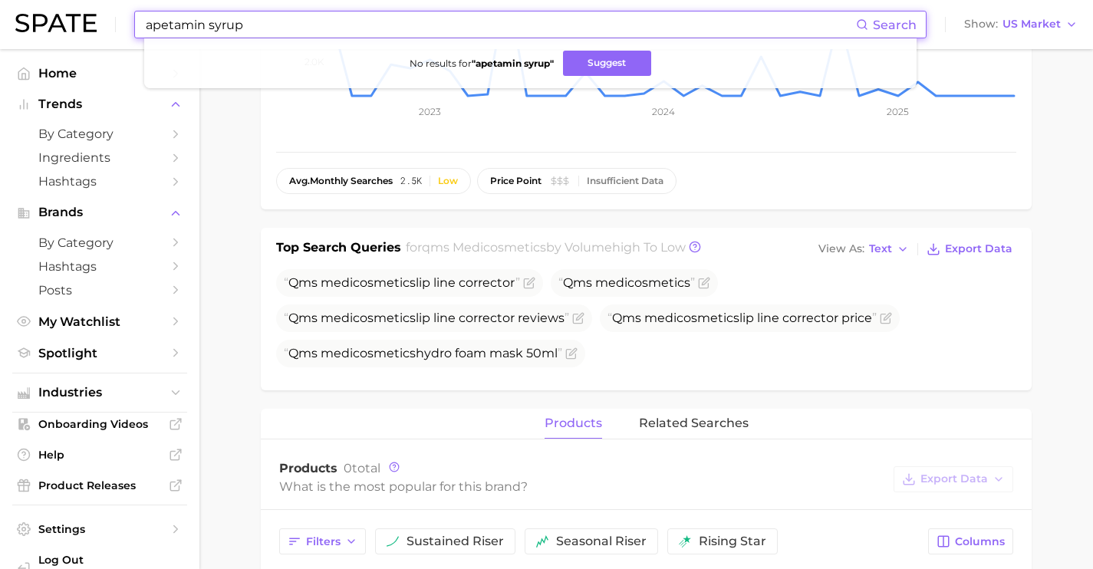
drag, startPoint x: 270, startPoint y: 22, endPoint x: 74, endPoint y: 18, distance: 195.7
click at [74, 18] on div "apetamin syrup Search No results for " apetamin syrup " Suggest Show US Market" at bounding box center [546, 24] width 1063 height 49
paste input
drag, startPoint x: 262, startPoint y: 24, endPoint x: 0, endPoint y: -16, distance: 265.4
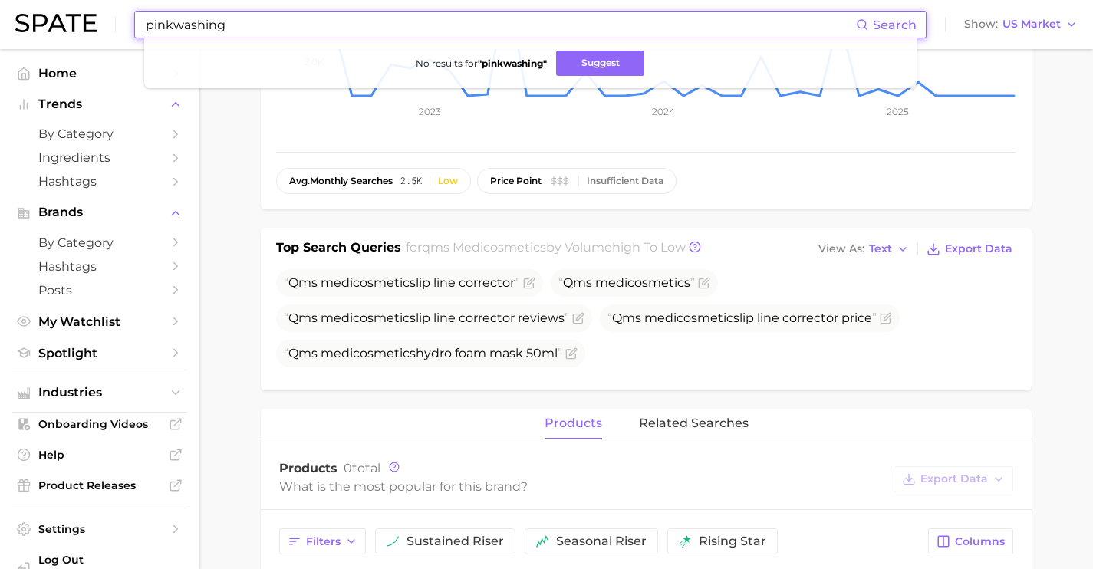
click at [262, 24] on input "pinkwashing" at bounding box center [500, 25] width 712 height 26
drag, startPoint x: 334, startPoint y: 23, endPoint x: 45, endPoint y: 0, distance: 289.4
click at [53, 6] on div "rainbow washing Search No results for " rainbow washing " Suggest Show US Market" at bounding box center [546, 24] width 1063 height 49
drag, startPoint x: 287, startPoint y: 24, endPoint x: 79, endPoint y: 0, distance: 209.3
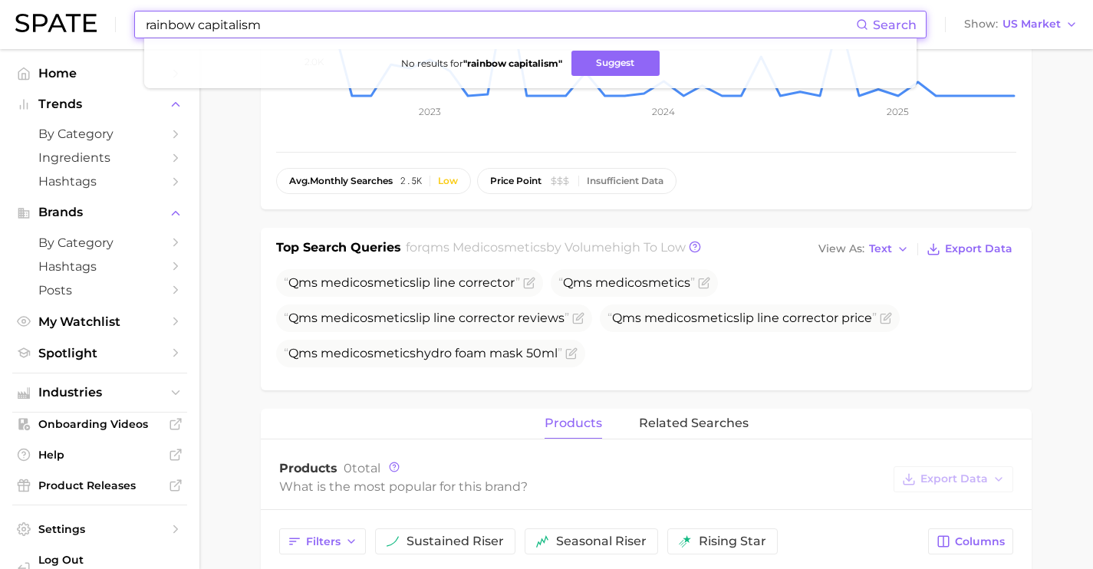
click at [79, 0] on div "rainbow capitalism Search No results for " rainbow capitalism " Suggest Show US…" at bounding box center [546, 24] width 1063 height 49
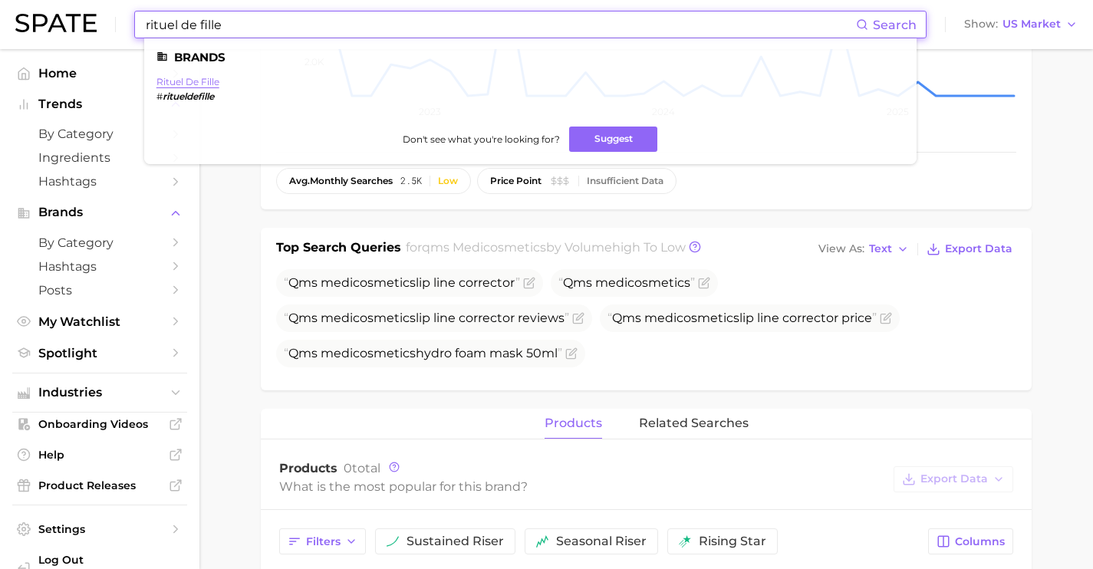
type input "rituel de fille"
click at [205, 81] on link "rituel de fille" at bounding box center [188, 82] width 63 height 12
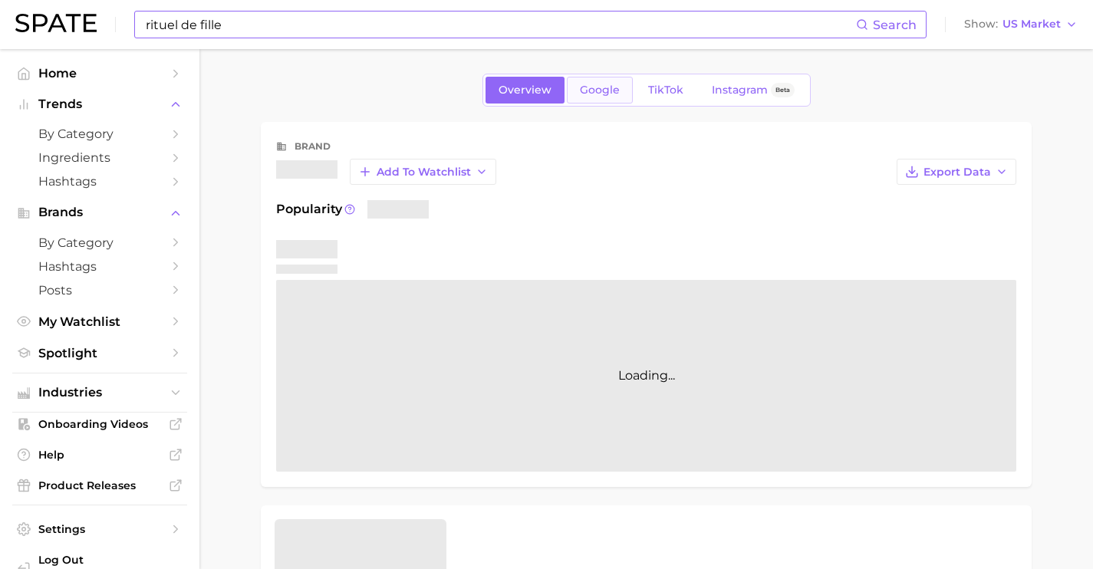
click at [597, 94] on span "Google" at bounding box center [600, 90] width 40 height 13
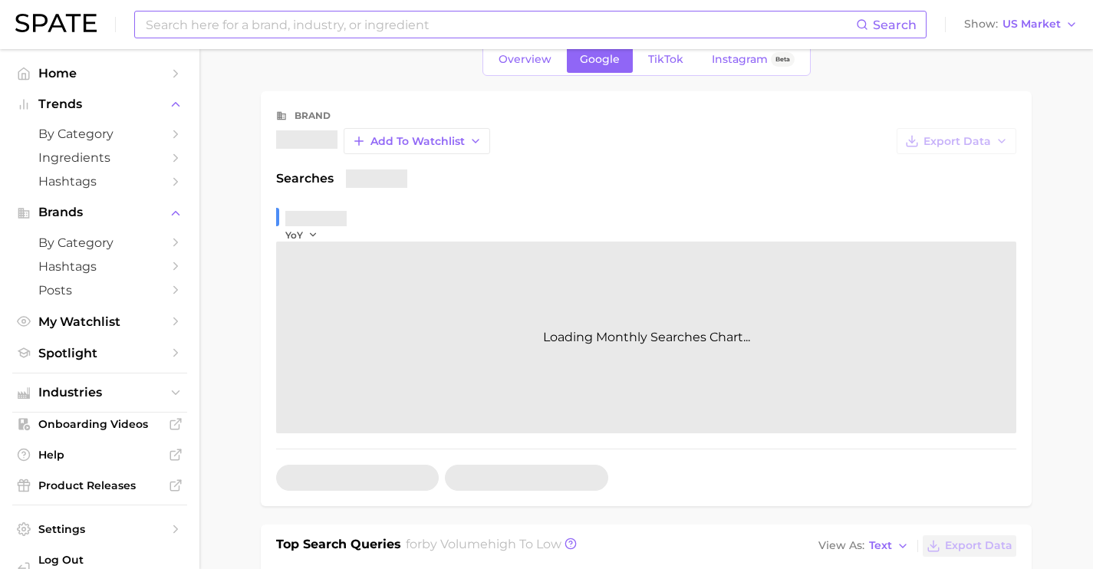
scroll to position [261, 0]
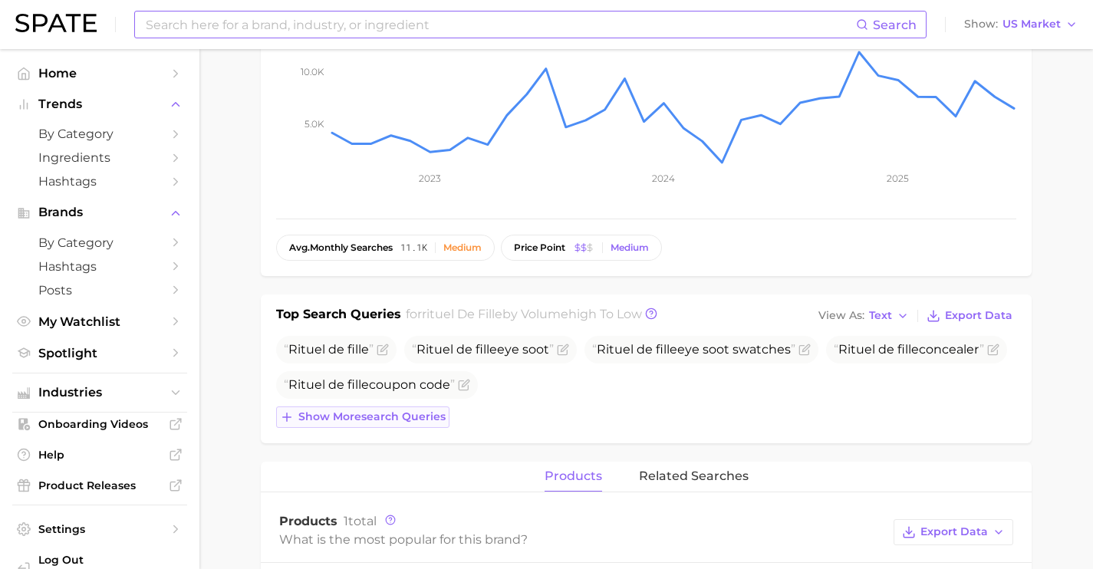
click at [393, 414] on span "Show more search queries" at bounding box center [371, 416] width 147 height 13
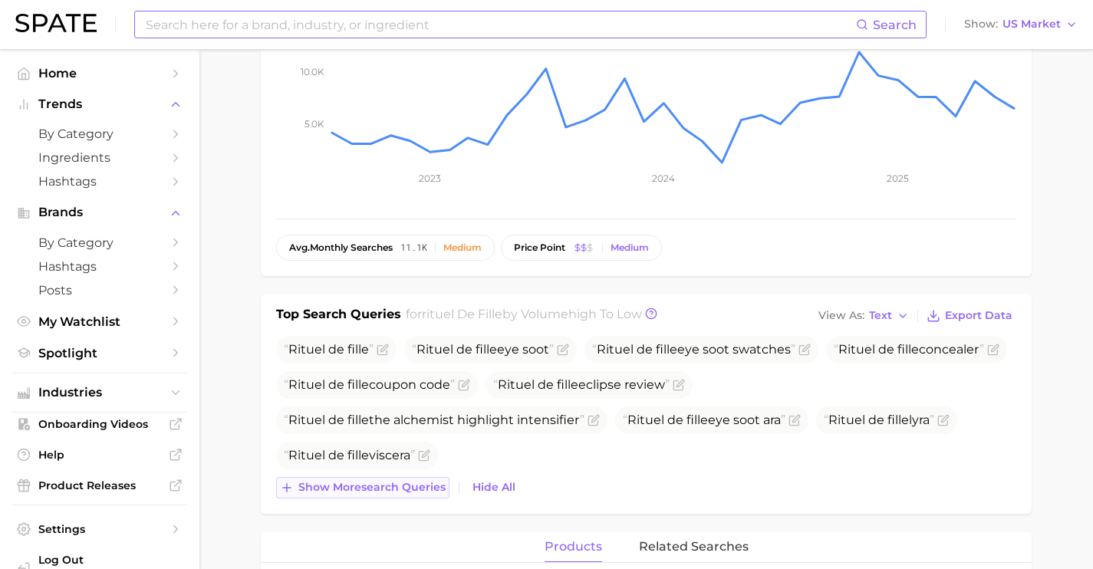
click at [401, 478] on button "Show more search queries" at bounding box center [362, 487] width 173 height 21
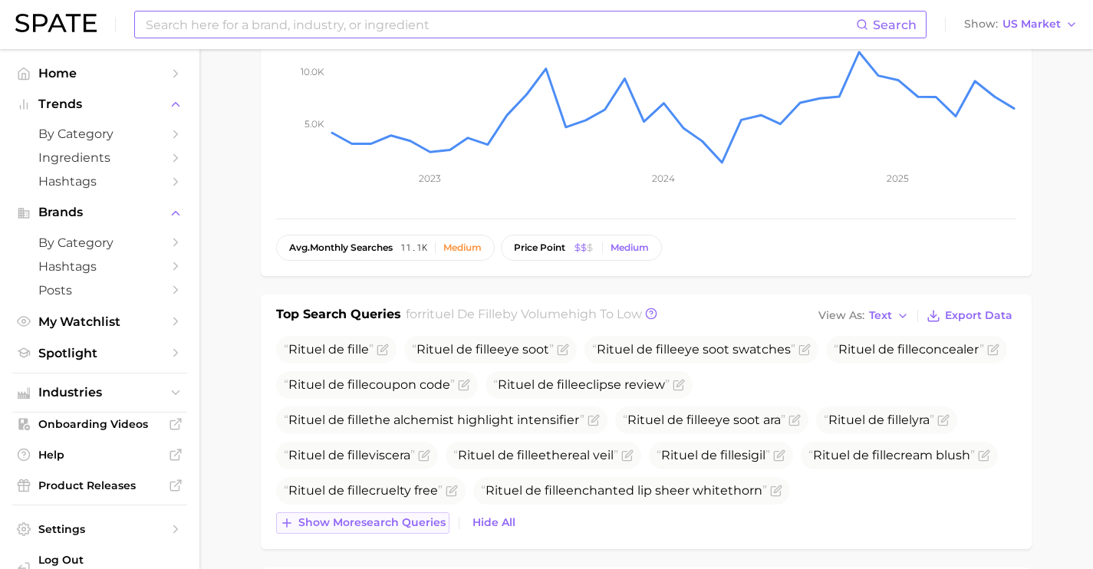
click at [386, 514] on button "Show more search queries" at bounding box center [362, 522] width 173 height 21
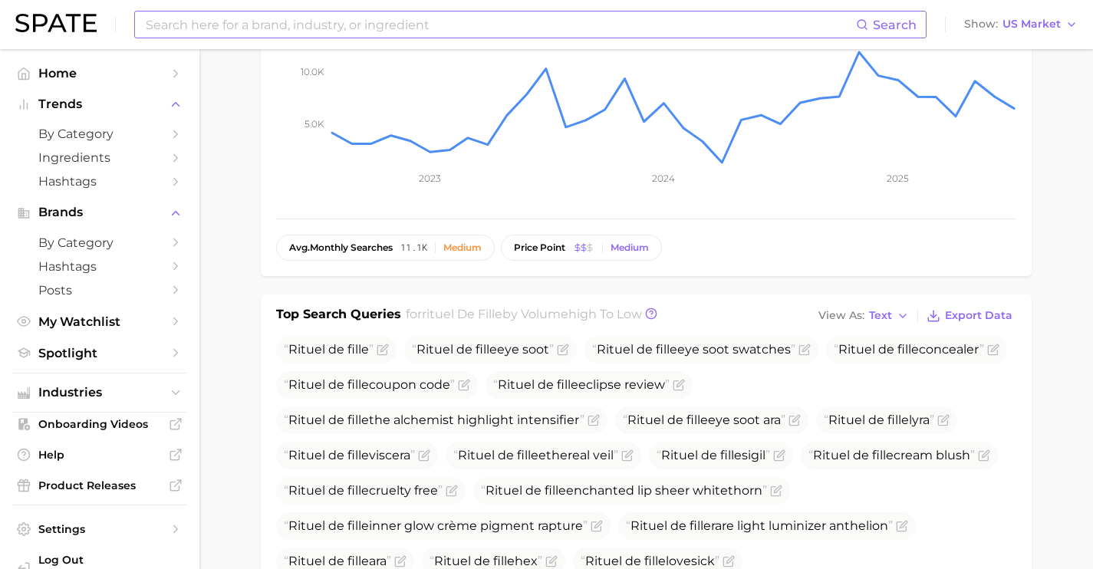
scroll to position [368, 0]
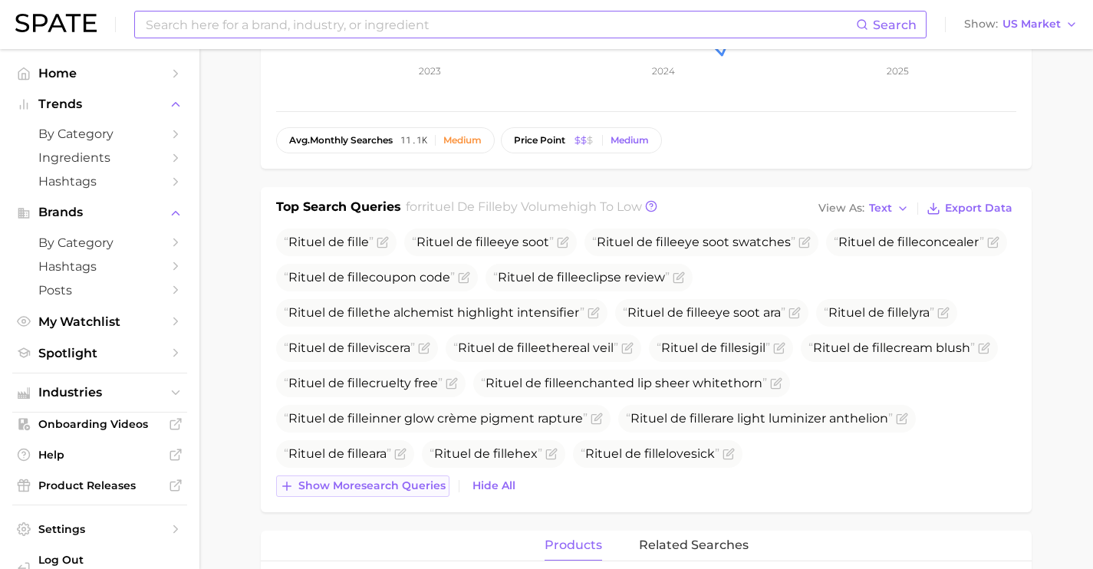
click at [405, 487] on span "Show more search queries" at bounding box center [371, 485] width 147 height 13
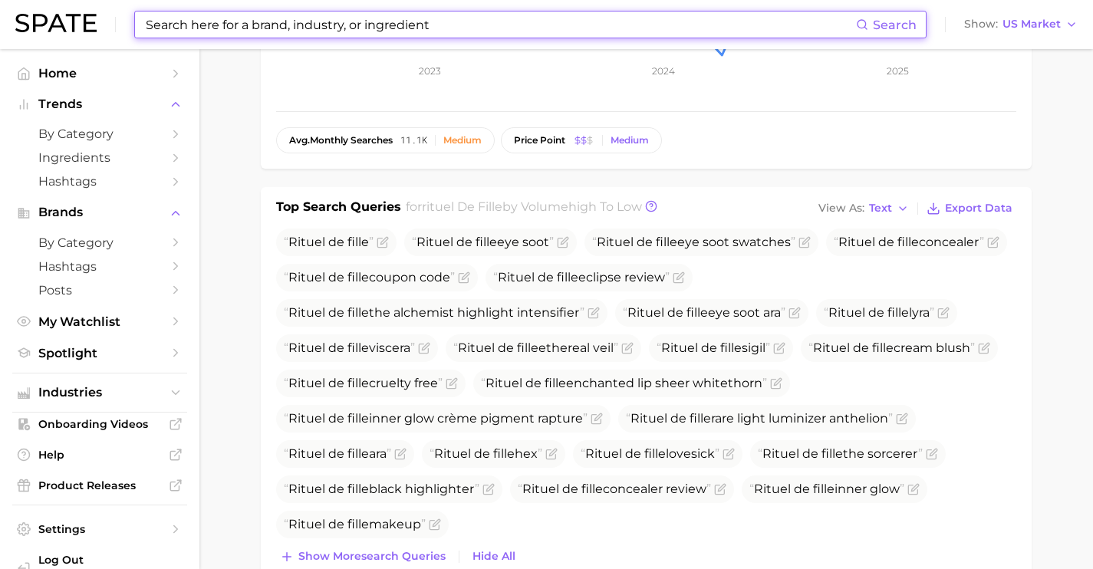
click at [354, 27] on input at bounding box center [500, 25] width 712 height 26
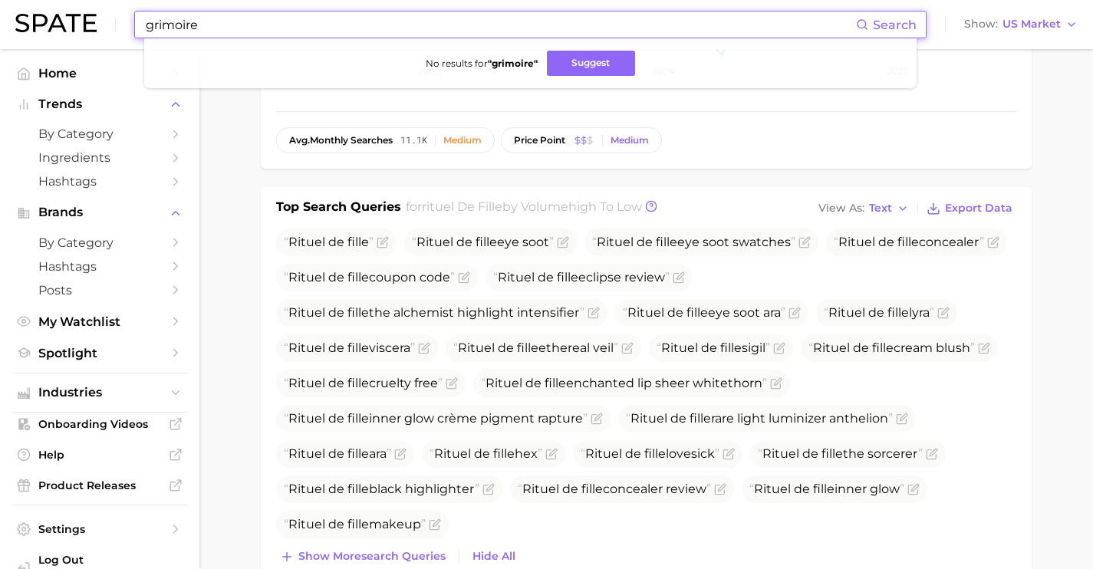
drag, startPoint x: 293, startPoint y: 21, endPoint x: 125, endPoint y: 18, distance: 168.0
click at [125, 18] on div "grimoire Search No results for " grimoire " Suggest Show US Market" at bounding box center [546, 24] width 1063 height 49
drag, startPoint x: 330, startPoint y: 25, endPoint x: 60, endPoint y: 11, distance: 270.4
click at [60, 11] on div "we the conscious Search No results for " we the conscious " Suggest Show US Mar…" at bounding box center [546, 24] width 1063 height 49
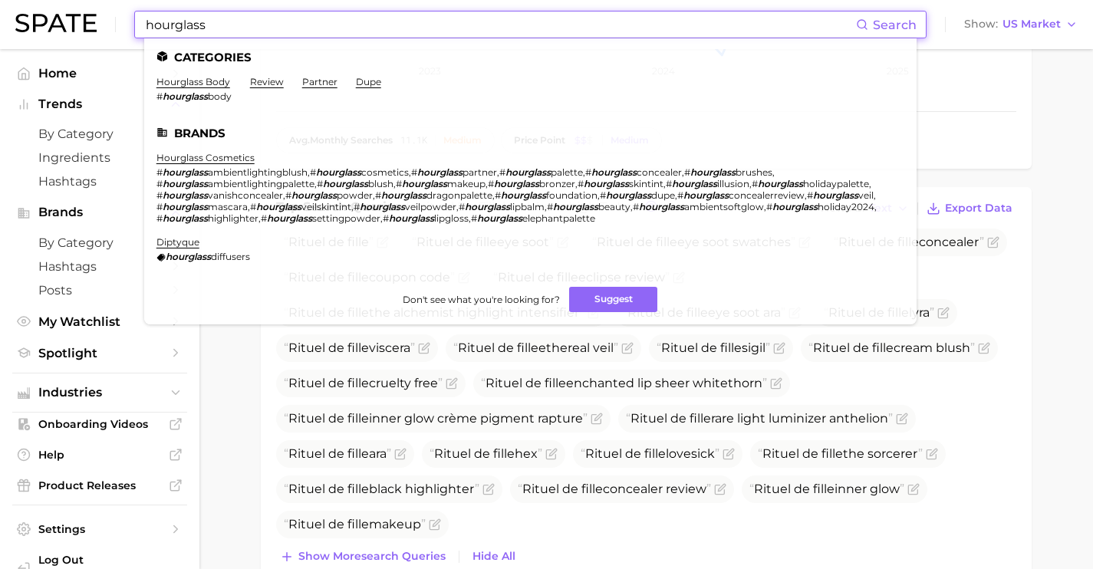
drag, startPoint x: 387, startPoint y: 24, endPoint x: 0, endPoint y: -38, distance: 392.3
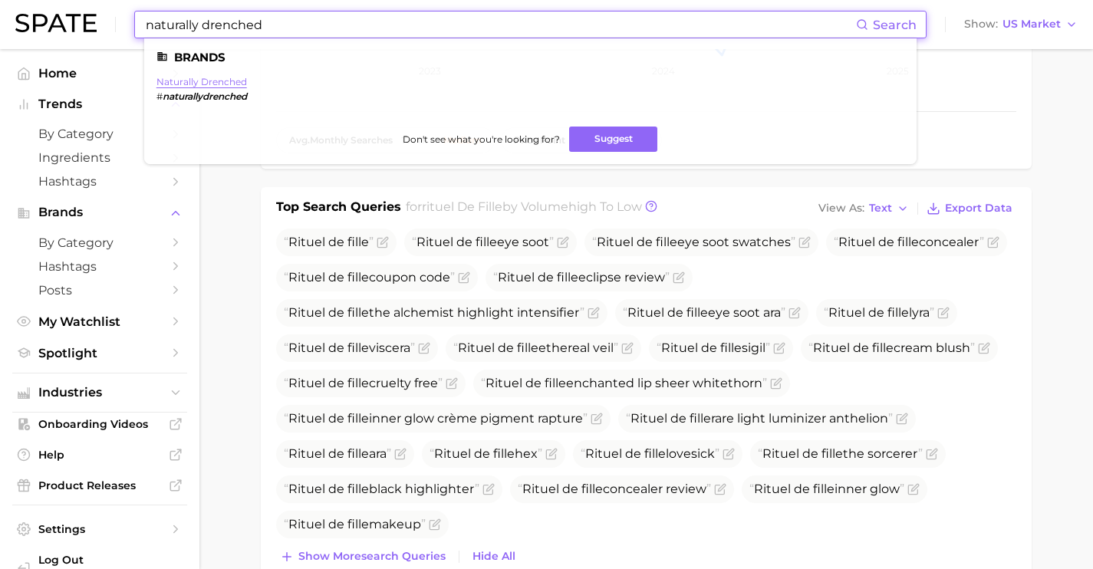
type input "naturally drenched"
click at [206, 82] on link "naturally drenched" at bounding box center [202, 82] width 91 height 12
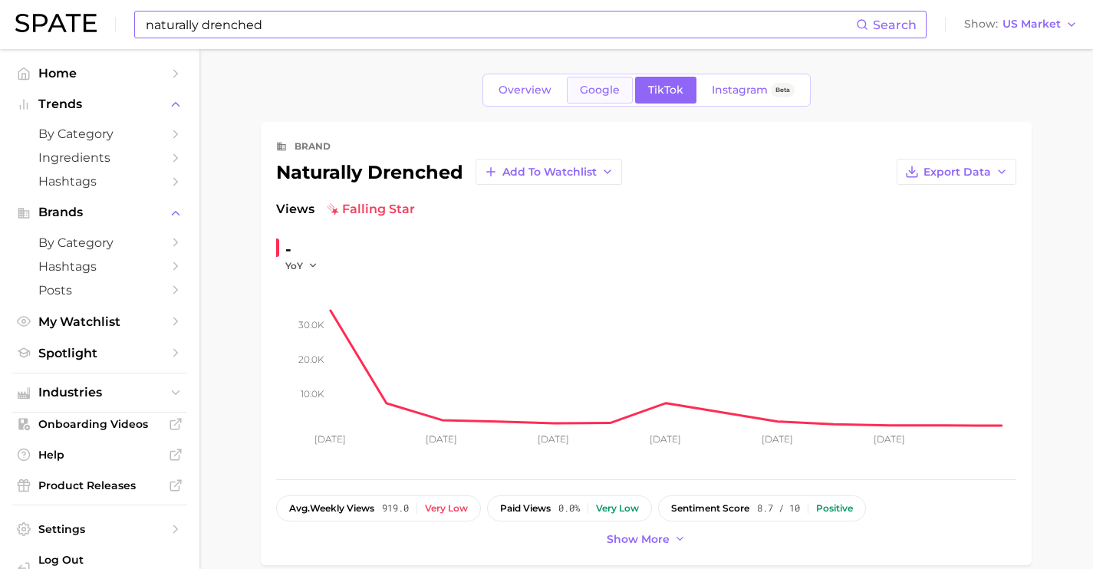
click at [588, 100] on link "Google" at bounding box center [600, 90] width 66 height 27
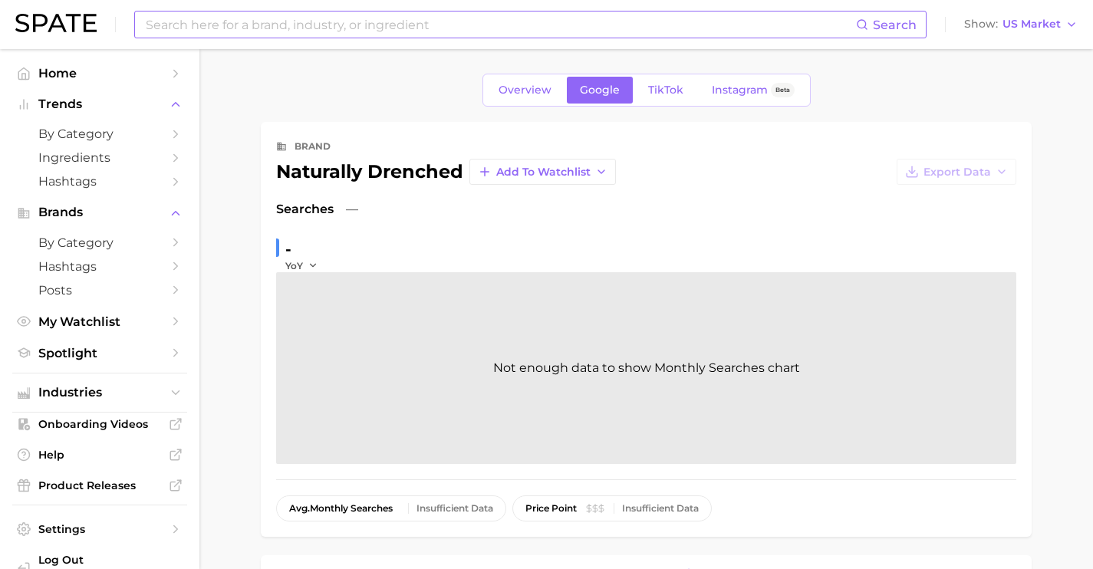
click at [364, 35] on input at bounding box center [500, 25] width 712 height 26
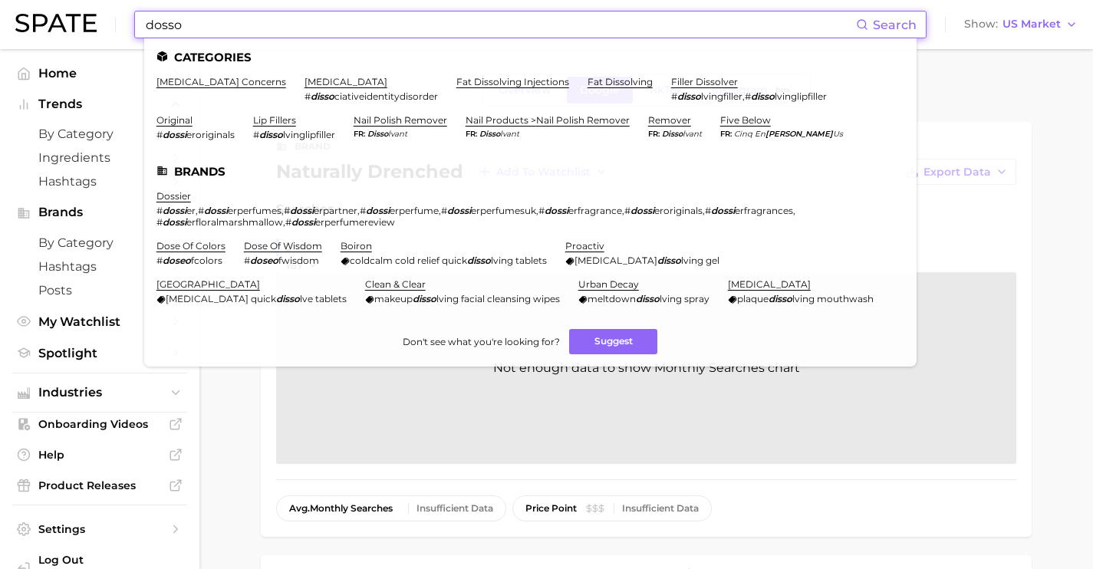
drag, startPoint x: 394, startPoint y: 27, endPoint x: 29, endPoint y: -6, distance: 366.7
click at [29, 0] on html "dosso Search Categories [MEDICAL_DATA] concerns [MEDICAL_DATA] # disso ciativei…" at bounding box center [546, 284] width 1093 height 569
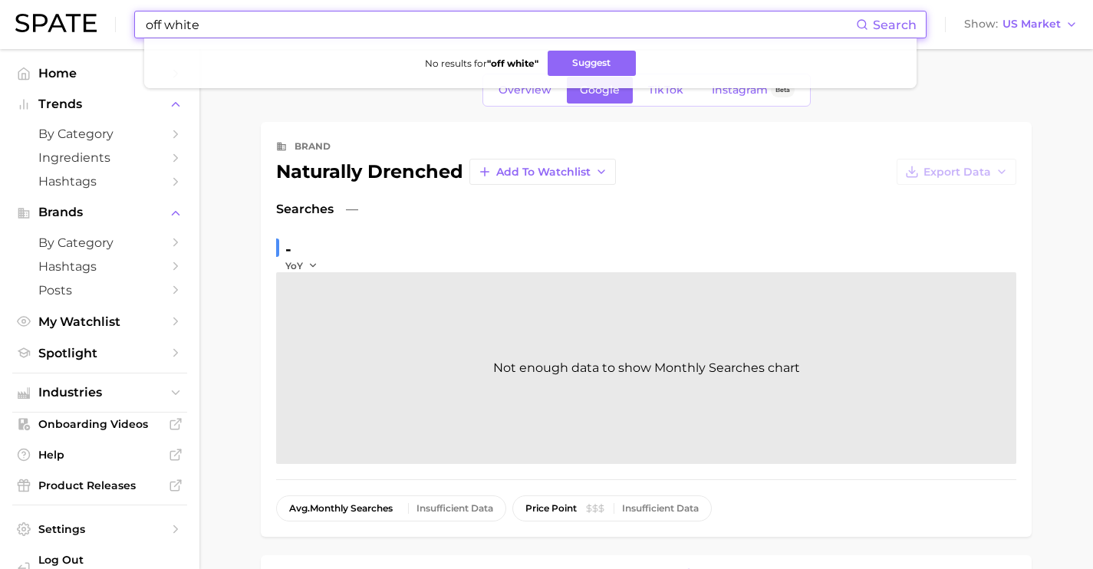
click at [170, 28] on input "off white" at bounding box center [500, 25] width 712 height 26
drag, startPoint x: 314, startPoint y: 27, endPoint x: 0, endPoint y: -15, distance: 316.6
click at [0, 0] on html "offwhite Search No results for " offwhite " Suggest Show US Market Home Trends …" at bounding box center [546, 284] width 1093 height 569
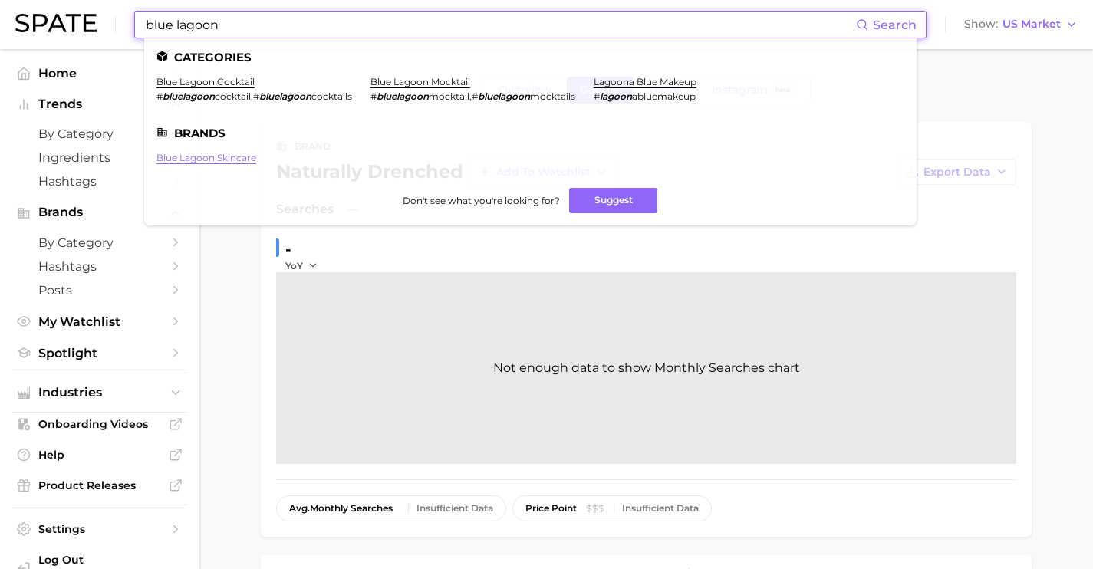
type input "blue lagoon"
click at [242, 154] on link "blue lagoon skincare" at bounding box center [207, 158] width 100 height 12
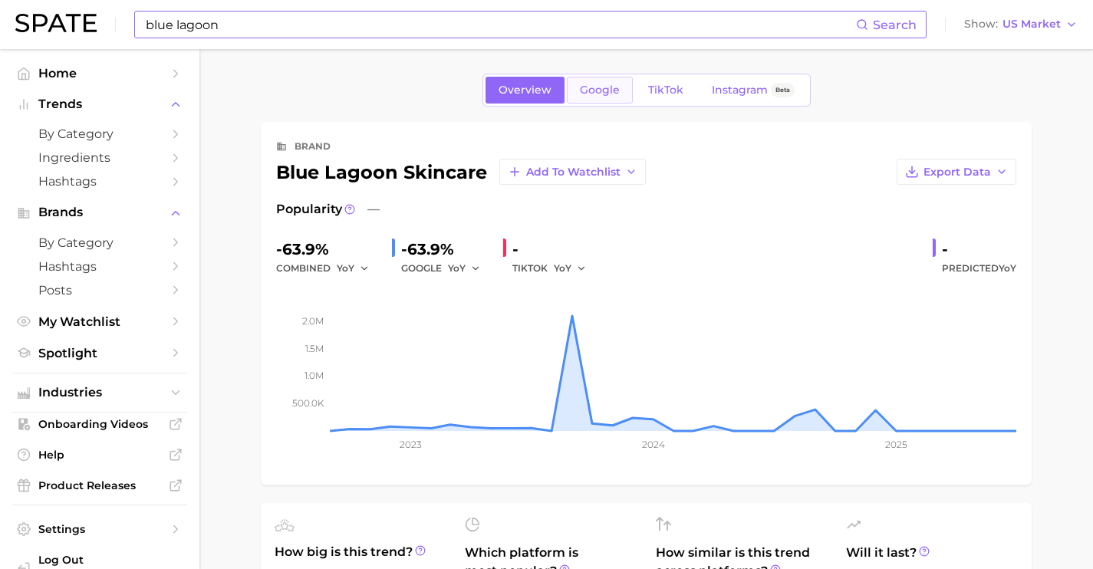
click at [588, 96] on span "Google" at bounding box center [600, 90] width 40 height 13
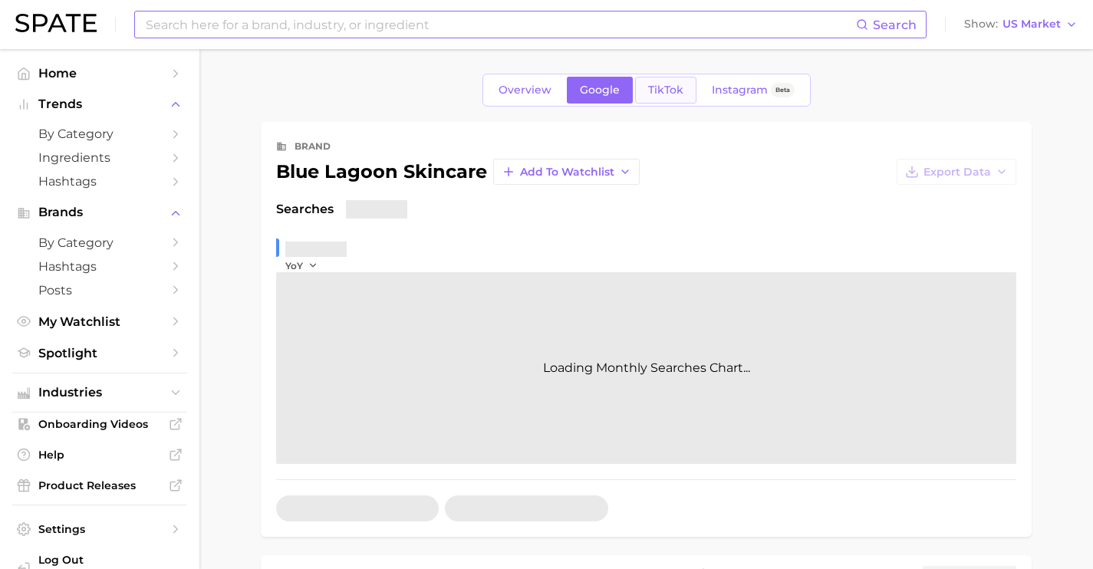
click at [671, 99] on link "TikTok" at bounding box center [665, 90] width 61 height 27
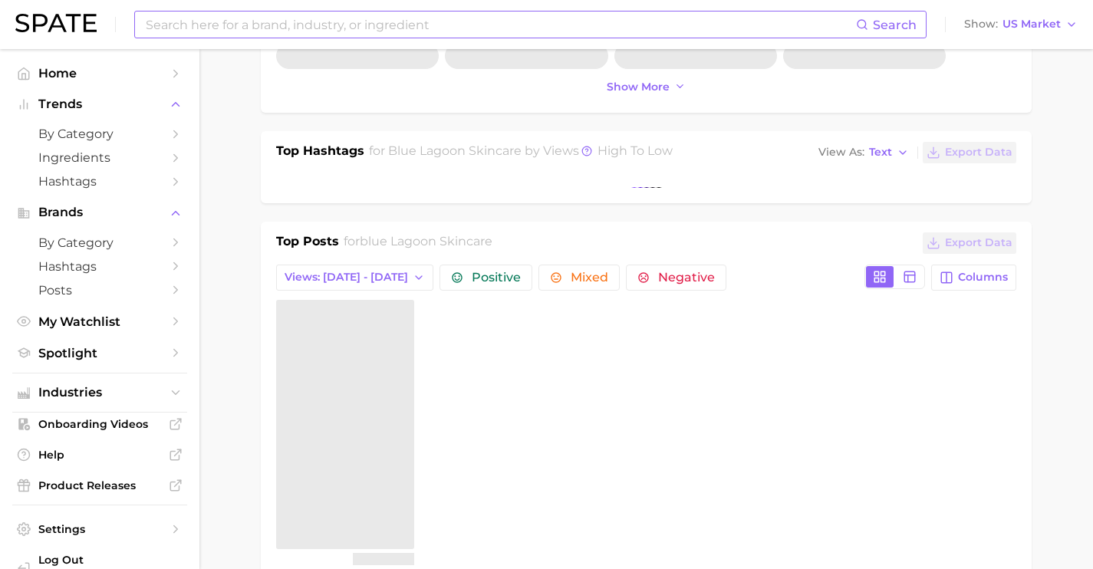
scroll to position [481, 0]
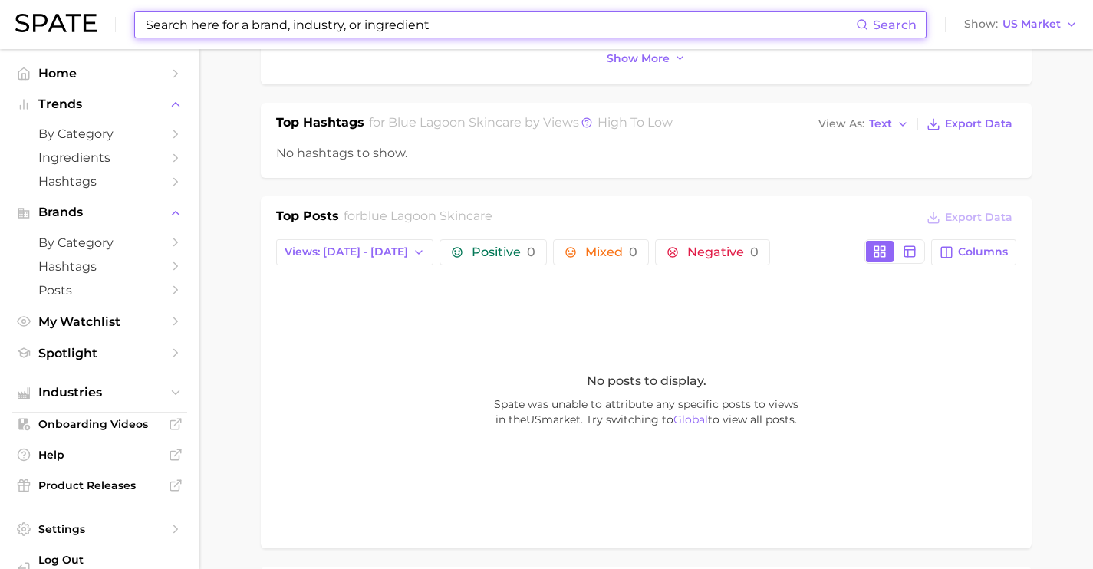
click at [299, 23] on input at bounding box center [500, 25] width 712 height 26
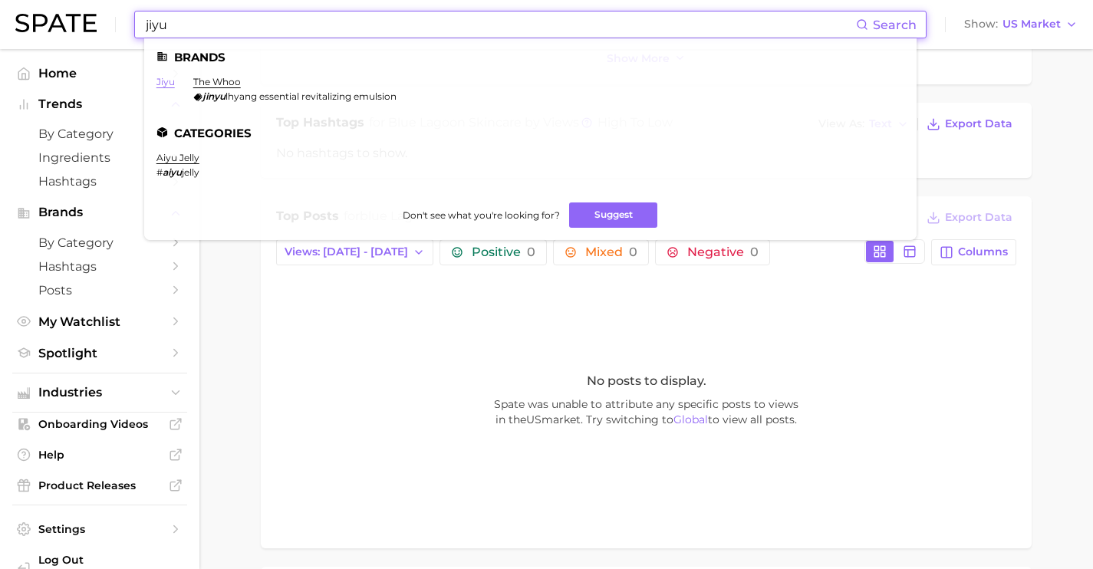
type input "jiyu"
click at [166, 77] on link "jiyu" at bounding box center [166, 82] width 18 height 12
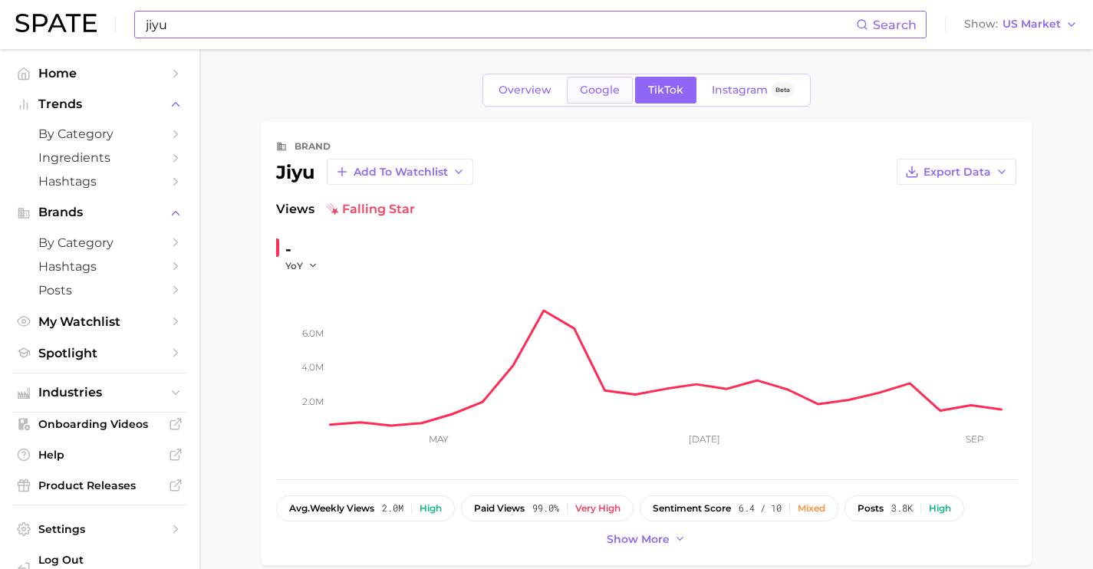
click at [598, 94] on span "Google" at bounding box center [600, 90] width 40 height 13
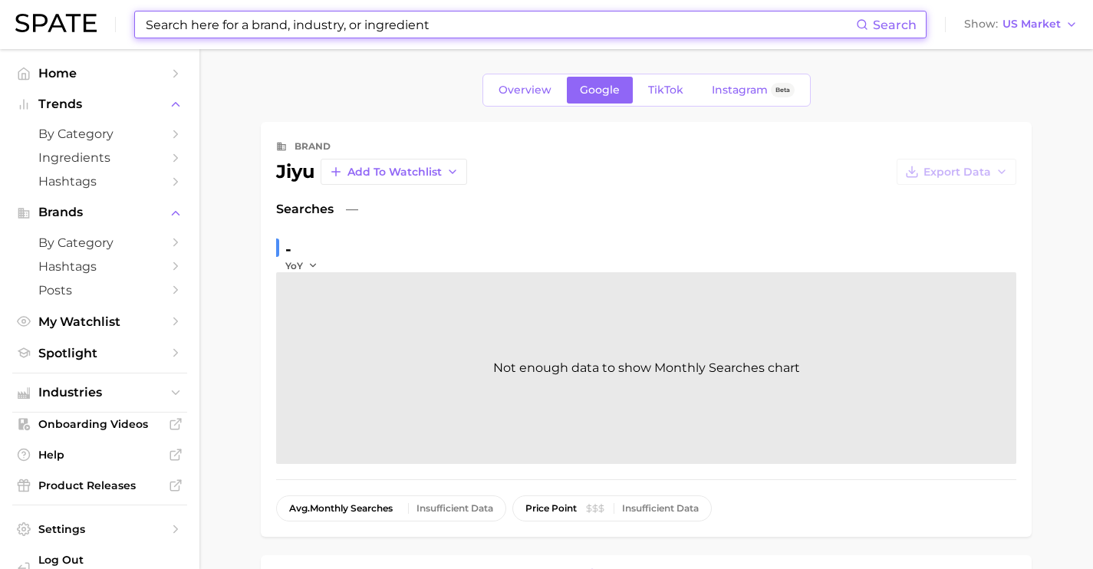
scroll to position [119, 0]
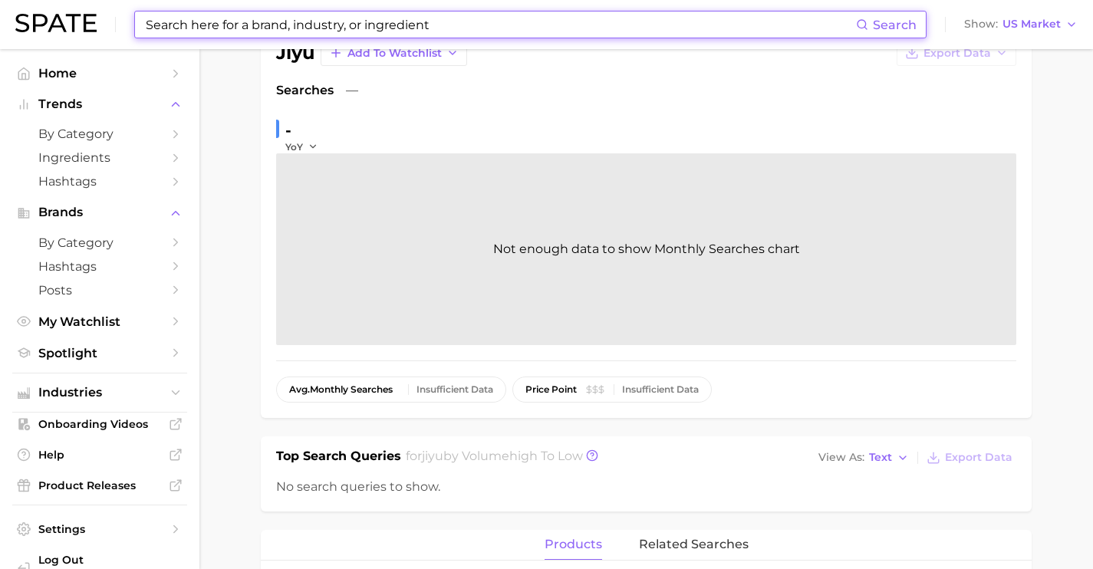
click at [321, 28] on input at bounding box center [500, 25] width 712 height 26
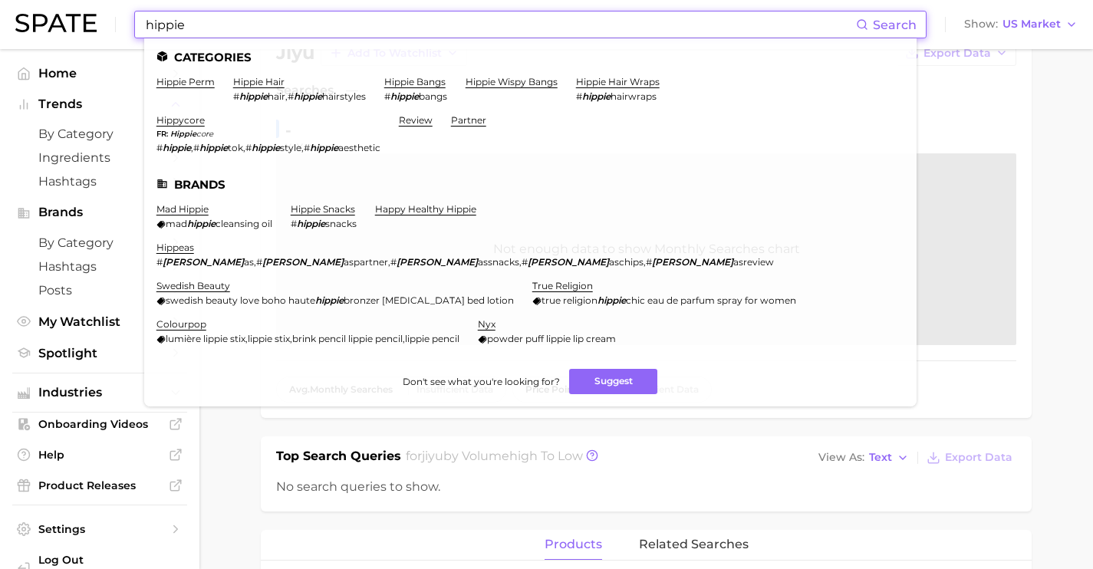
drag, startPoint x: 272, startPoint y: 28, endPoint x: 51, endPoint y: 8, distance: 221.8
click at [51, 8] on div "hippie Search Categories hippie perm hippie hair # hippie hair , # hippie hairs…" at bounding box center [546, 24] width 1063 height 49
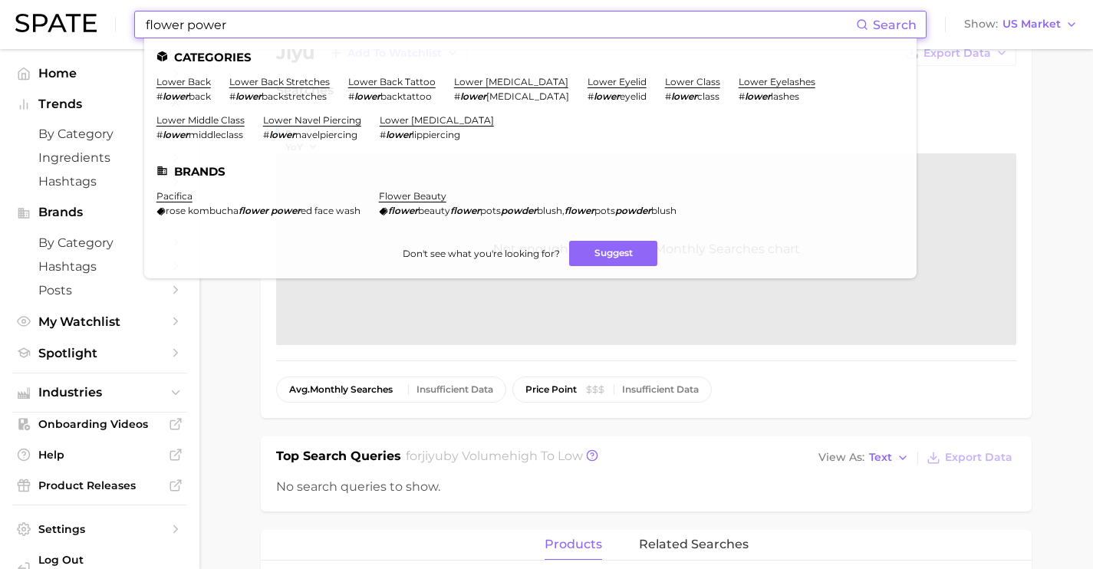
drag, startPoint x: 358, startPoint y: 20, endPoint x: 33, endPoint y: 21, distance: 324.5
click at [33, 21] on div "flower power Search Categories lower back # lower back lower back stretches # l…" at bounding box center [546, 24] width 1063 height 49
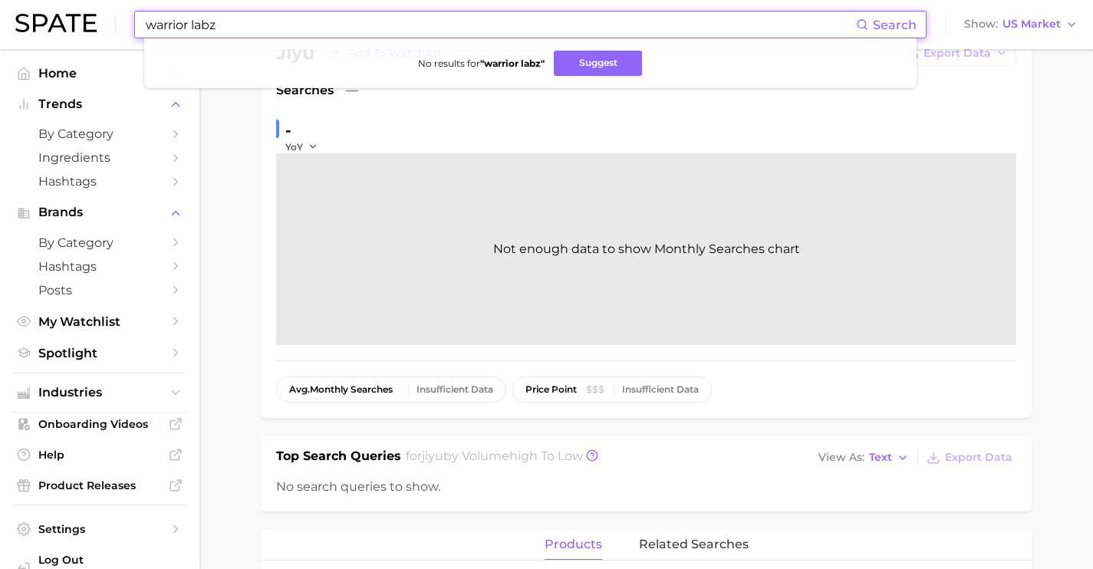
drag, startPoint x: 367, startPoint y: 23, endPoint x: -15, endPoint y: 5, distance: 382.5
click at [0, 5] on html "warrior labz Search No results for " warrior labz " Suggest Show US Market Home…" at bounding box center [546, 165] width 1093 height 569
drag, startPoint x: 404, startPoint y: 23, endPoint x: 45, endPoint y: 8, distance: 358.6
click at [127, 18] on div "ibutamoren Search No results for " ibutamoren " Suggest Show US Market" at bounding box center [546, 24] width 1063 height 49
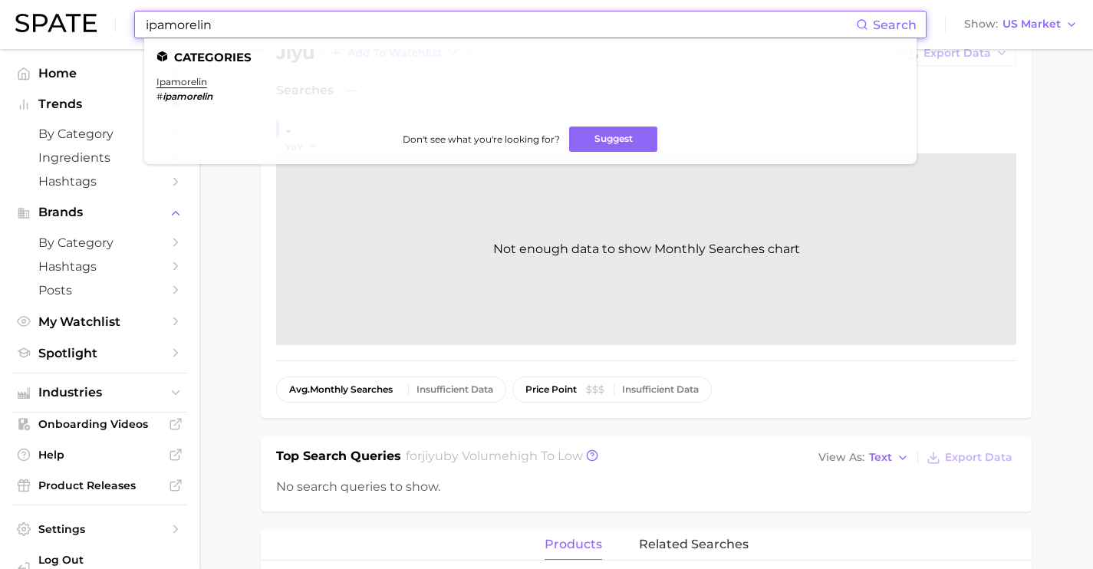
drag, startPoint x: 242, startPoint y: 26, endPoint x: 13, endPoint y: 14, distance: 228.9
click at [33, 19] on div "ipamorelin Search Categories ipamorelin # ipamorelin Don't see what you're look…" at bounding box center [546, 24] width 1063 height 49
drag, startPoint x: 22, startPoint y: 2, endPoint x: 0, endPoint y: 1, distance: 22.3
click at [0, 0] on header "cjc Search Categories cjc-1295 # cjc 1295 Don't see what you're looking for? Su…" at bounding box center [546, 24] width 1093 height 49
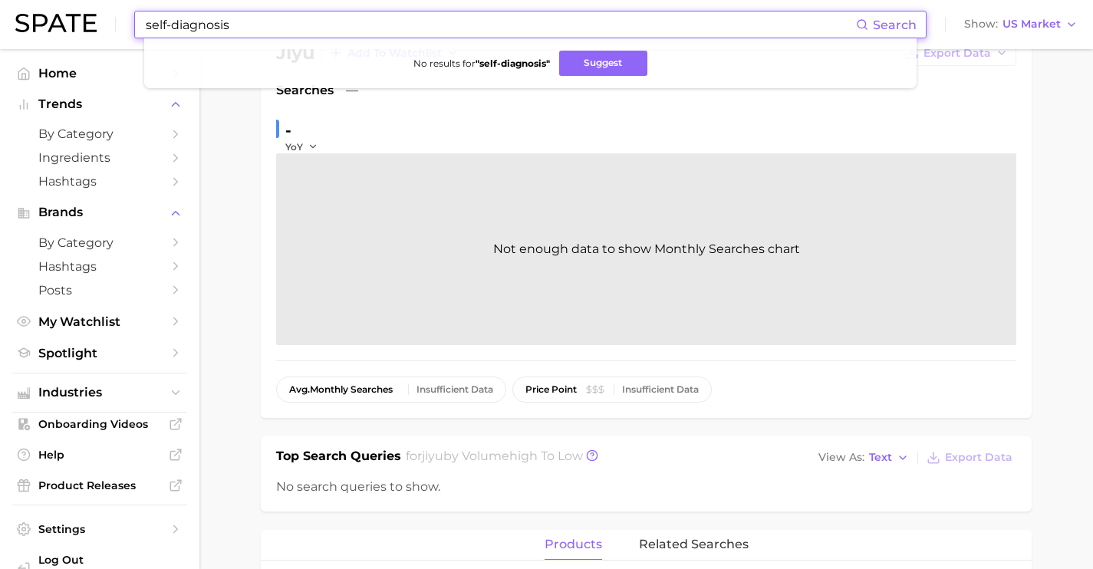
drag, startPoint x: 360, startPoint y: 18, endPoint x: 26, endPoint y: -4, distance: 334.5
click at [26, 0] on html "self-diagnosis Search No results for " self-diagnosis " Suggest Show US Market …" at bounding box center [546, 165] width 1093 height 569
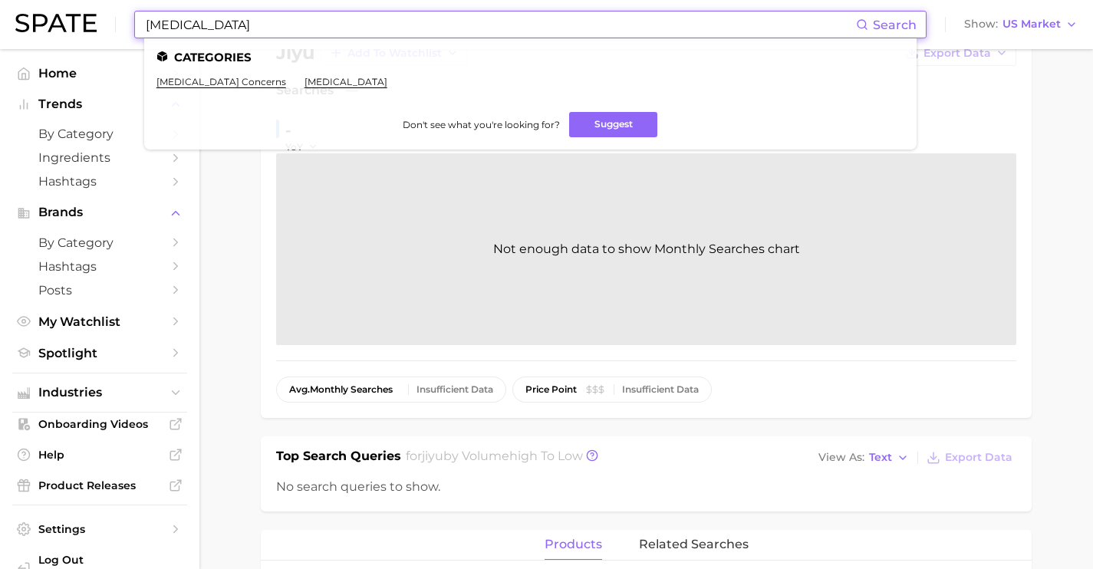
drag, startPoint x: 364, startPoint y: 27, endPoint x: 0, endPoint y: -35, distance: 369.5
click at [0, 0] on html "[MEDICAL_DATA] Search Categories [MEDICAL_DATA] concerns [MEDICAL_DATA] Don't s…" at bounding box center [546, 165] width 1093 height 569
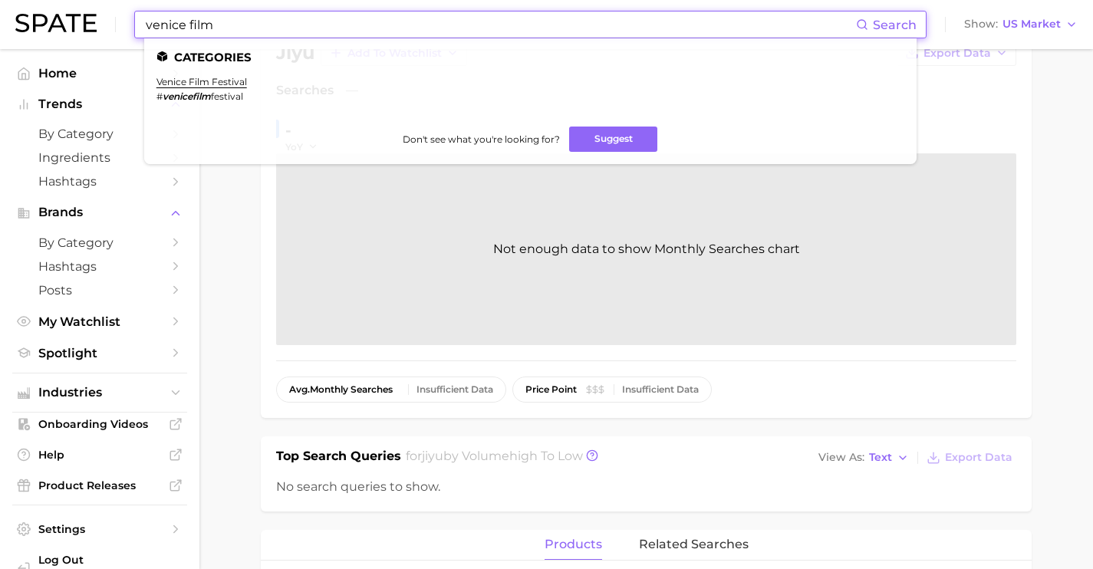
drag, startPoint x: 363, startPoint y: 24, endPoint x: 42, endPoint y: 3, distance: 321.4
click at [43, 4] on div "venice film Search Categories venice film festival # venicefilm festival Don't …" at bounding box center [546, 24] width 1063 height 49
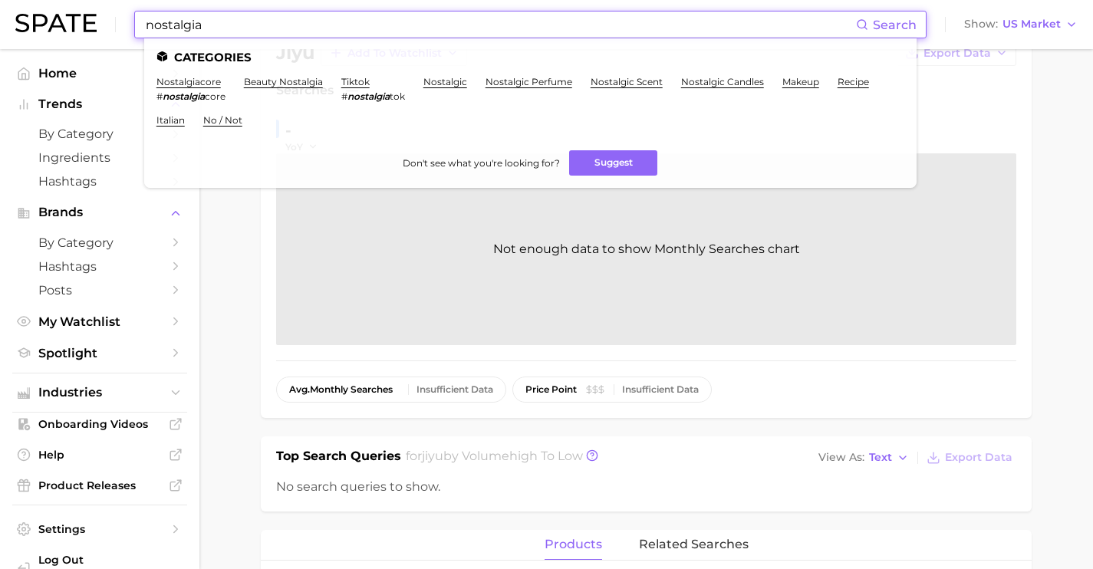
click at [244, 216] on main "Overview Google TikTok Instagram Beta brand jiyu Add to Watchlist Export Data S…" at bounding box center [646, 504] width 894 height 1148
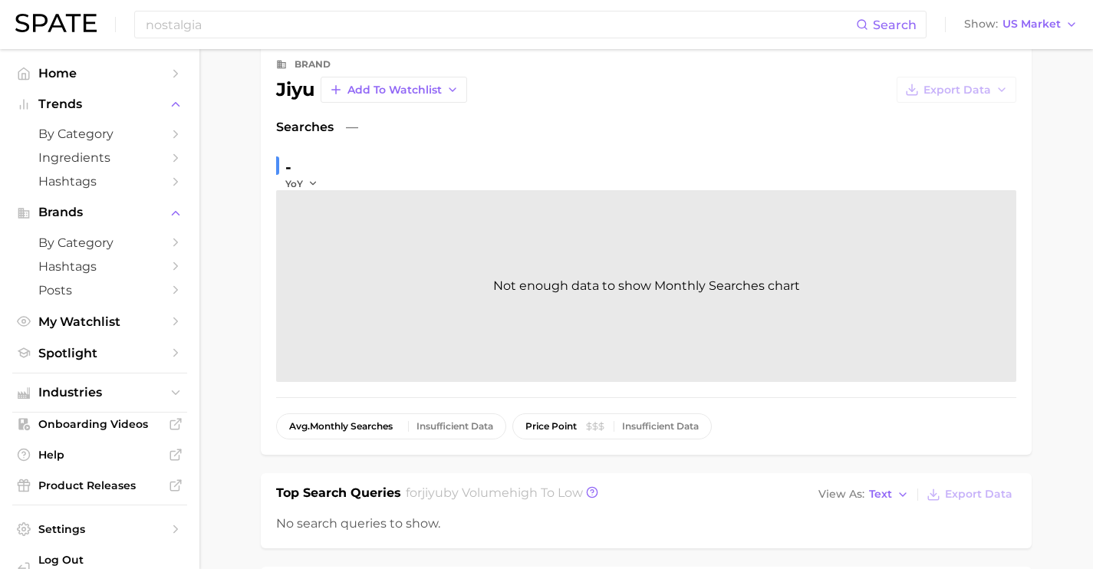
scroll to position [0, 0]
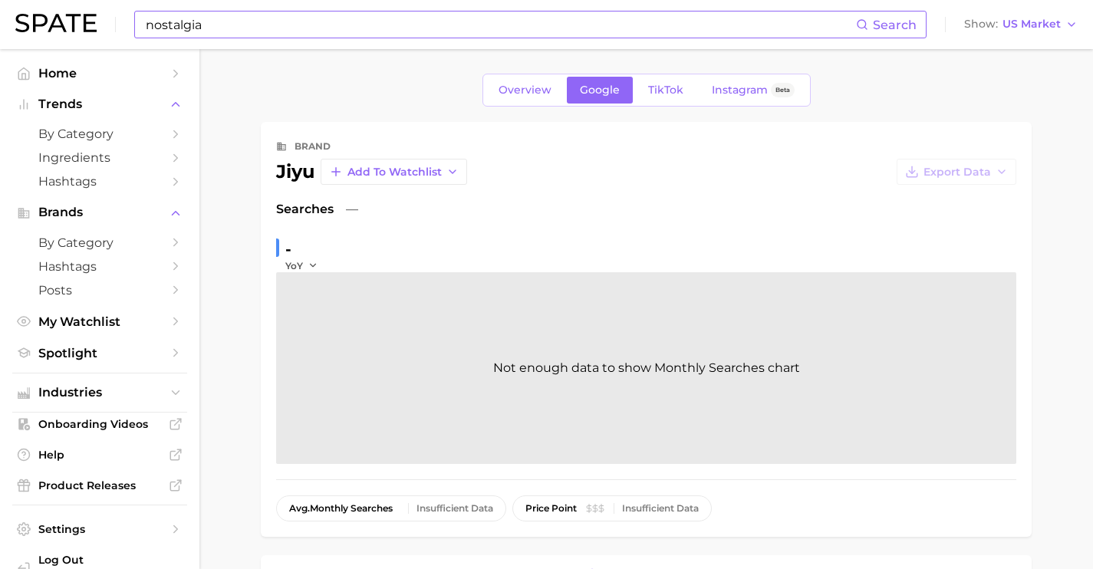
click at [358, 36] on div "nostalgia Search" at bounding box center [530, 25] width 793 height 28
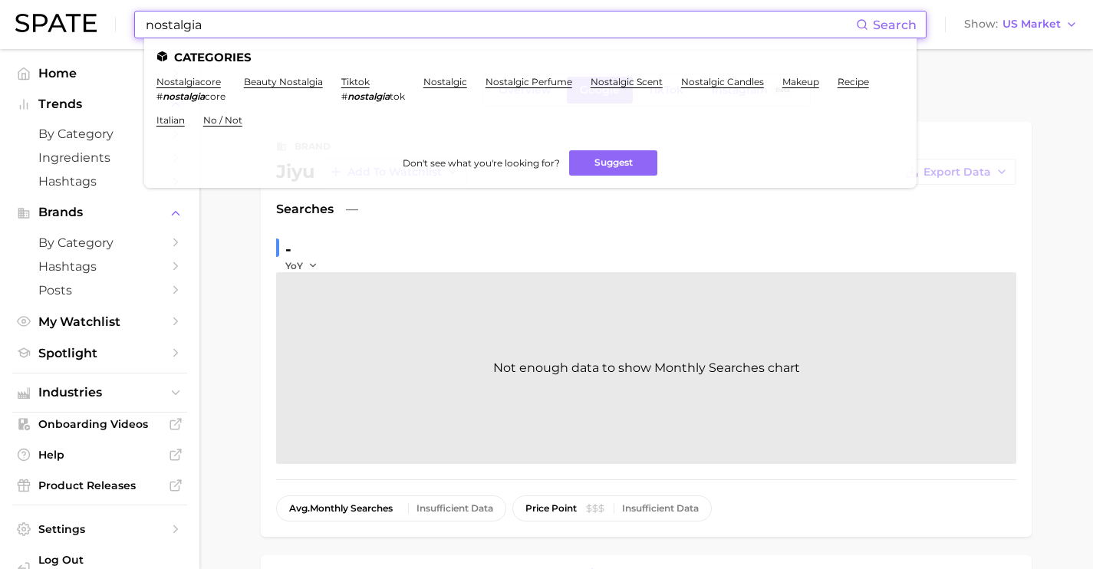
drag, startPoint x: 358, startPoint y: 35, endPoint x: 90, endPoint y: 11, distance: 268.8
click at [97, 13] on div "nostalgia Search Categories nostalgiacore # nostalgia core beauty nostalgia tik…" at bounding box center [546, 24] width 1063 height 49
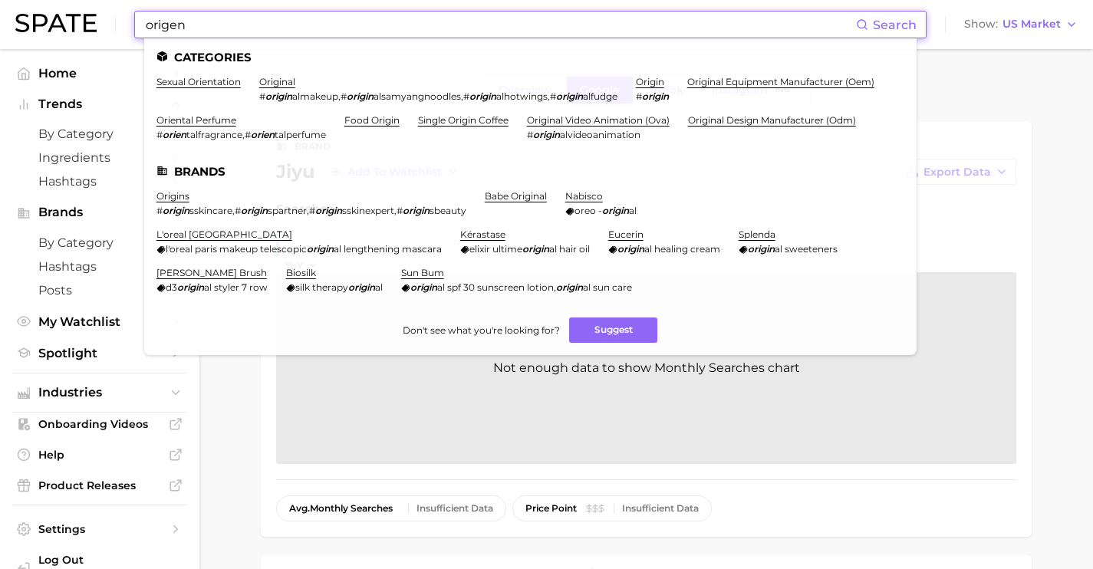
drag, startPoint x: 370, startPoint y: 28, endPoint x: 98, endPoint y: 28, distance: 271.6
click at [109, 34] on div "origen Search Categories sexual orientation original # origin almakeup , # orig…" at bounding box center [546, 24] width 1063 height 49
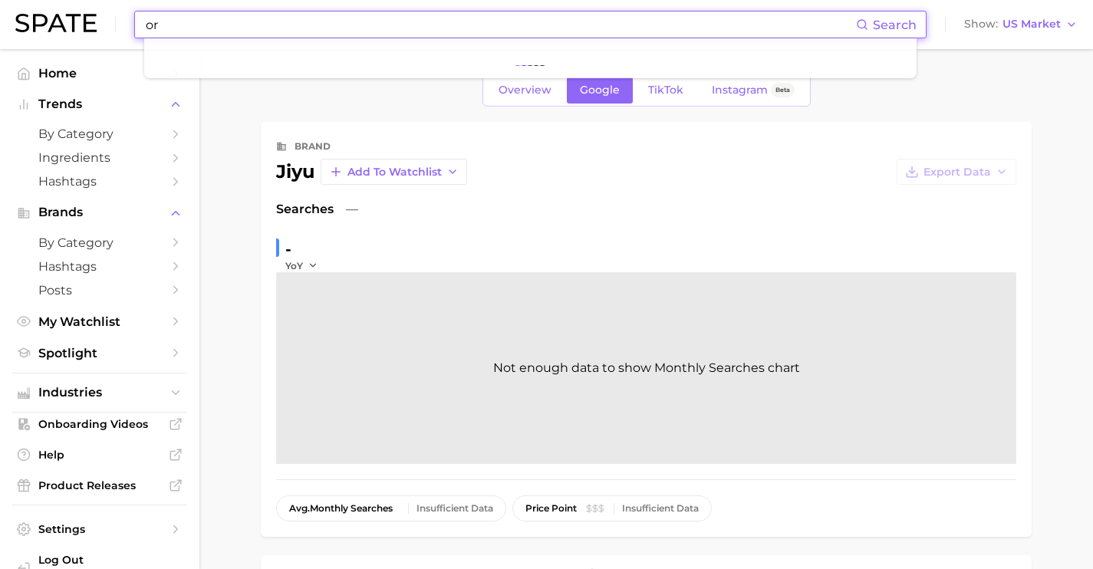
type input "o"
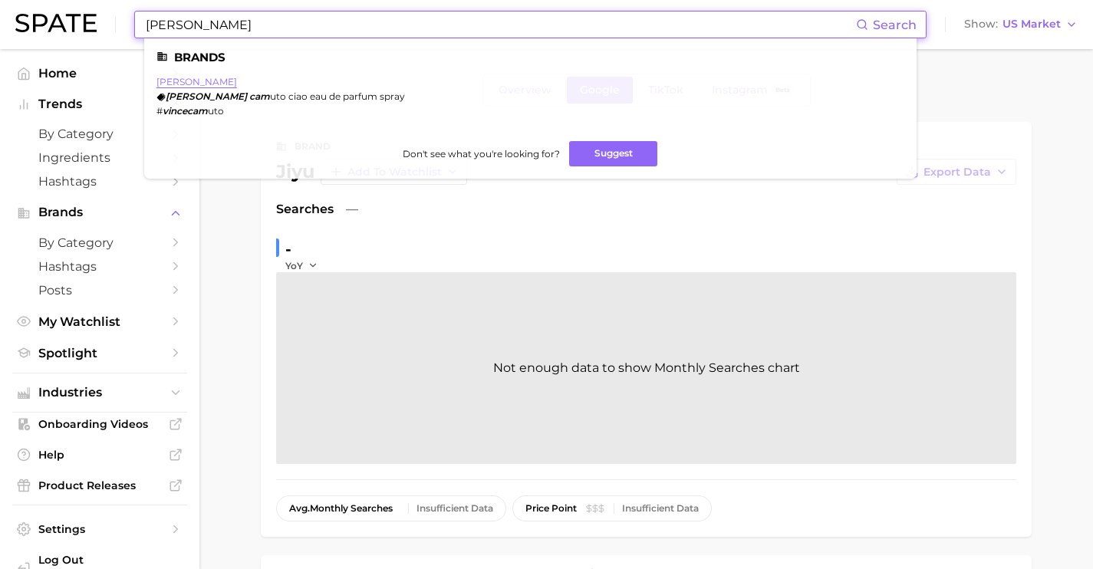
type input "[PERSON_NAME]"
click at [195, 81] on link "[PERSON_NAME]" at bounding box center [197, 82] width 81 height 12
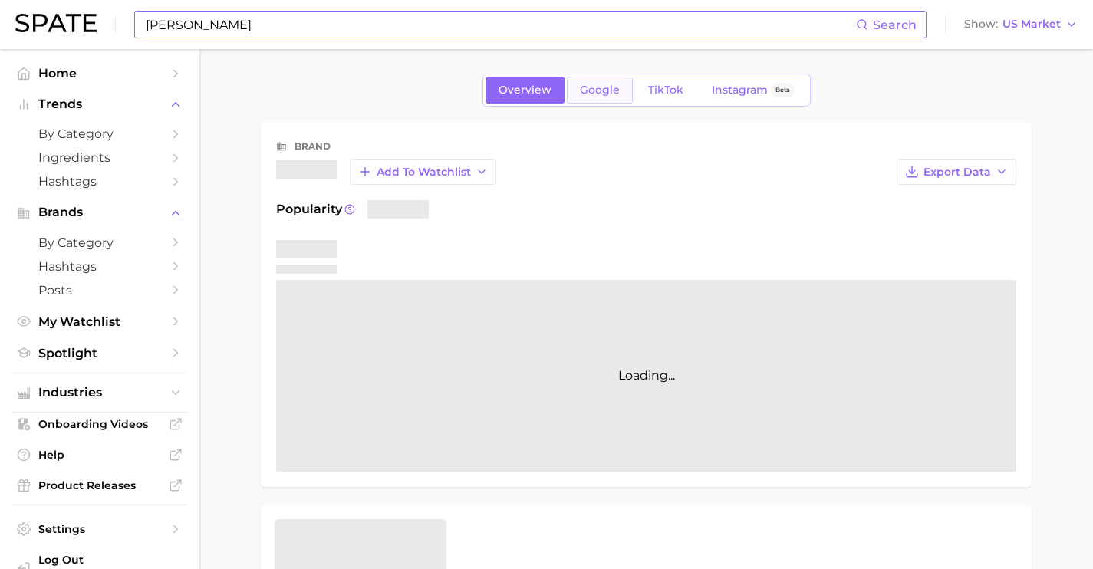
click at [594, 101] on link "Google" at bounding box center [600, 90] width 66 height 27
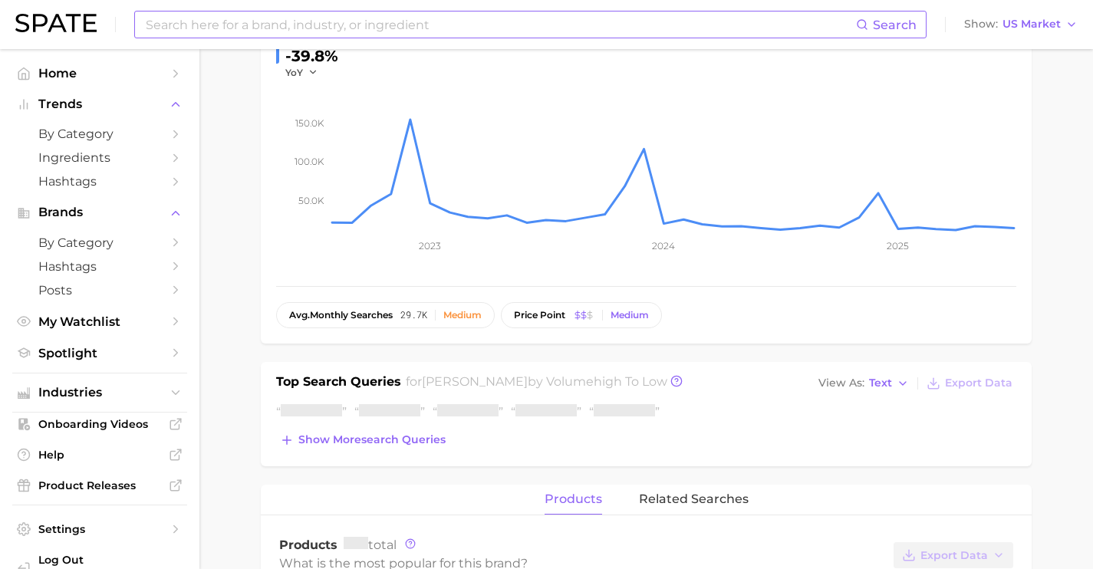
scroll to position [210, 0]
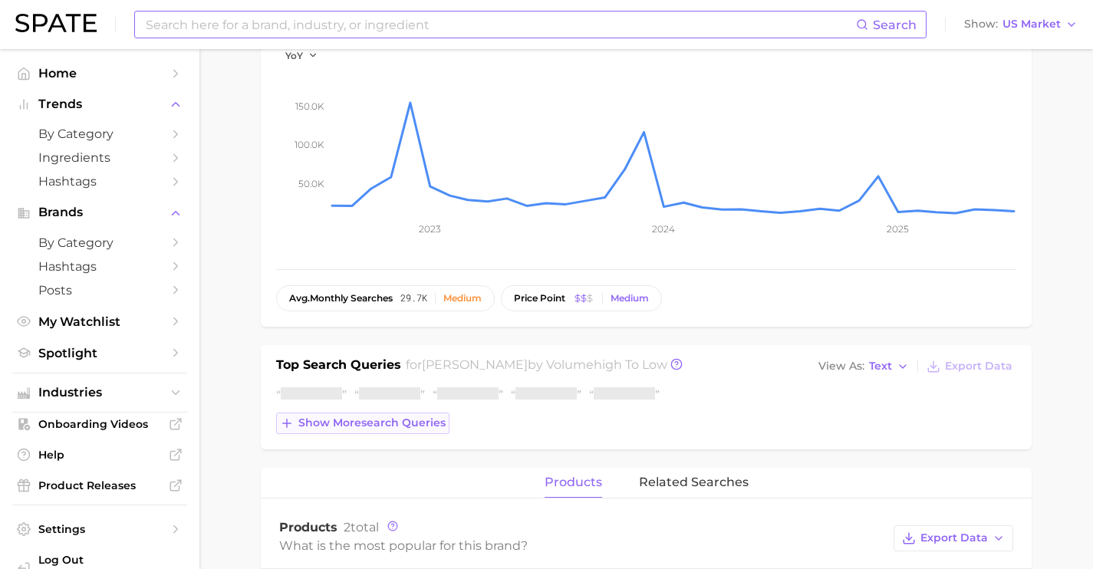
click at [404, 421] on span "Show more search queries" at bounding box center [371, 423] width 147 height 13
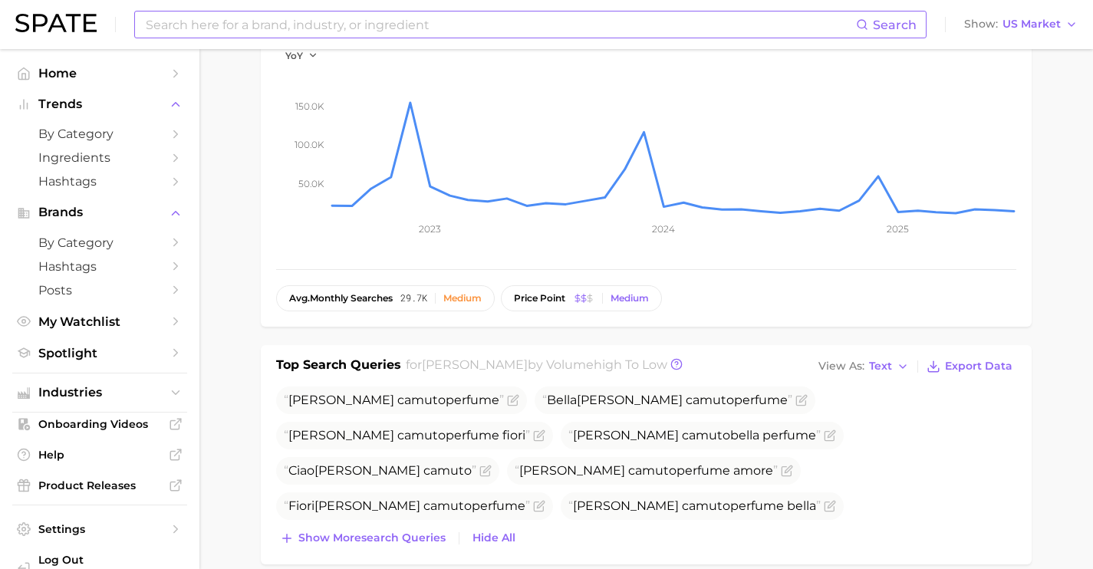
click at [427, 499] on span "[PERSON_NAME] perfume" at bounding box center [407, 506] width 246 height 15
click at [417, 535] on span "Show more search queries" at bounding box center [371, 538] width 147 height 13
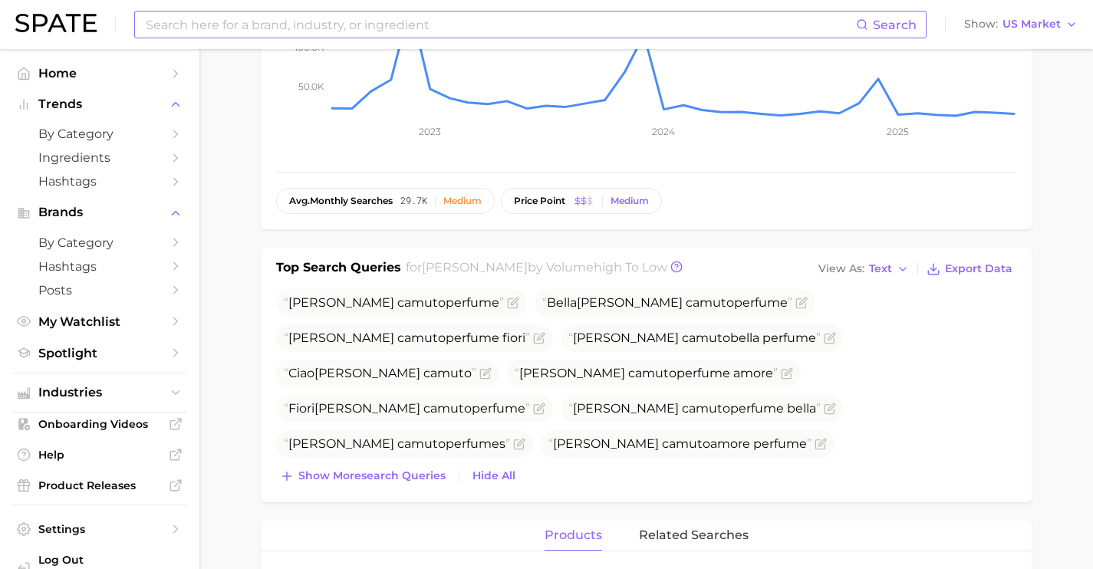
scroll to position [318, 0]
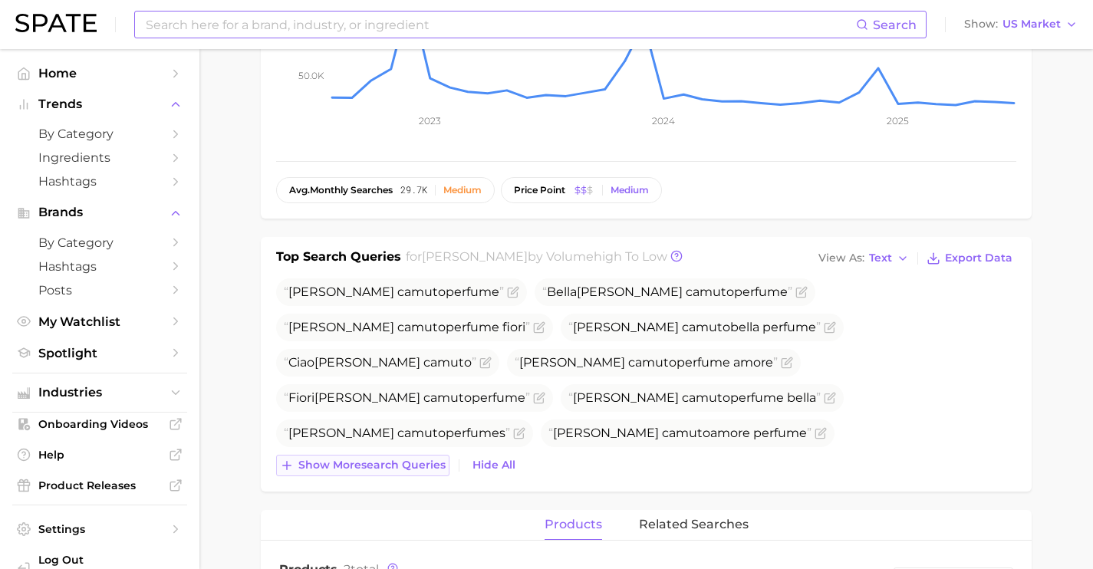
click at [400, 470] on span "Show more search queries" at bounding box center [371, 465] width 147 height 13
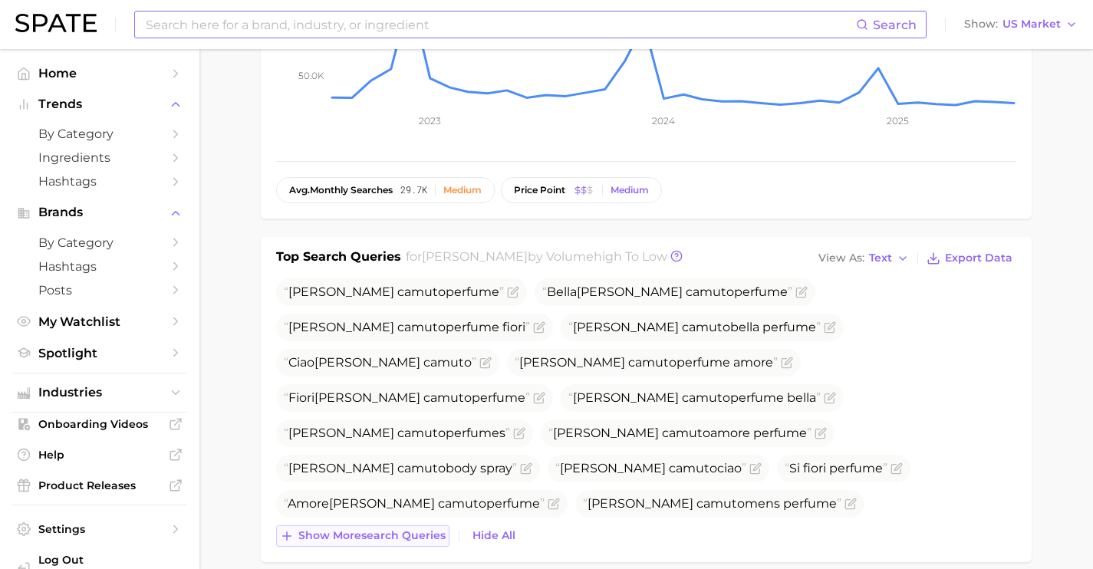
click at [407, 529] on span "Show more search queries" at bounding box center [371, 535] width 147 height 13
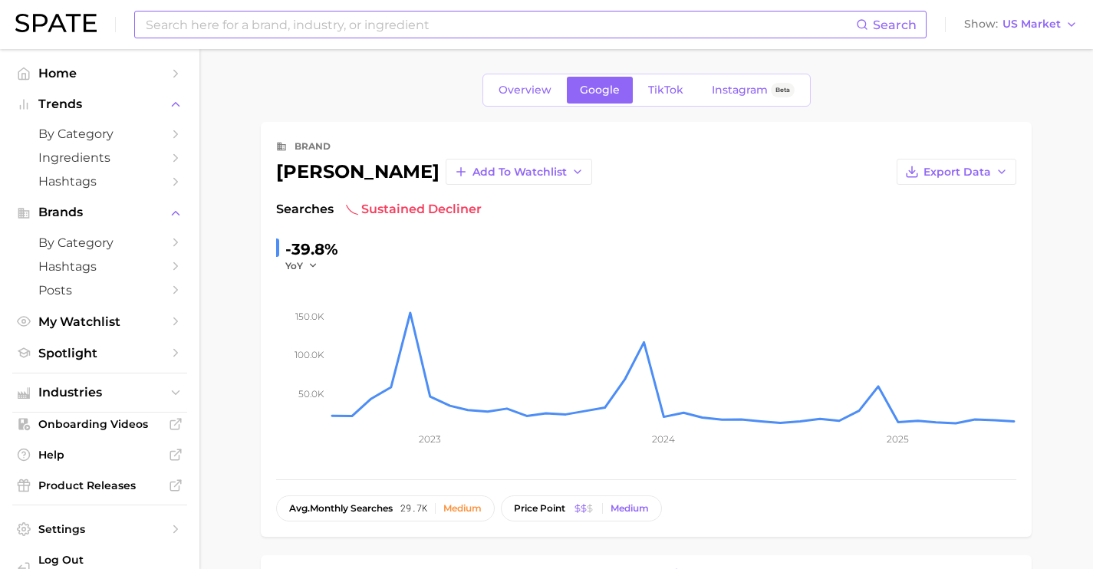
click at [318, 35] on input at bounding box center [500, 25] width 712 height 26
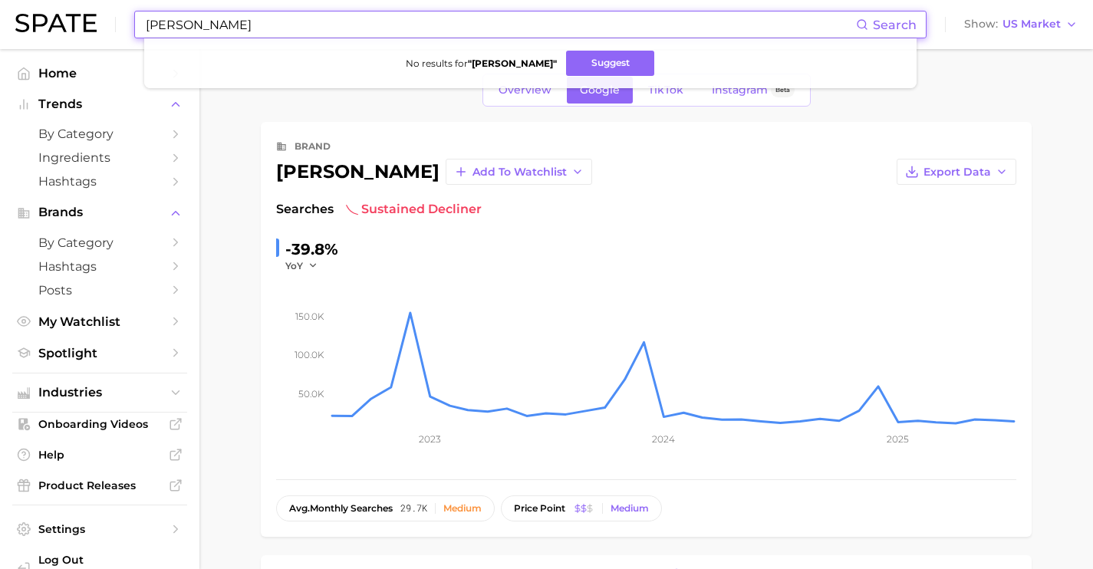
drag, startPoint x: 165, startPoint y: 8, endPoint x: 0, endPoint y: -19, distance: 167.2
click at [0, 0] on html "[PERSON_NAME] Search No results for " [PERSON_NAME] " Suggest Show US Market Ho…" at bounding box center [546, 284] width 1093 height 569
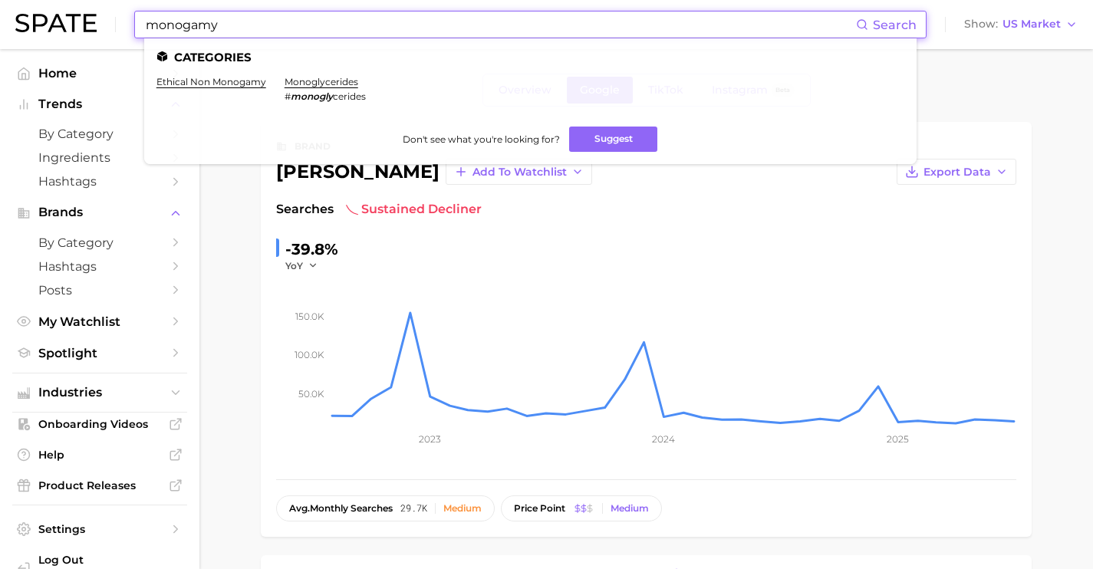
drag, startPoint x: 392, startPoint y: 22, endPoint x: 0, endPoint y: -11, distance: 393.4
click at [0, 0] on html "monogamy Search Categories ethical non monogamy monoglycerides # monogly ceride…" at bounding box center [546, 284] width 1093 height 569
drag, startPoint x: 334, startPoint y: 30, endPoint x: 64, endPoint y: -21, distance: 275.5
click at [64, 0] on html "polyamour Search Categories polyamory fr polyamour [DEMOGRAPHIC_DATA] fr polyam…" at bounding box center [546, 284] width 1093 height 569
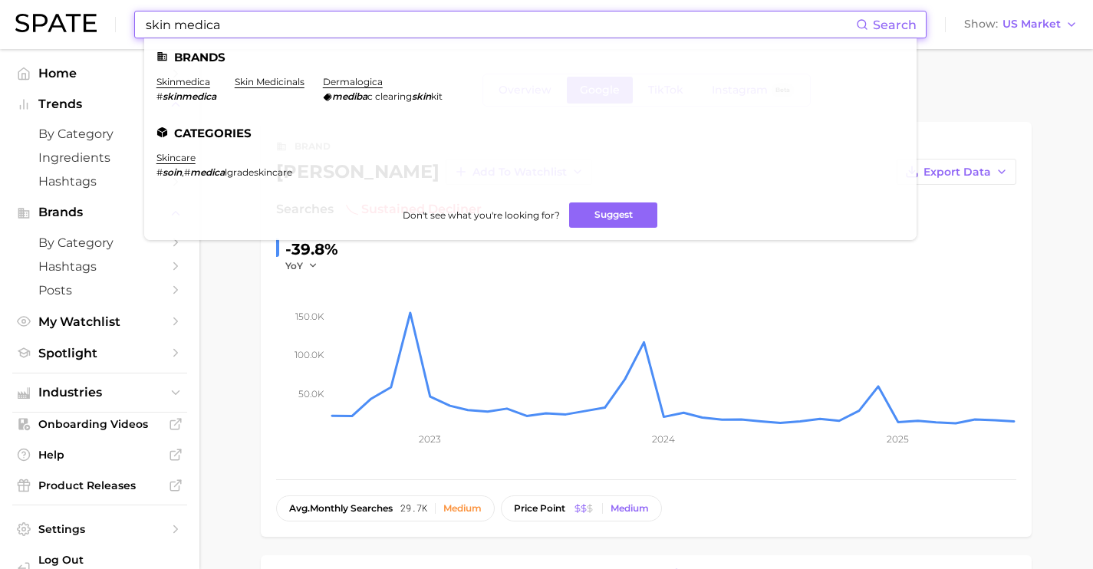
drag, startPoint x: 238, startPoint y: 19, endPoint x: 0, endPoint y: -5, distance: 239.0
click at [0, 0] on html "skin medica Search Brands skinmedica # skinmedica skin medicinals dermalogica m…" at bounding box center [546, 284] width 1093 height 569
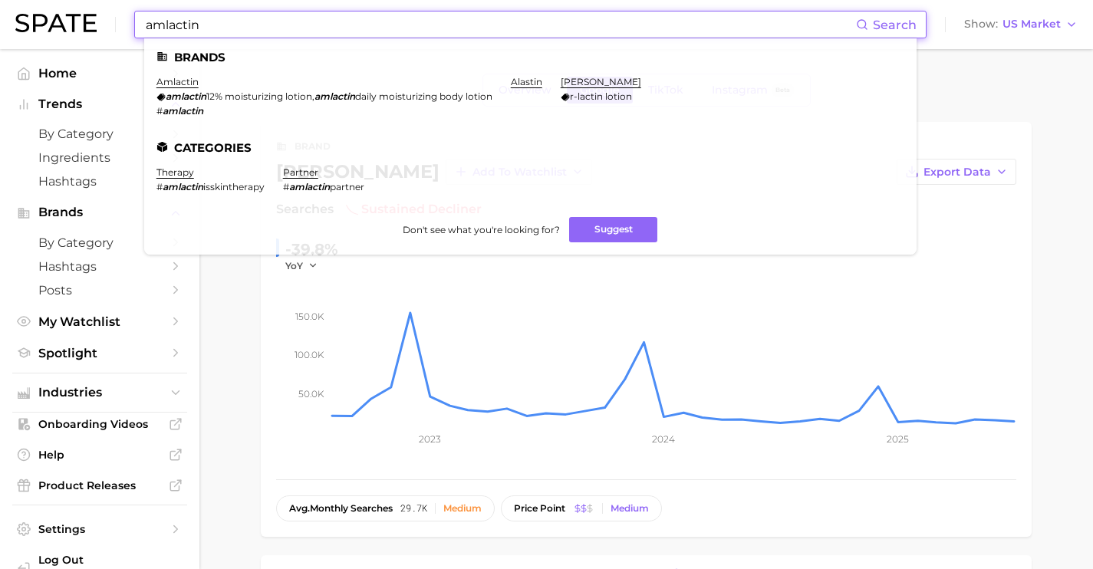
drag, startPoint x: 236, startPoint y: 27, endPoint x: -2, endPoint y: 12, distance: 238.3
click at [0, 12] on html "amlactin Search Brands amlactin amlactin 12% moisturizing lotion , amlactin dai…" at bounding box center [546, 284] width 1093 height 569
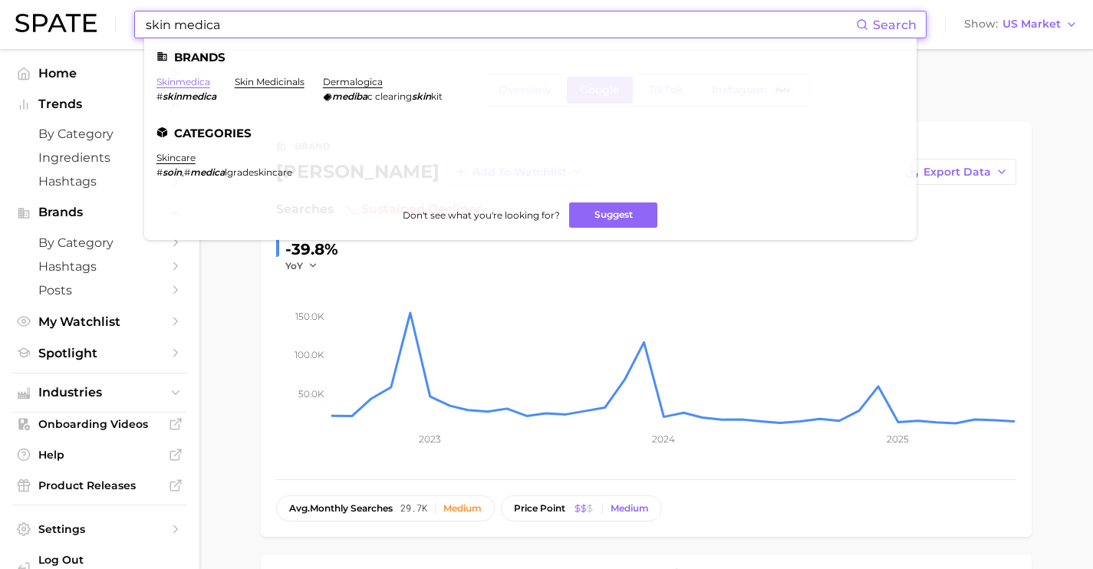
type input "skin medica"
click at [192, 86] on link "skinmedica" at bounding box center [184, 82] width 54 height 12
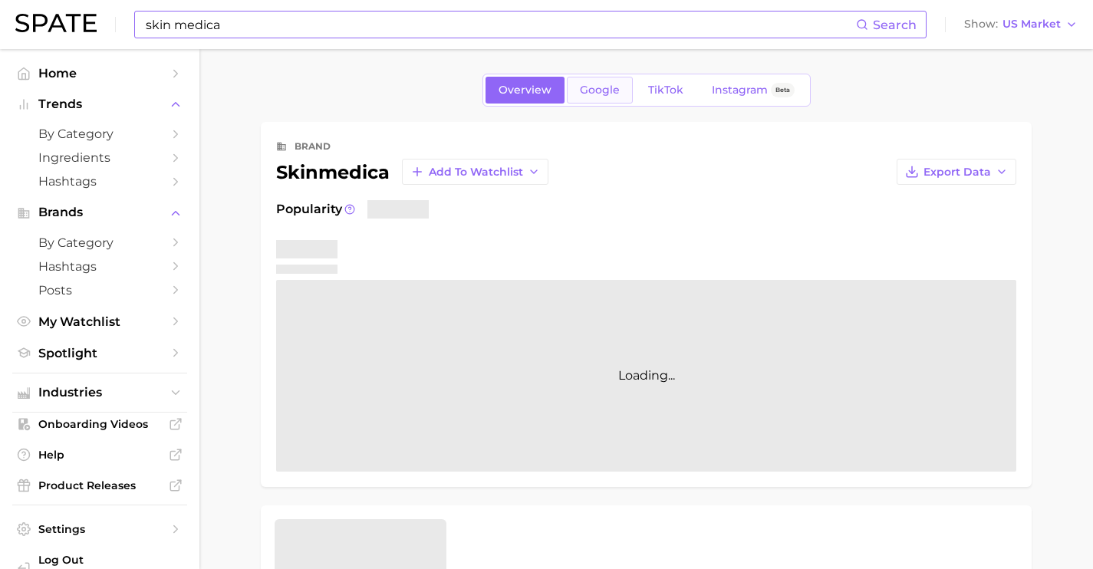
click at [595, 89] on span "Google" at bounding box center [600, 90] width 40 height 13
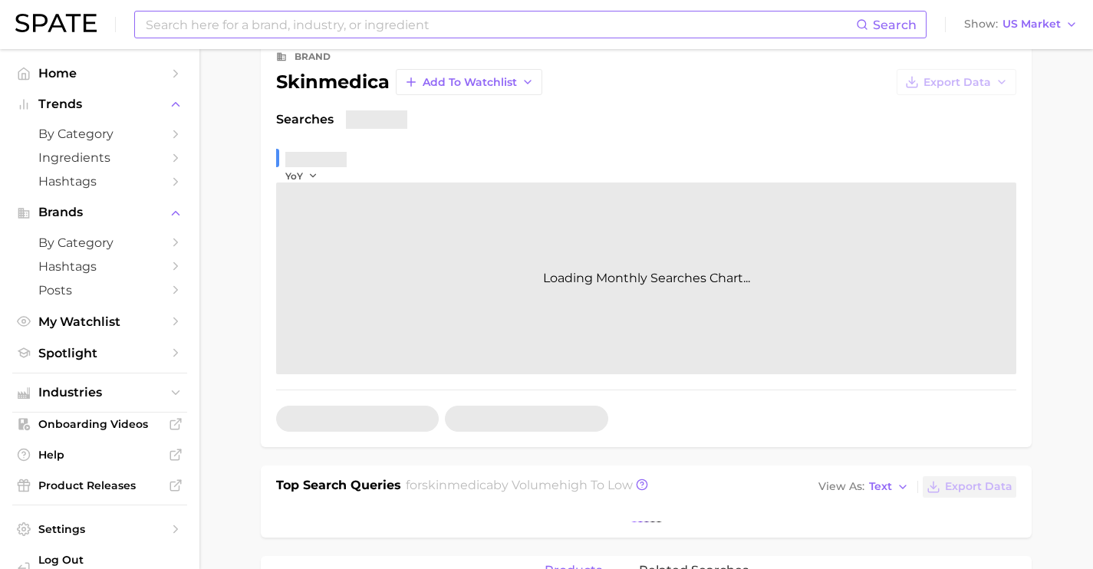
scroll to position [306, 0]
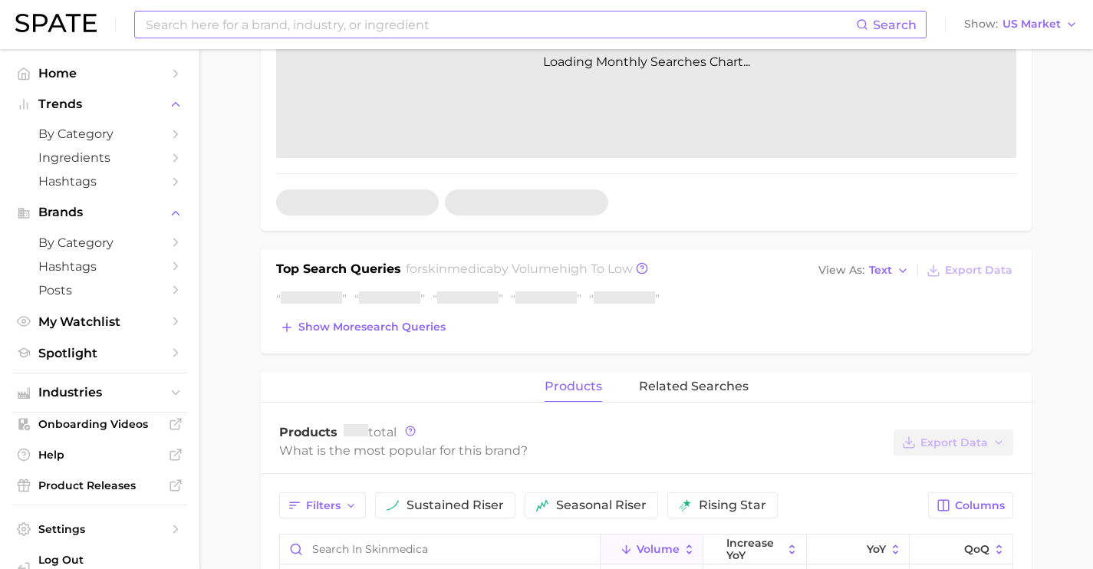
click at [386, 342] on div "Top Search Queries for skinmedica by Volume high to low View As Text Export Dat…" at bounding box center [646, 301] width 771 height 104
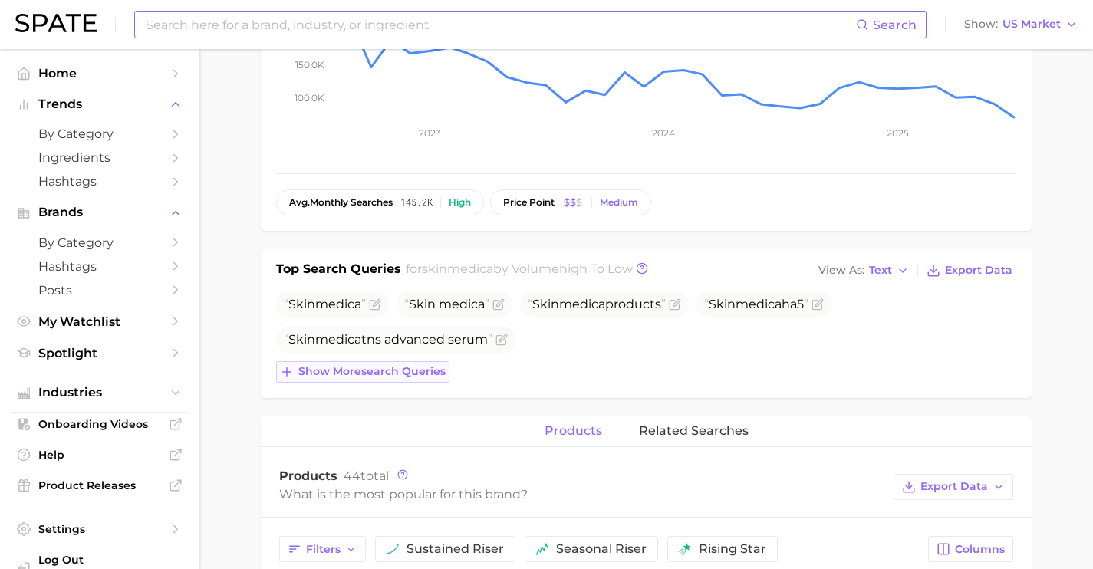
click at [398, 369] on span "Show more search queries" at bounding box center [371, 371] width 147 height 13
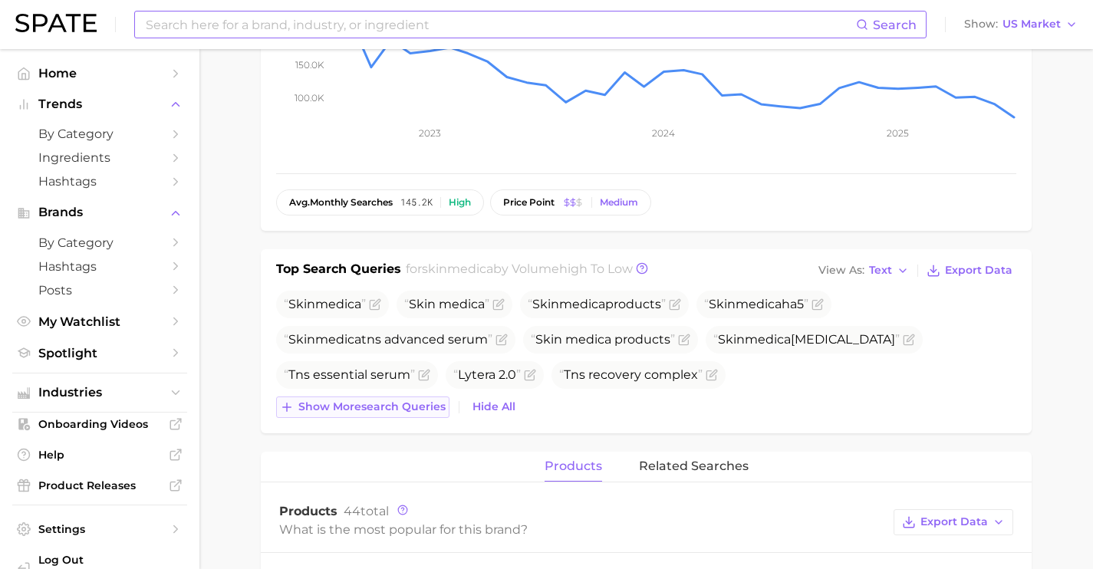
click at [404, 406] on span "Show more search queries" at bounding box center [371, 406] width 147 height 13
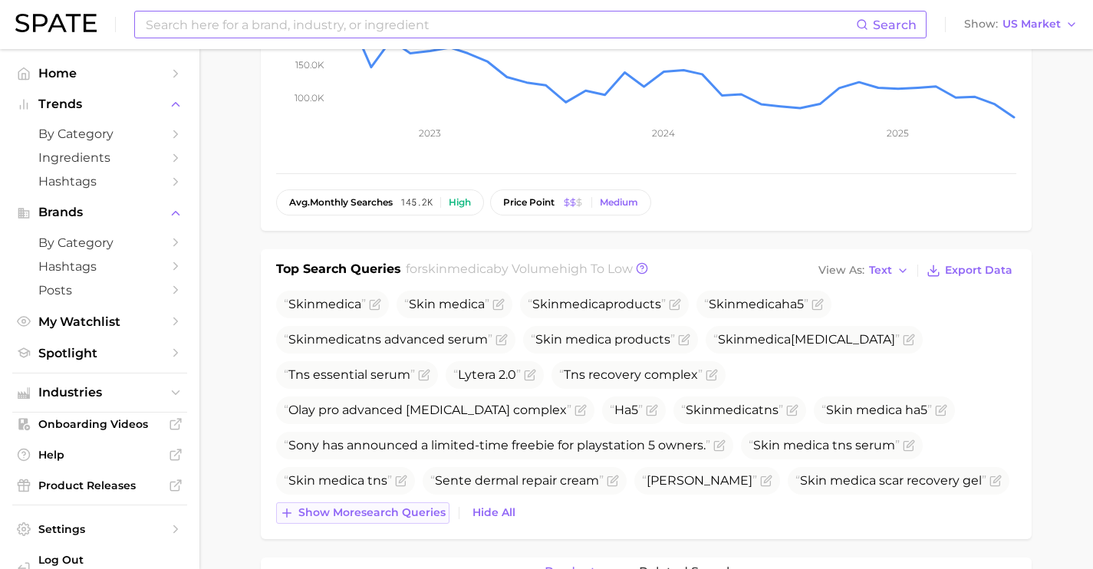
click at [387, 517] on span "Show more search queries" at bounding box center [371, 512] width 147 height 13
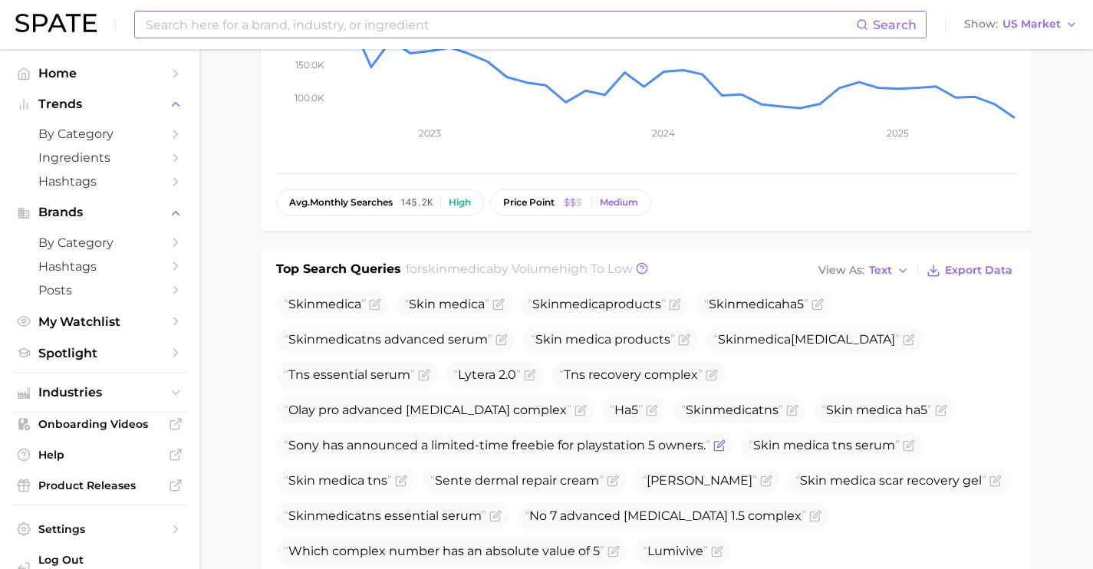
click at [715, 447] on icon "Flag as miscategorized or irrelevant" at bounding box center [719, 446] width 12 height 12
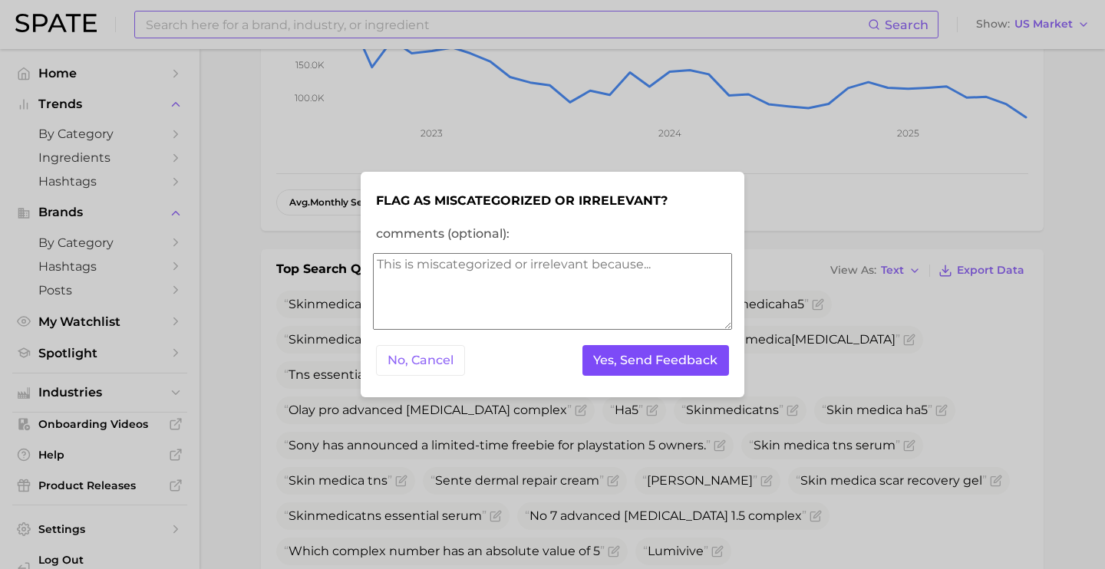
click at [641, 354] on button "Yes, Send Feedback" at bounding box center [655, 360] width 147 height 31
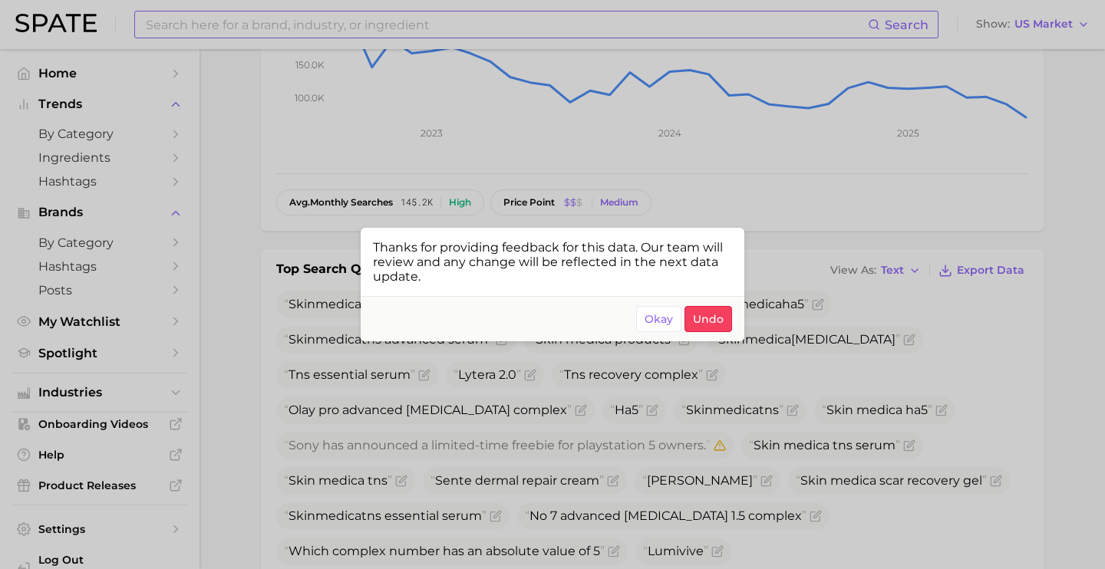
click at [740, 515] on div at bounding box center [552, 284] width 1105 height 569
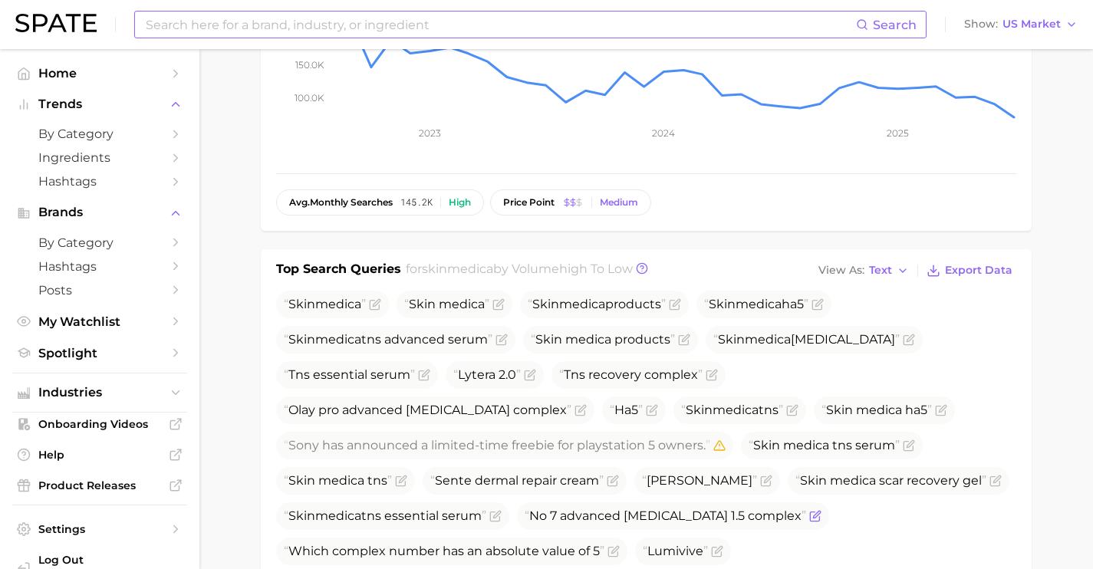
click at [813, 515] on icon "Flag as miscategorized or irrelevant" at bounding box center [816, 514] width 7 height 7
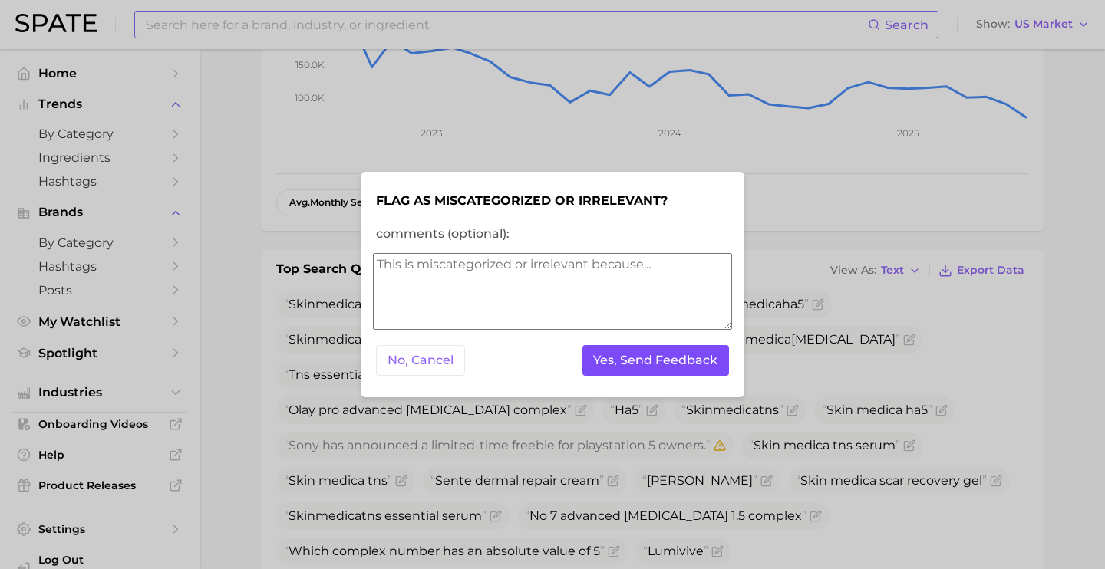
click at [624, 365] on button "Yes, Send Feedback" at bounding box center [655, 360] width 147 height 31
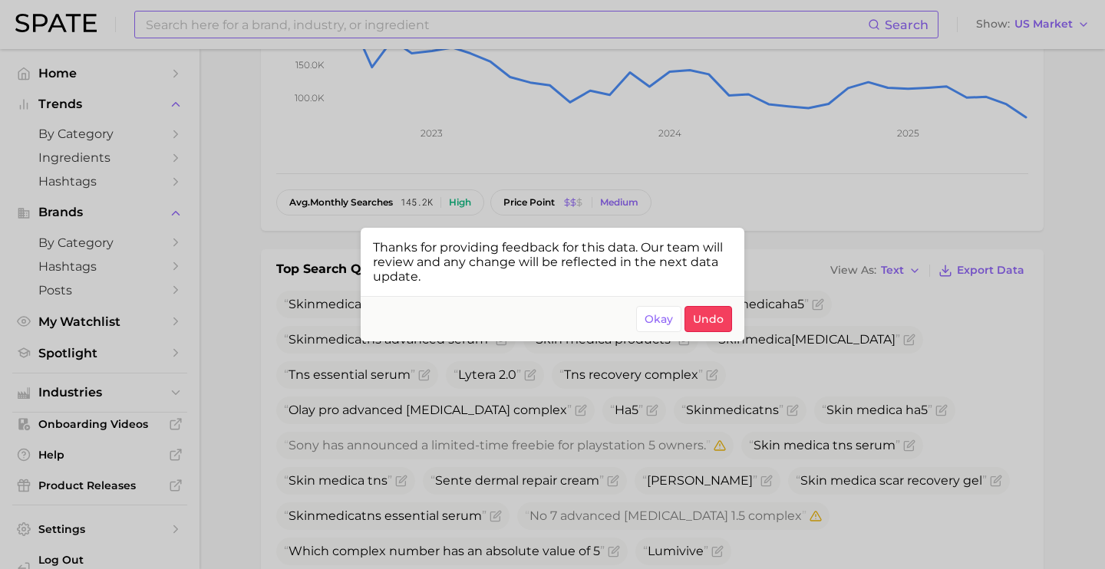
click at [675, 400] on div at bounding box center [552, 284] width 1105 height 569
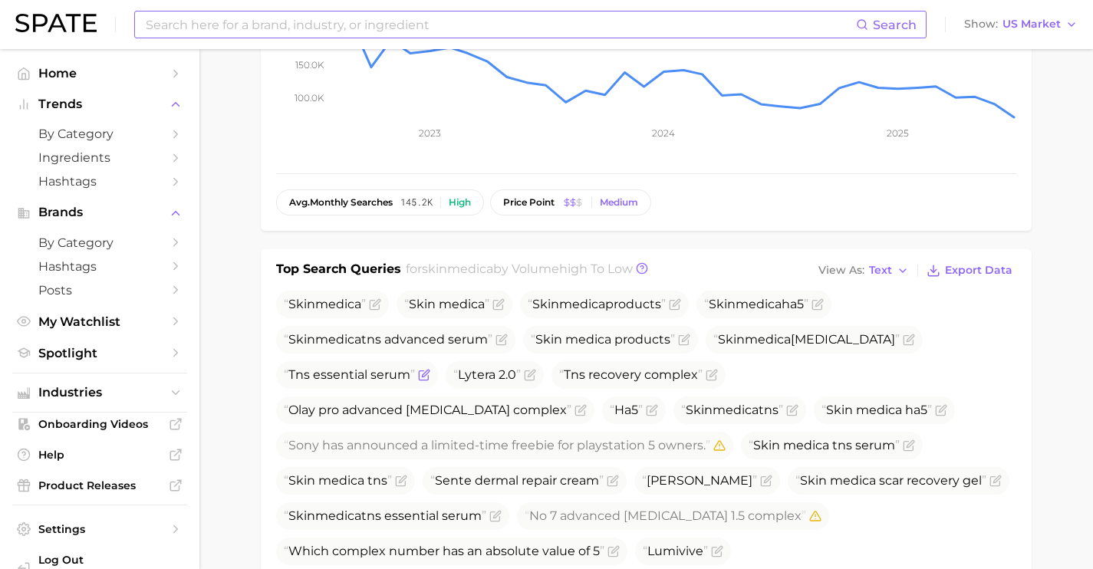
click at [407, 377] on span "Tns essential serum" at bounding box center [349, 374] width 131 height 15
drag, startPoint x: 275, startPoint y: 364, endPoint x: 264, endPoint y: 360, distance: 12.4
click at [264, 364] on div "Top Search Queries for skinmedica by Volume high to low View As Text Export Dat…" at bounding box center [646, 429] width 771 height 361
copy span "Tns essential serum"
click at [585, 405] on icon "Flag as miscategorized or irrelevant" at bounding box center [581, 408] width 7 height 7
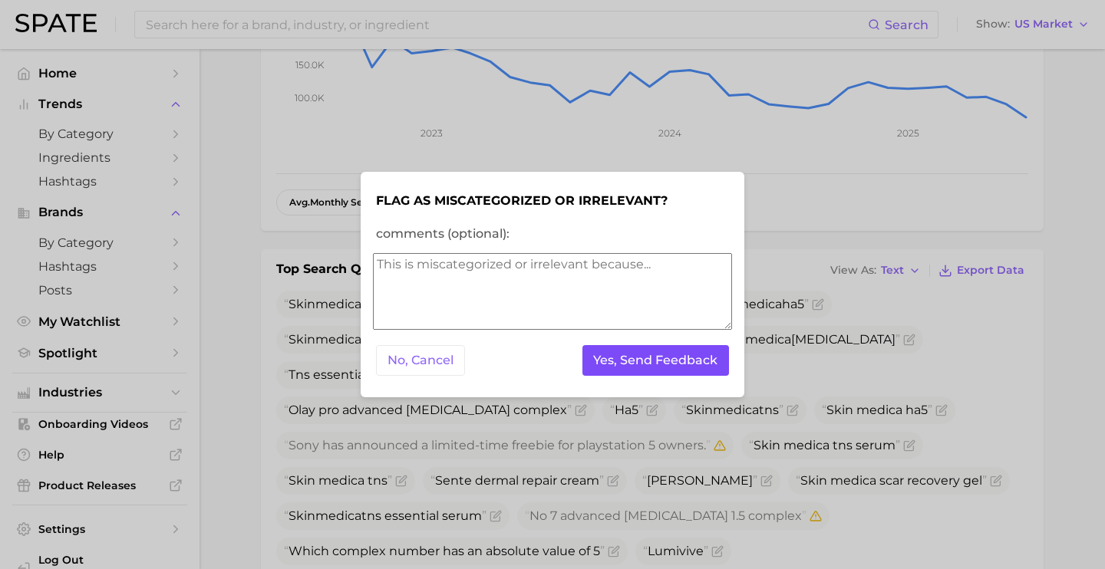
click at [705, 367] on button "Yes, Send Feedback" at bounding box center [655, 360] width 147 height 31
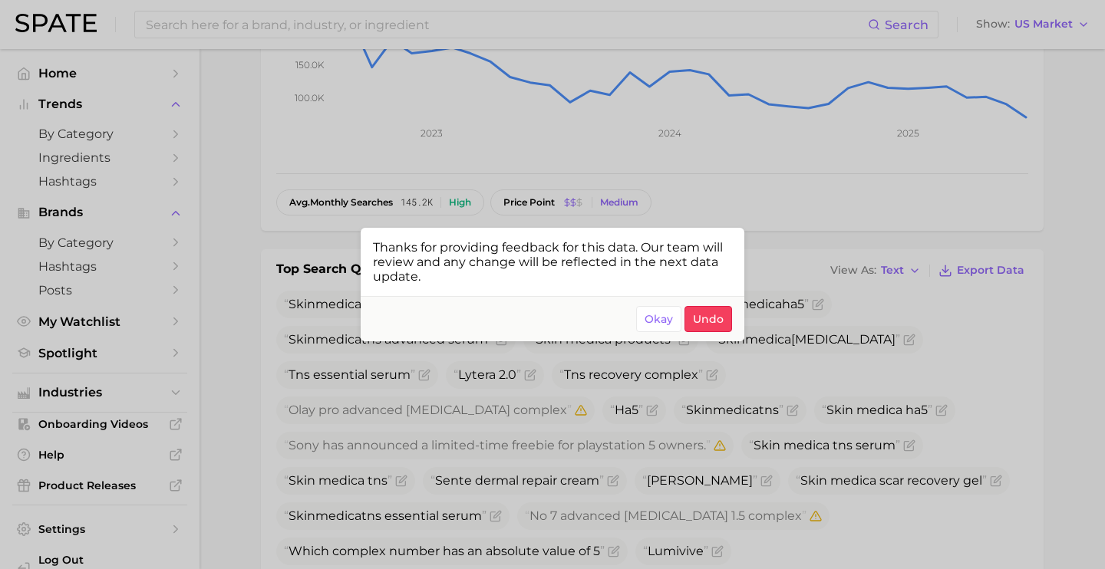
click at [796, 429] on div at bounding box center [552, 284] width 1105 height 569
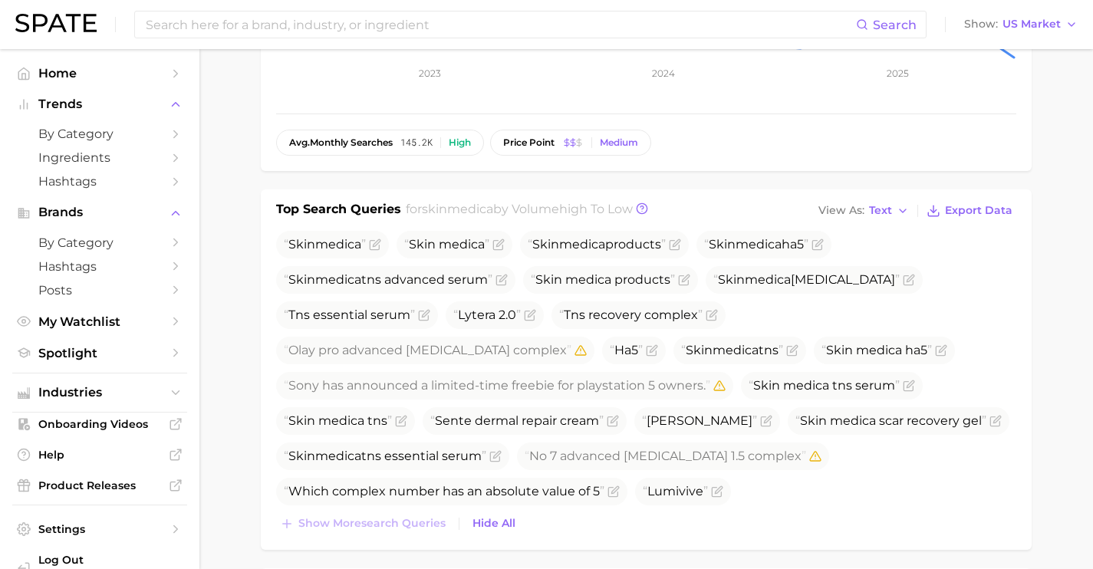
scroll to position [380, 0]
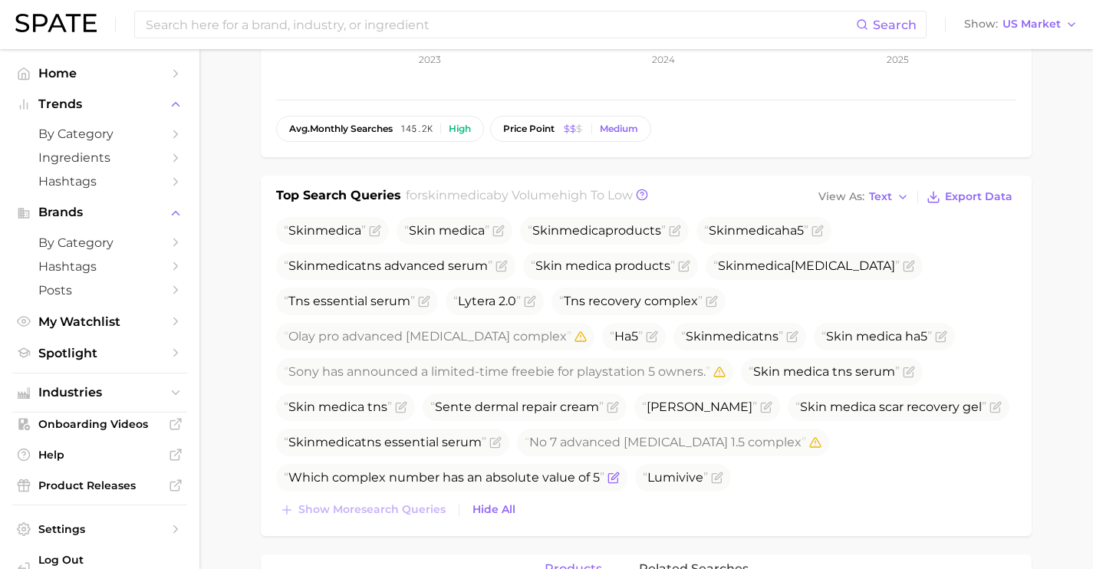
click at [610, 477] on icon "Flag as miscategorized or irrelevant" at bounding box center [614, 478] width 12 height 12
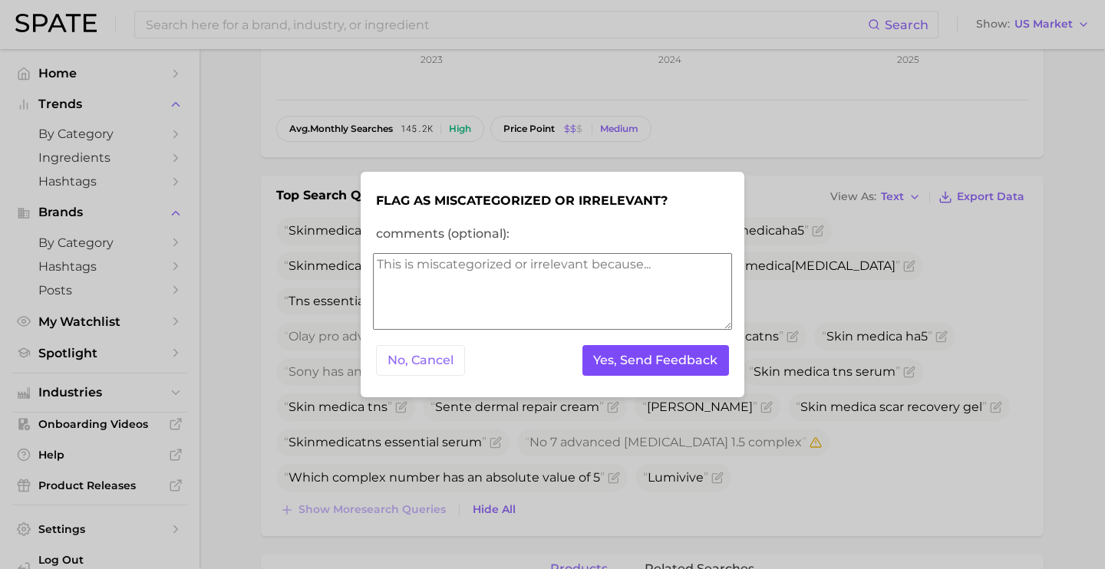
click at [651, 361] on button "Yes, Send Feedback" at bounding box center [655, 360] width 147 height 31
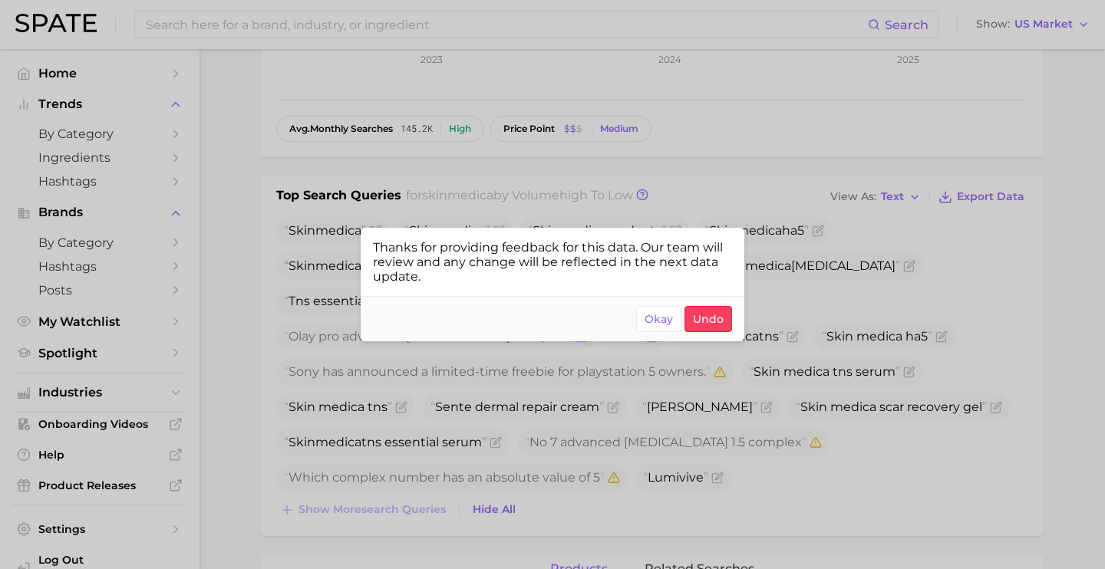
click at [579, 411] on div at bounding box center [552, 284] width 1105 height 569
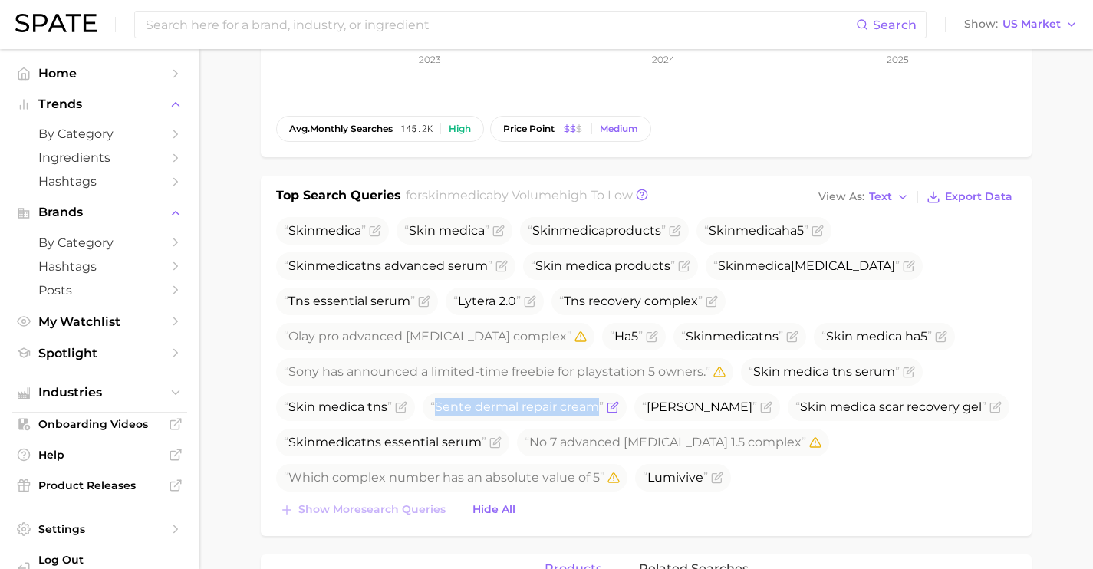
drag, startPoint x: 601, startPoint y: 405, endPoint x: 436, endPoint y: 401, distance: 165.0
click at [436, 401] on span "Sente dermal repair cream" at bounding box center [516, 407] width 173 height 15
copy span "Sente dermal repair cream"
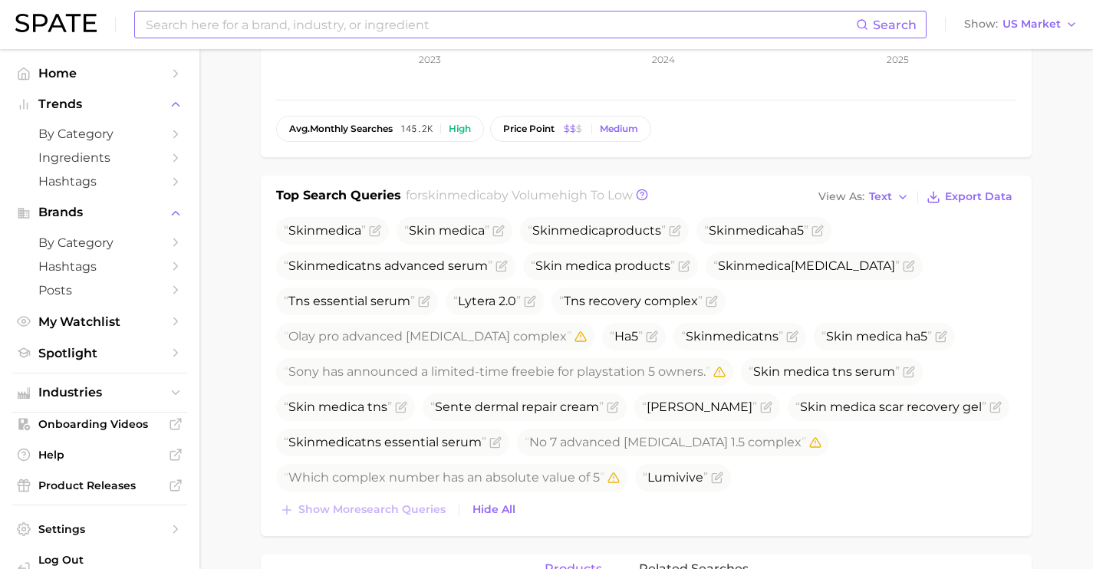
click at [374, 23] on input at bounding box center [500, 25] width 712 height 26
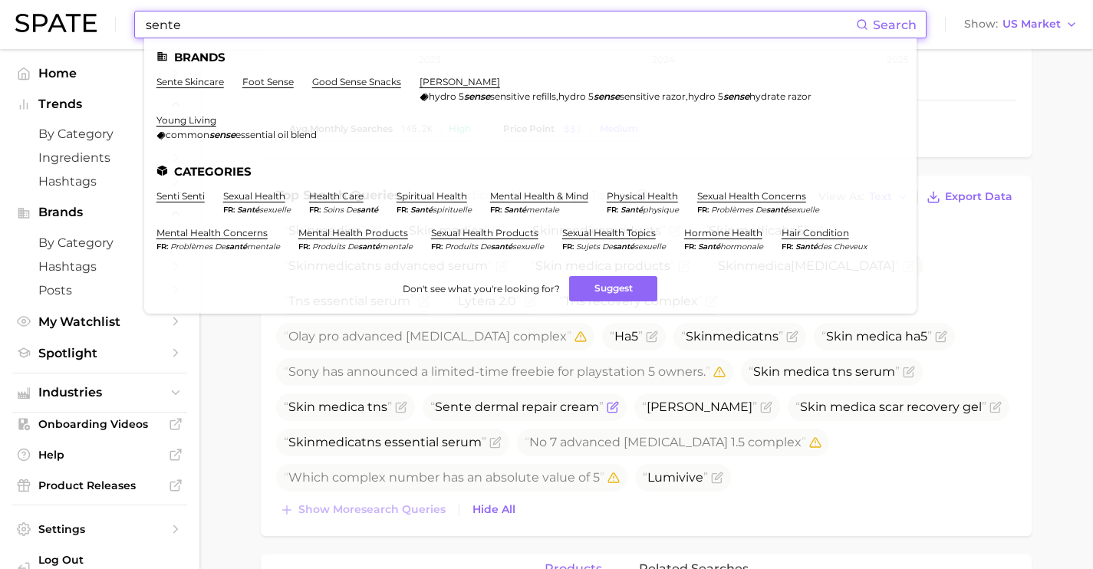
type input "sente"
click at [614, 404] on icon "Flag as miscategorized or irrelevant" at bounding box center [614, 405] width 7 height 7
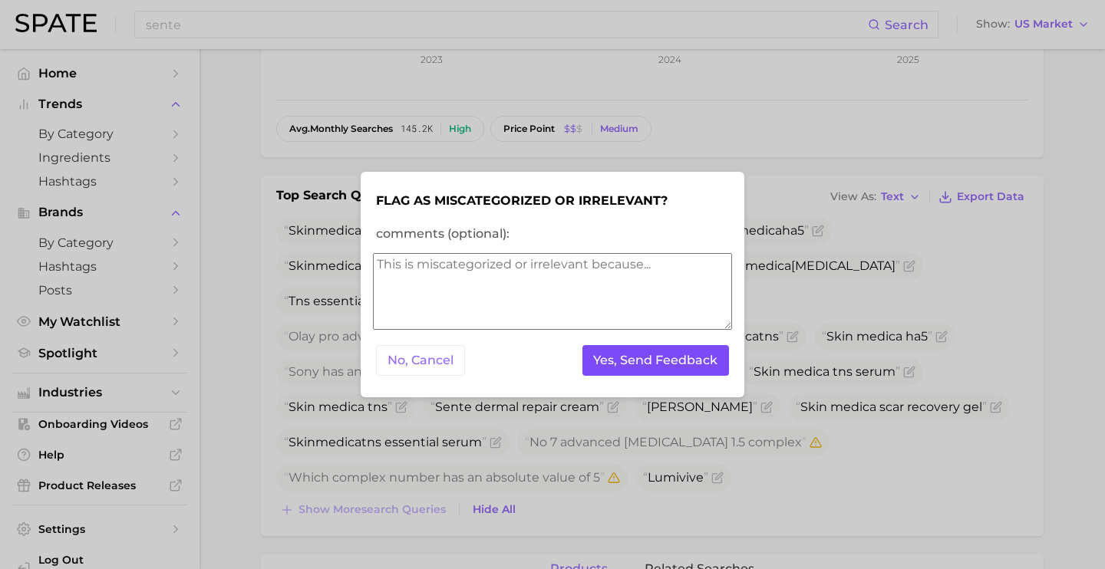
click at [666, 362] on button "Yes, Send Feedback" at bounding box center [655, 360] width 147 height 31
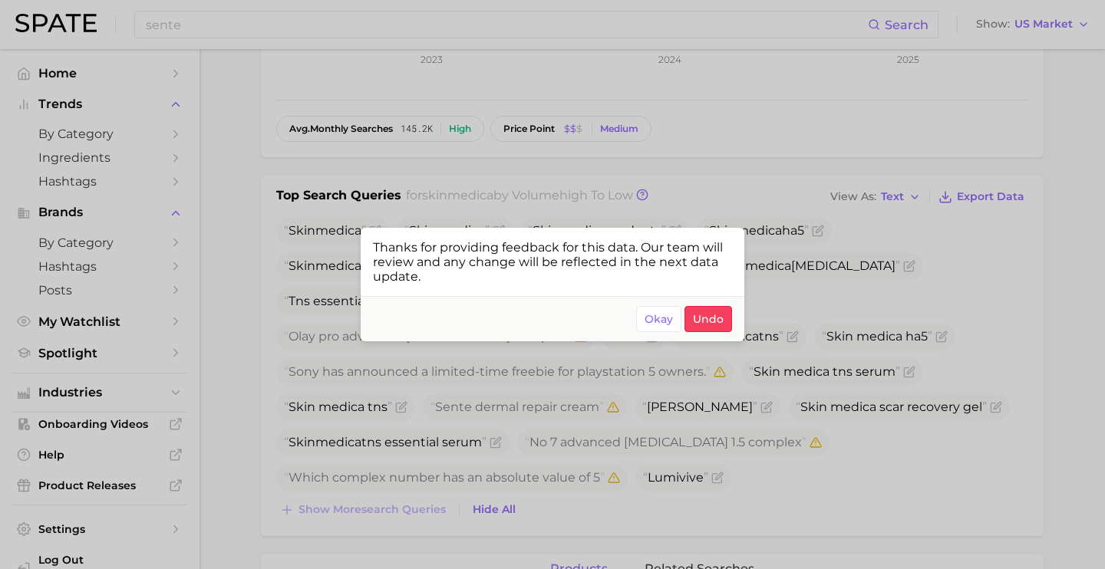
click at [466, 18] on div at bounding box center [552, 284] width 1105 height 569
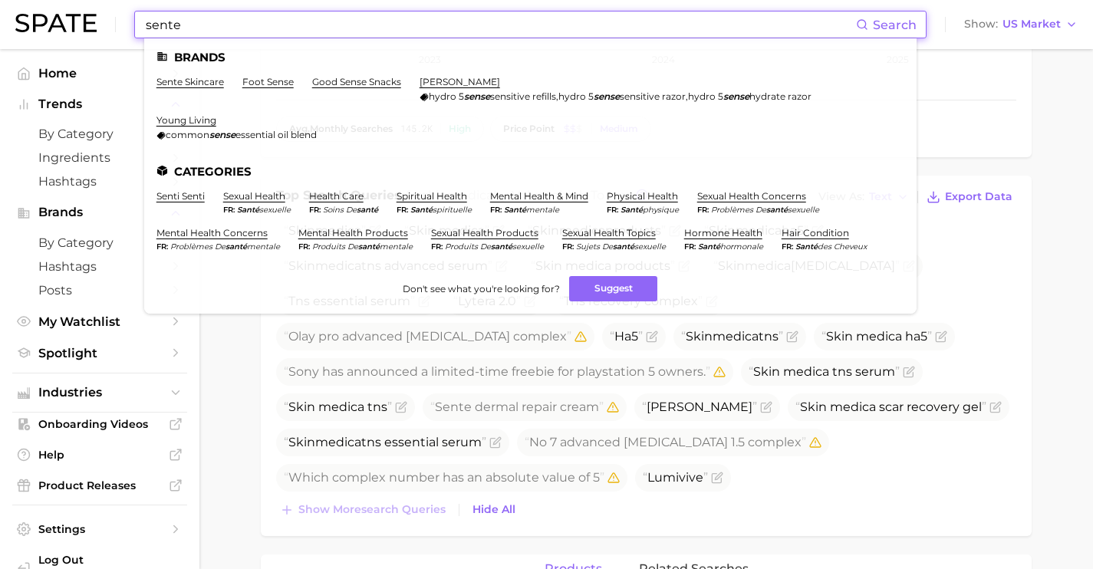
click at [458, 25] on input "sente" at bounding box center [500, 25] width 712 height 26
click at [209, 80] on link "sente skincare" at bounding box center [191, 82] width 68 height 12
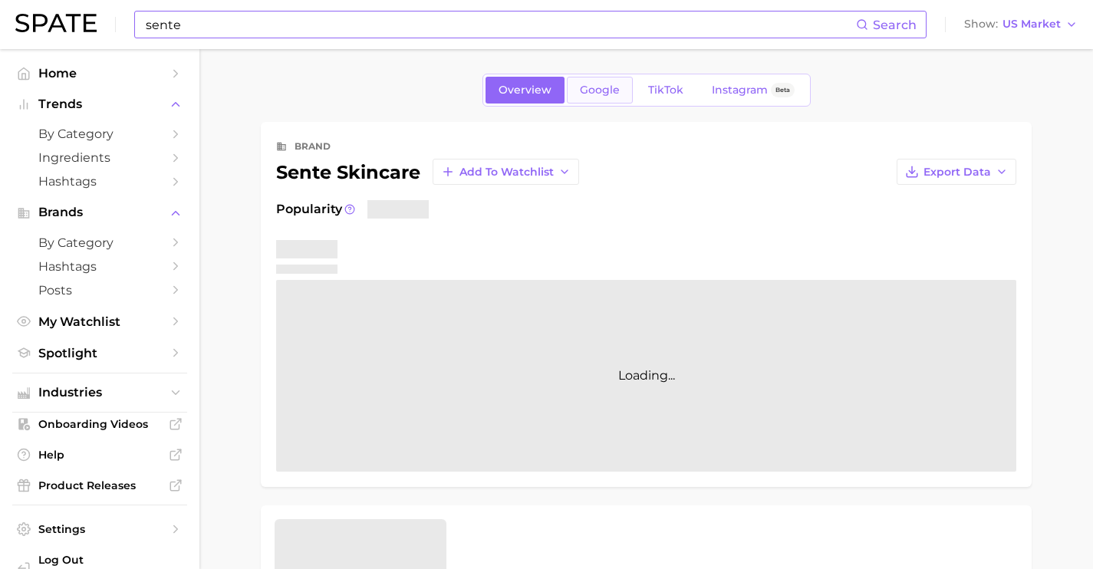
click at [589, 95] on span "Google" at bounding box center [600, 90] width 40 height 13
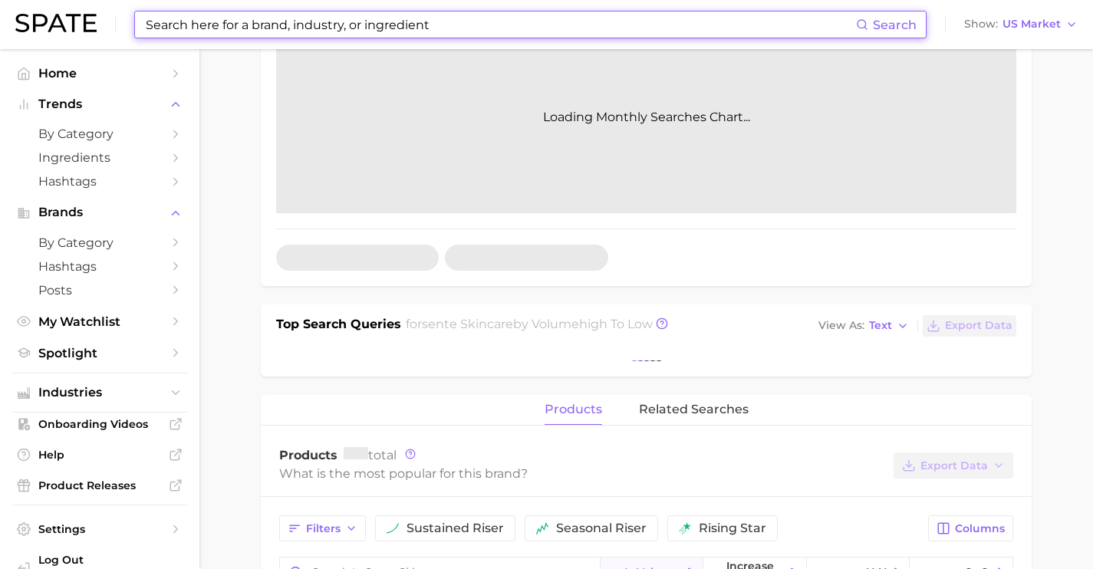
scroll to position [288, 0]
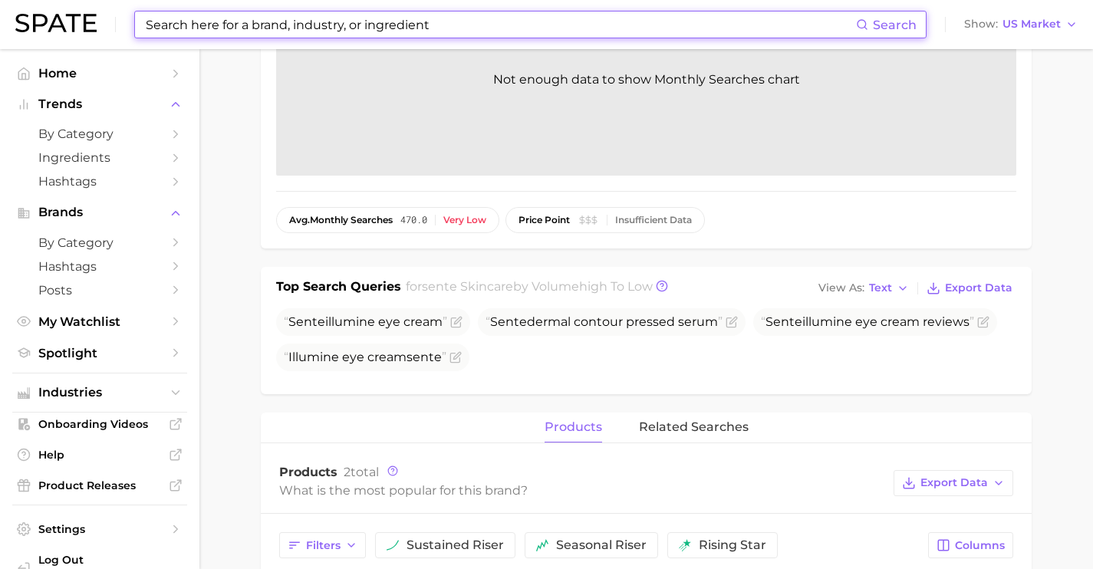
click at [364, 31] on input at bounding box center [500, 25] width 712 height 26
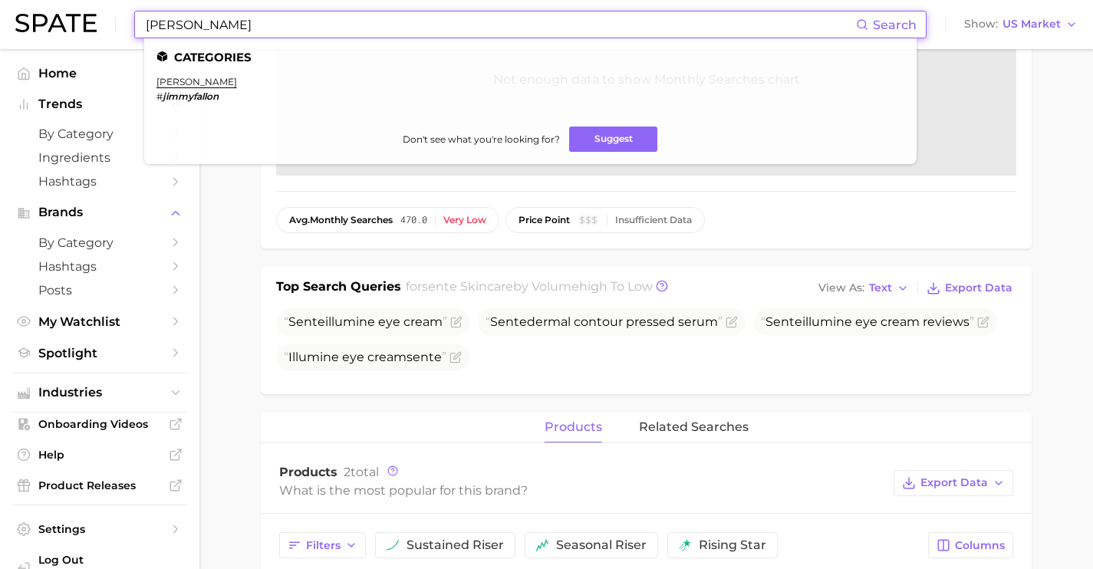
drag, startPoint x: 225, startPoint y: 11, endPoint x: 18, endPoint y: 1, distance: 206.6
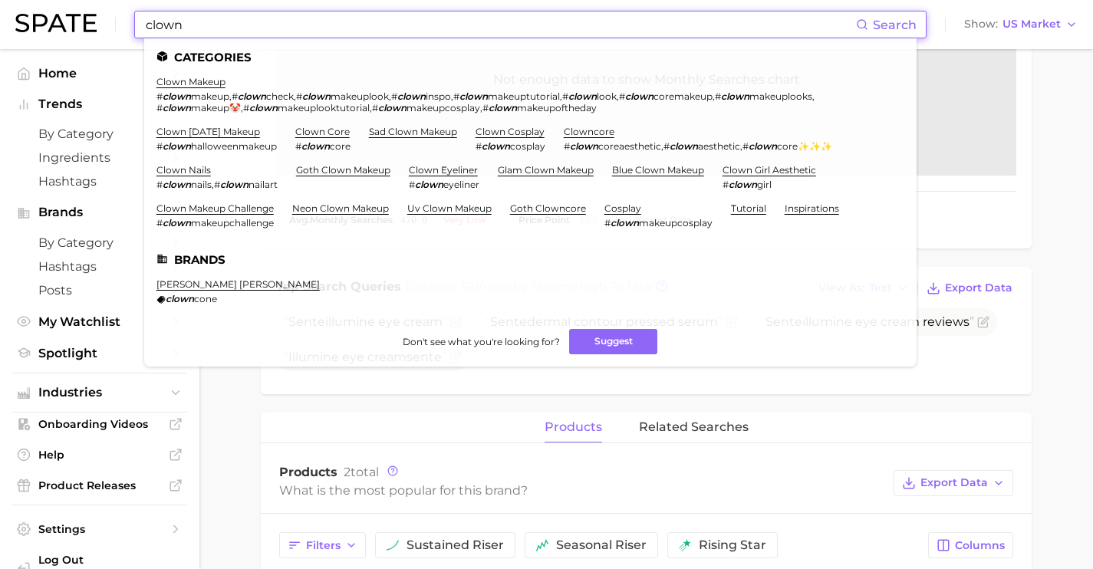
drag, startPoint x: 318, startPoint y: 26, endPoint x: 120, endPoint y: -7, distance: 200.7
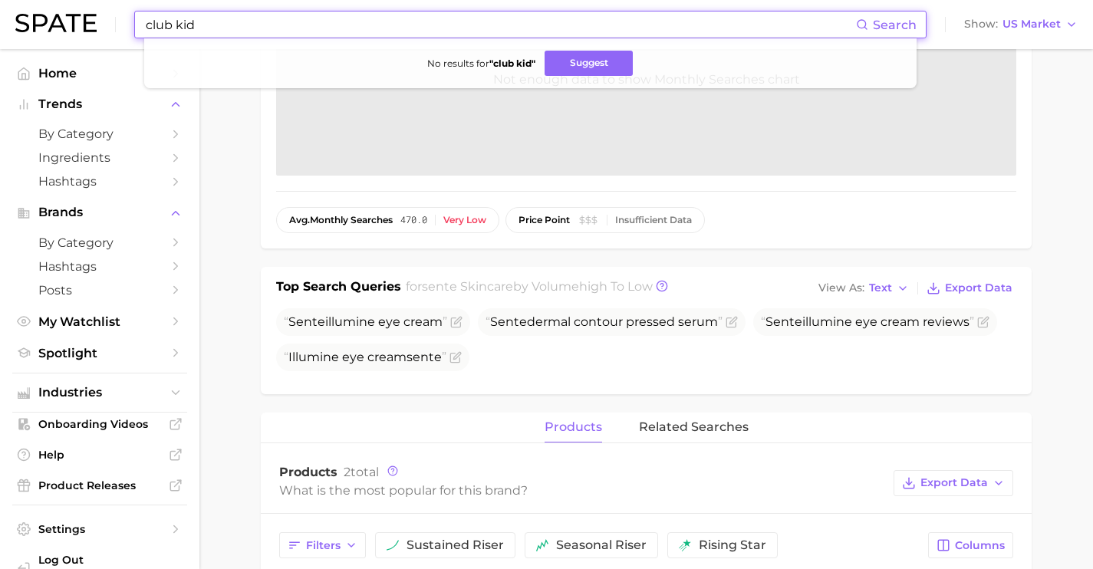
click at [348, 28] on input "club kid" at bounding box center [500, 25] width 712 height 26
drag, startPoint x: 347, startPoint y: 28, endPoint x: 0, endPoint y: -12, distance: 349.1
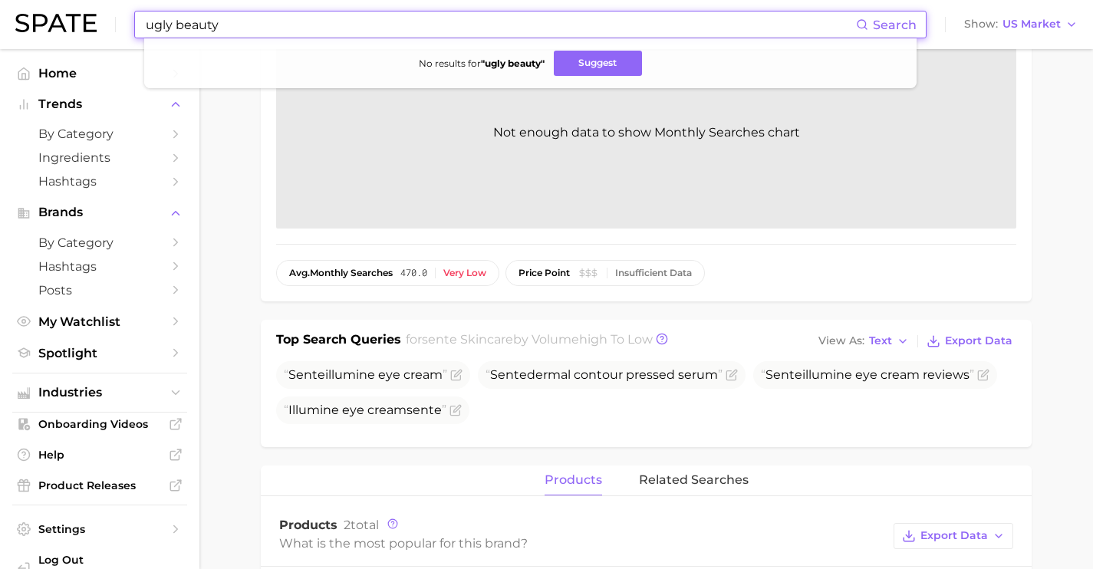
type input "ugly beauty"
